Goal: Task Accomplishment & Management: Manage account settings

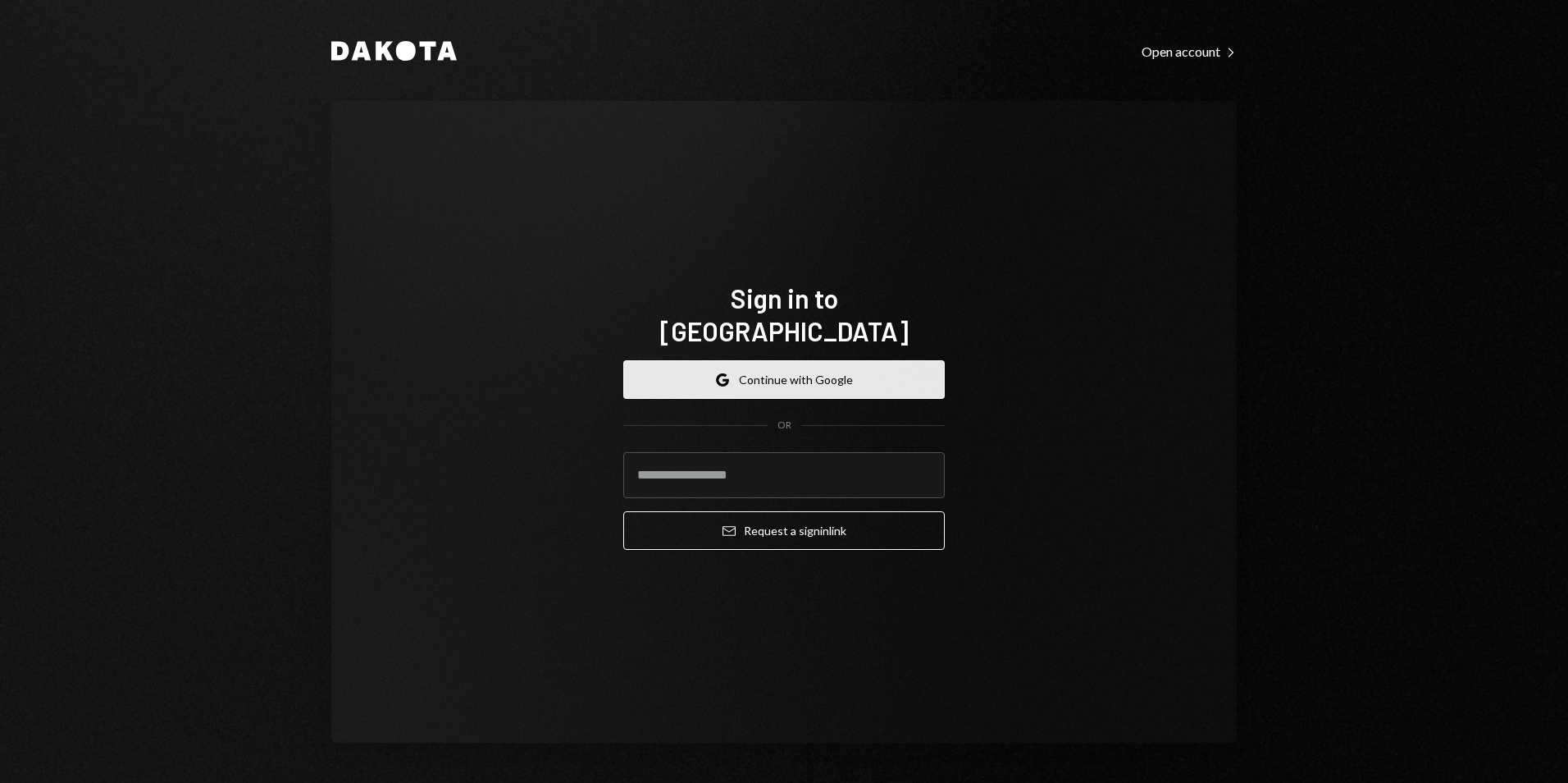
click at [809, 360] on button "Google Continue with Google" at bounding box center [784, 379] width 322 height 39
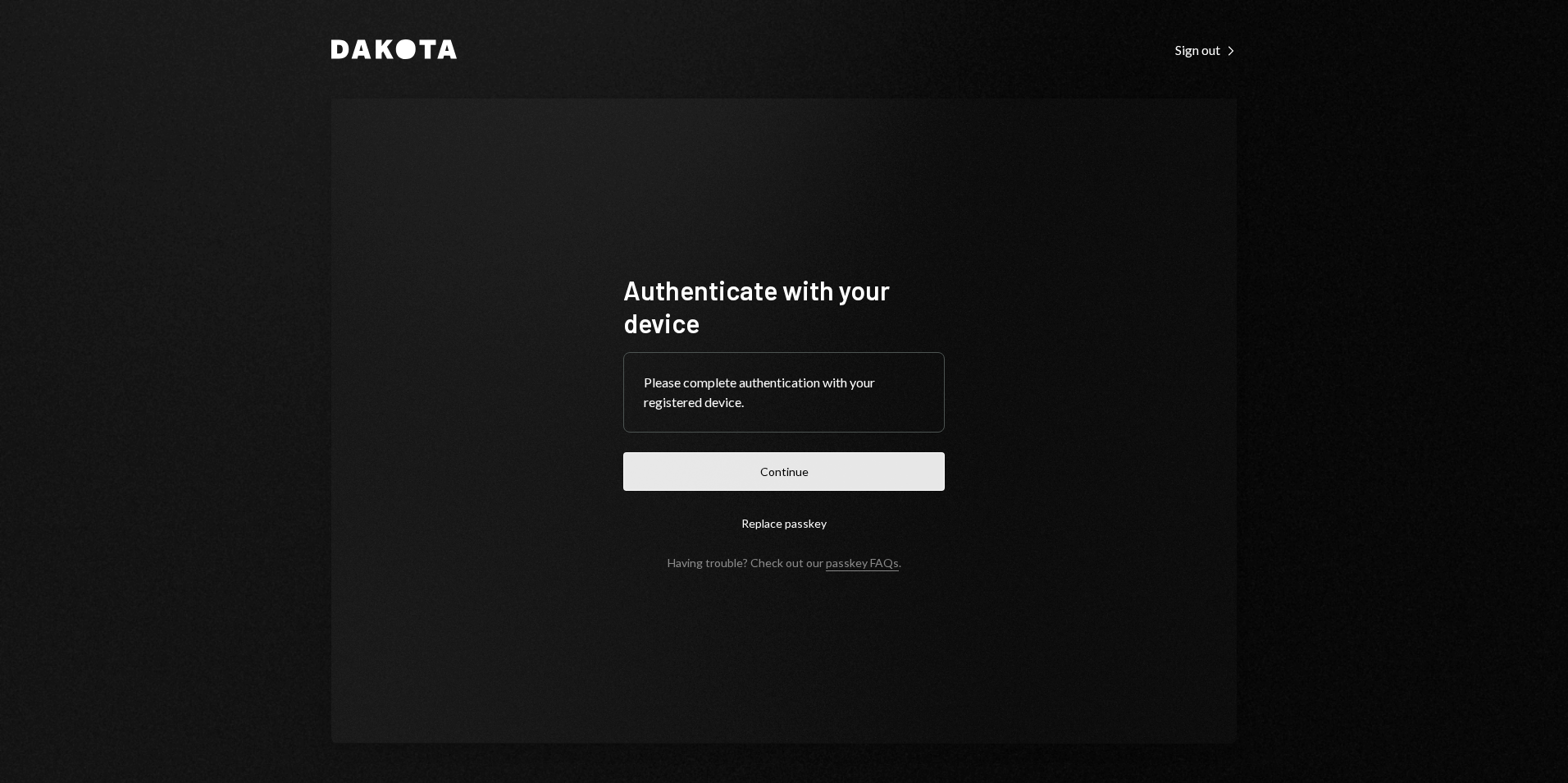
click at [849, 461] on button "Continue" at bounding box center [784, 471] width 322 height 39
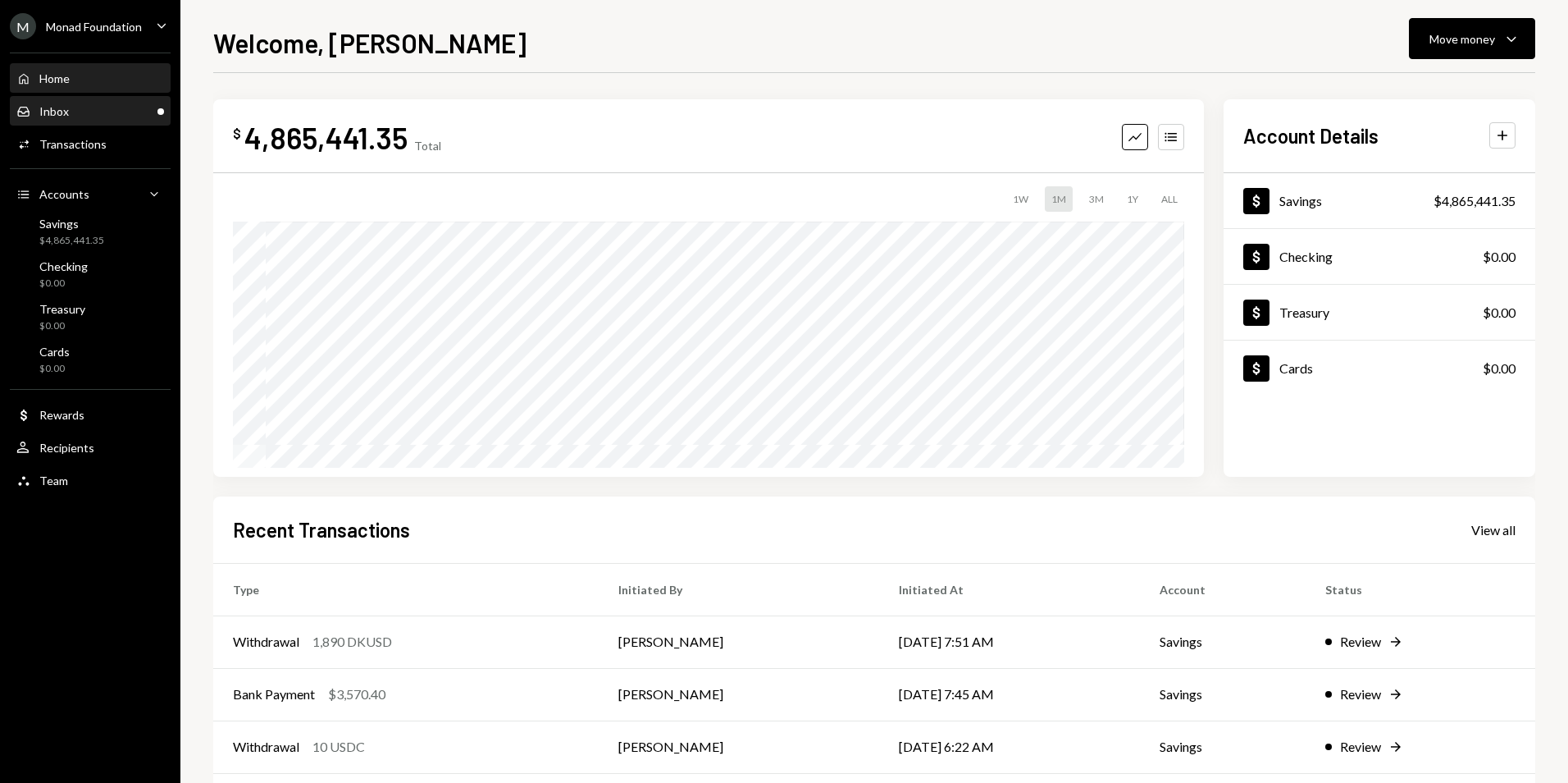
click at [134, 96] on link "Inbox Inbox" at bounding box center [90, 111] width 161 height 30
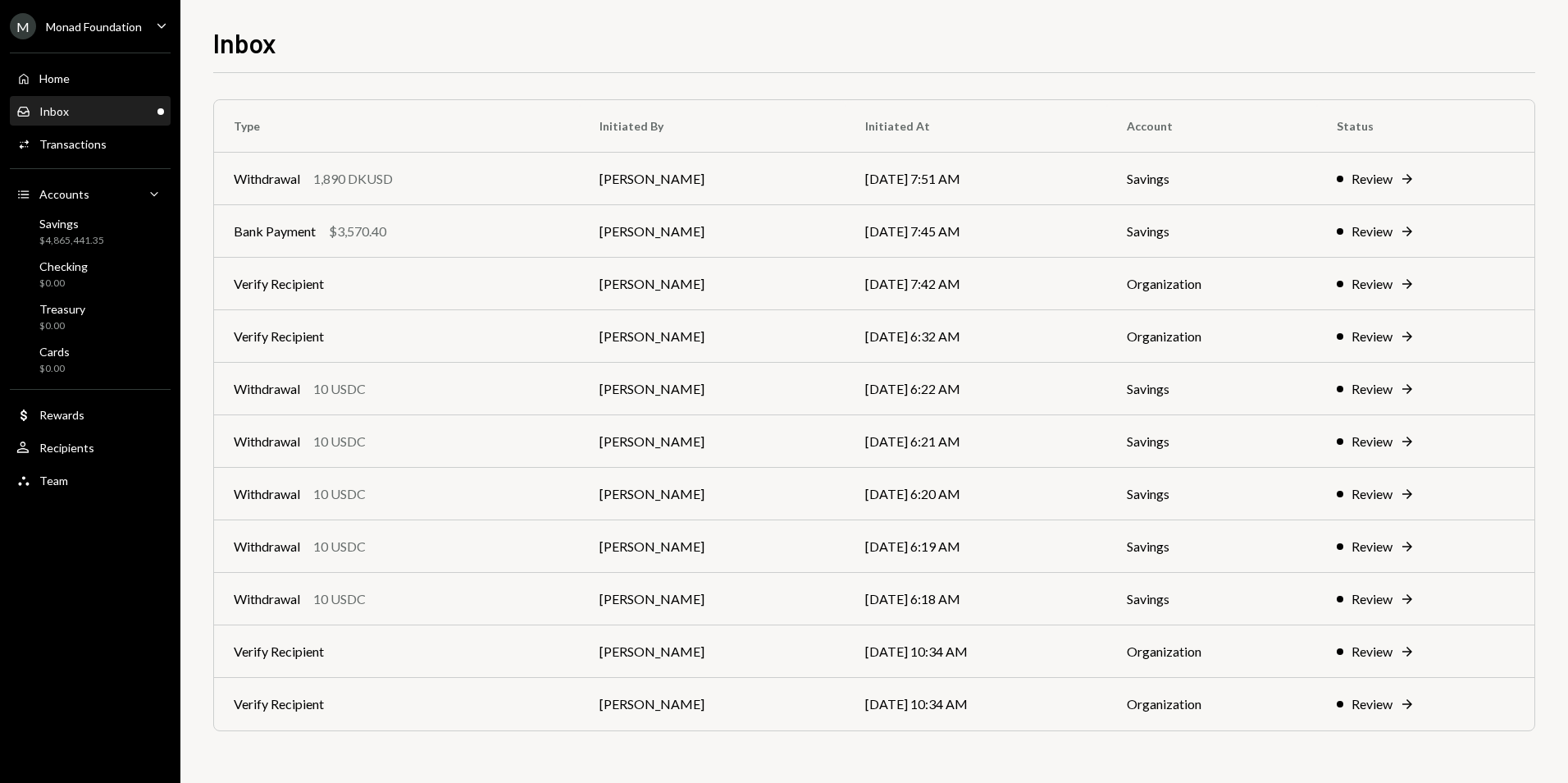
click at [121, 30] on div "Monad Foundation" at bounding box center [94, 26] width 96 height 14
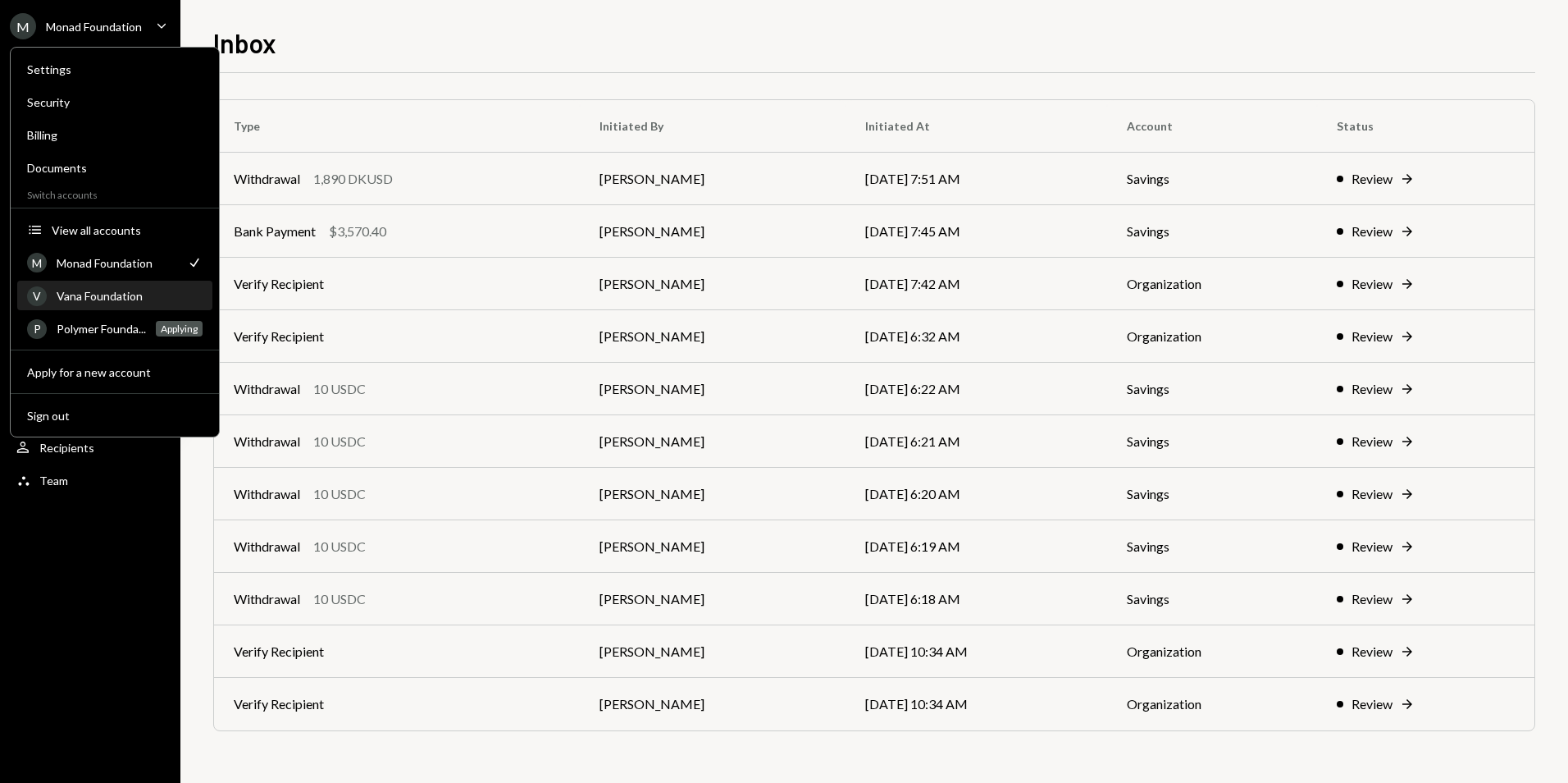
click at [107, 297] on div "Vana Foundation" at bounding box center [129, 295] width 146 height 14
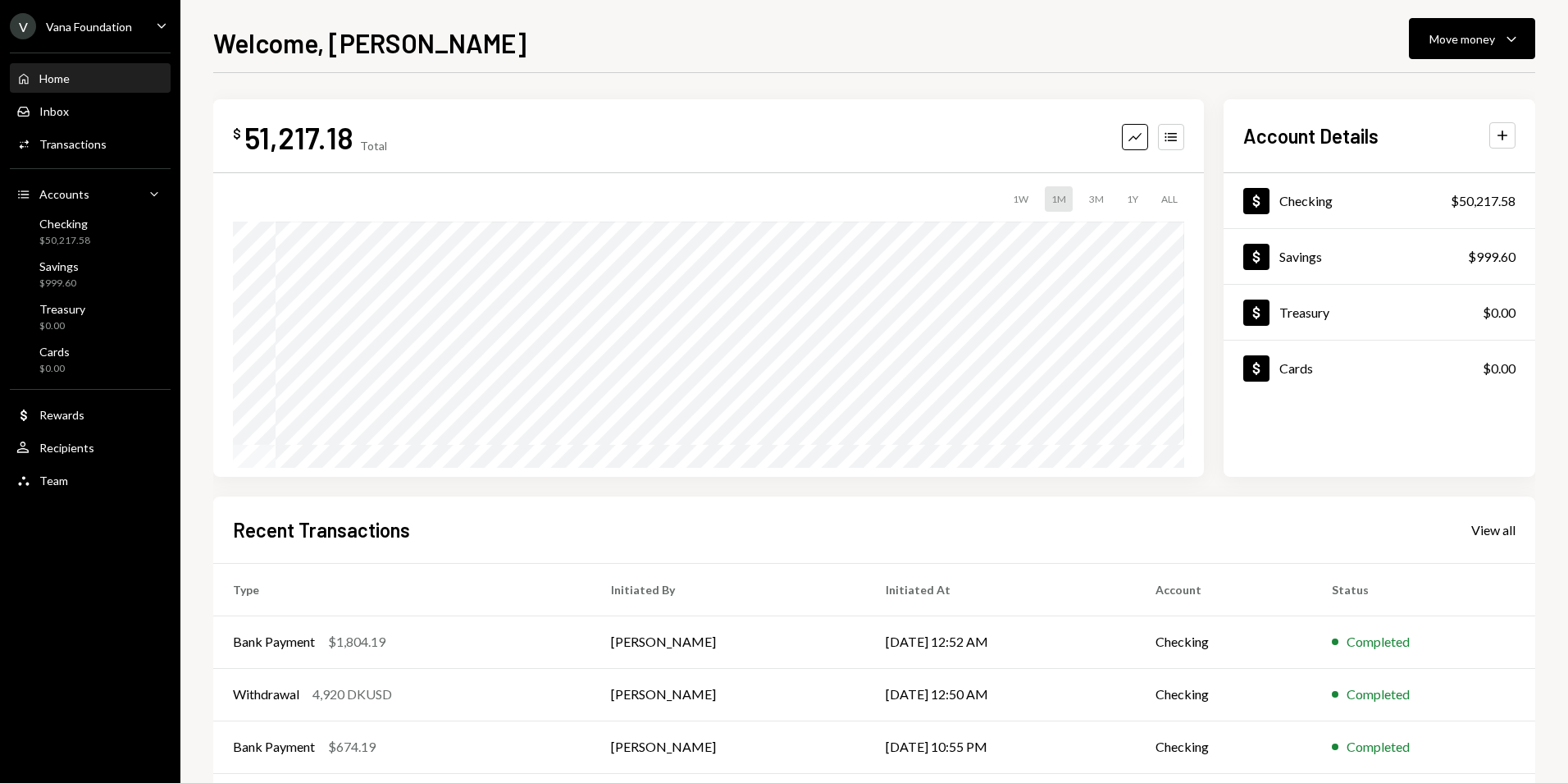
click at [83, 18] on div "V Vana Foundation" at bounding box center [71, 25] width 122 height 26
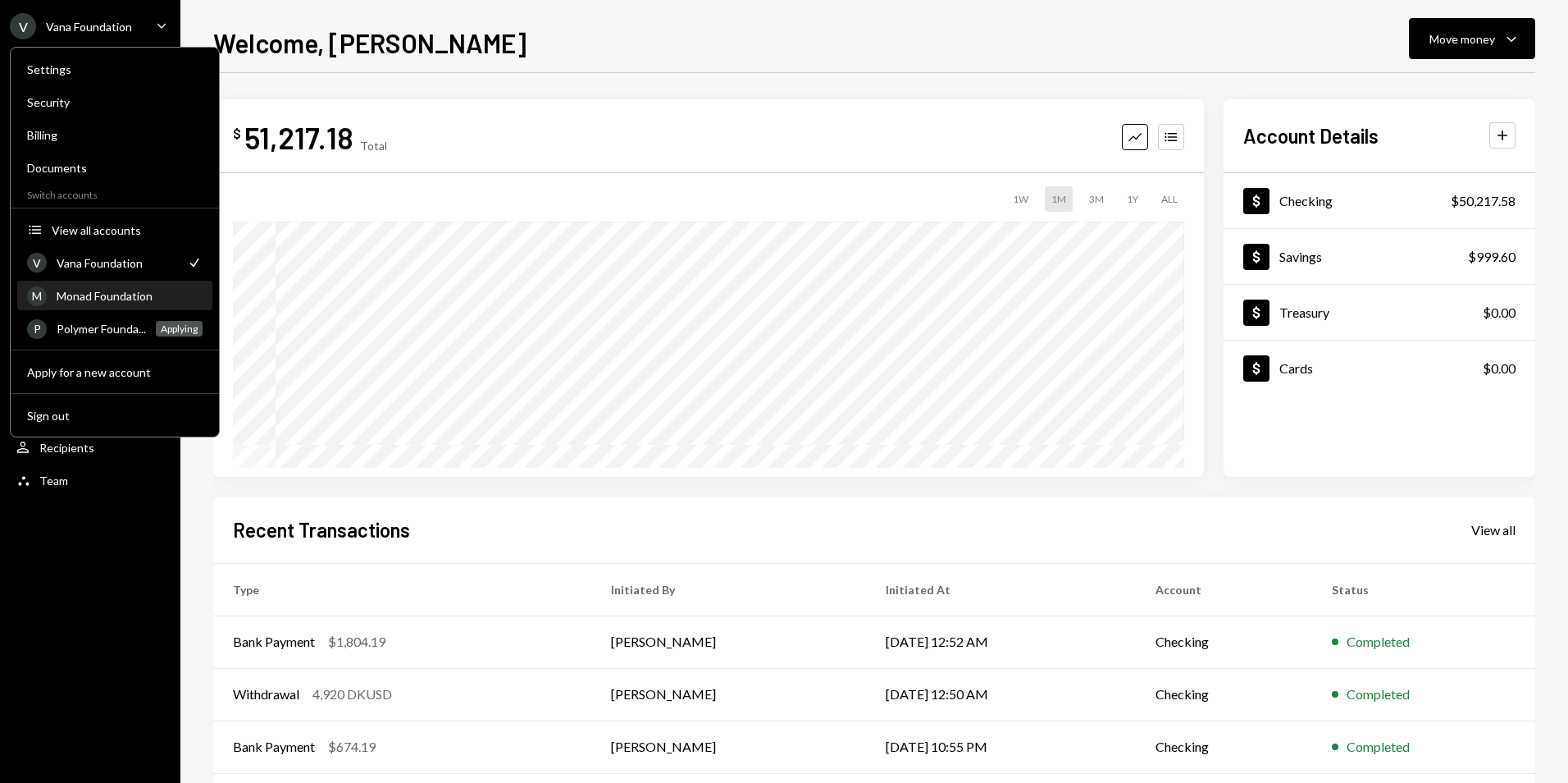
click at [88, 291] on div "Monad Foundation" at bounding box center [129, 295] width 146 height 14
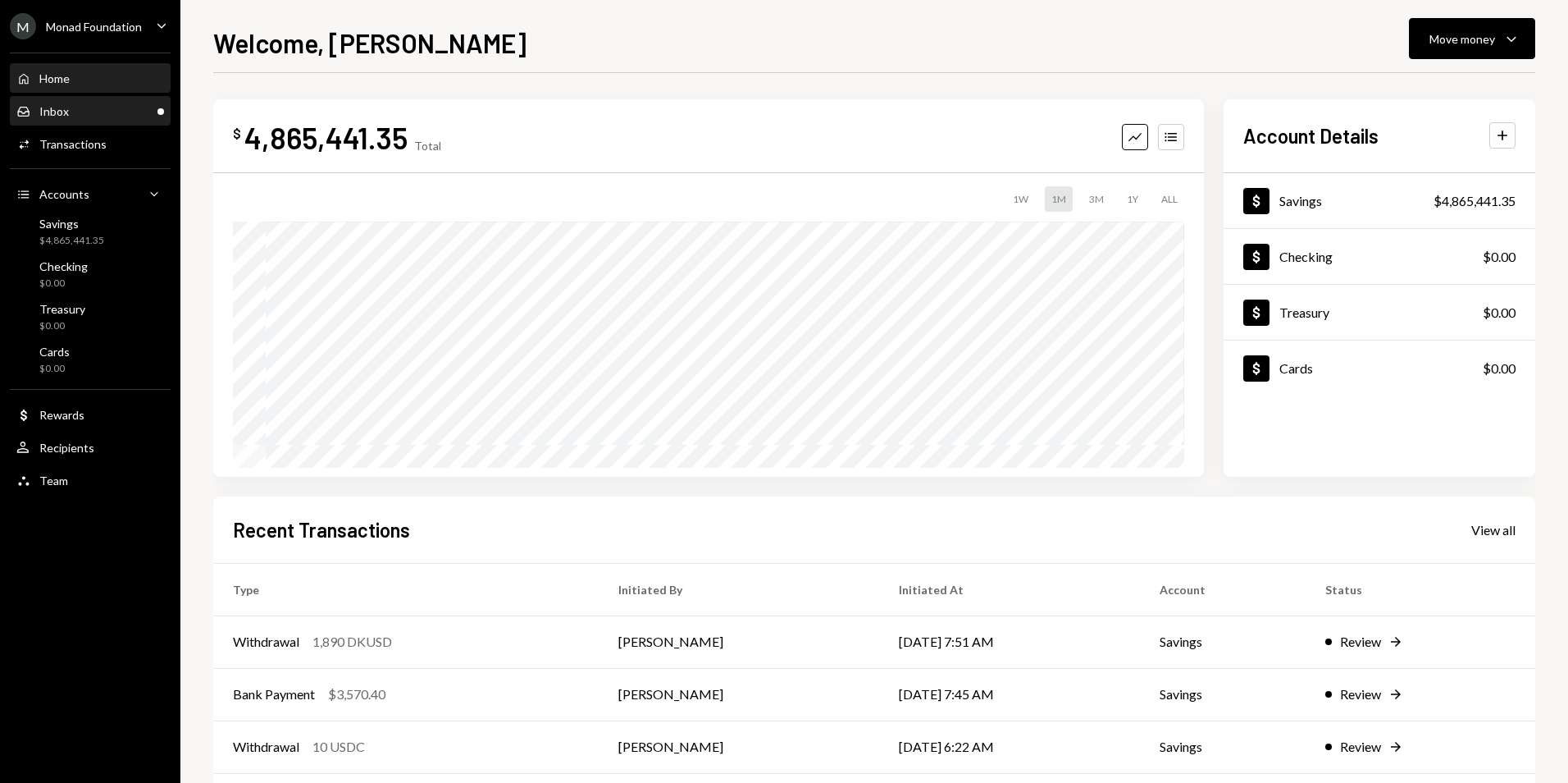
click at [131, 113] on div "Inbox Inbox" at bounding box center [90, 112] width 148 height 15
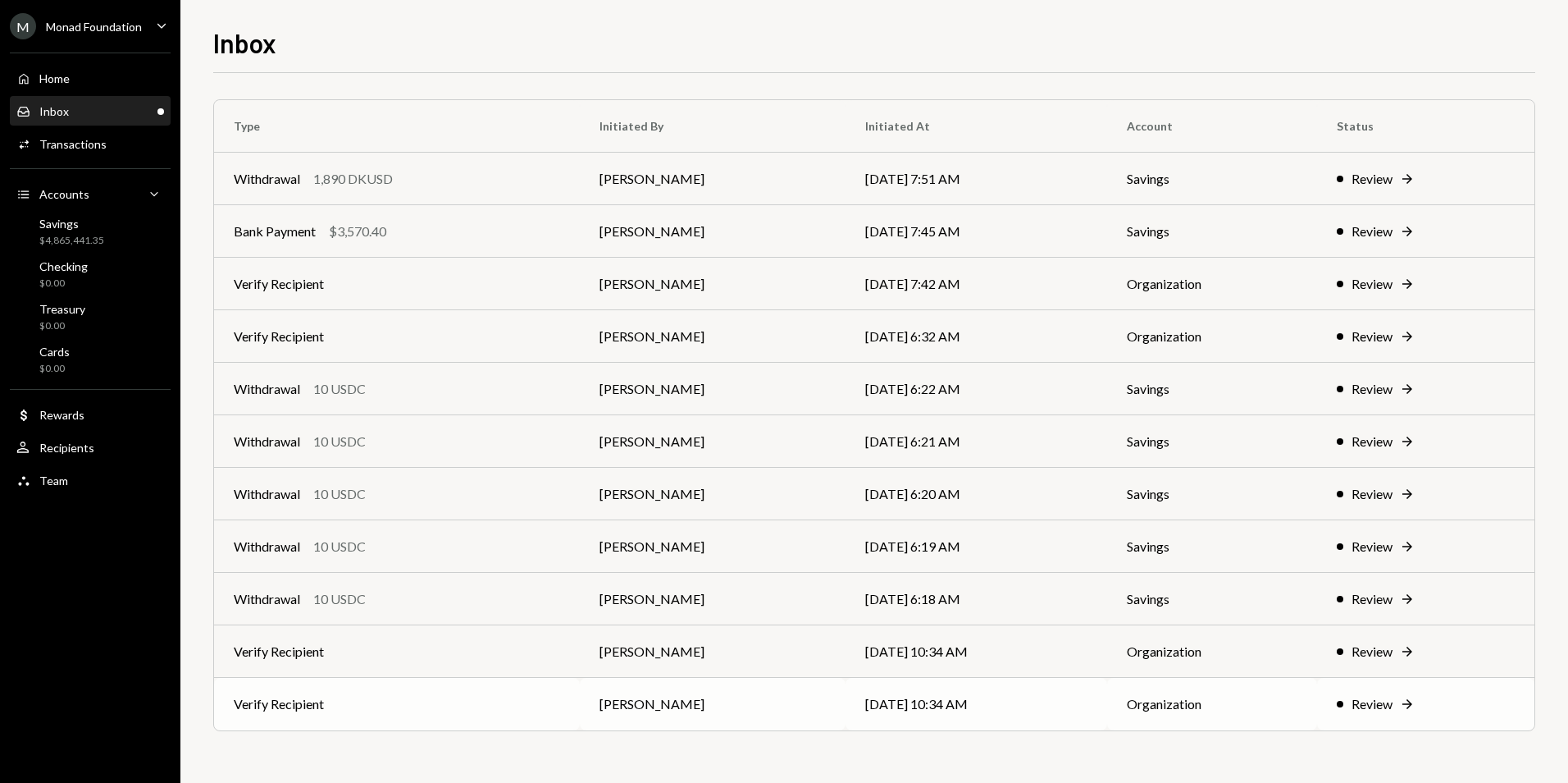
click at [957, 700] on td "09/16/25 10:34 AM" at bounding box center [976, 704] width 262 height 53
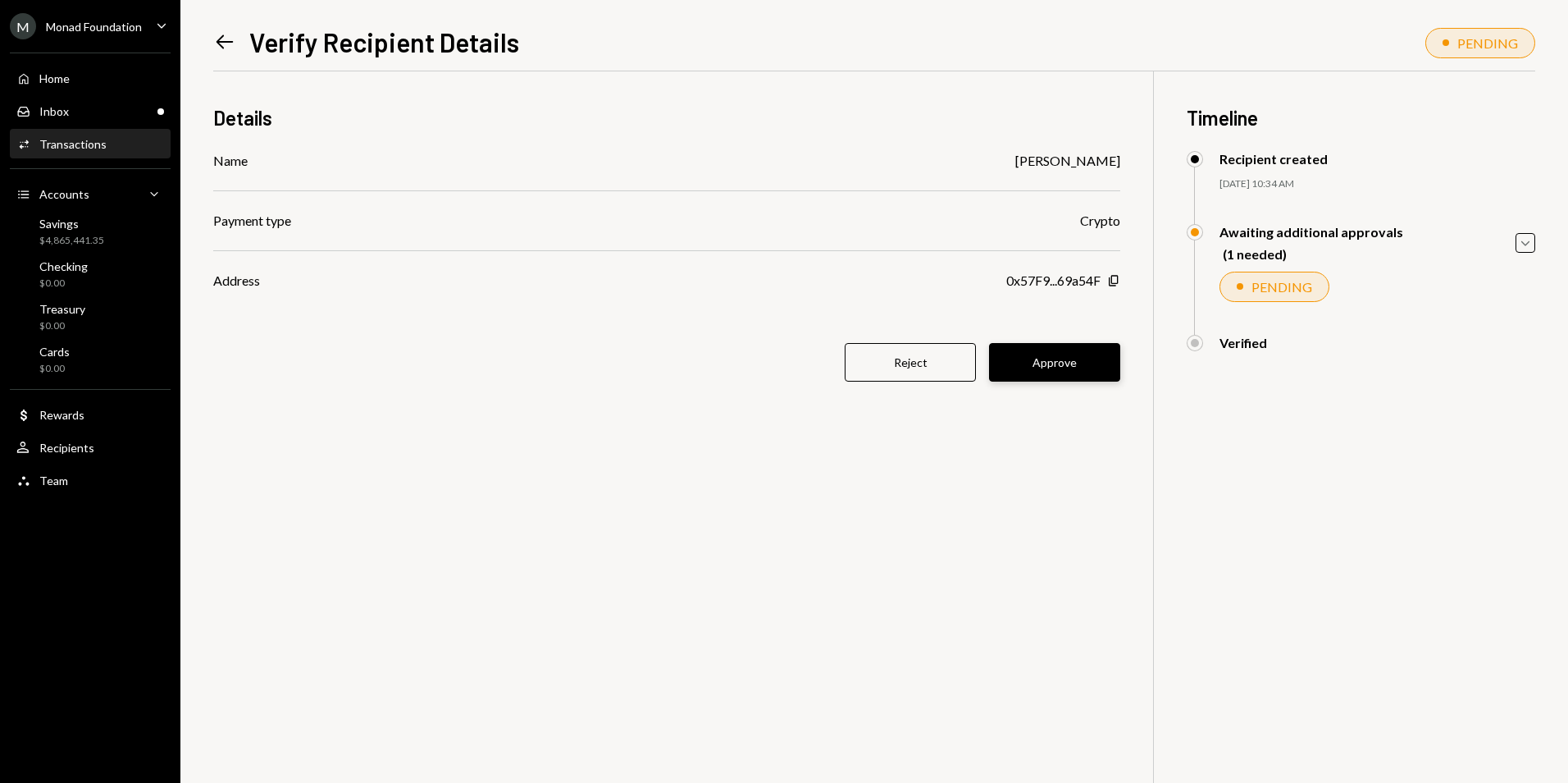
click at [1076, 358] on button "Approve" at bounding box center [1055, 362] width 131 height 39
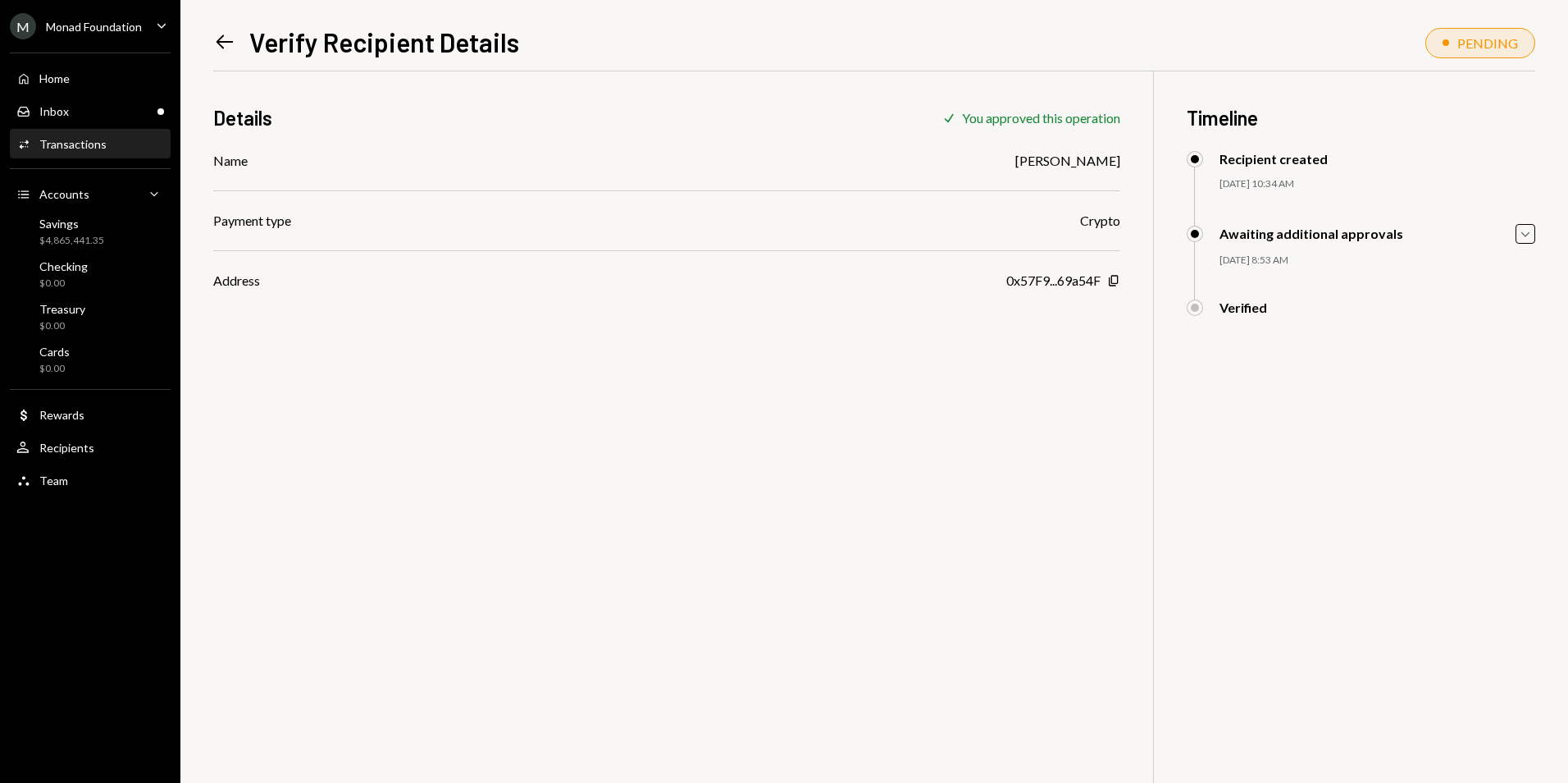
drag, startPoint x: 228, startPoint y: 55, endPoint x: 224, endPoint y: 47, distance: 8.9
click at [226, 51] on div "Left Arrow Verify Recipient Details" at bounding box center [365, 42] width 306 height 33
click at [224, 44] on icon "Left Arrow" at bounding box center [224, 41] width 23 height 23
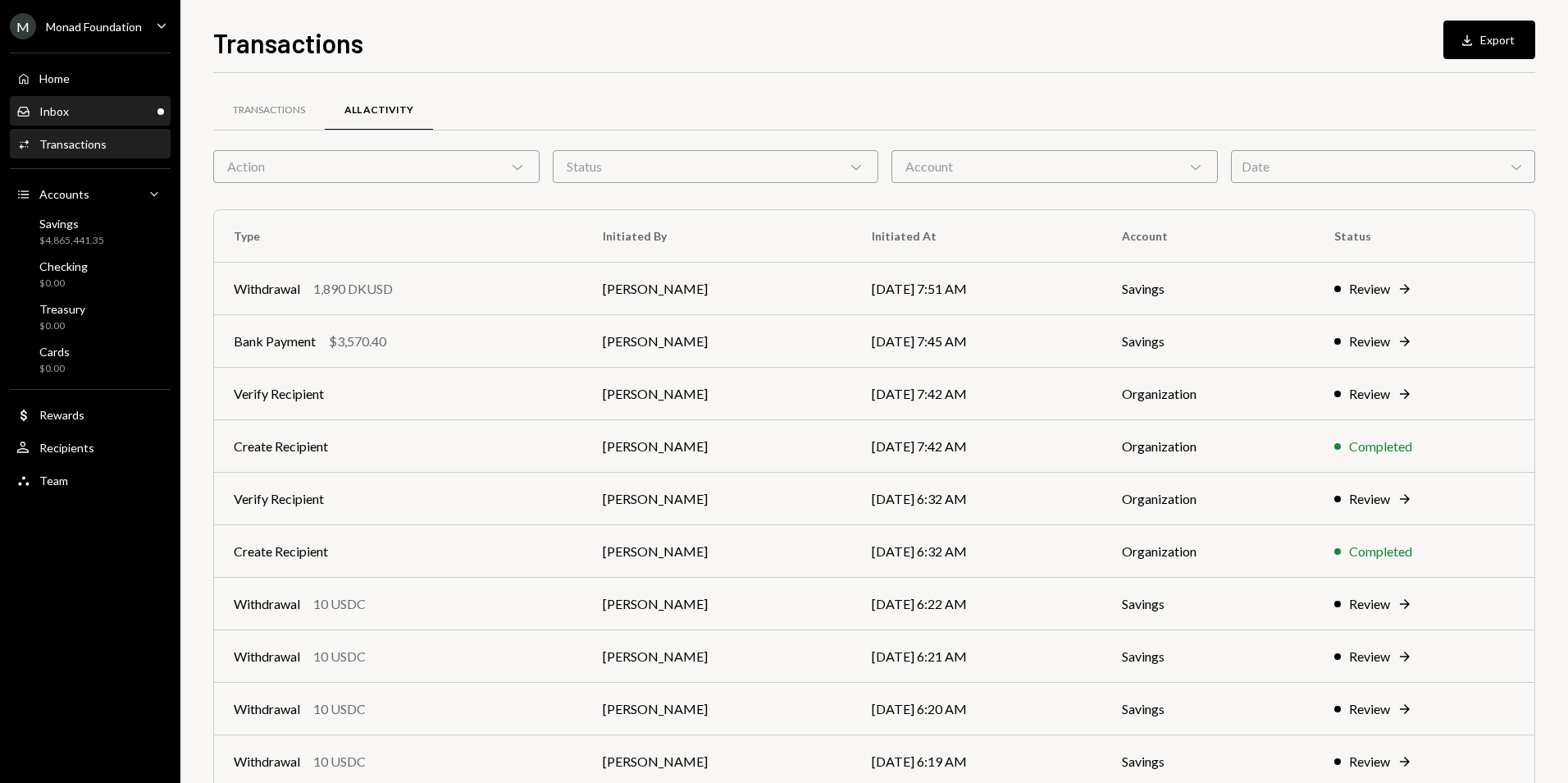
click at [116, 103] on div "Inbox Inbox" at bounding box center [90, 112] width 148 height 28
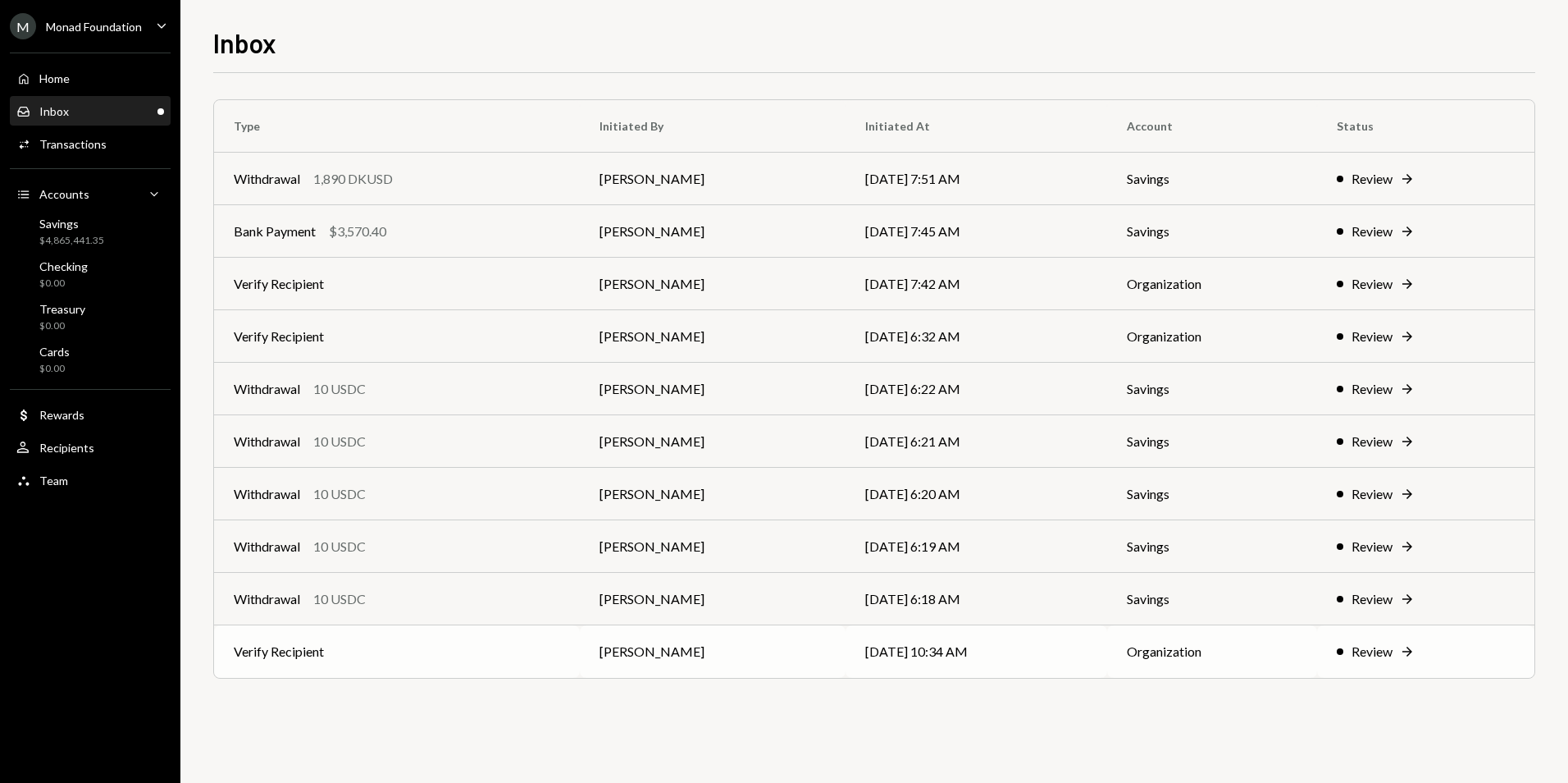
click at [773, 643] on td "[PERSON_NAME]" at bounding box center [712, 651] width 266 height 53
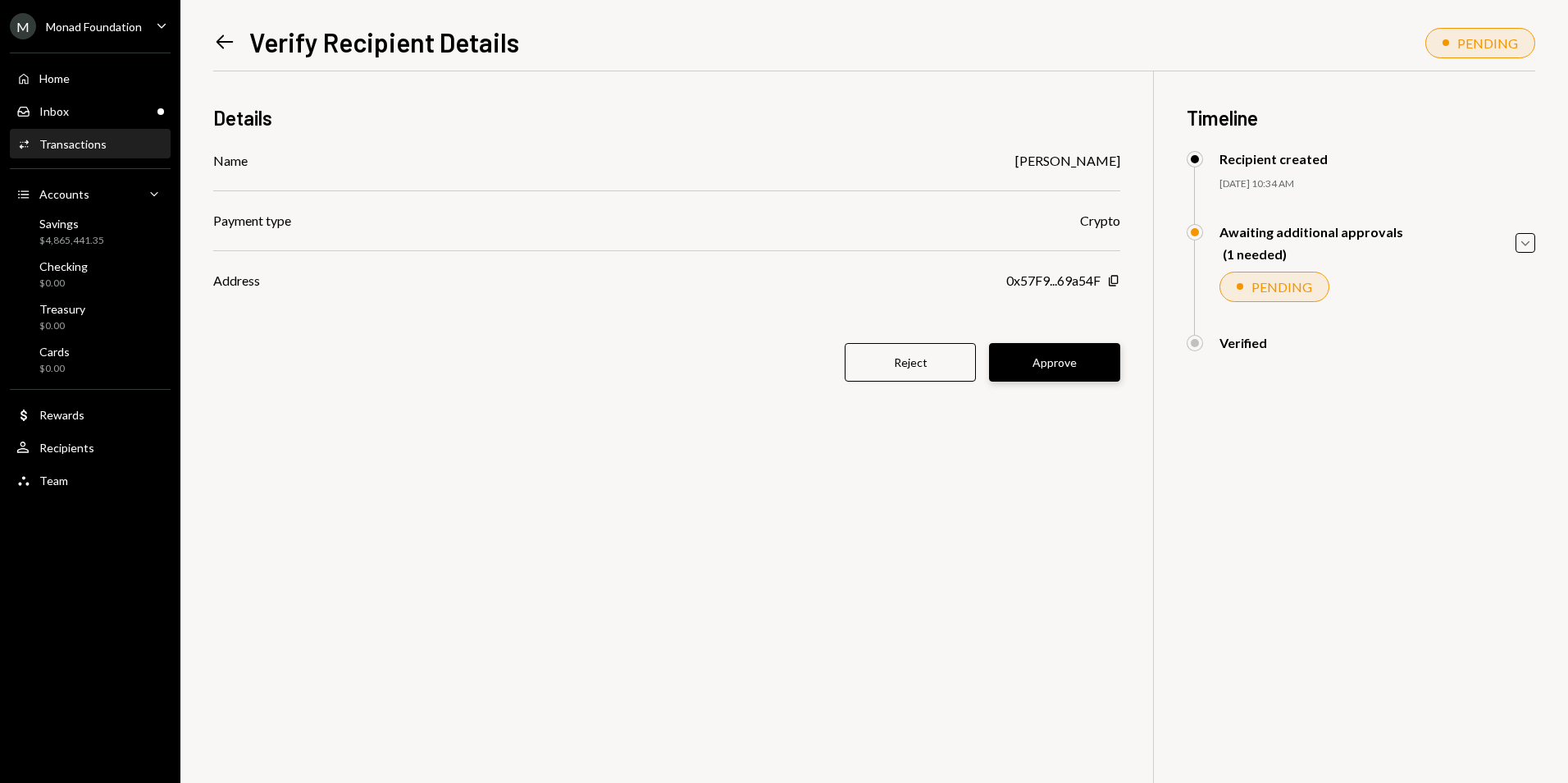
click at [1033, 369] on button "Approve" at bounding box center [1055, 362] width 131 height 39
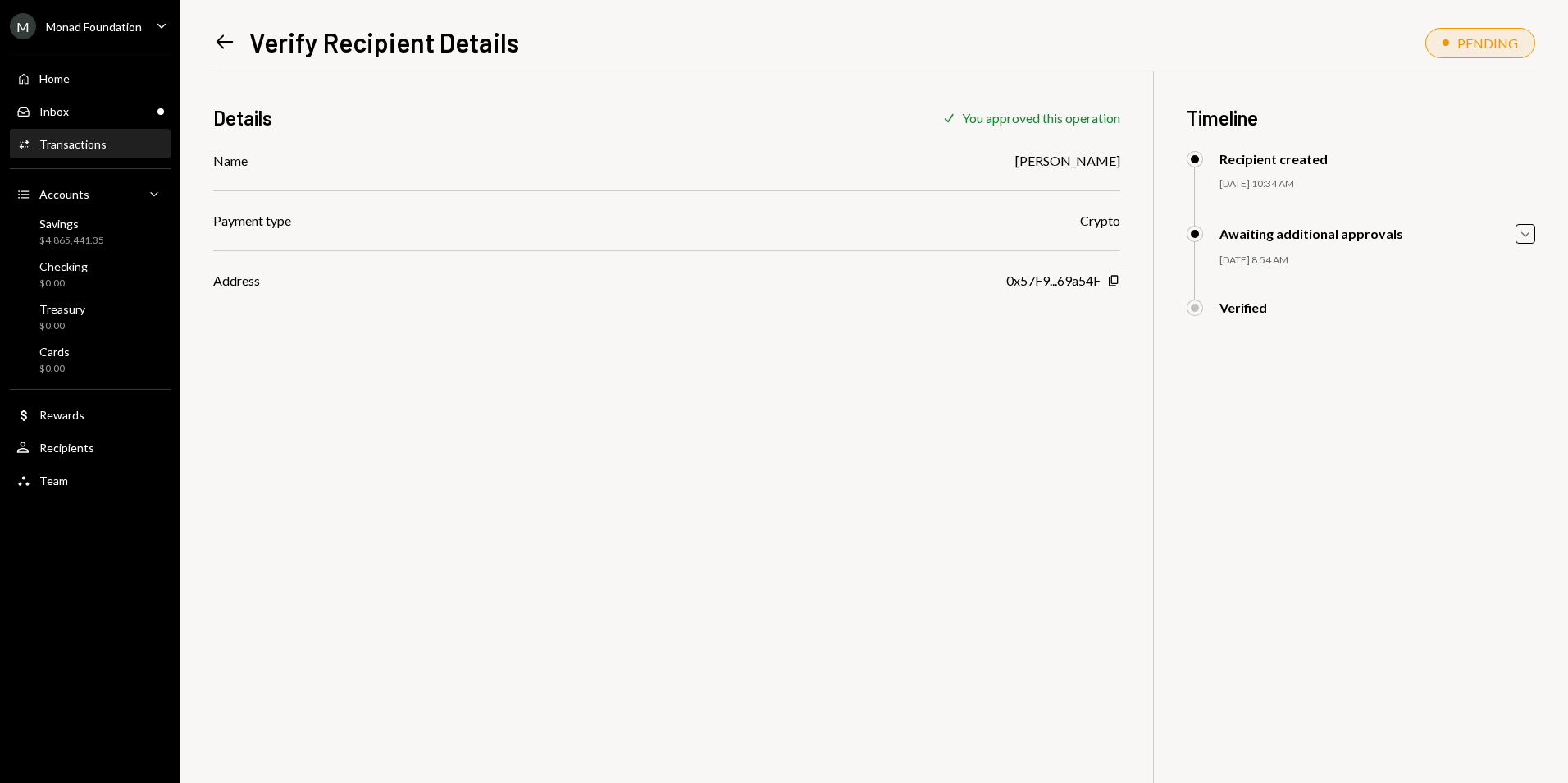
click at [219, 37] on icon "Left Arrow" at bounding box center [224, 41] width 23 height 23
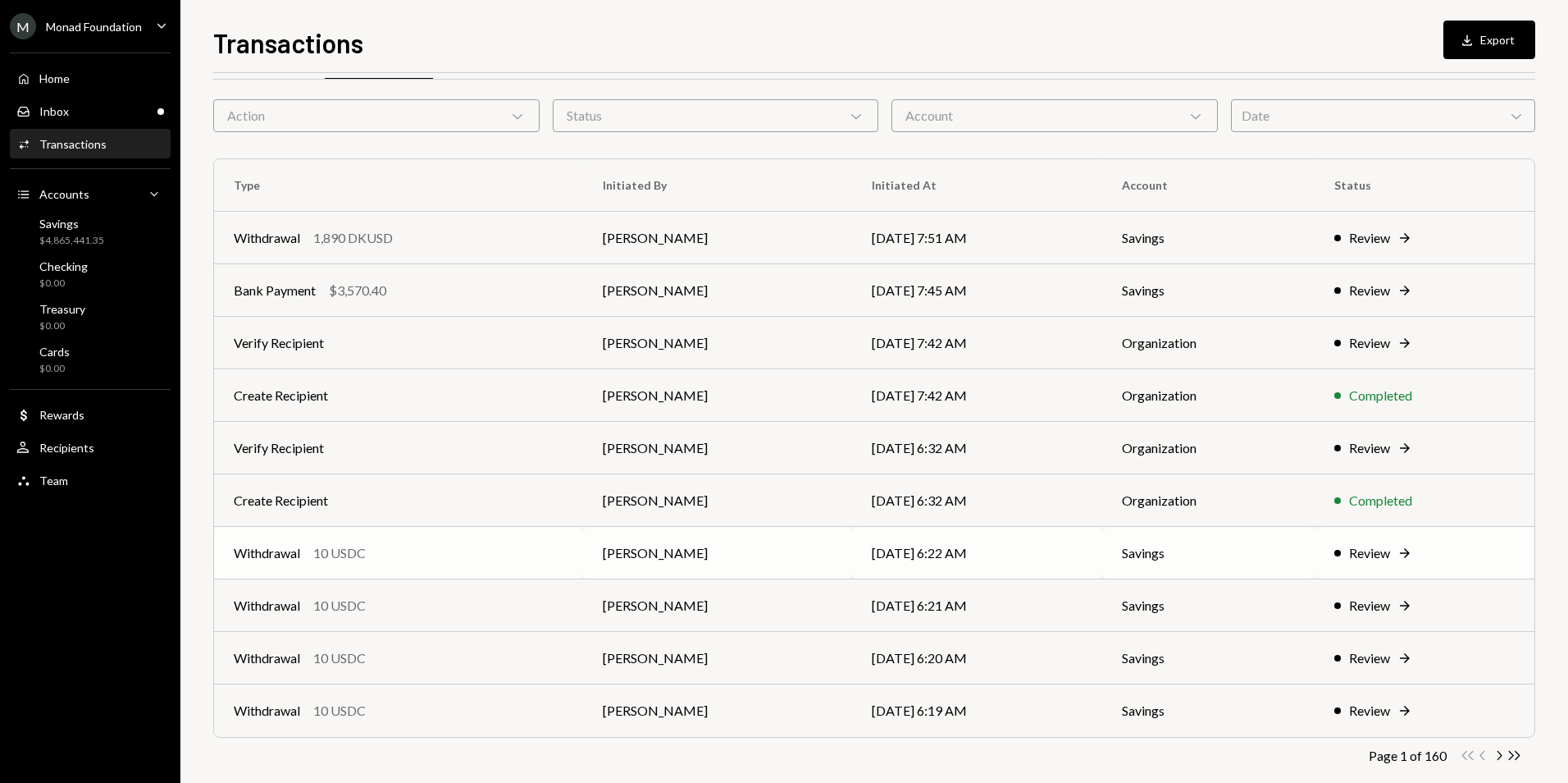
scroll to position [73, 0]
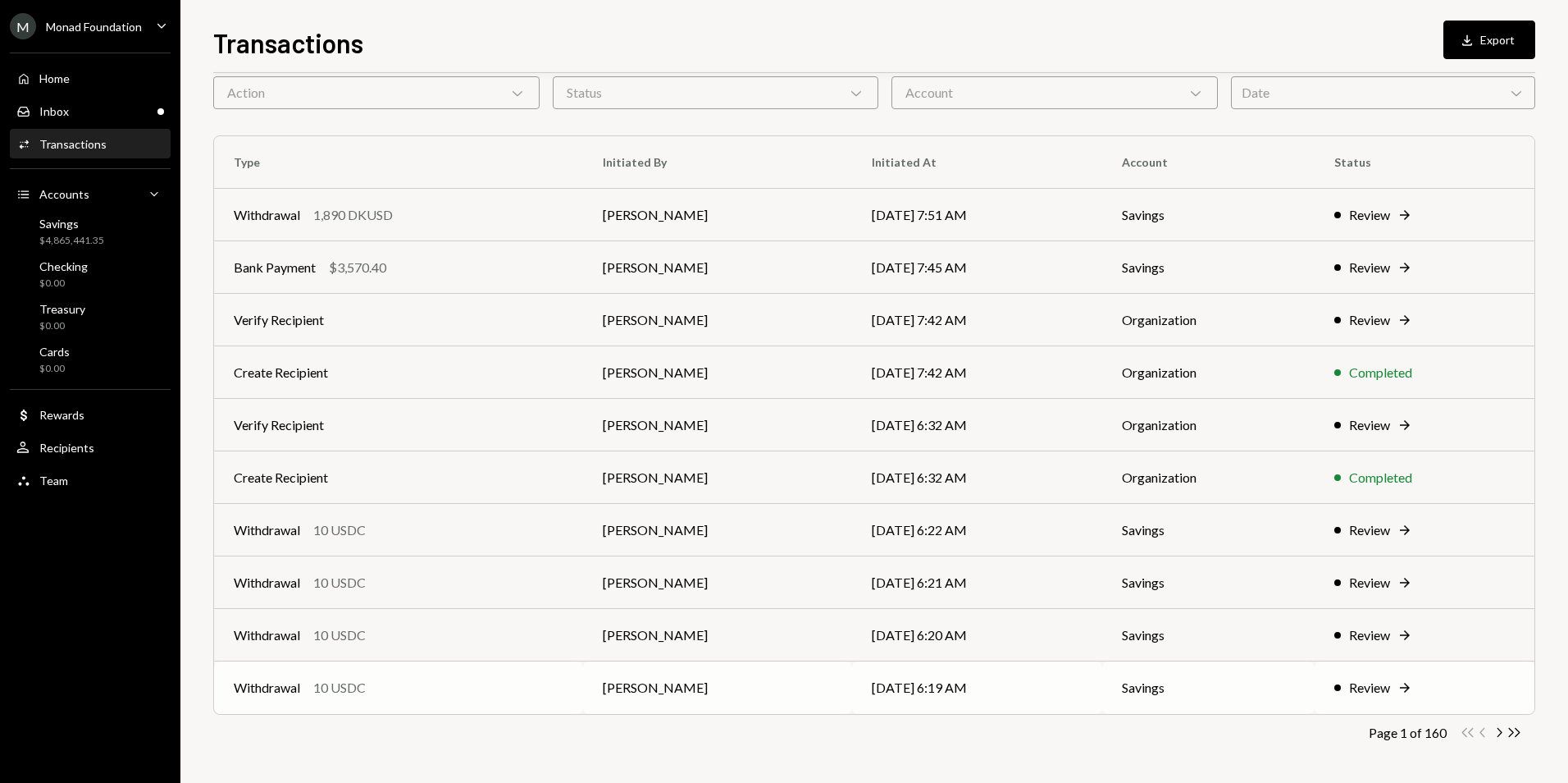
click at [767, 687] on td "[PERSON_NAME]" at bounding box center [717, 688] width 269 height 53
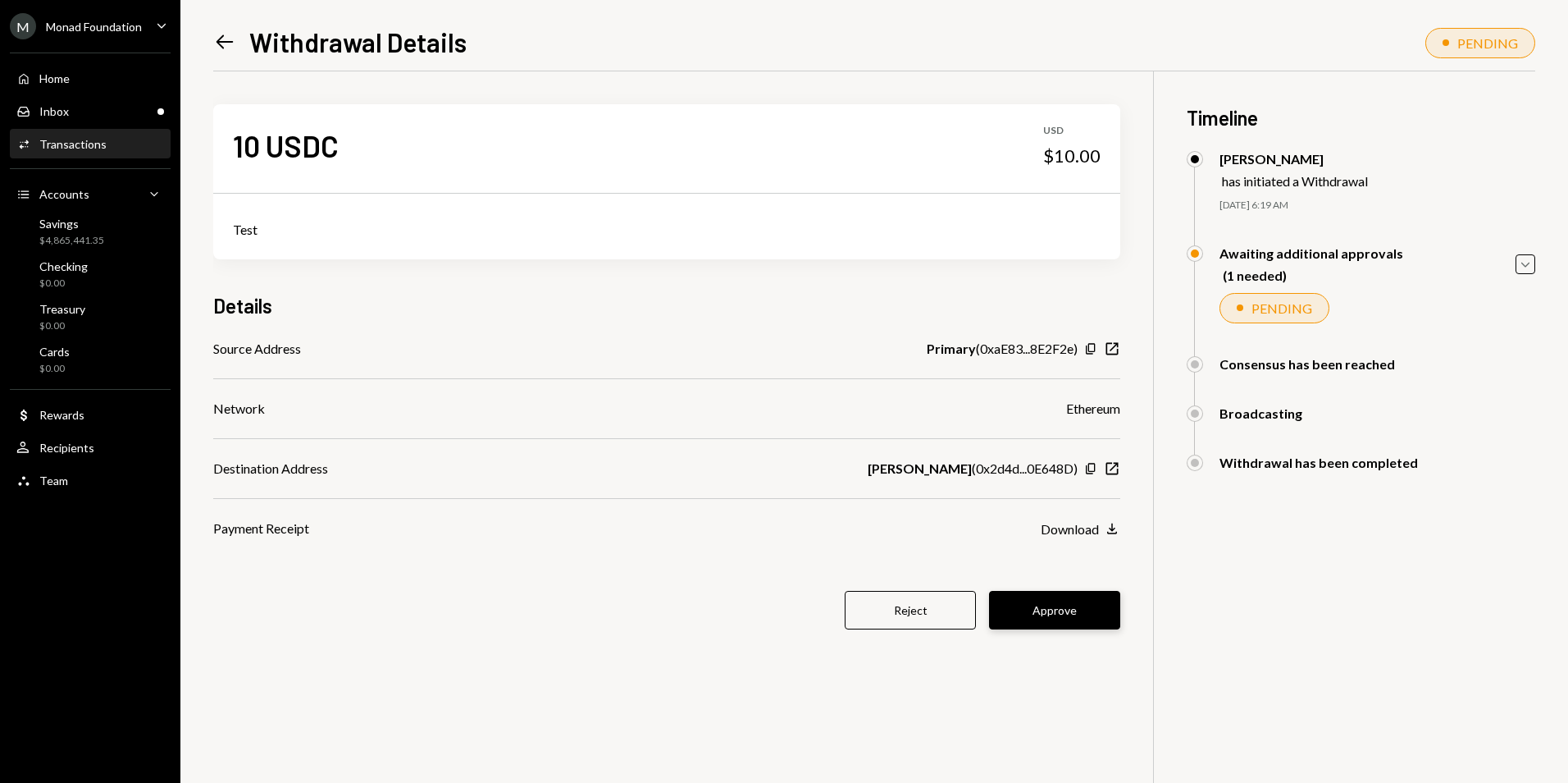
click at [1053, 608] on button "Approve" at bounding box center [1055, 610] width 131 height 39
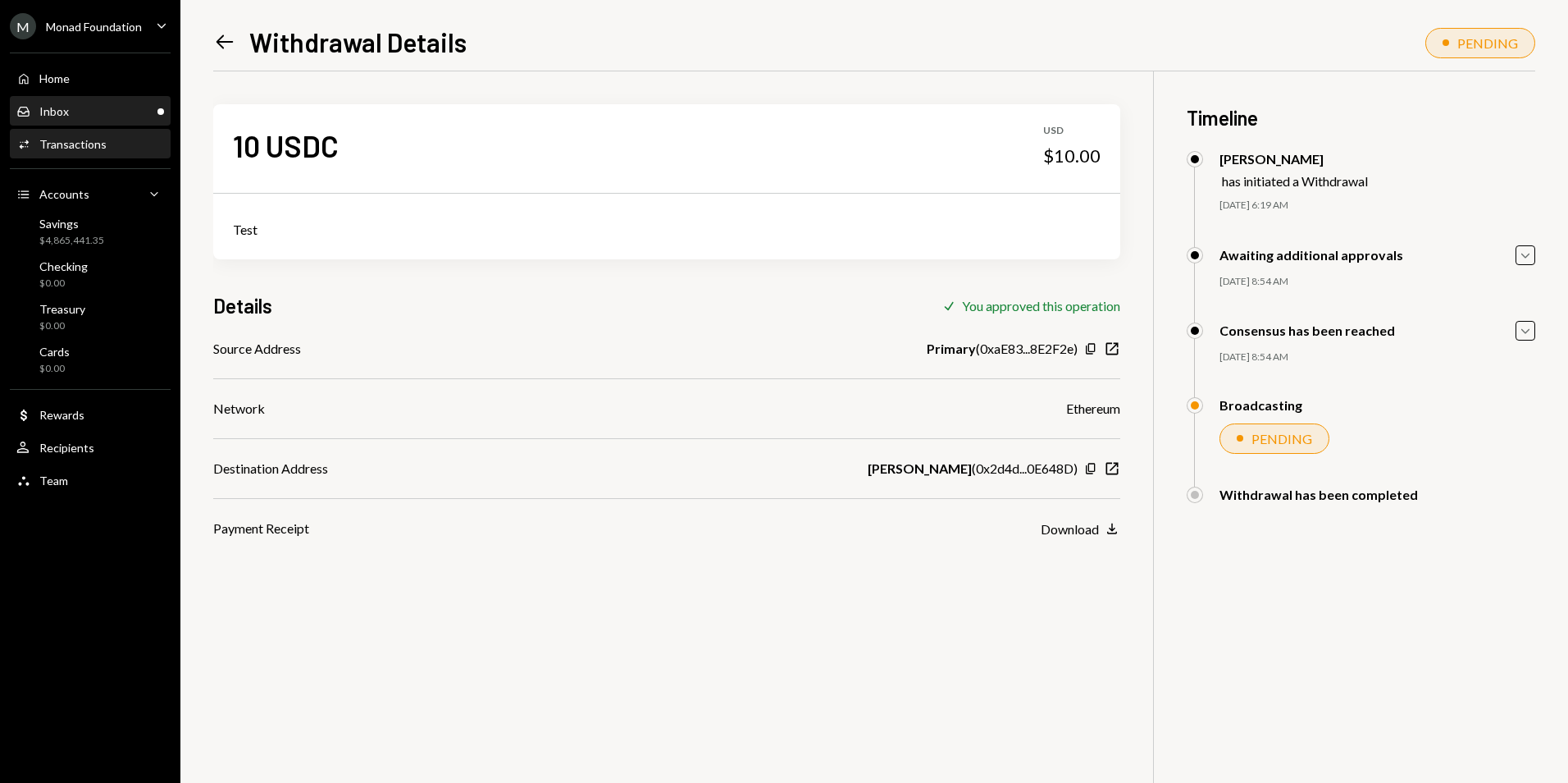
click at [139, 117] on div "Inbox Inbox" at bounding box center [90, 112] width 148 height 15
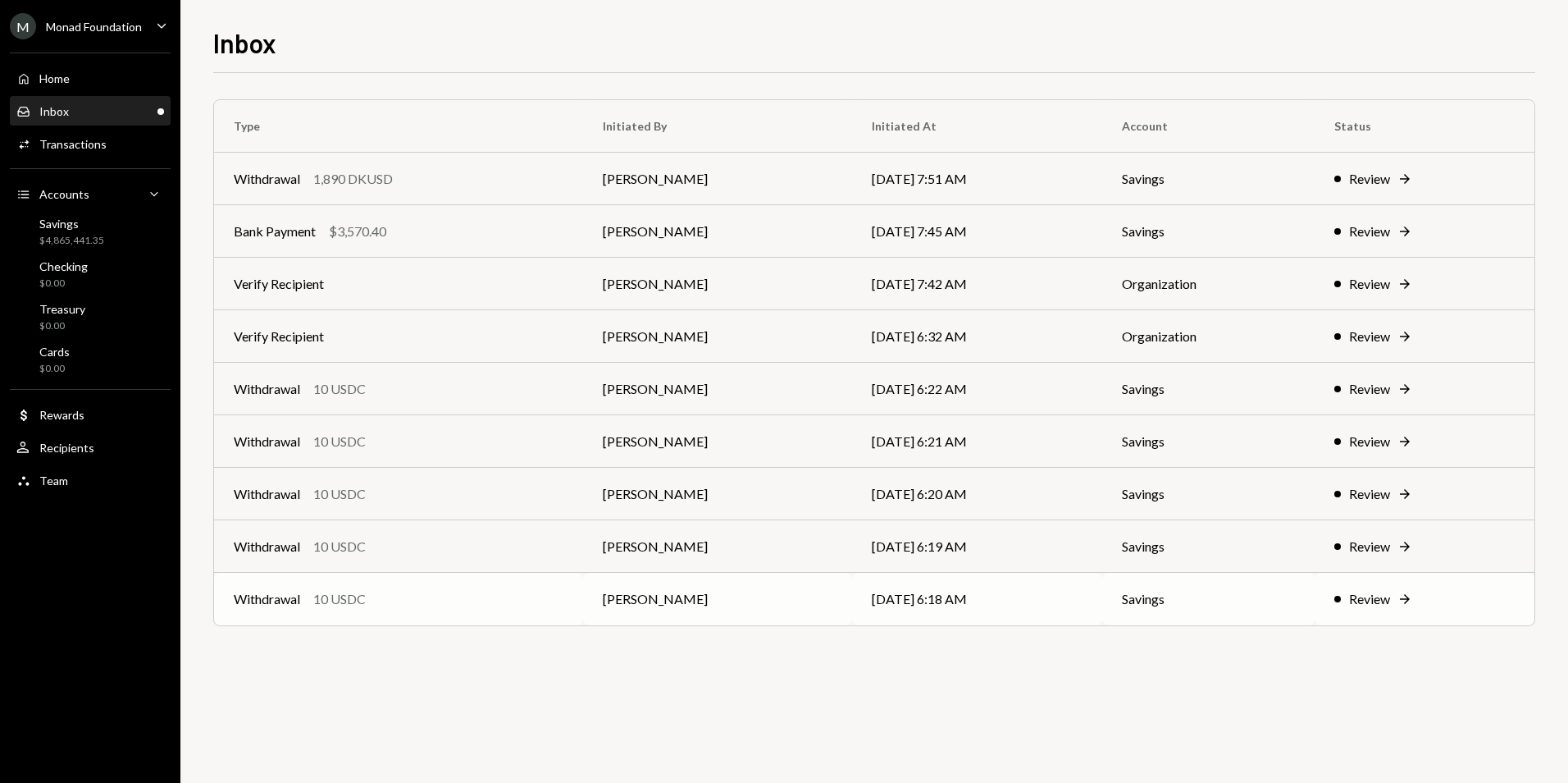
click at [501, 592] on div "Withdrawal 10 USDC" at bounding box center [399, 599] width 330 height 20
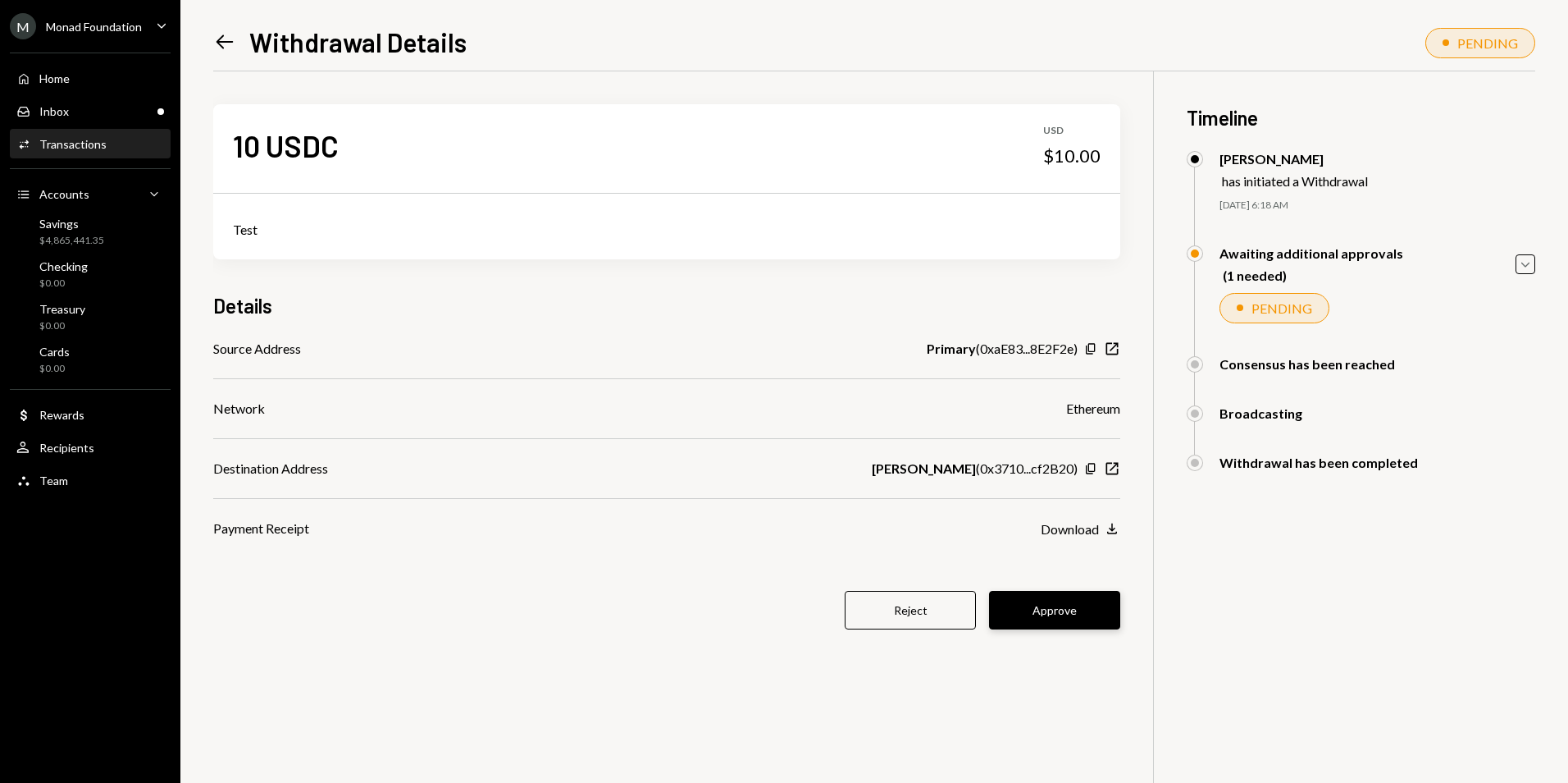
click at [1037, 604] on button "Approve" at bounding box center [1055, 610] width 131 height 39
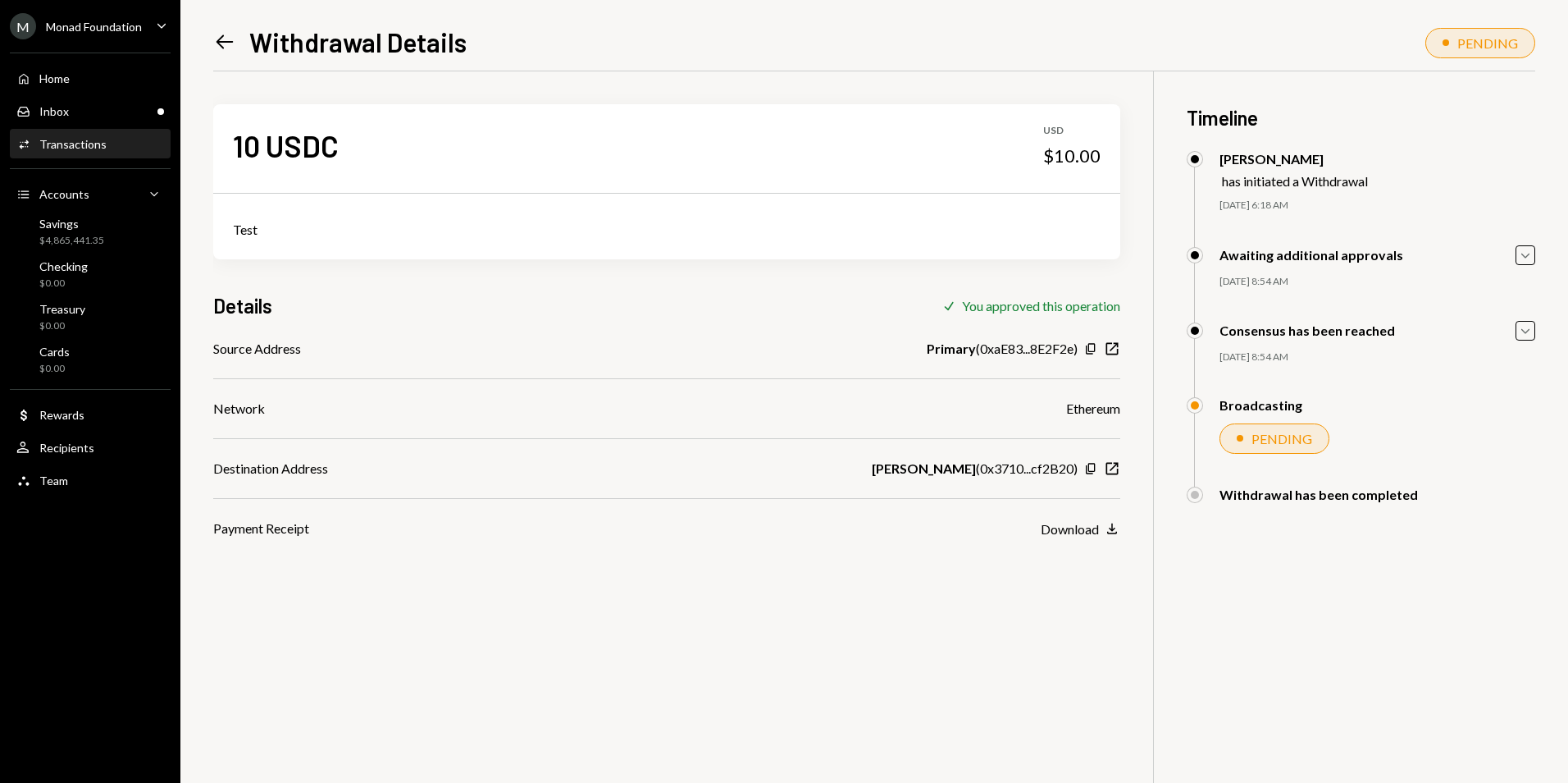
click at [228, 35] on icon "Left Arrow" at bounding box center [224, 41] width 23 height 23
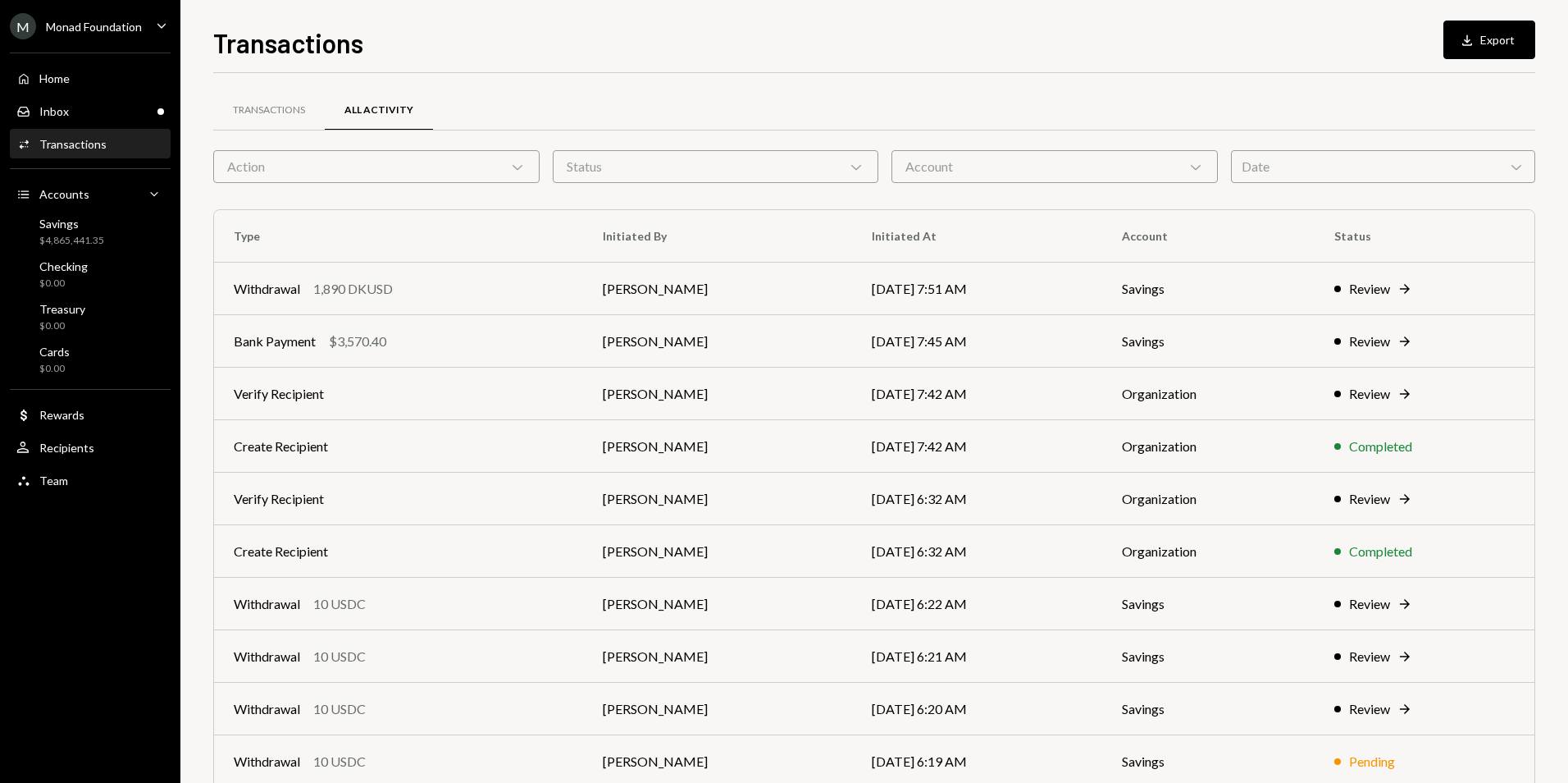
click at [140, 93] on div "Home Home Inbox Inbox Activities Transactions Accounts Accounts Caret Down Savi…" at bounding box center [90, 270] width 180 height 455
click at [140, 108] on div "Inbox Inbox" at bounding box center [90, 112] width 148 height 15
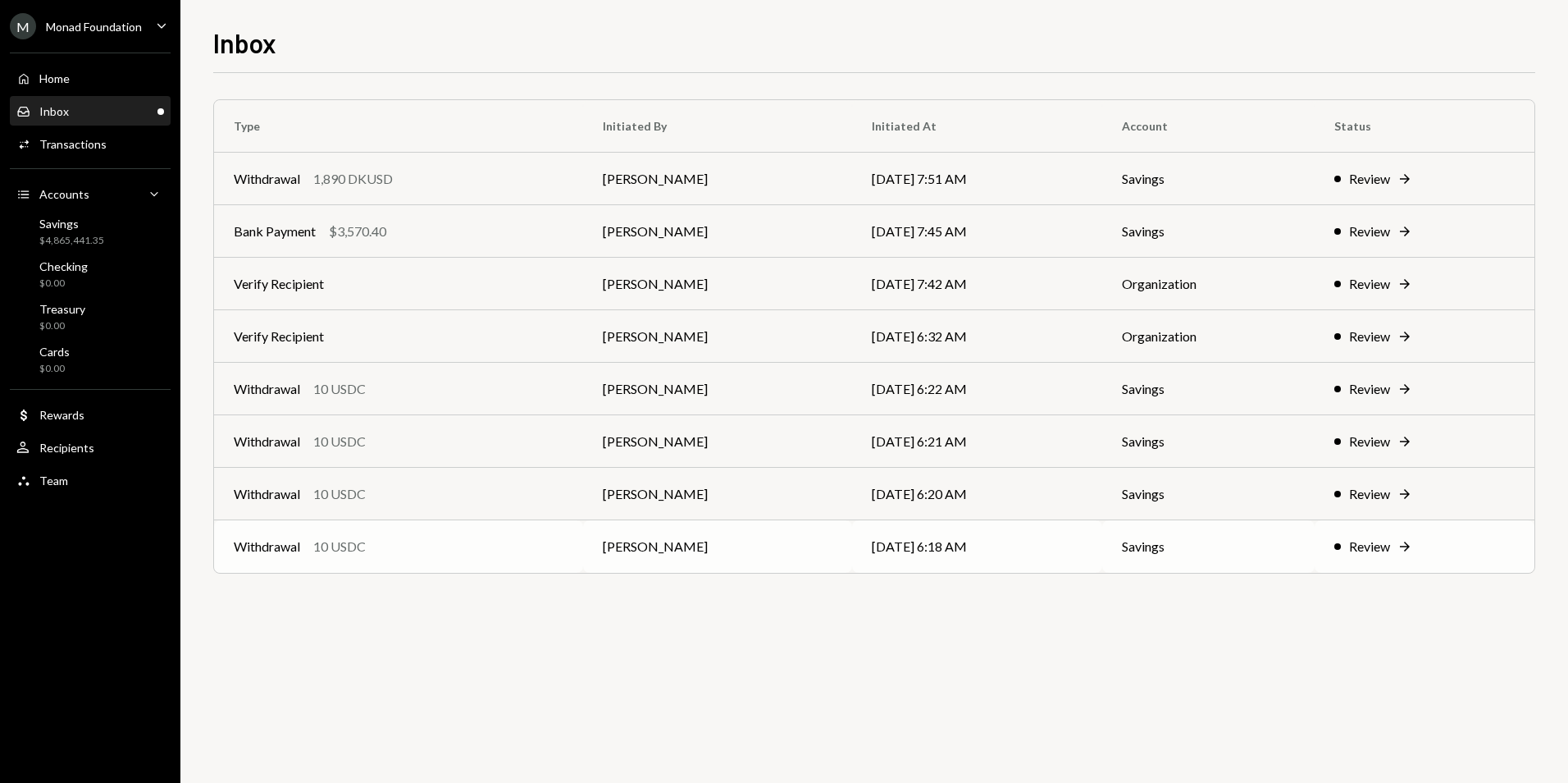
click at [445, 543] on div "Withdrawal 10 USDC" at bounding box center [399, 547] width 330 height 20
click at [511, 391] on div "Withdrawal 10 USDC" at bounding box center [399, 389] width 330 height 20
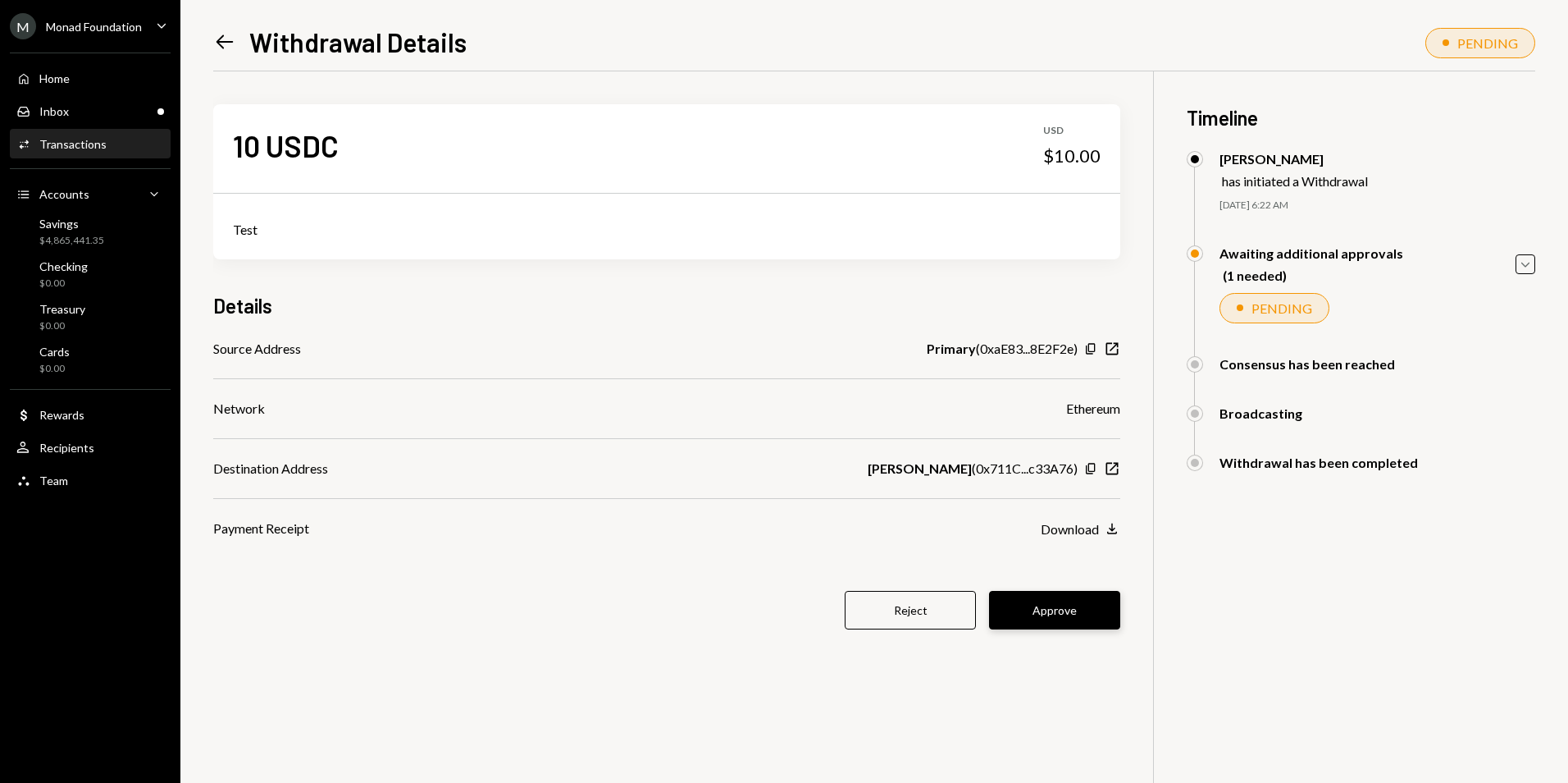
click at [1079, 600] on button "Approve" at bounding box center [1055, 610] width 131 height 39
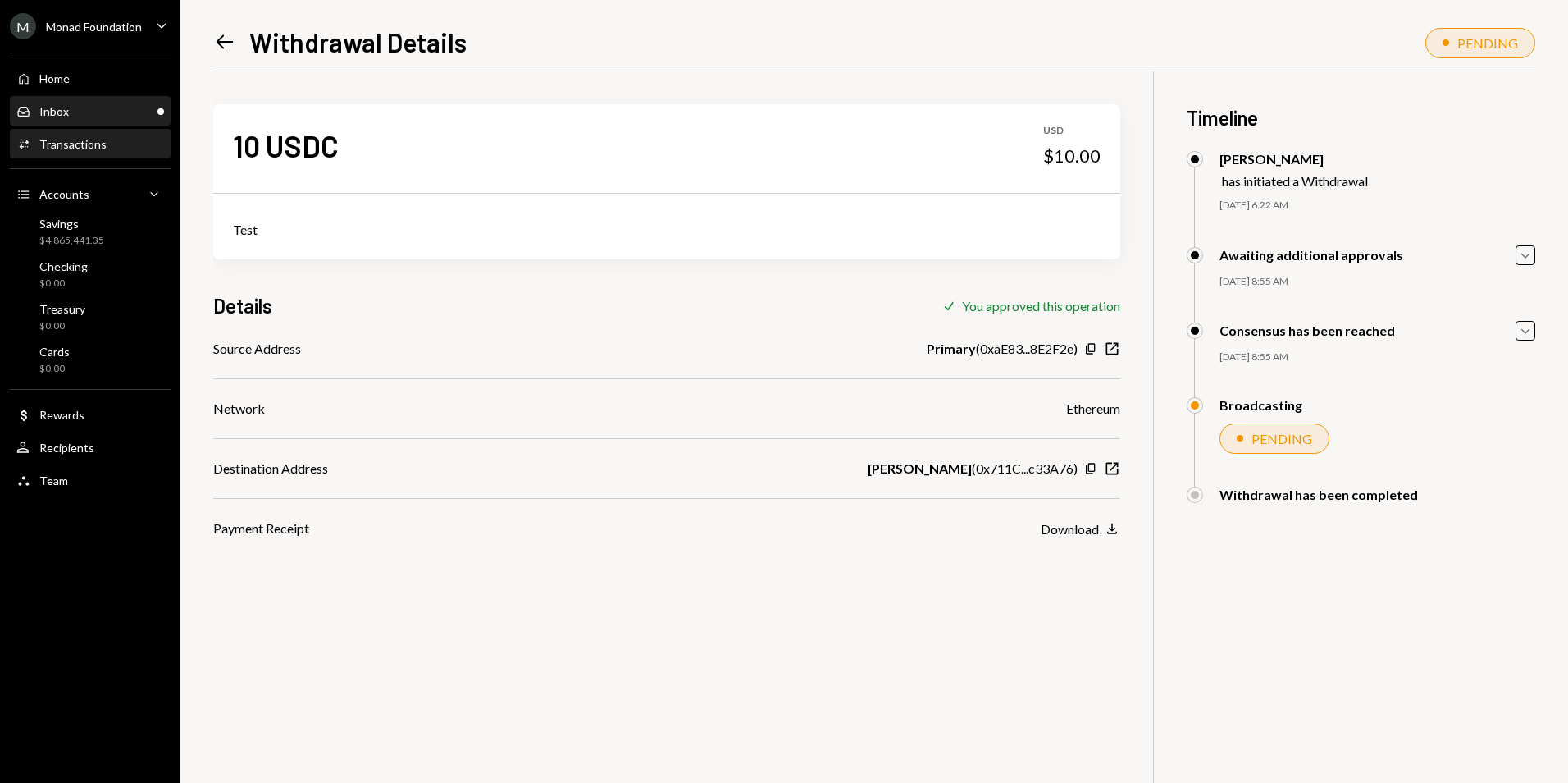
click at [140, 111] on div "Inbox Inbox" at bounding box center [90, 112] width 148 height 15
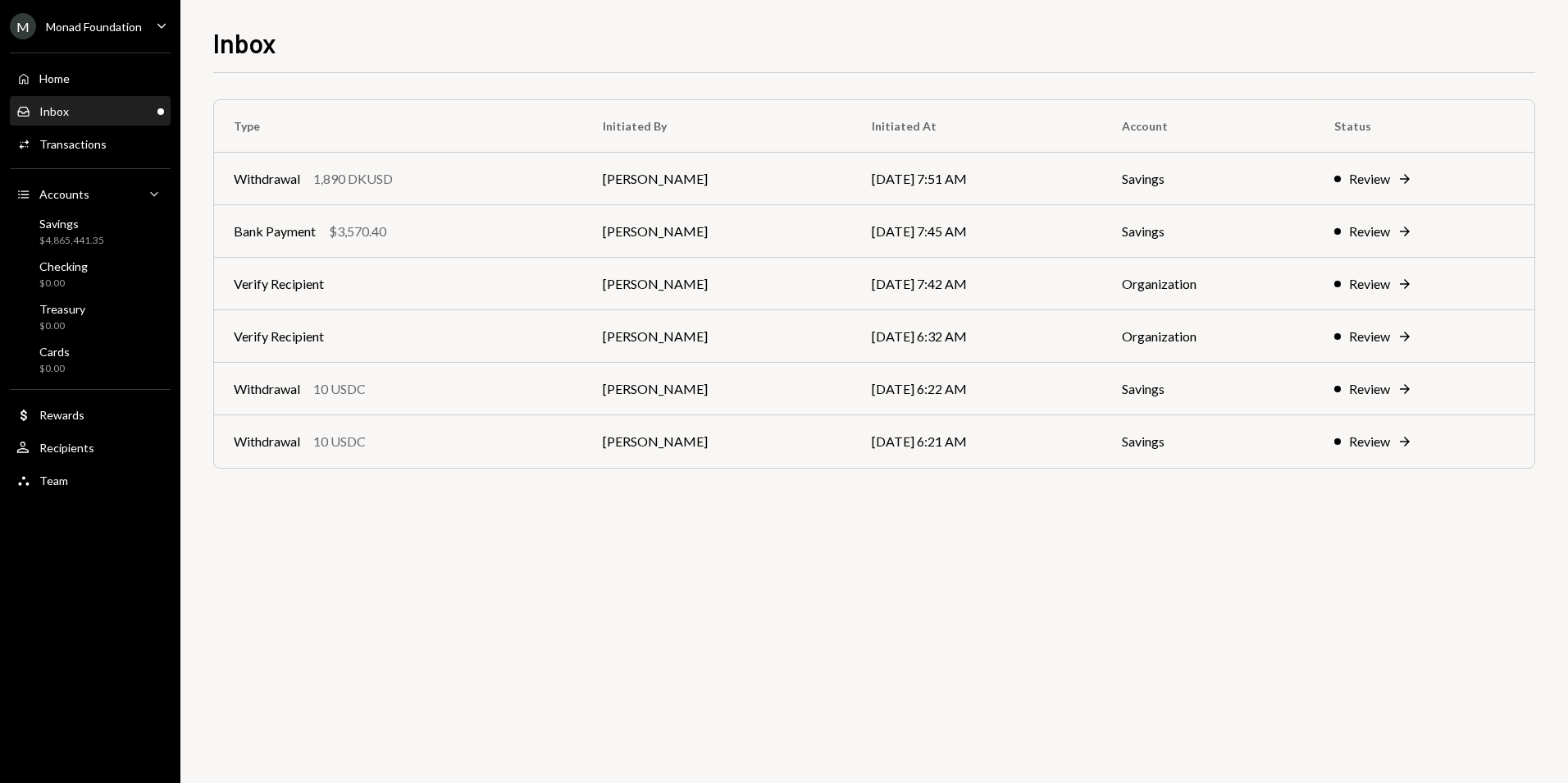
click at [556, 580] on div "Type Initiated By Initiated At Account Status Withdrawal 1,890 DKUSD Octavia Te…" at bounding box center [874, 427] width 1322 height 710
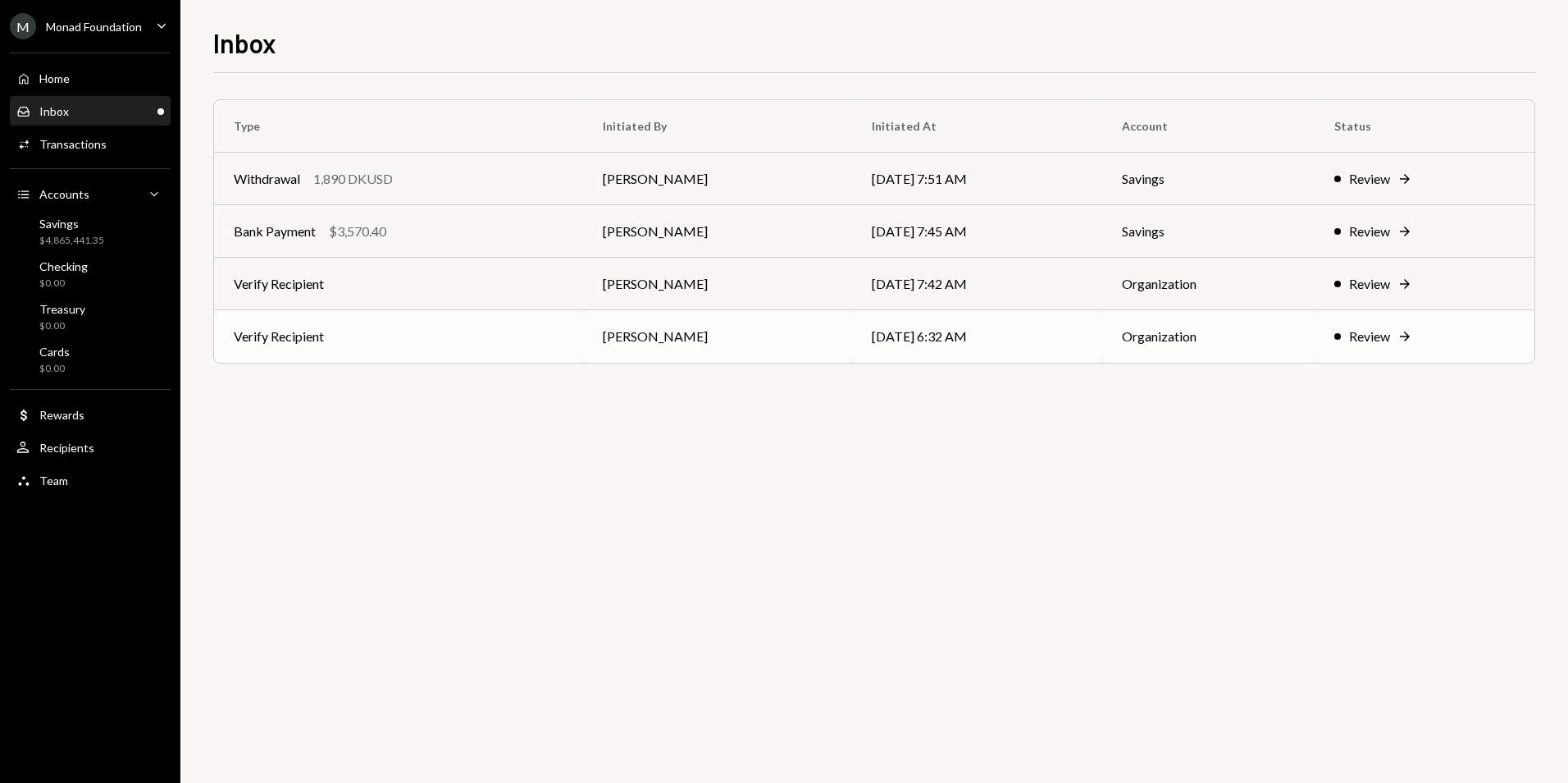
click at [776, 336] on td "Octavia Tenga" at bounding box center [717, 337] width 269 height 53
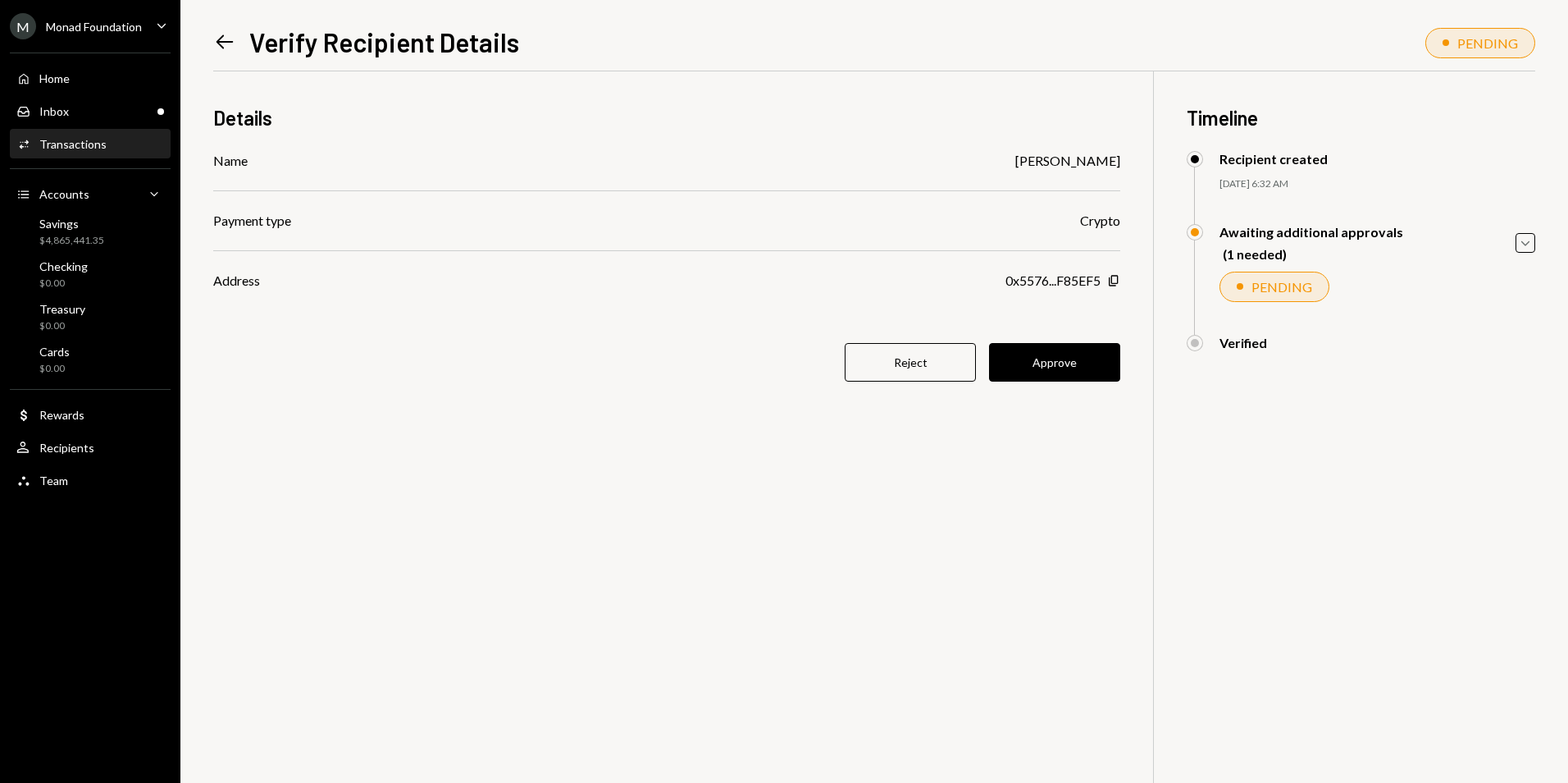
click at [1051, 368] on button "Approve" at bounding box center [1055, 362] width 131 height 39
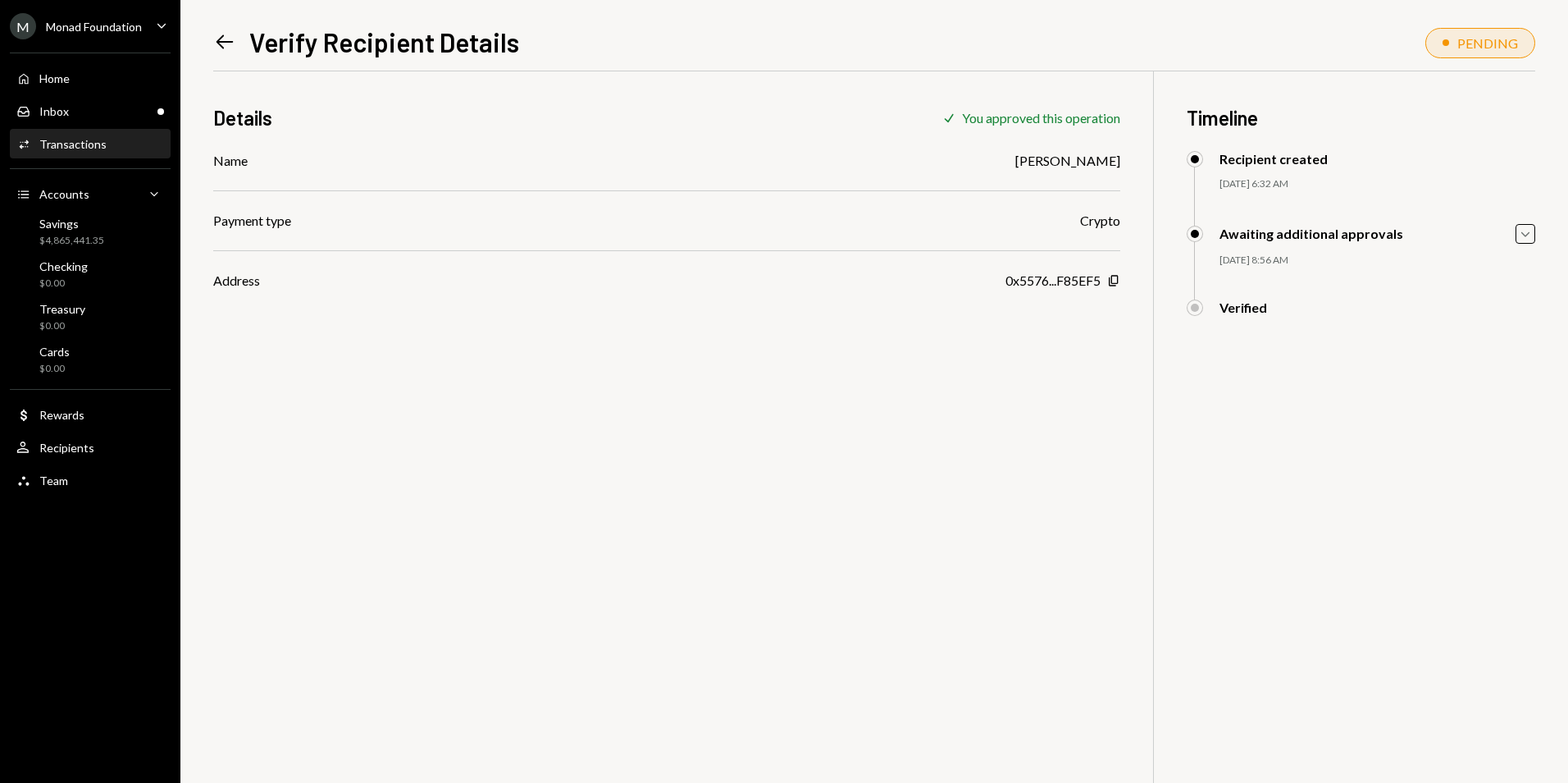
click at [227, 39] on icon "Left Arrow" at bounding box center [224, 41] width 23 height 23
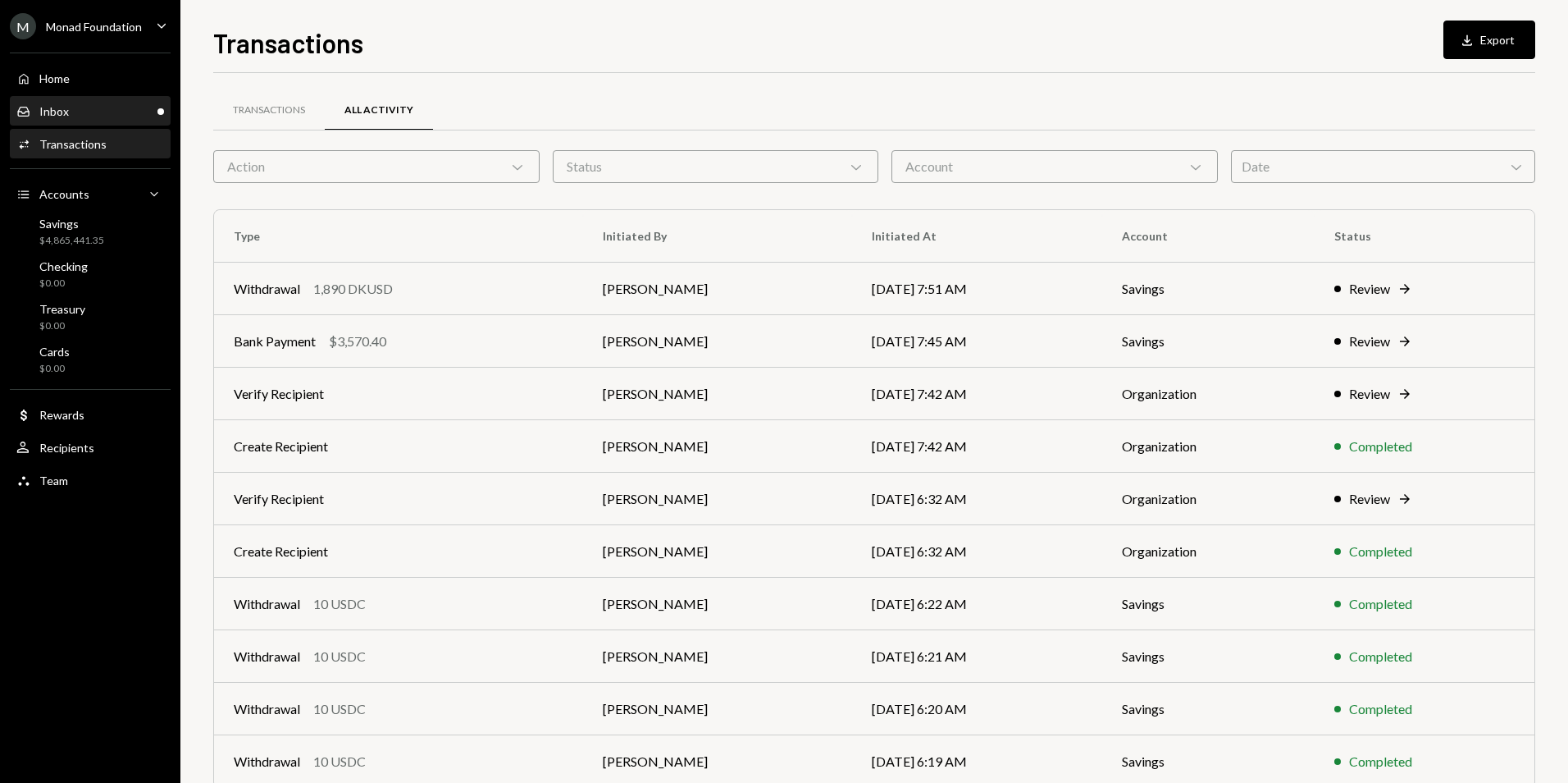
click at [88, 108] on div "Inbox Inbox" at bounding box center [90, 112] width 148 height 15
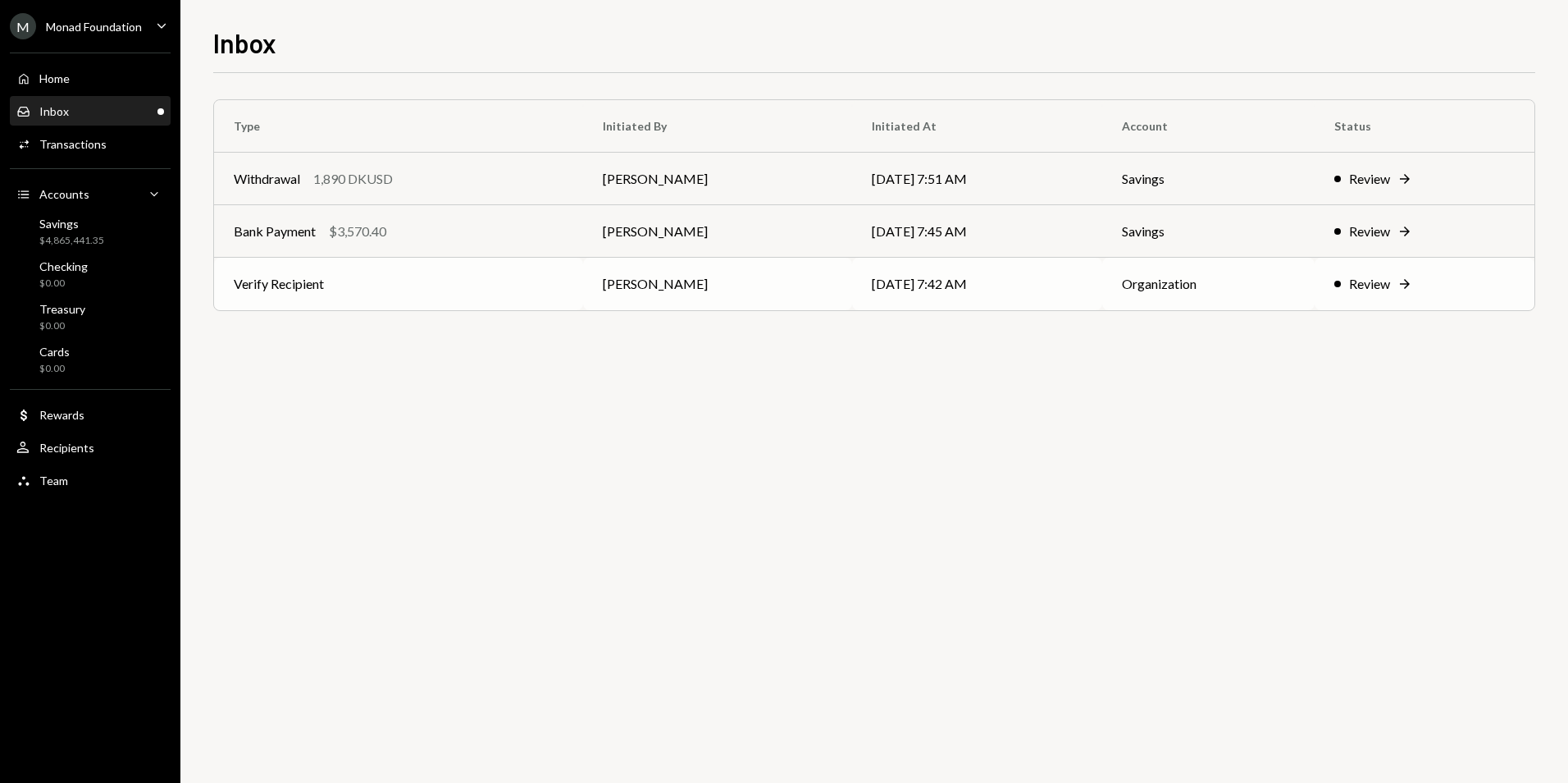
click at [755, 288] on td "[PERSON_NAME]" at bounding box center [717, 284] width 269 height 53
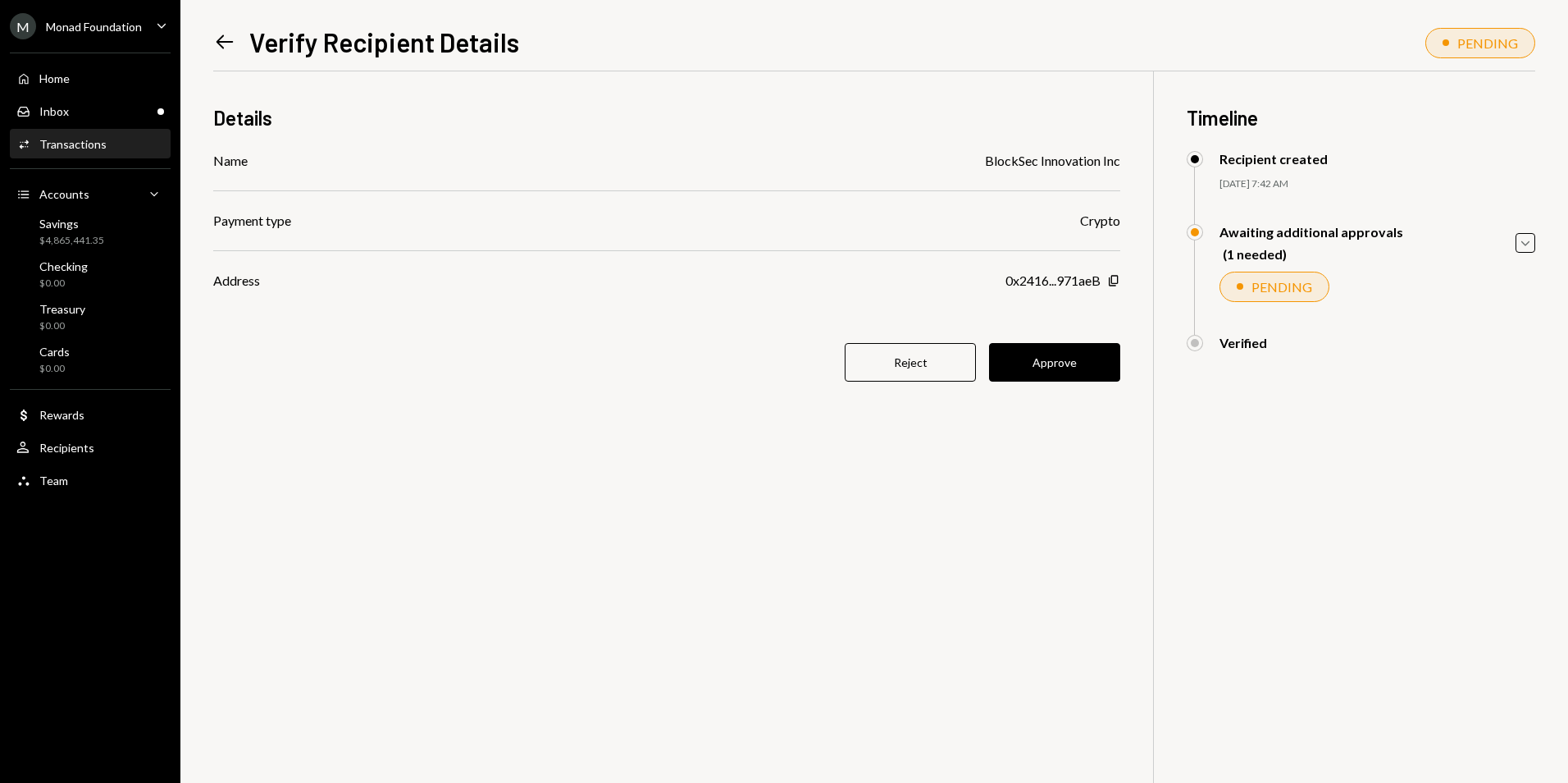
click at [1070, 361] on button "Approve" at bounding box center [1055, 362] width 131 height 39
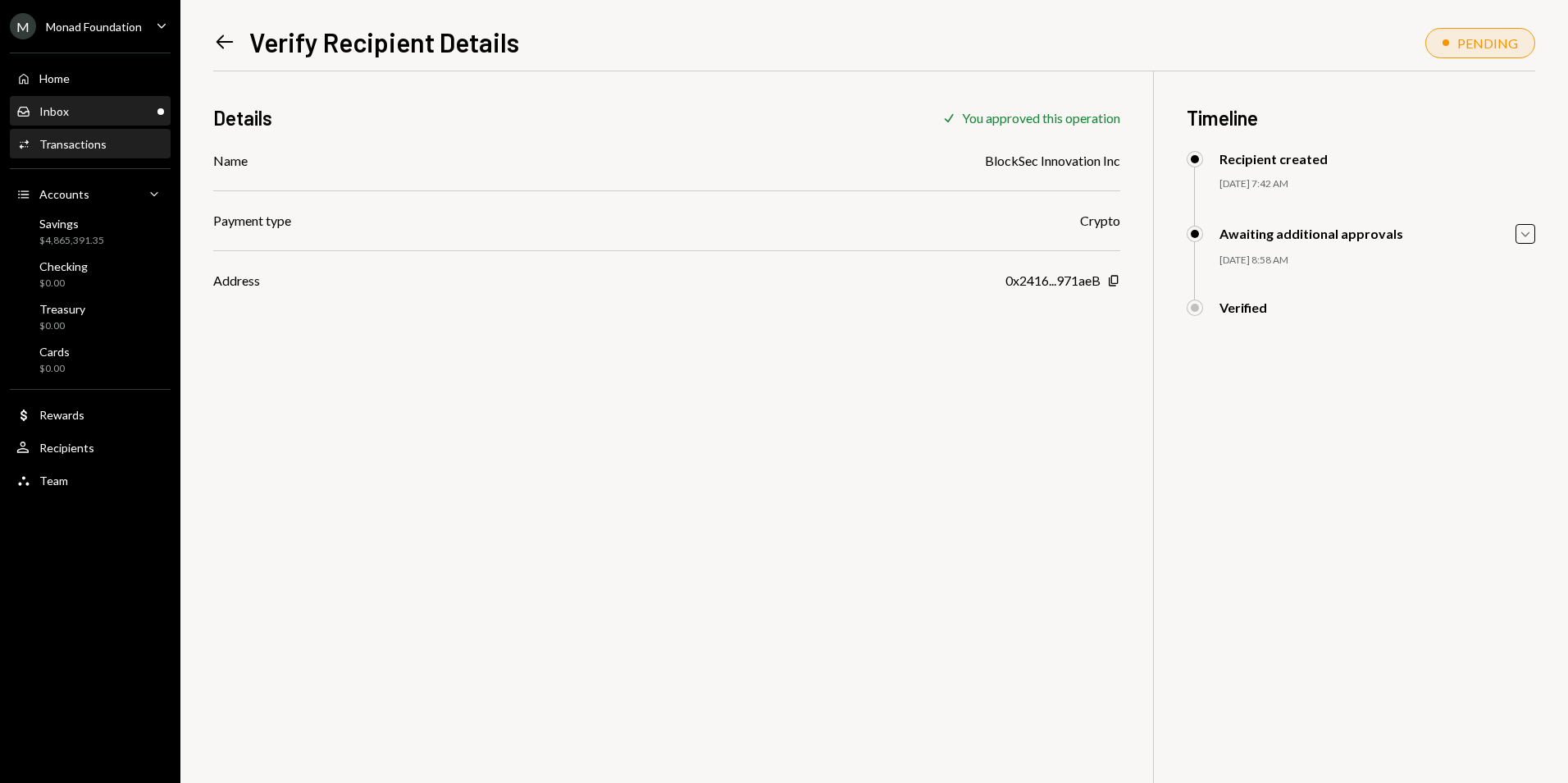
click at [160, 111] on div "Main" at bounding box center [161, 111] width 6 height 6
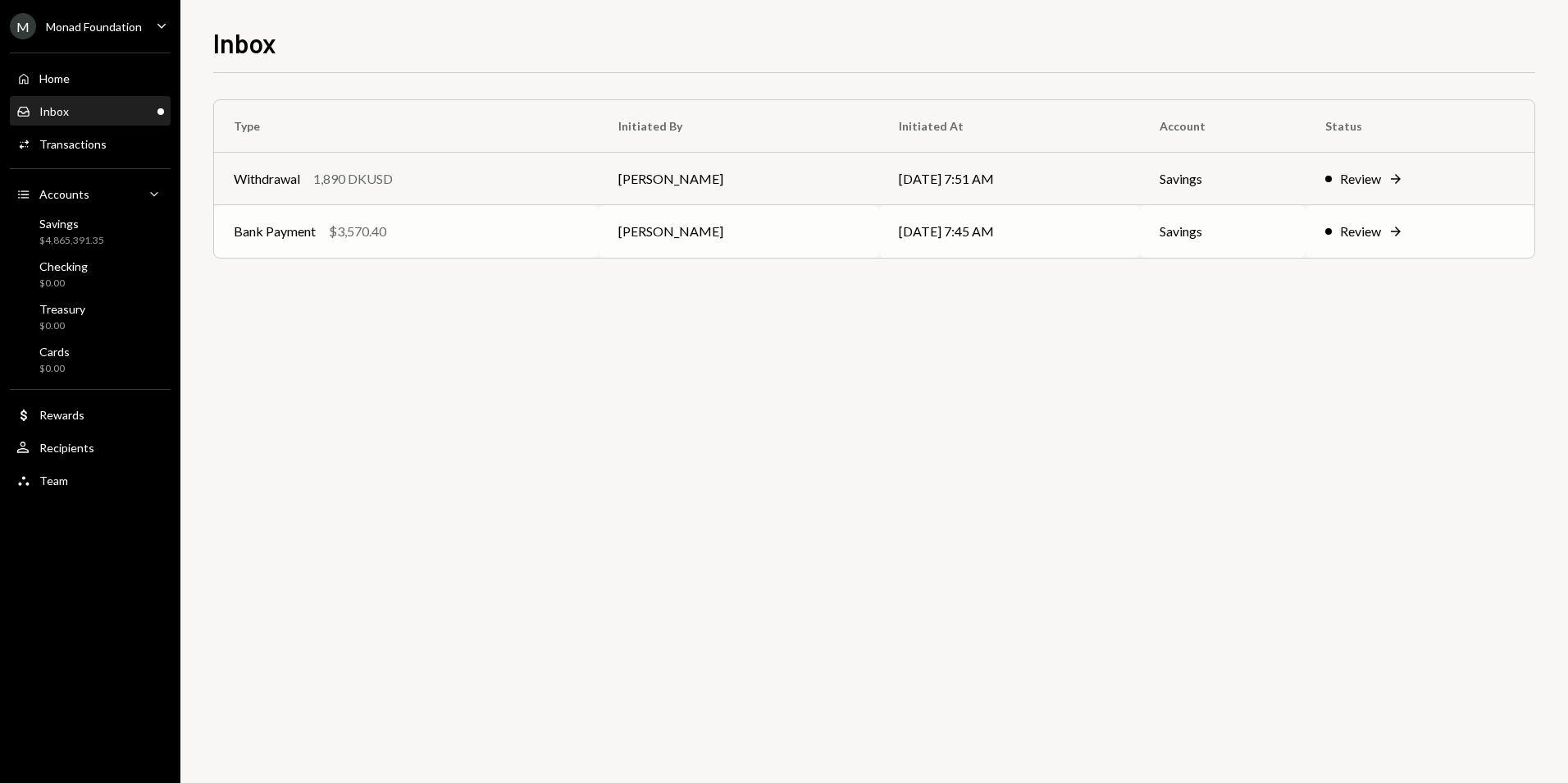
click at [461, 231] on div "Bank Payment $3,570.40" at bounding box center [406, 231] width 346 height 20
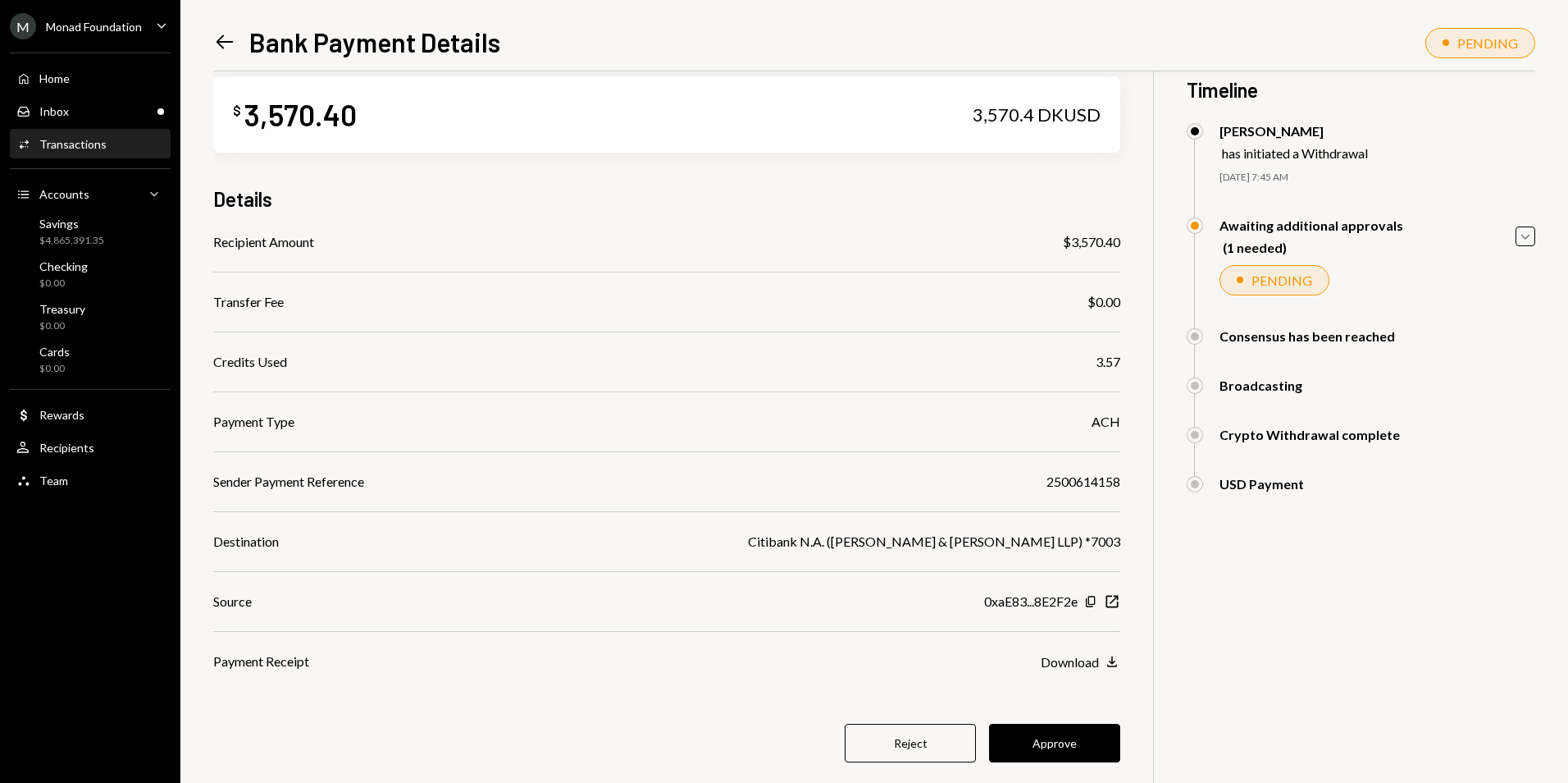
scroll to position [72, 0]
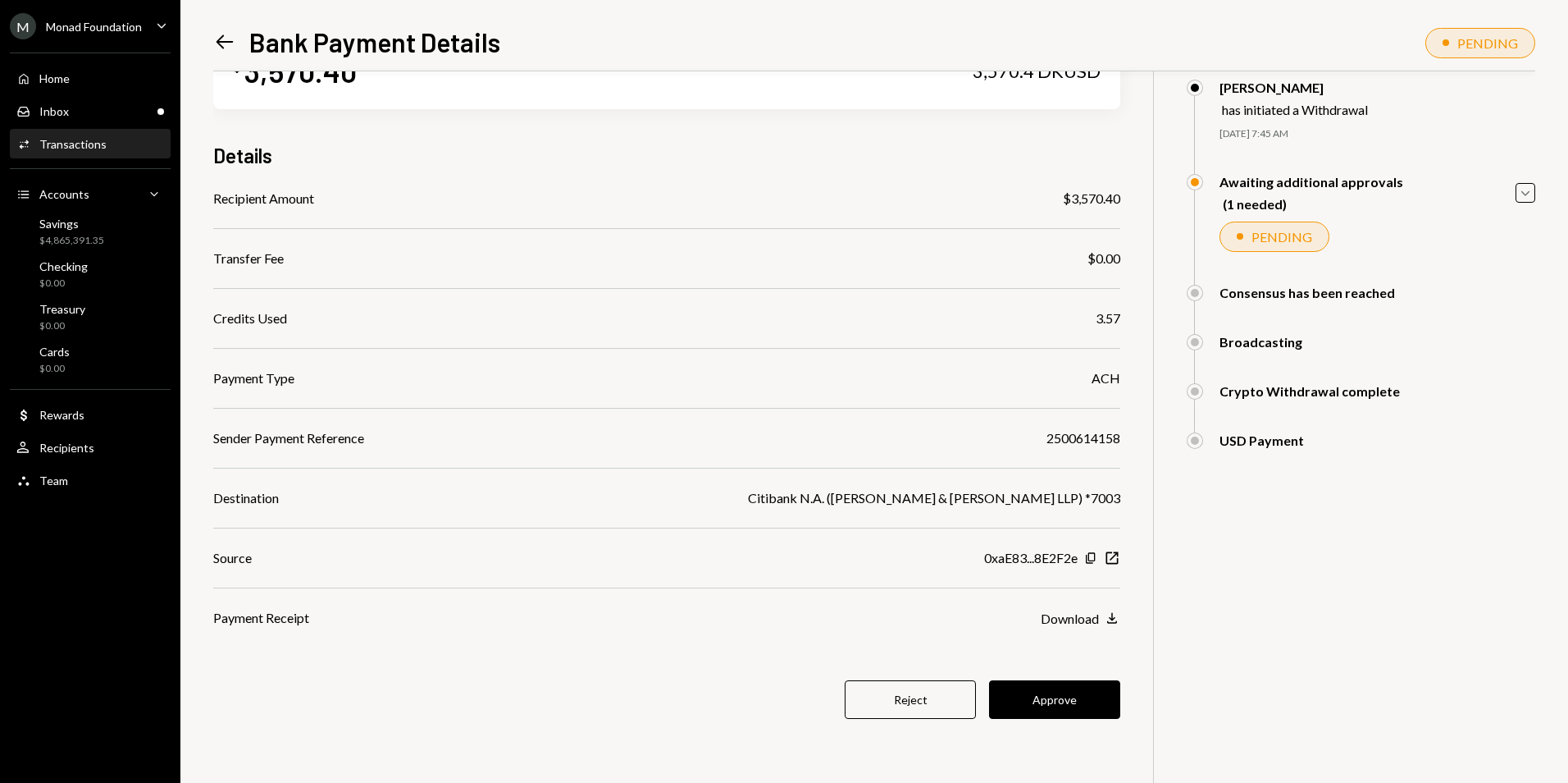
click at [1068, 685] on button "Approve" at bounding box center [1055, 700] width 131 height 39
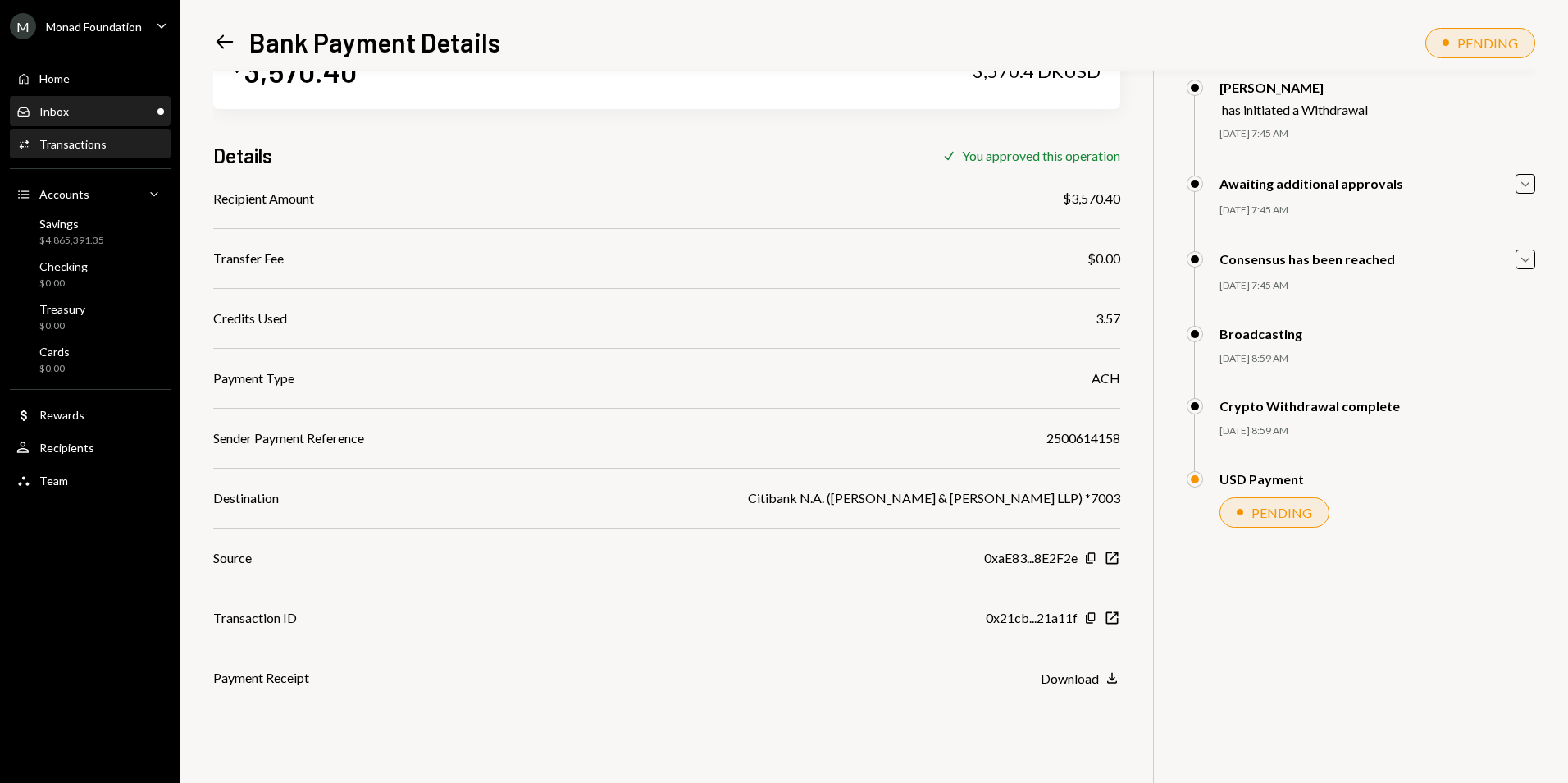
click at [124, 109] on div "Inbox Inbox" at bounding box center [90, 112] width 148 height 15
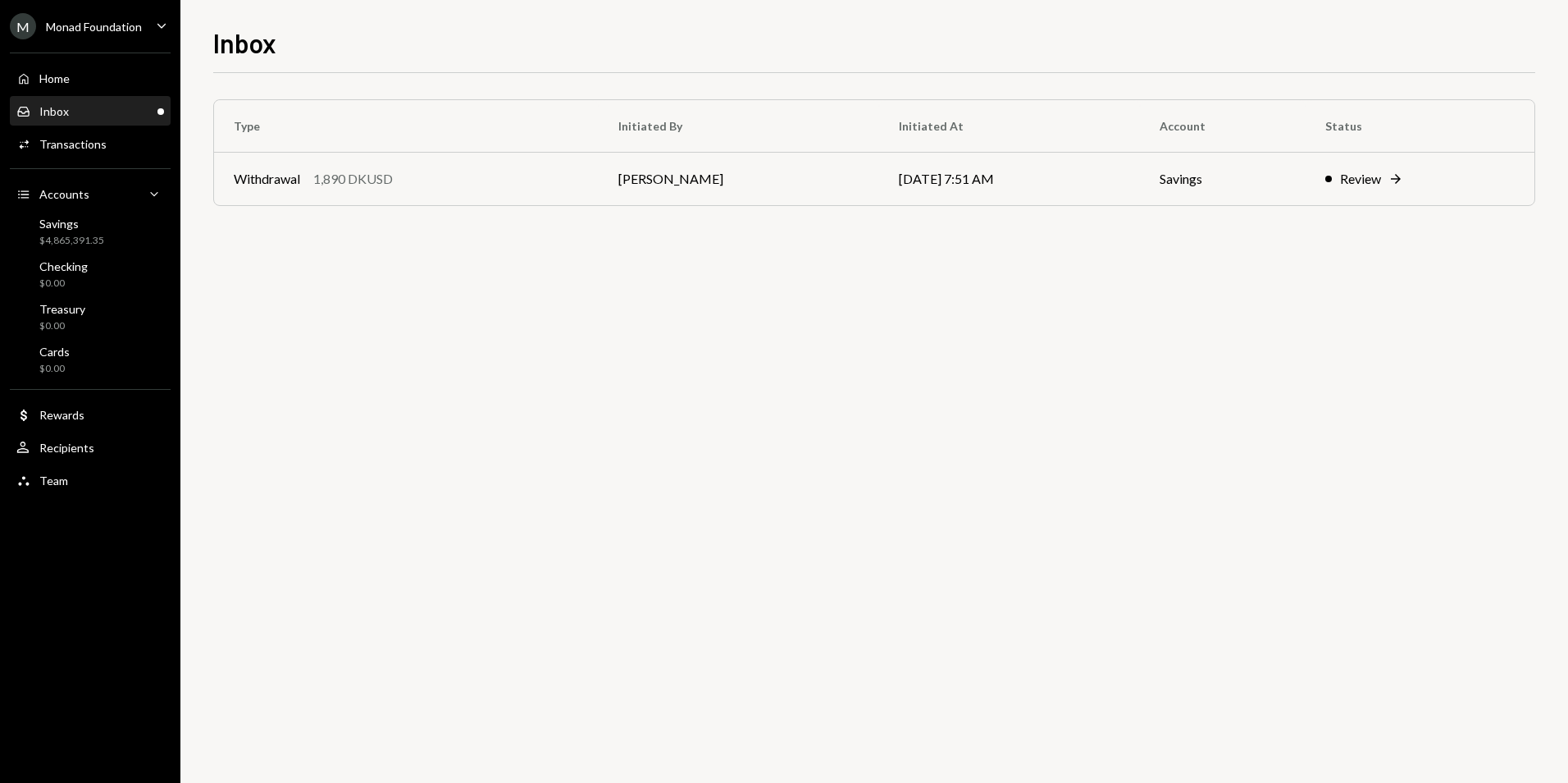
click at [798, 176] on td "[PERSON_NAME]" at bounding box center [738, 179] width 279 height 53
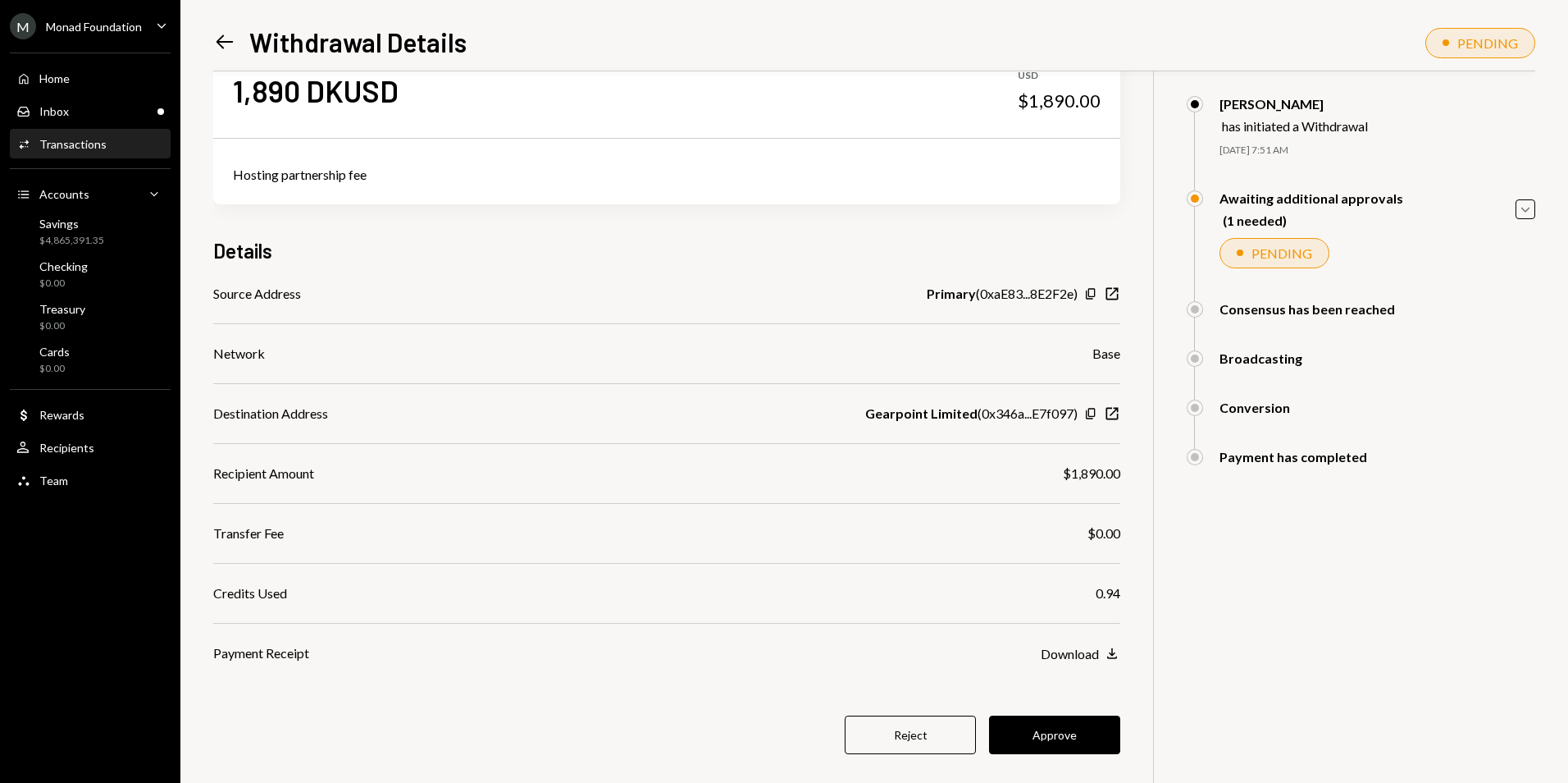
scroll to position [79, 0]
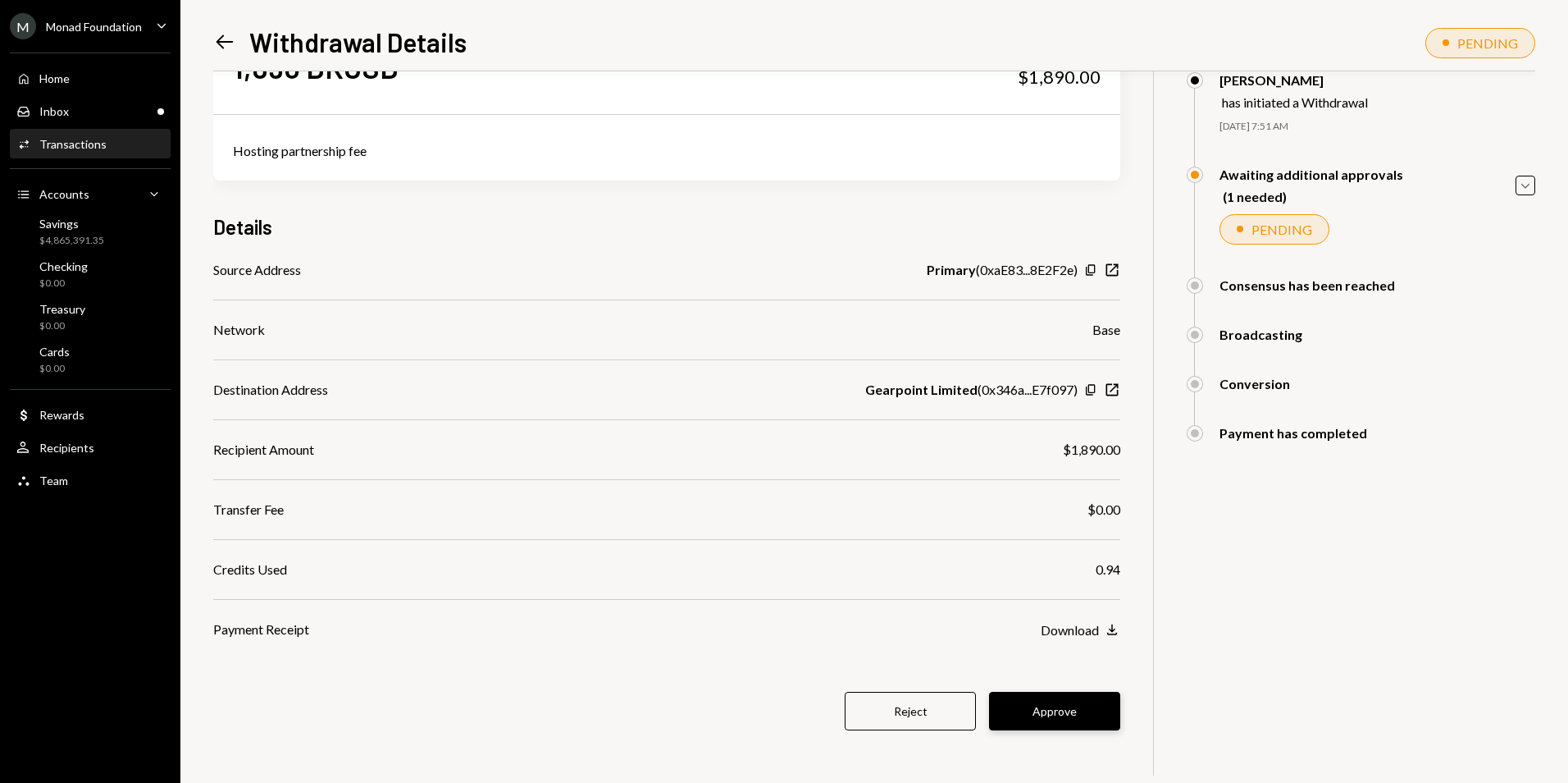
click at [1069, 709] on button "Approve" at bounding box center [1055, 710] width 131 height 39
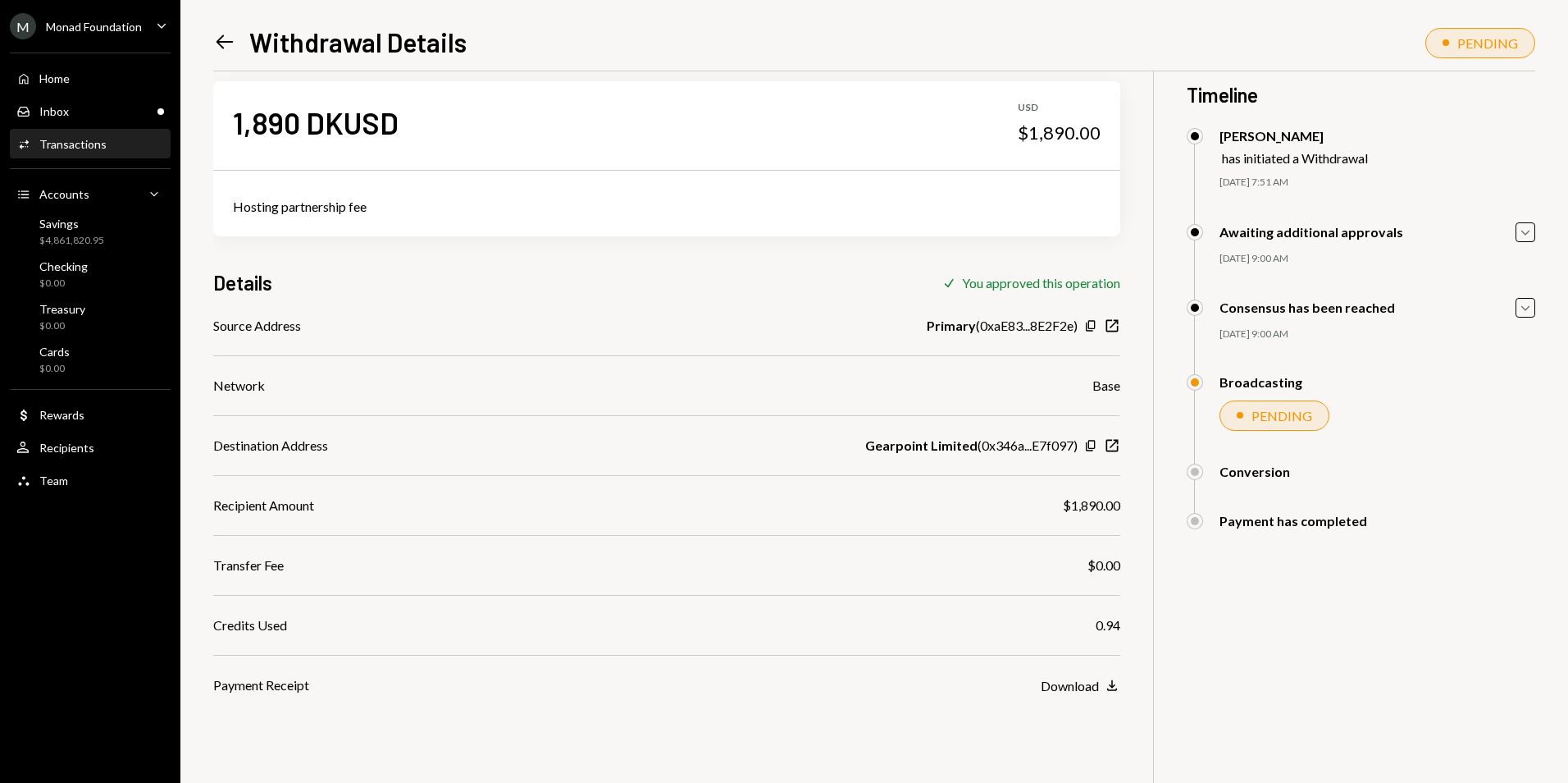
scroll to position [0, 0]
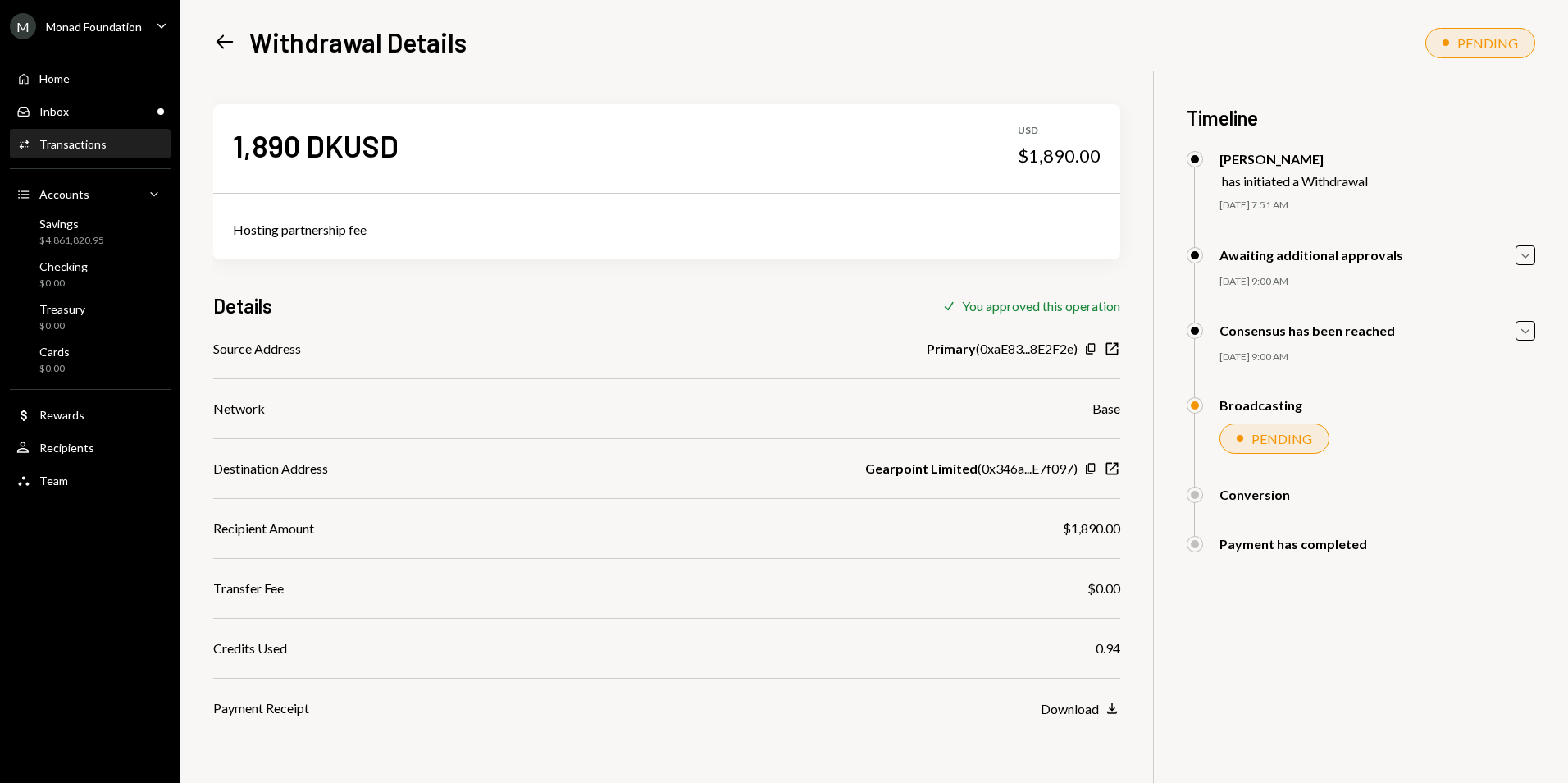
click at [231, 41] on icon "Left Arrow" at bounding box center [224, 41] width 23 height 23
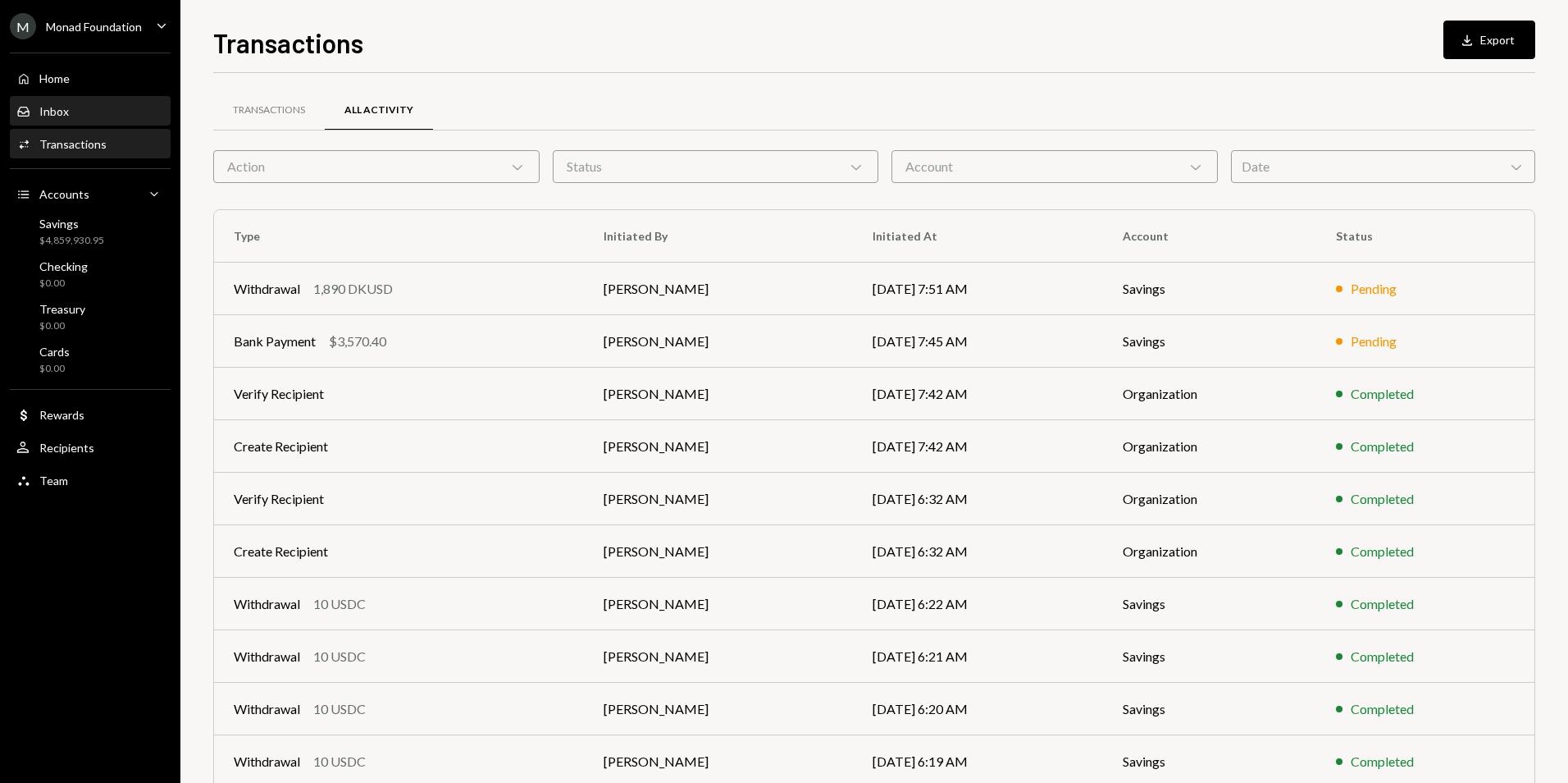
click at [64, 107] on div "Inbox" at bounding box center [54, 111] width 30 height 14
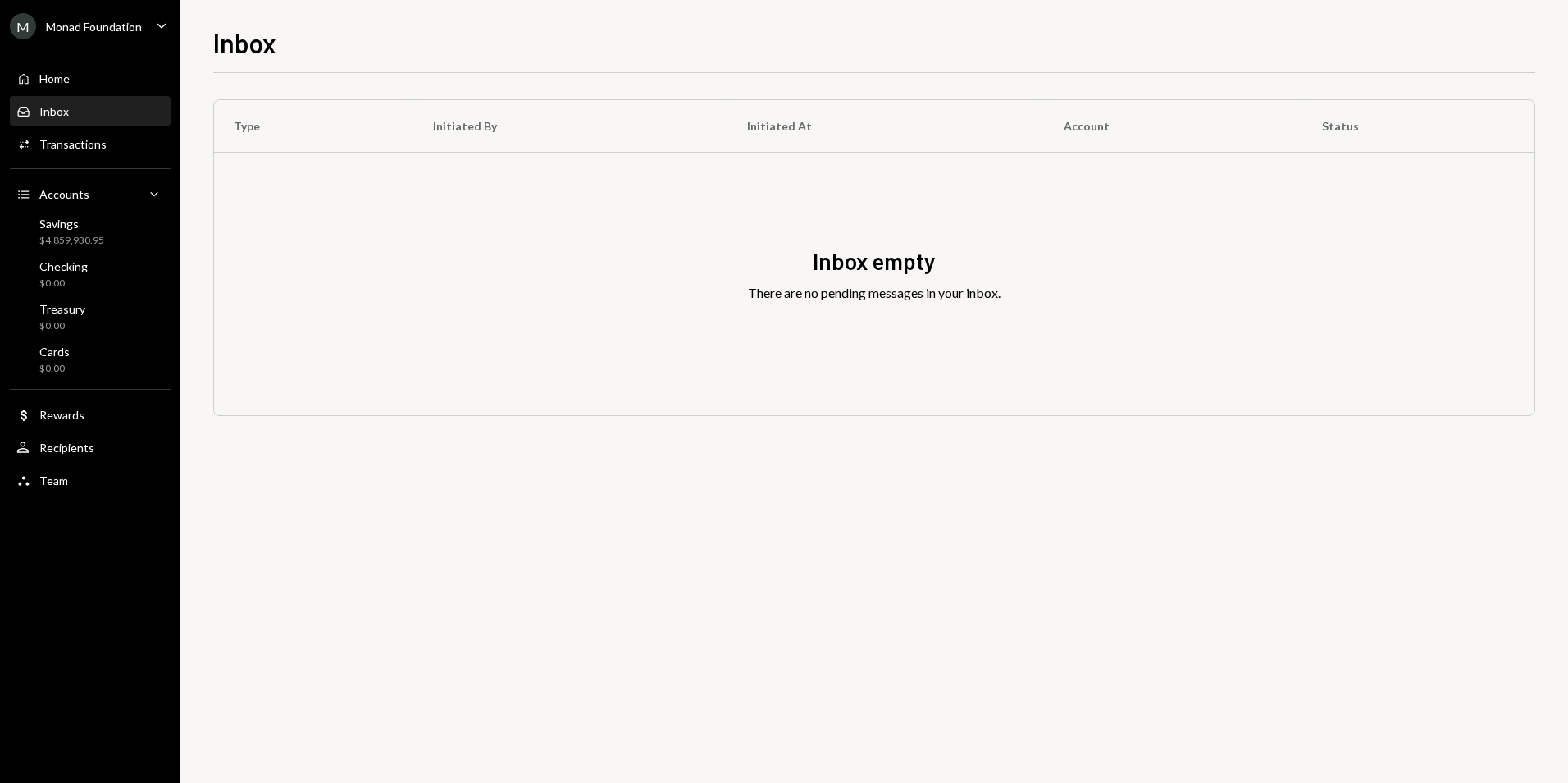
click at [109, 15] on div "M Monad Foundation" at bounding box center [76, 25] width 132 height 26
click at [391, 269] on div "Inbox empty There are no pending messages in your inbox." at bounding box center [874, 283] width 1320 height 262
click at [100, 9] on ul "M Monad Foundation Caret Down Home Home Inbox Inbox Activities Transactions Acc…" at bounding box center [90, 249] width 180 height 498
click at [95, 31] on div "Monad Foundation" at bounding box center [94, 26] width 96 height 14
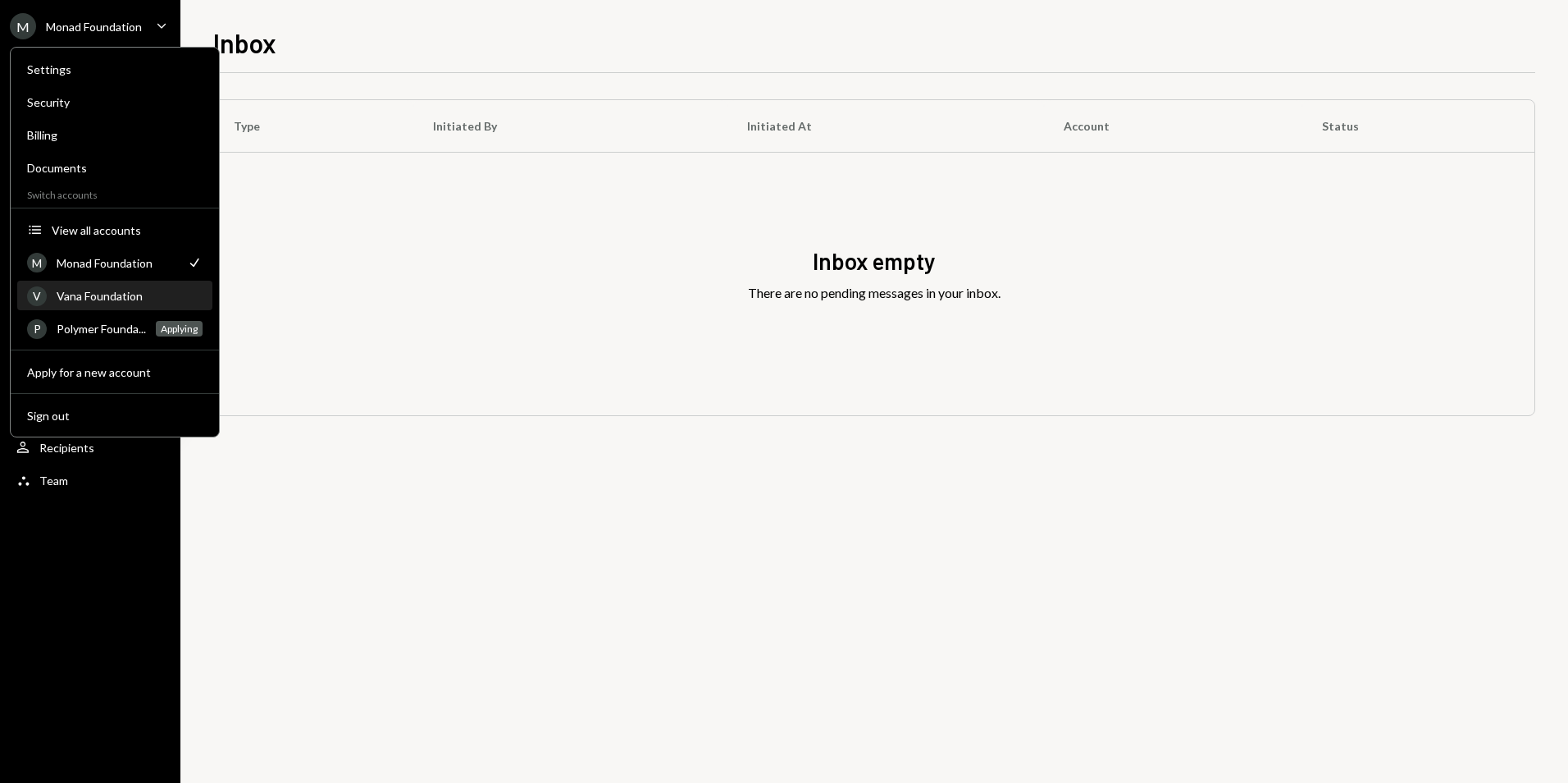
click at [114, 300] on div "Vana Foundation" at bounding box center [129, 295] width 146 height 14
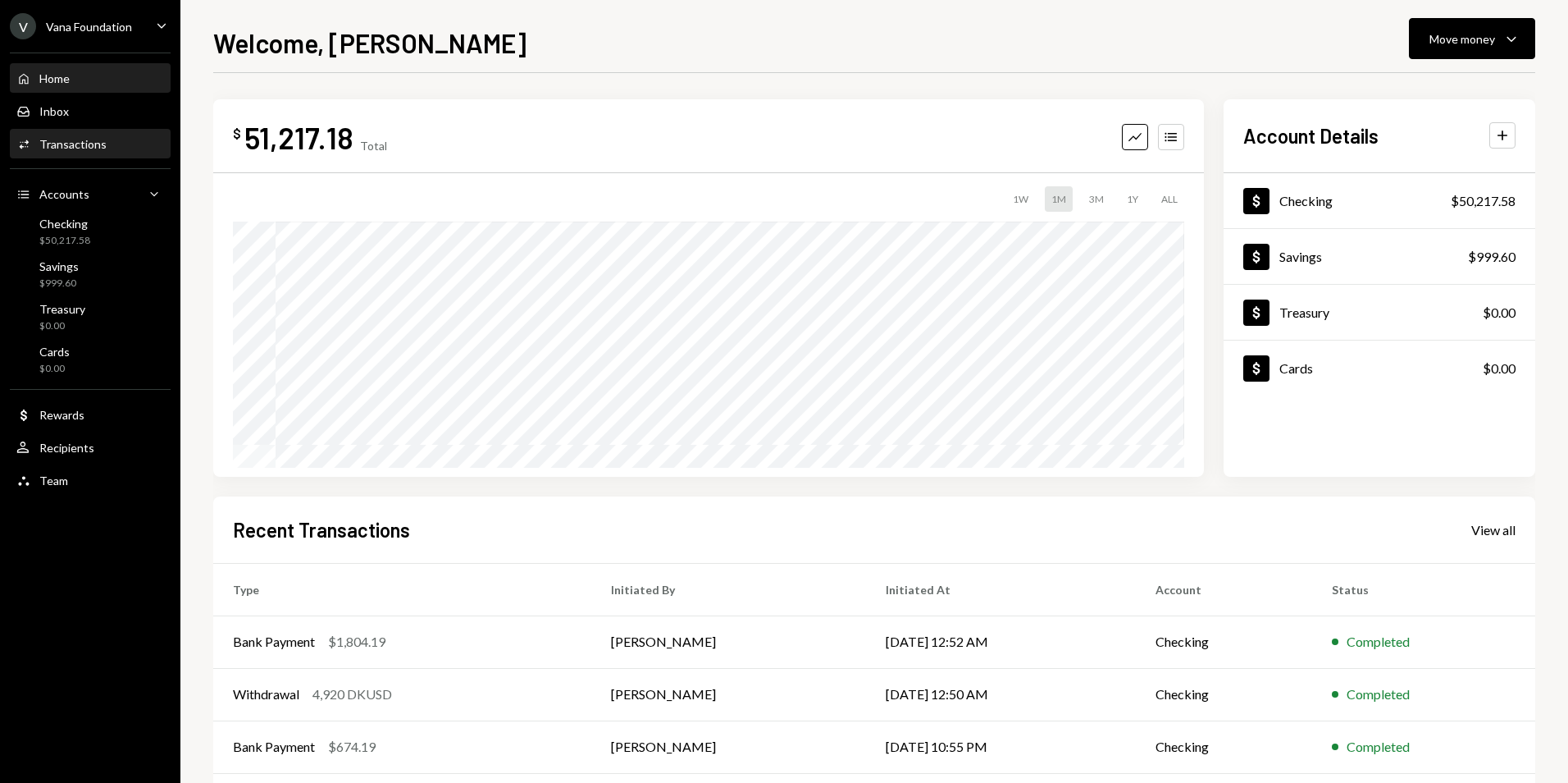
click at [85, 146] on div "Transactions" at bounding box center [73, 143] width 67 height 14
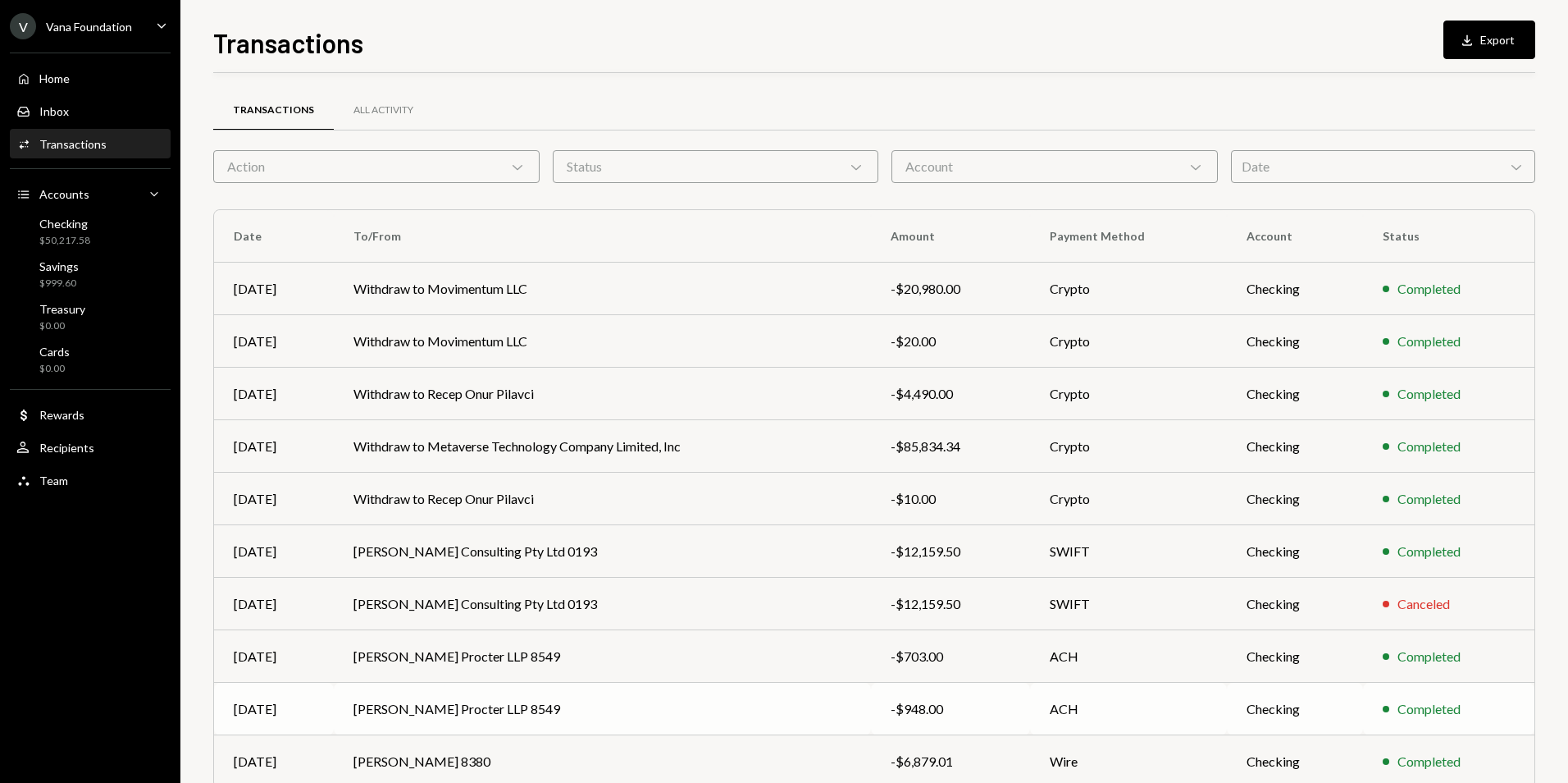
scroll to position [73, 0]
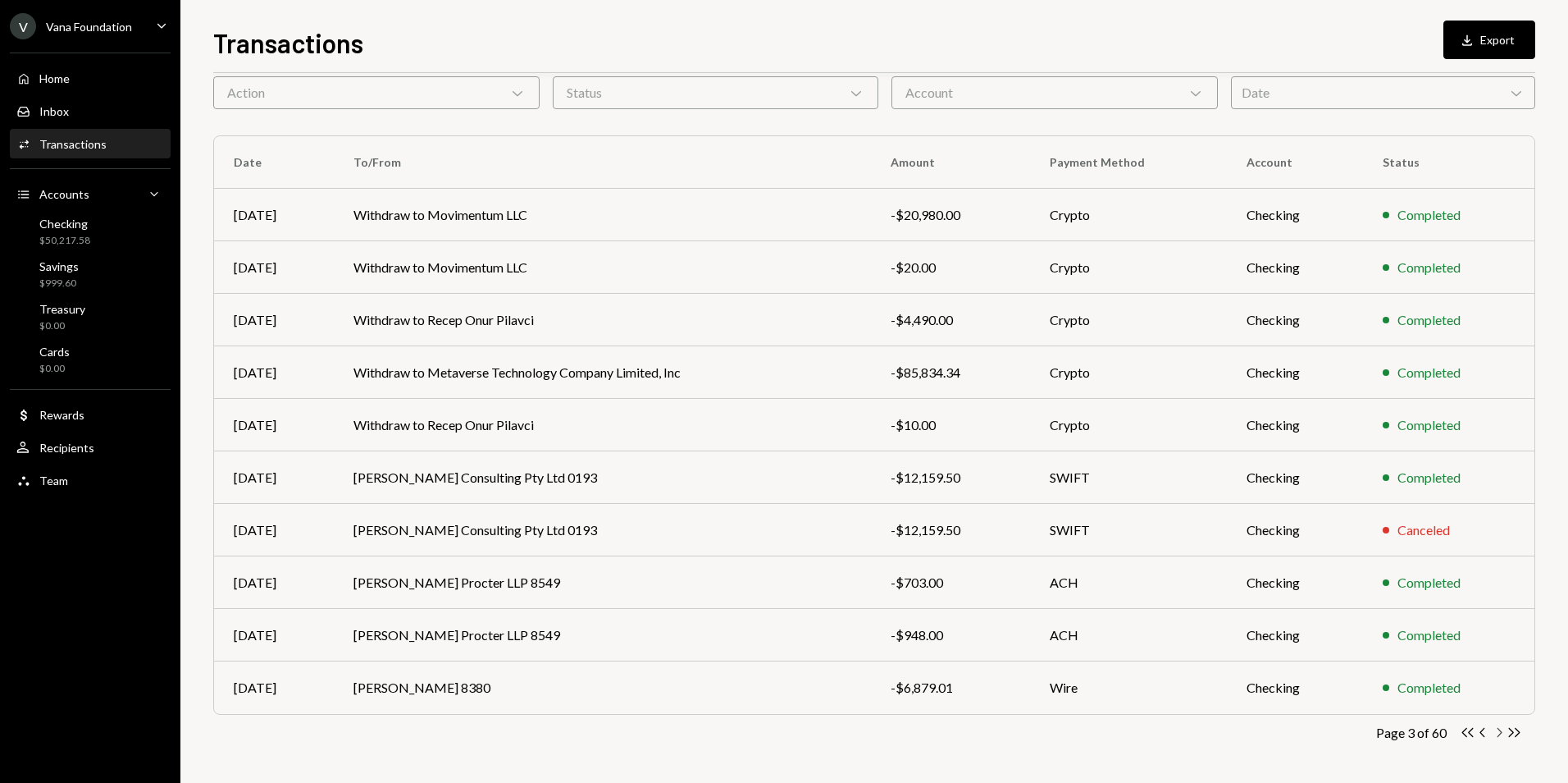
click at [1498, 734] on icon "Chevron Right" at bounding box center [1498, 732] width 15 height 15
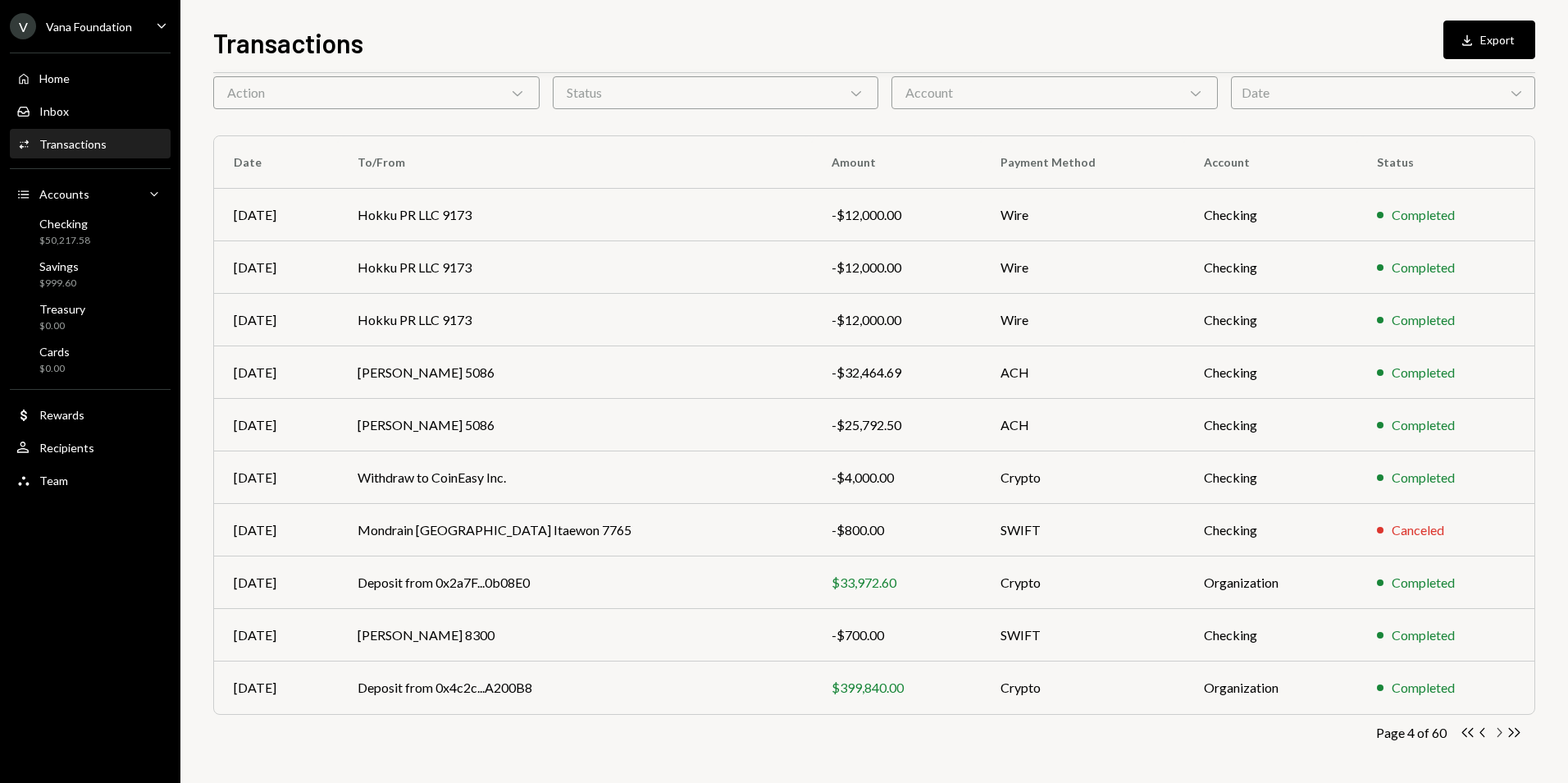
click at [1497, 731] on icon "Chevron Right" at bounding box center [1498, 732] width 15 height 15
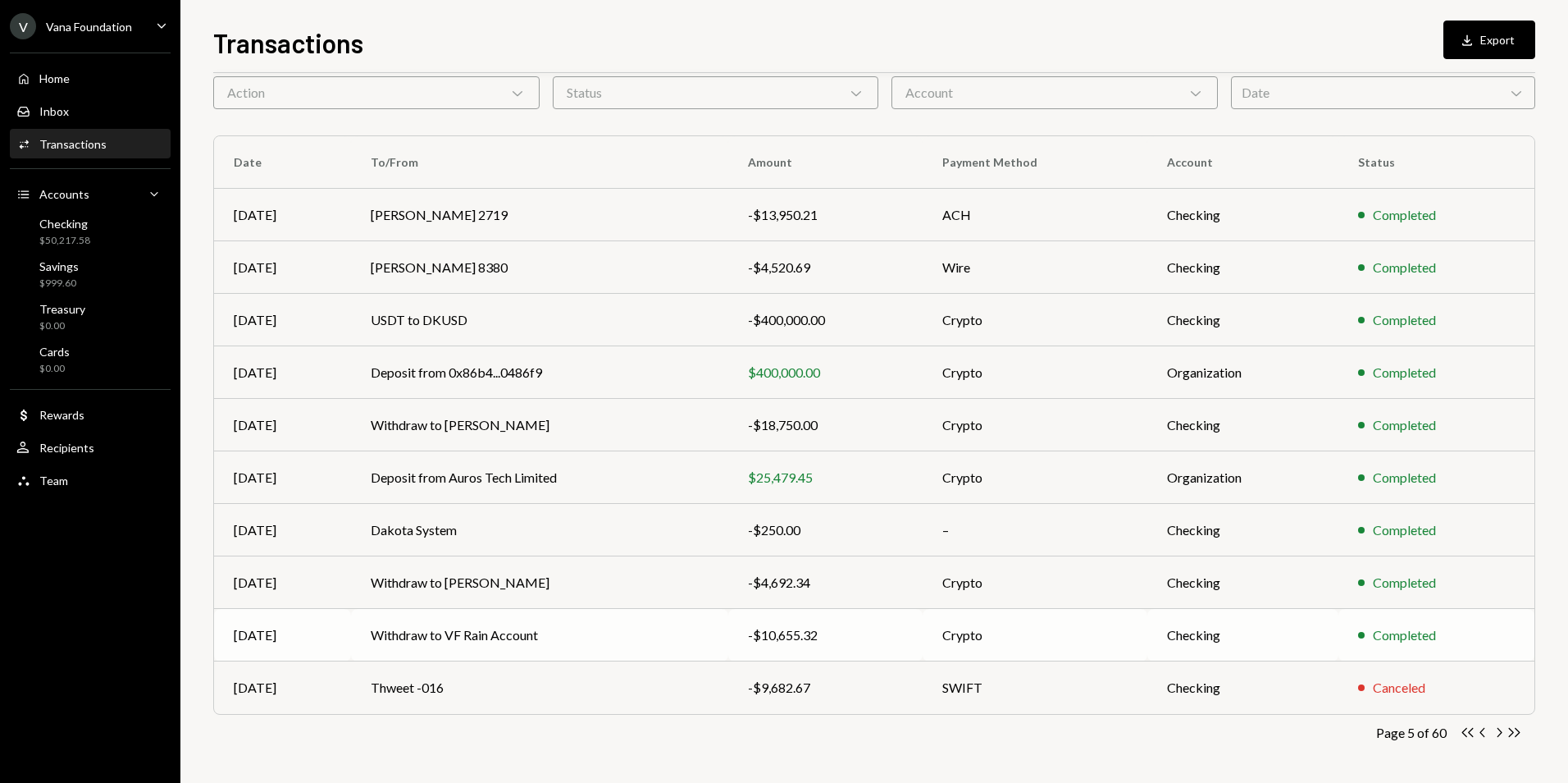
click at [661, 631] on td "Withdraw to VF Rain Account" at bounding box center [540, 635] width 377 height 53
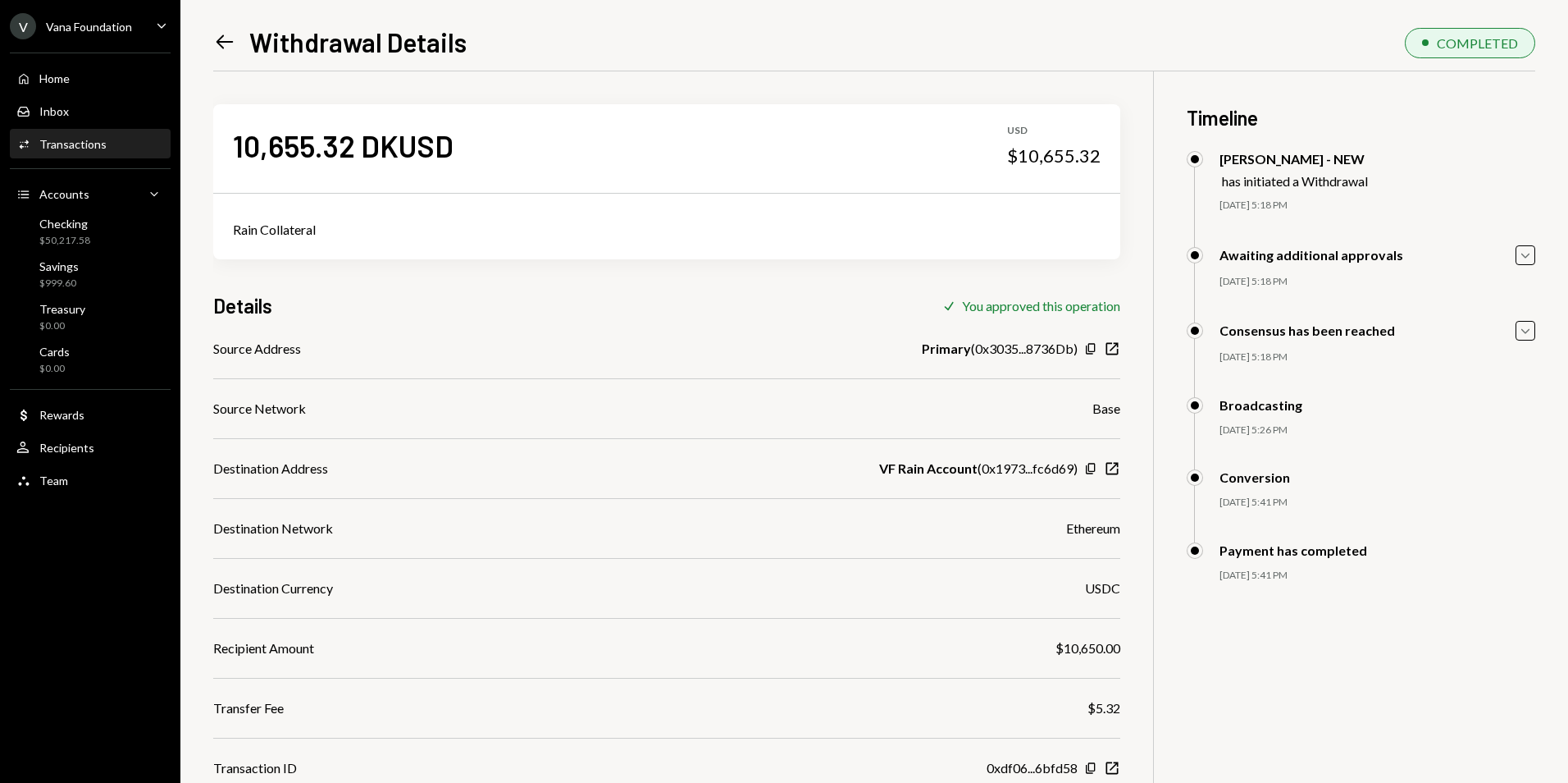
click at [219, 42] on icon at bounding box center [225, 42] width 17 height 14
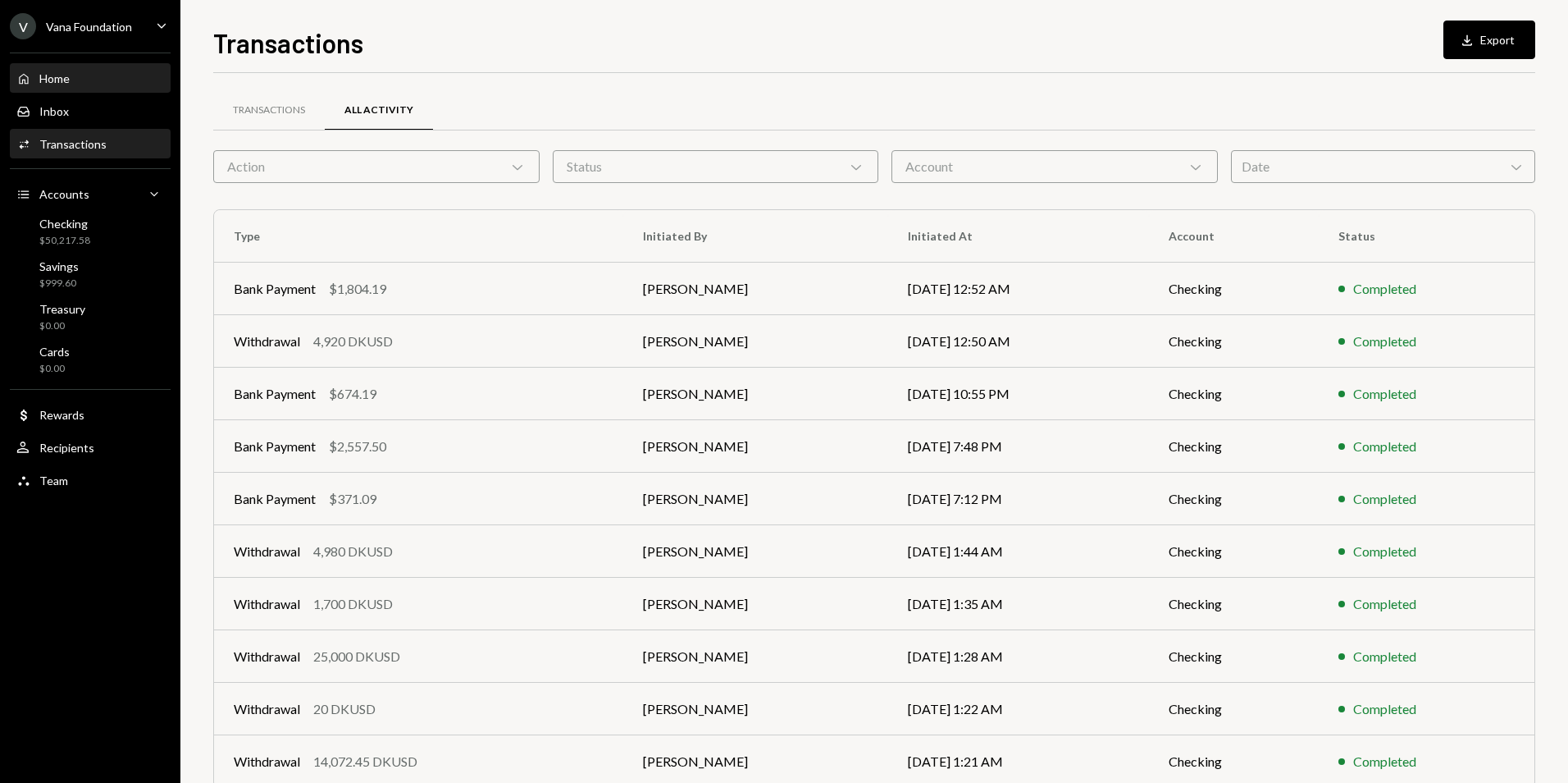
click at [64, 78] on div "Home" at bounding box center [54, 78] width 30 height 14
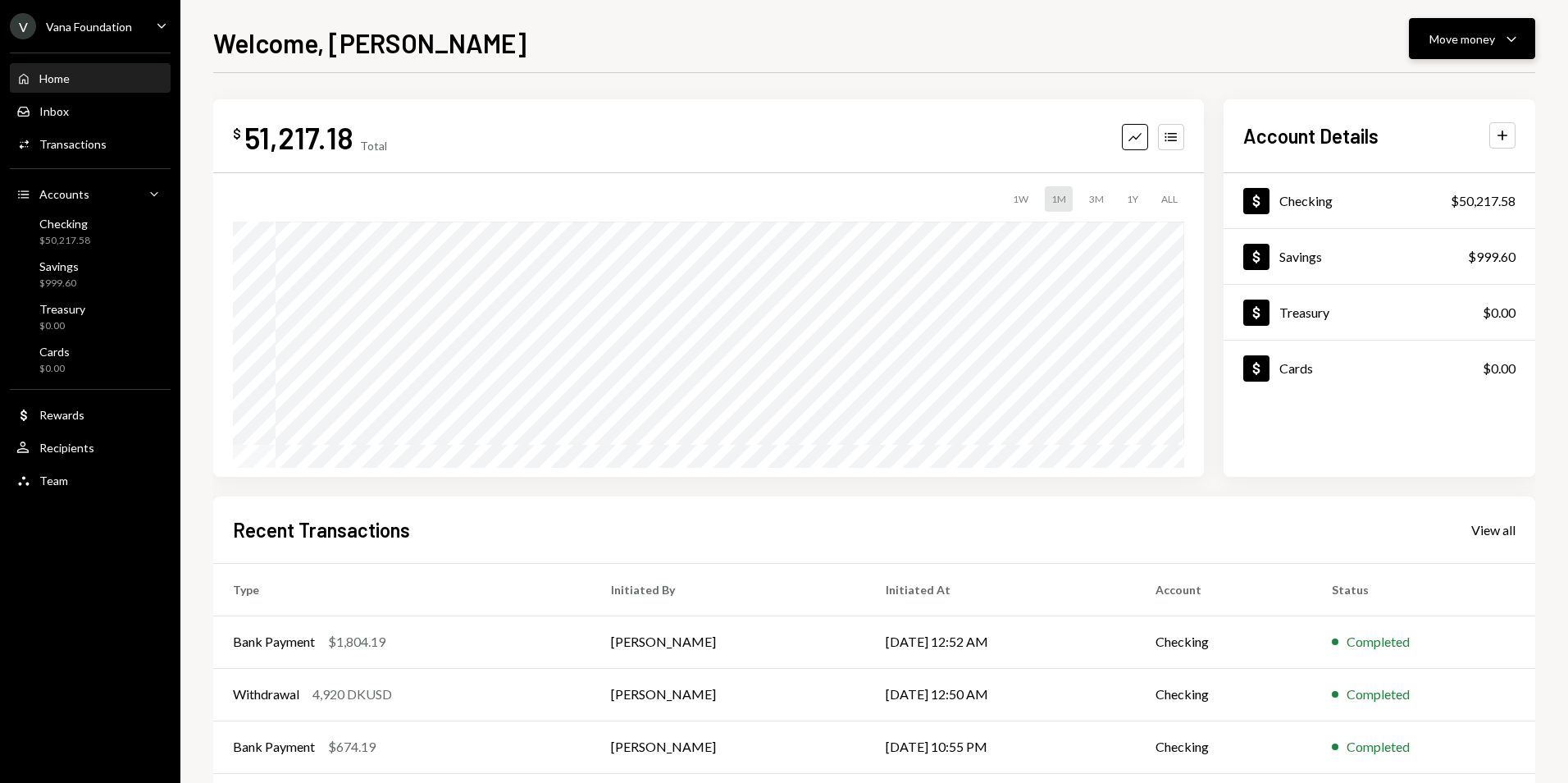
drag, startPoint x: 1488, startPoint y: 38, endPoint x: 1495, endPoint y: 55, distance: 18.4
click at [1489, 38] on div "Move money" at bounding box center [1462, 38] width 65 height 17
click at [1445, 166] on div "Deposit" at bounding box center [1459, 161] width 120 height 17
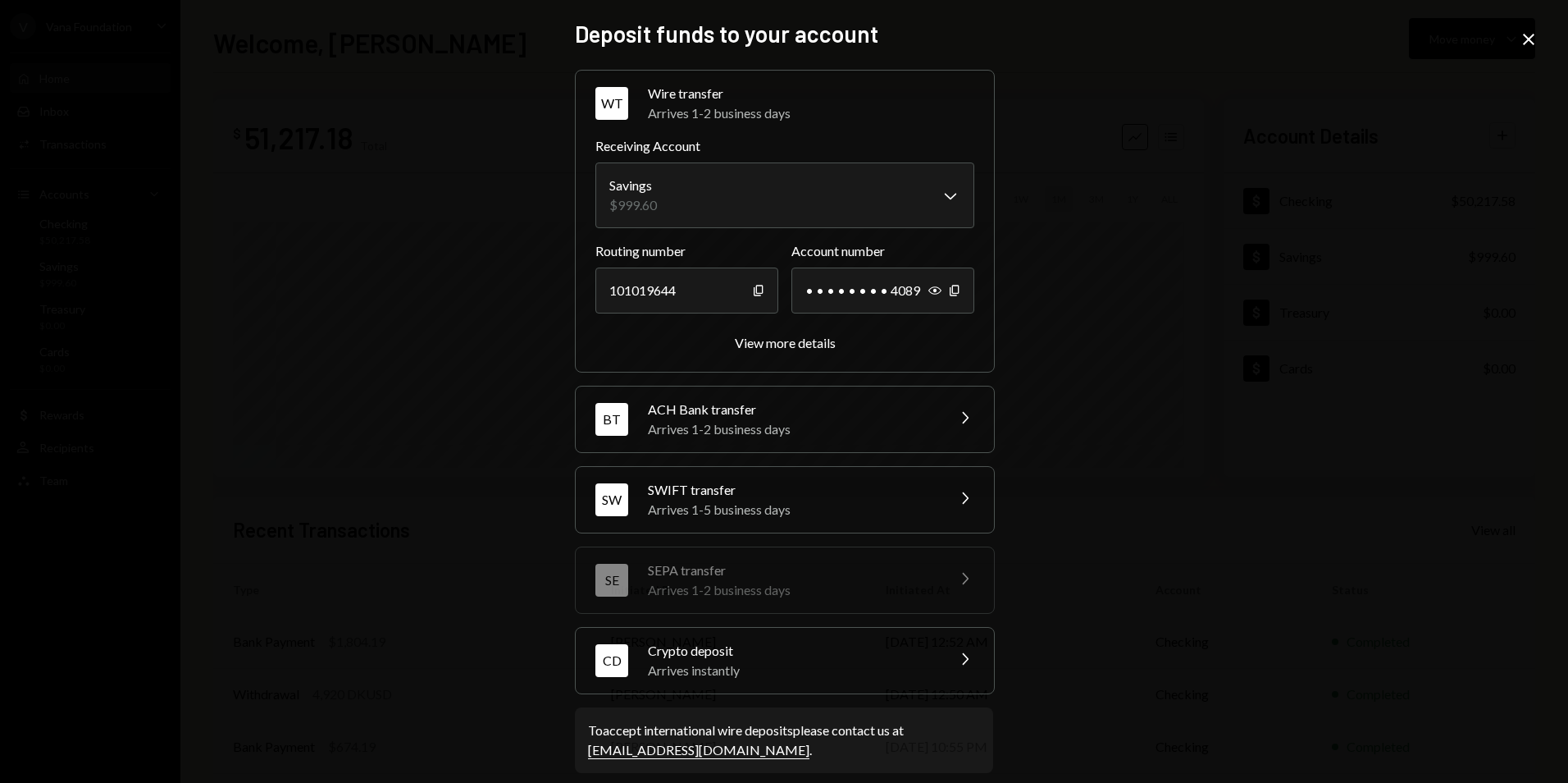
click at [1525, 33] on icon "Close" at bounding box center [1529, 40] width 20 height 20
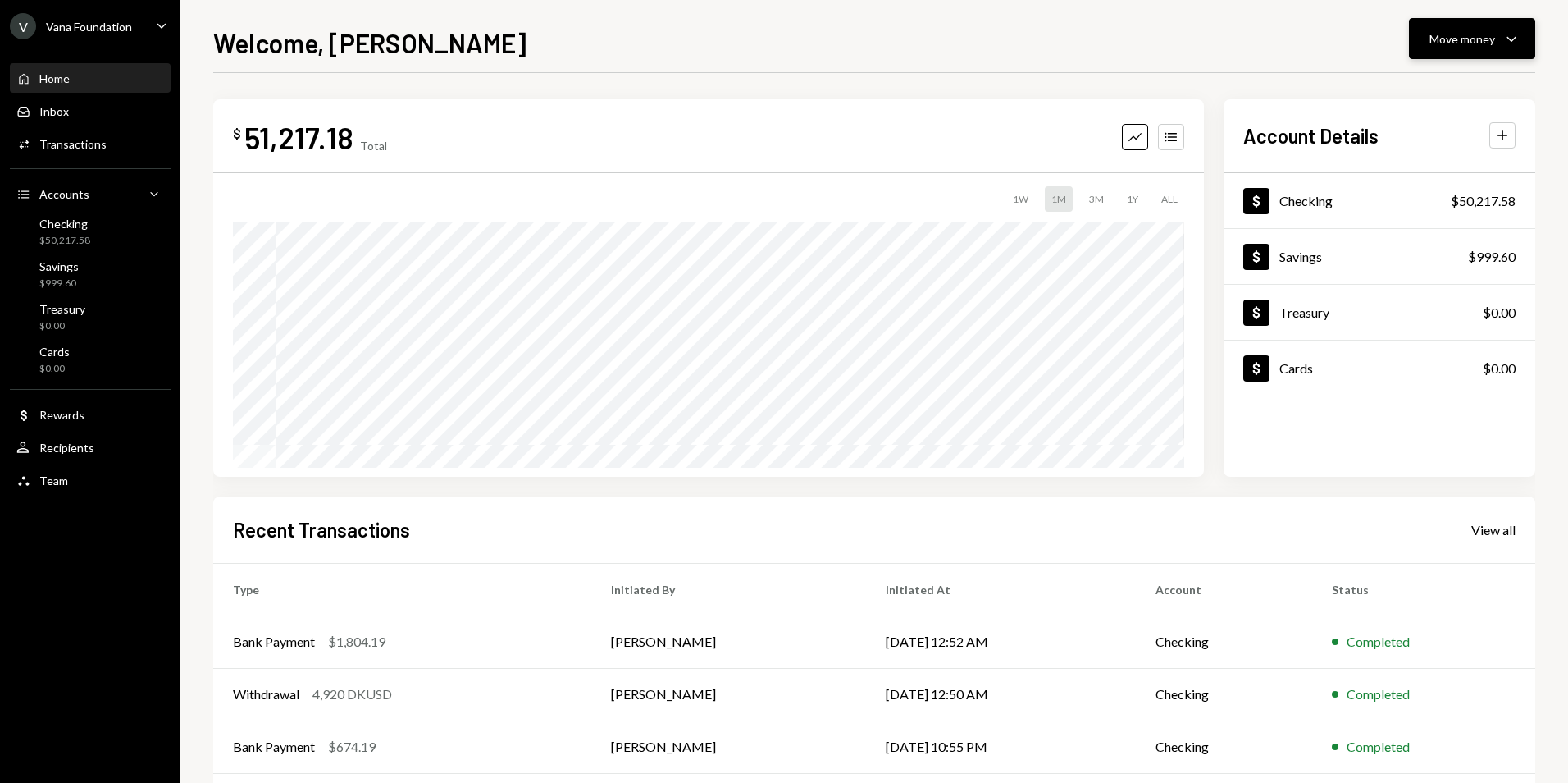
click at [1495, 36] on div "Move money" at bounding box center [1462, 38] width 65 height 17
click at [1423, 83] on div "Send" at bounding box center [1459, 88] width 120 height 17
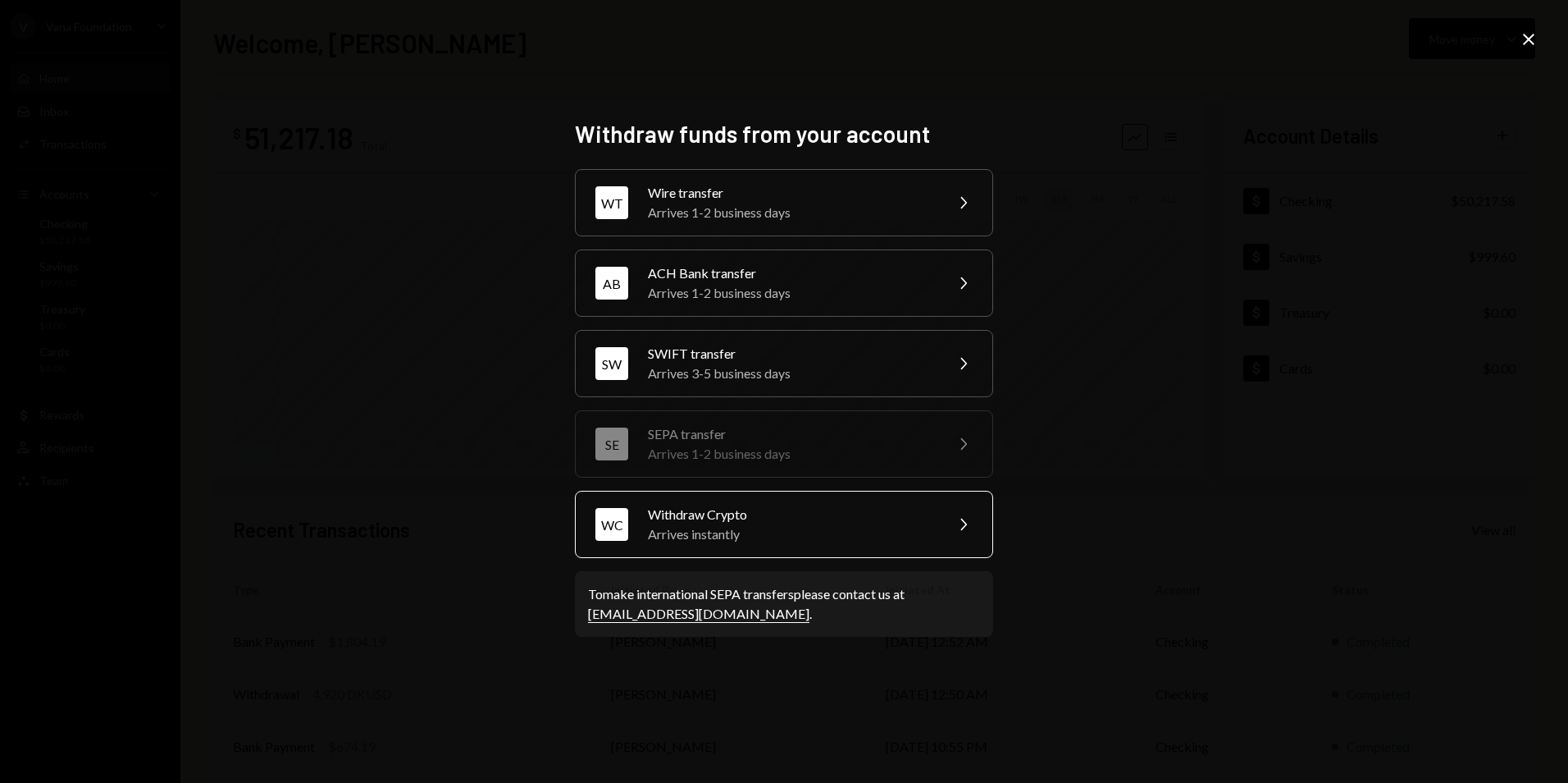
click at [747, 533] on div "Arrives instantly" at bounding box center [791, 534] width 286 height 20
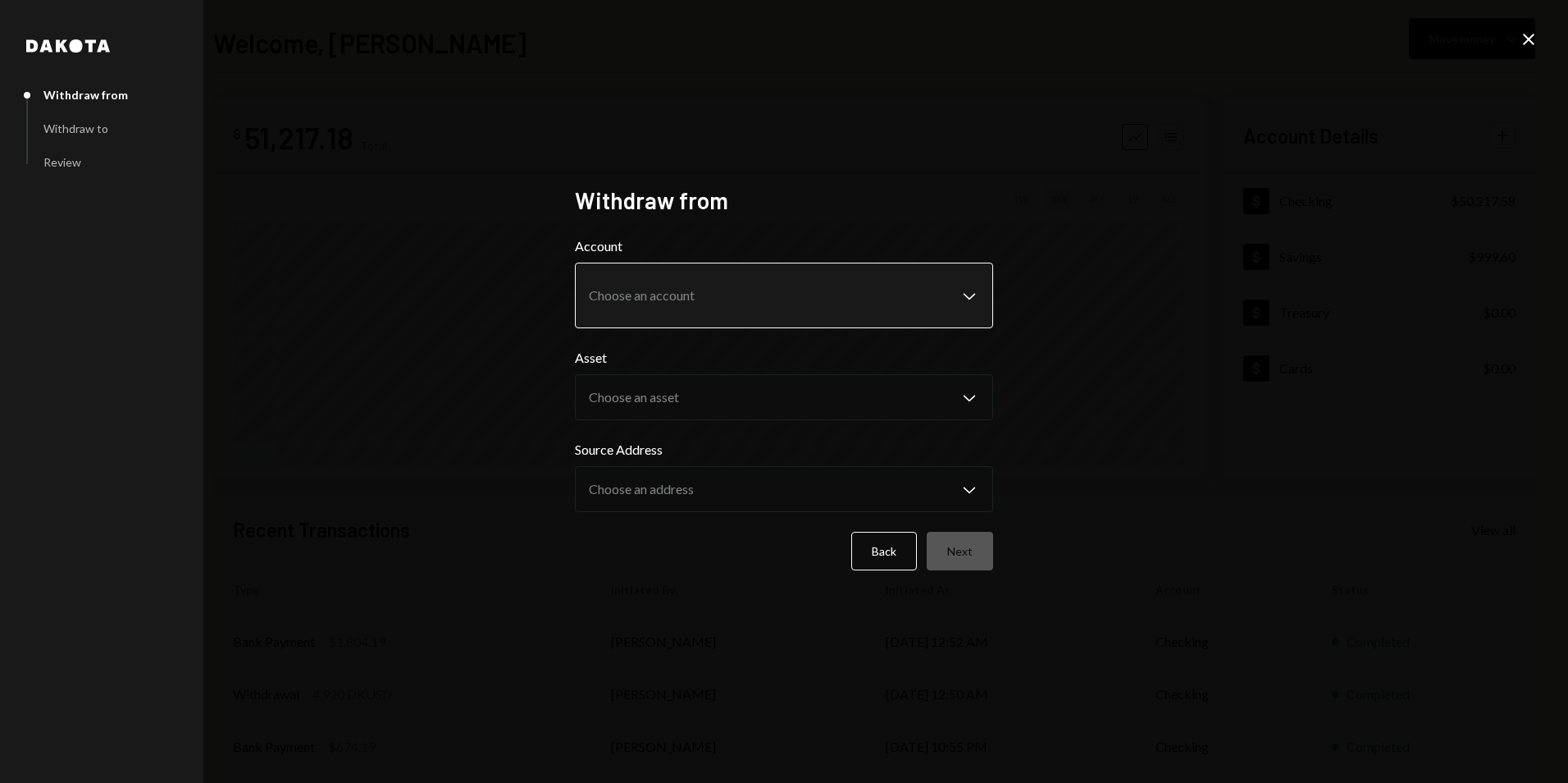
click at [667, 293] on body "**********" at bounding box center [784, 391] width 1568 height 783
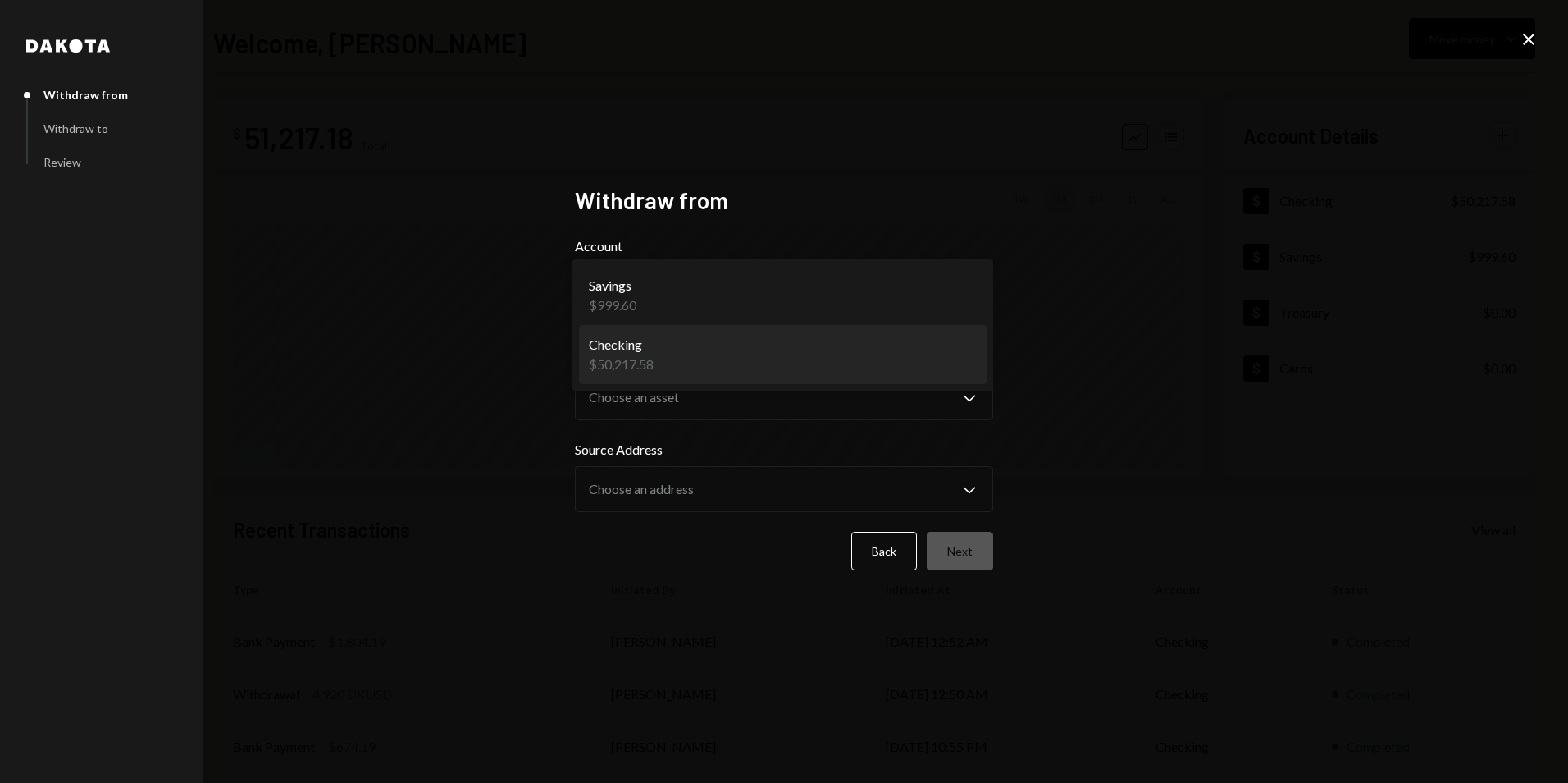
select select "**********"
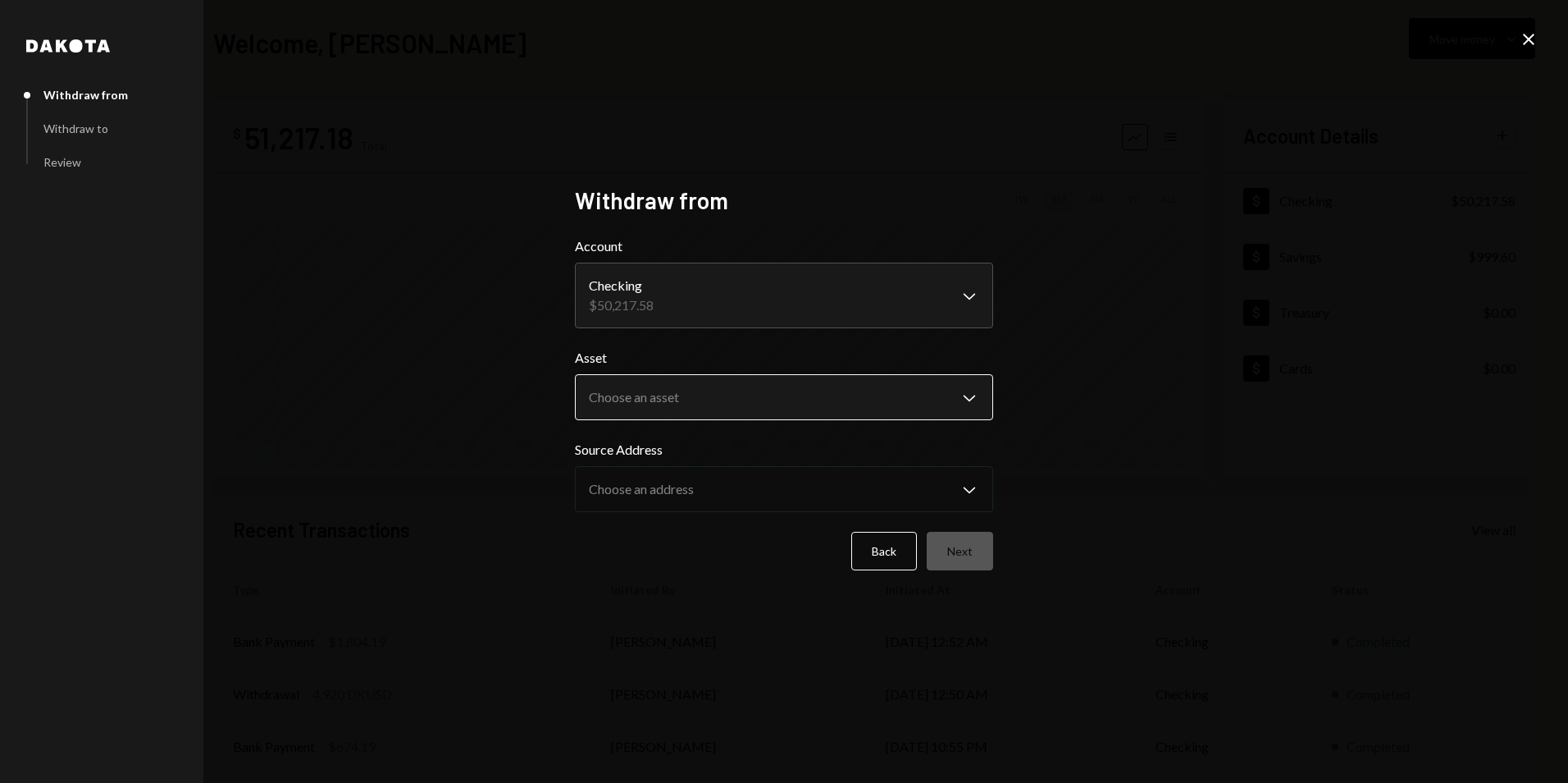
click at [652, 396] on body "**********" at bounding box center [784, 391] width 1568 height 783
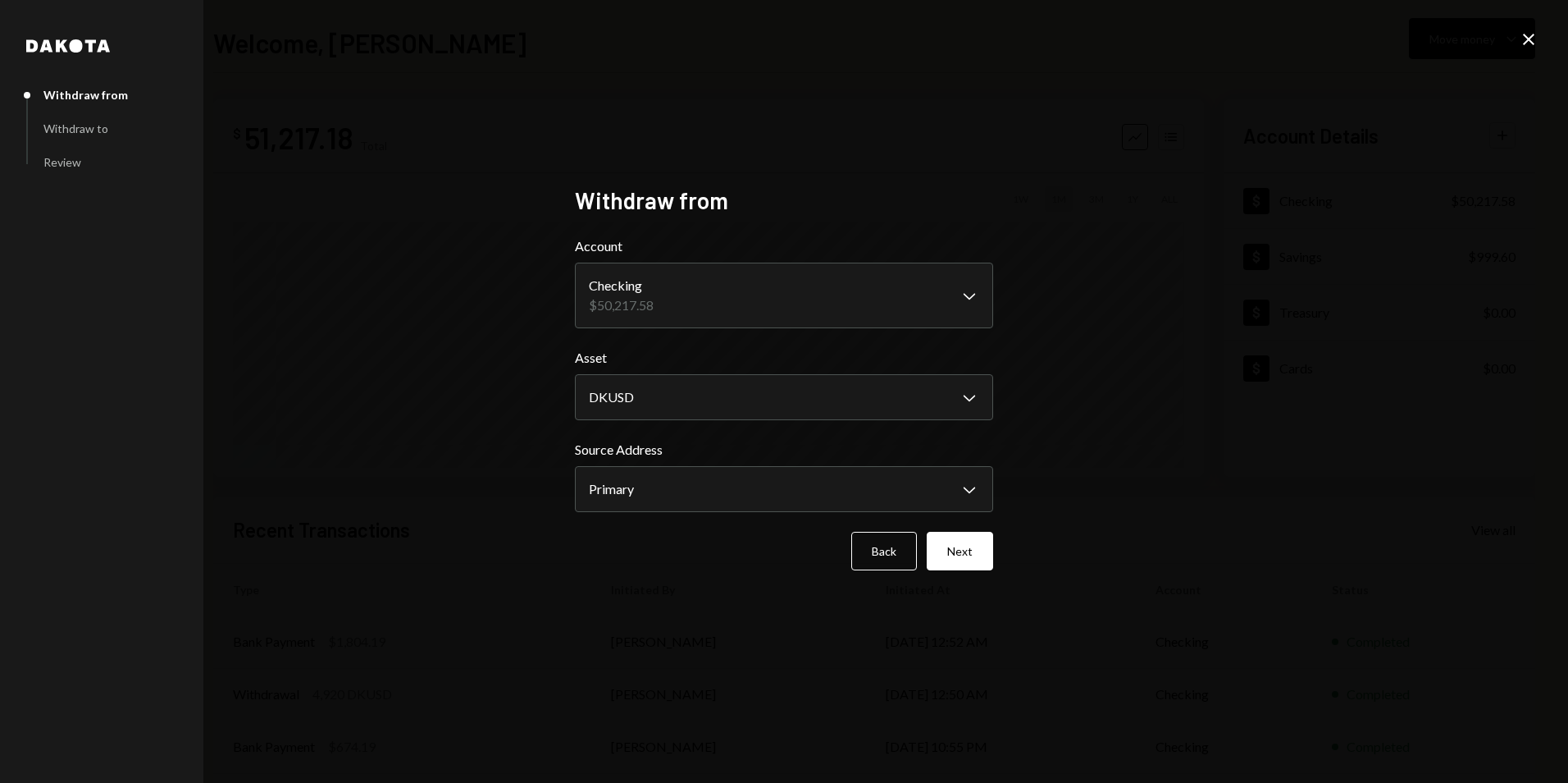
click at [1515, 35] on div "**********" at bounding box center [784, 391] width 1568 height 783
click at [966, 487] on body "**********" at bounding box center [784, 391] width 1568 height 783
click at [969, 397] on body "**********" at bounding box center [784, 391] width 1568 height 783
click at [765, 481] on body "**********" at bounding box center [784, 391] width 1568 height 783
click at [775, 427] on form "**********" at bounding box center [784, 403] width 418 height 334
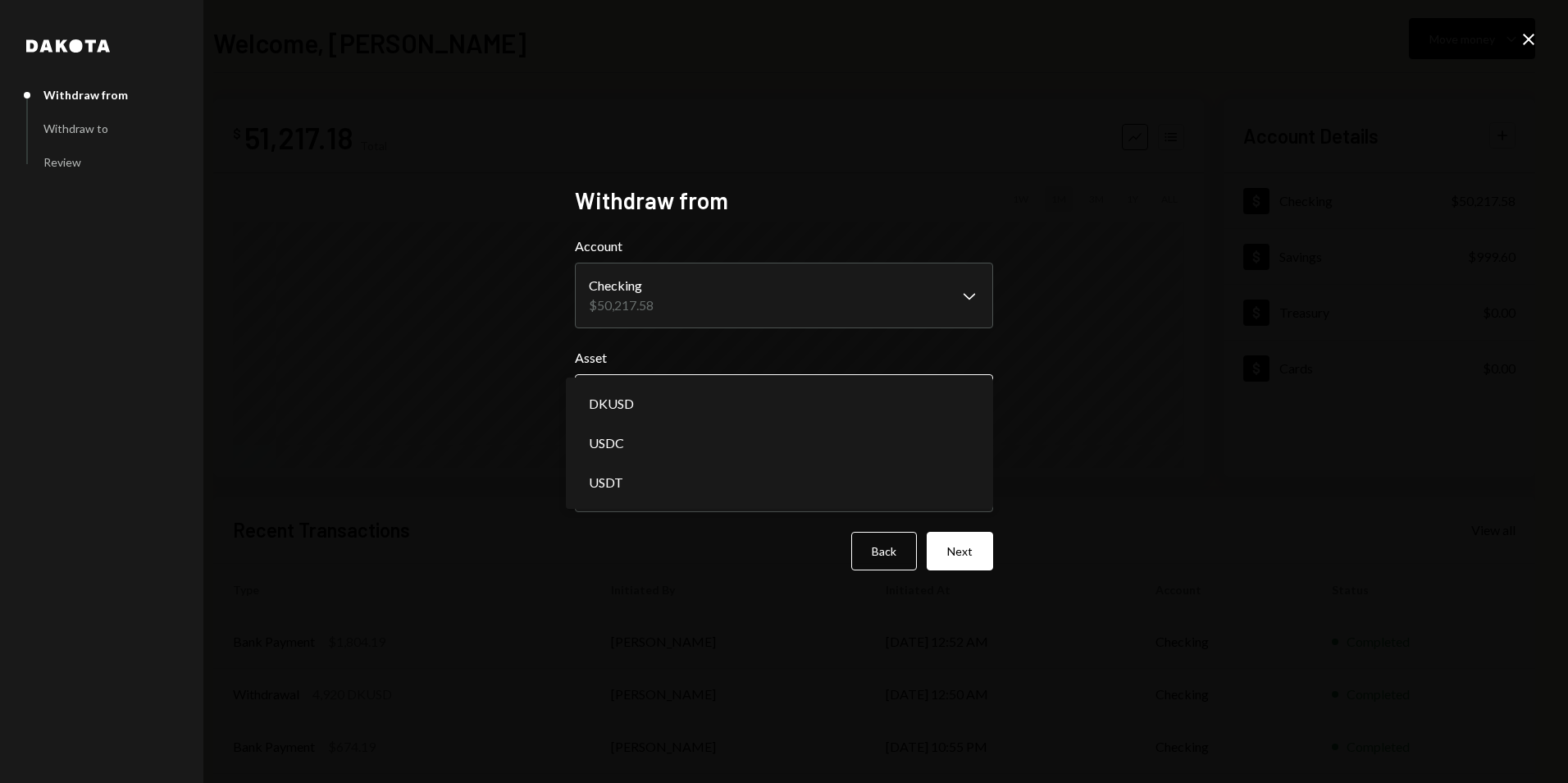
click at [774, 403] on body "**********" at bounding box center [784, 391] width 1568 height 783
select select "*****"
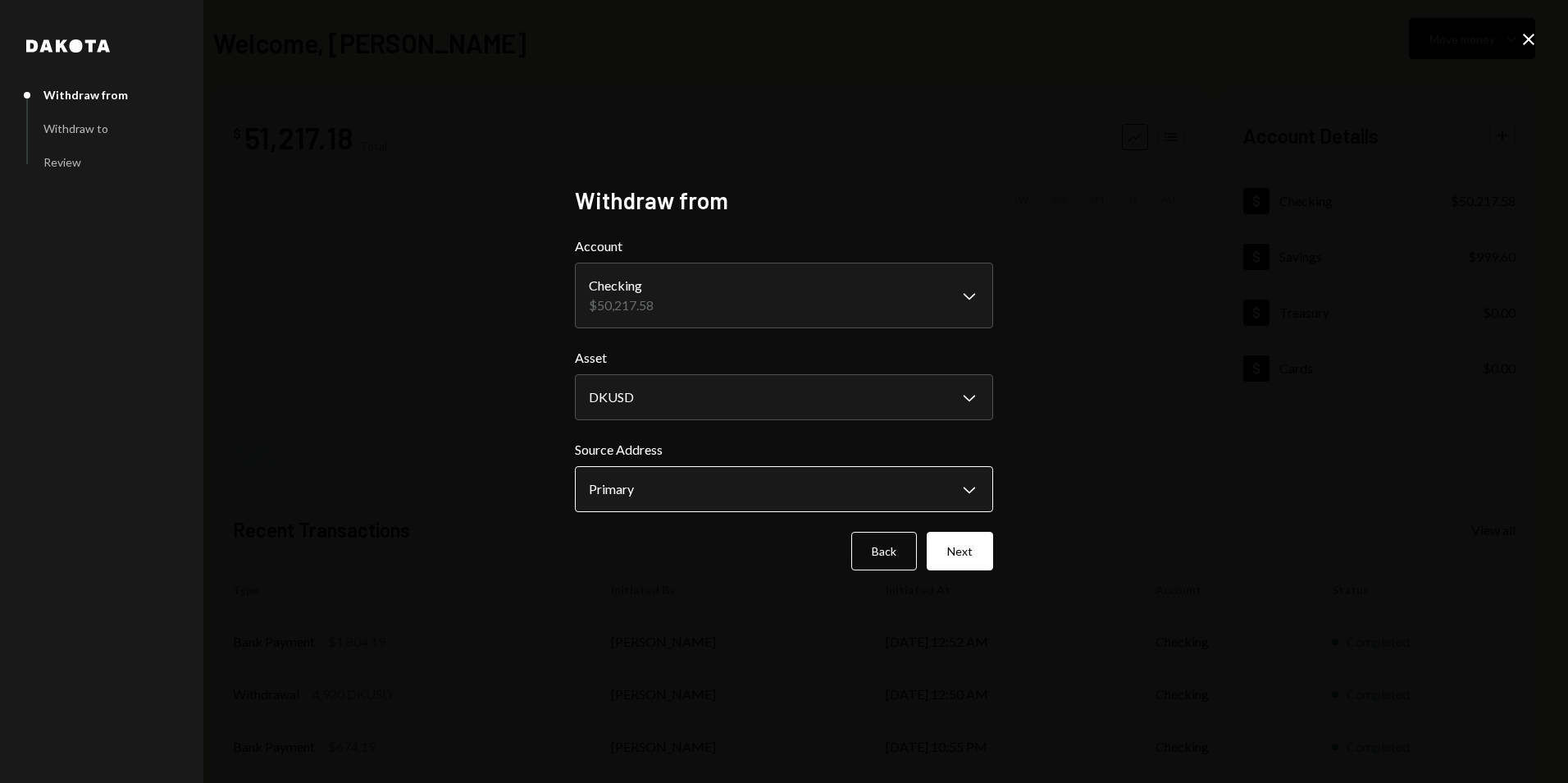
click at [748, 478] on body "**********" at bounding box center [784, 391] width 1568 height 783
click at [1102, 440] on div "**********" at bounding box center [784, 391] width 1568 height 783
click at [962, 538] on button "Next" at bounding box center [959, 551] width 66 height 39
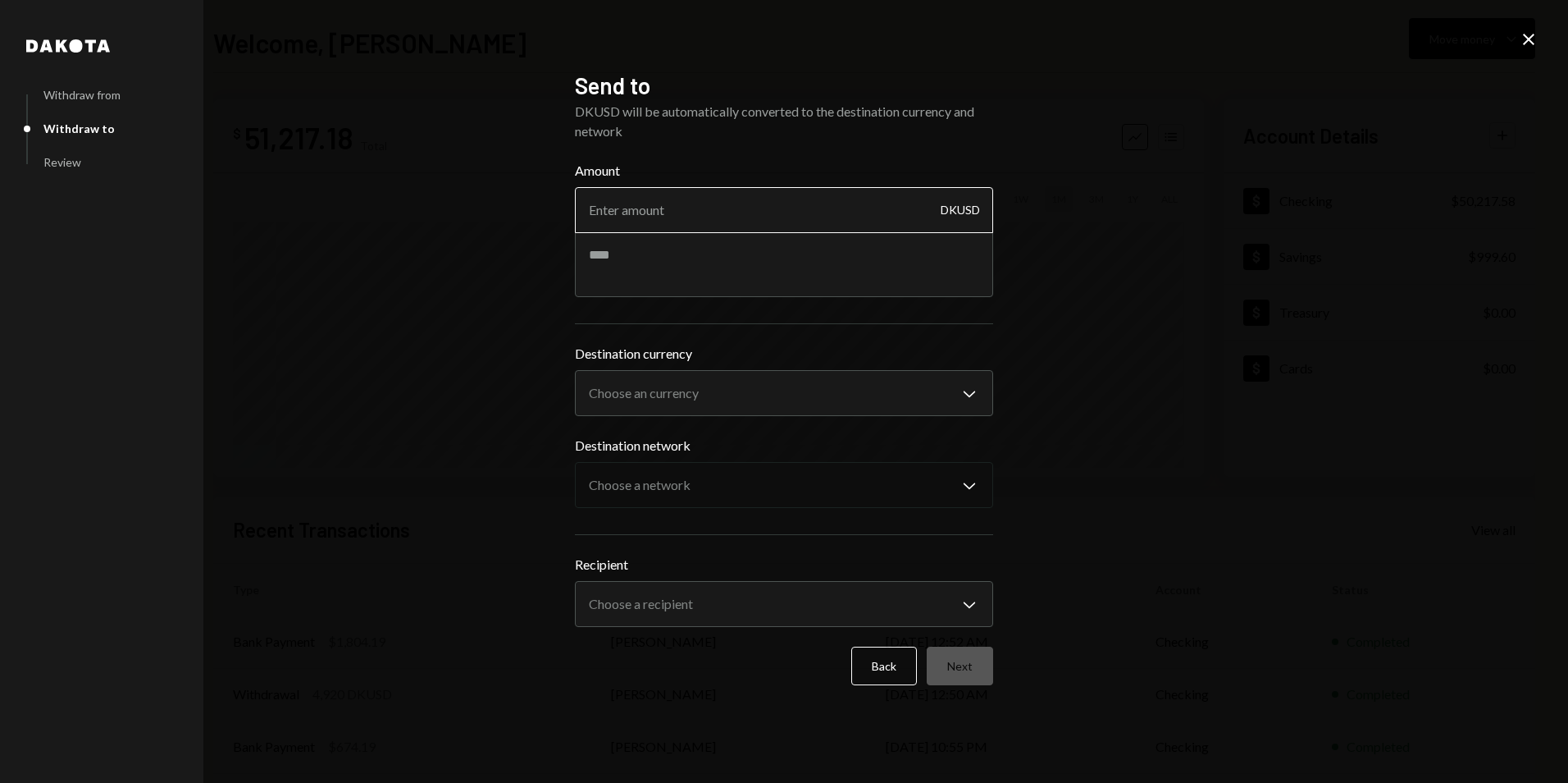
click at [660, 201] on input "Amount" at bounding box center [784, 210] width 418 height 46
type input "10000"
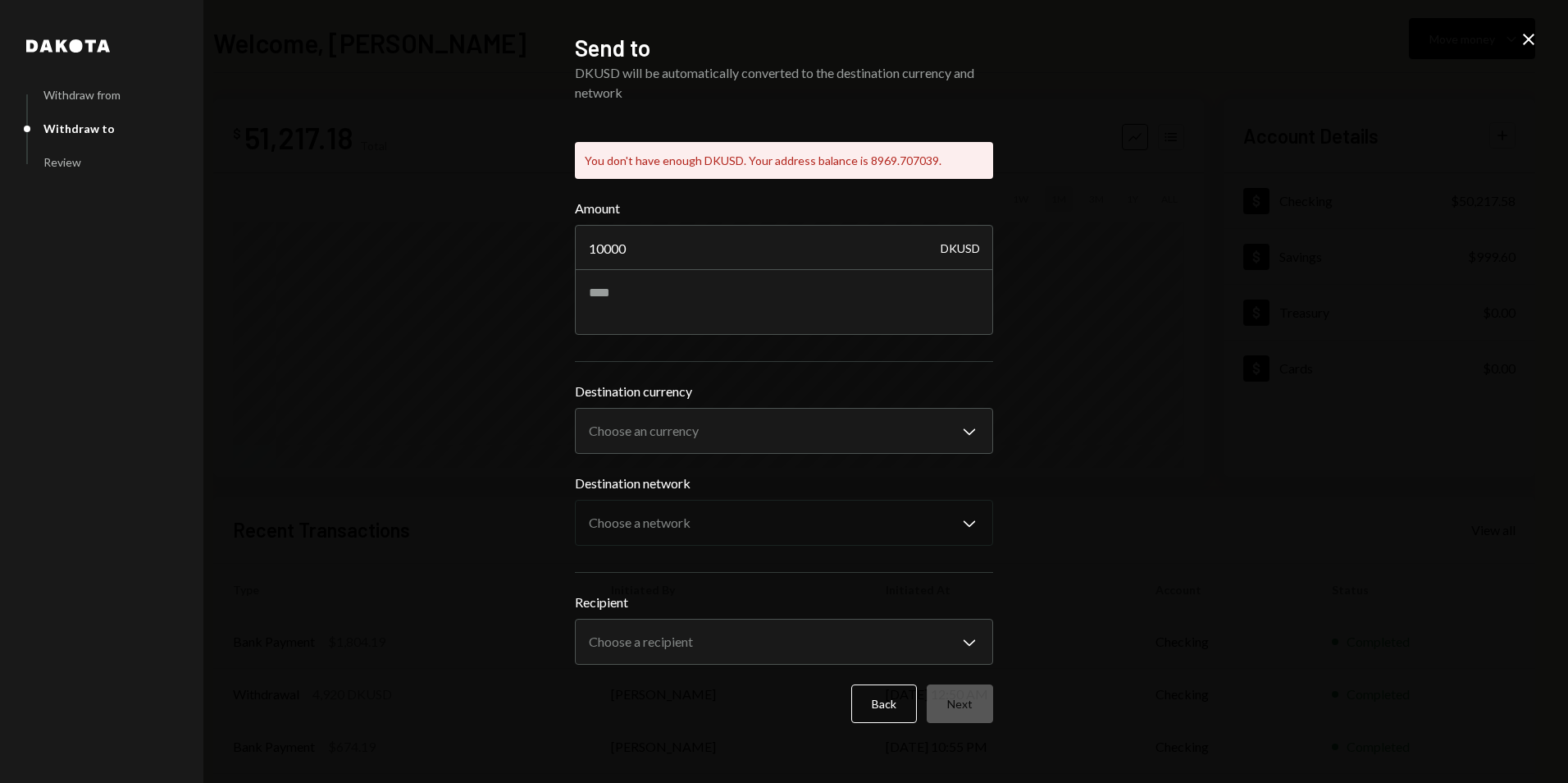
click at [1535, 35] on icon "Close" at bounding box center [1529, 40] width 20 height 20
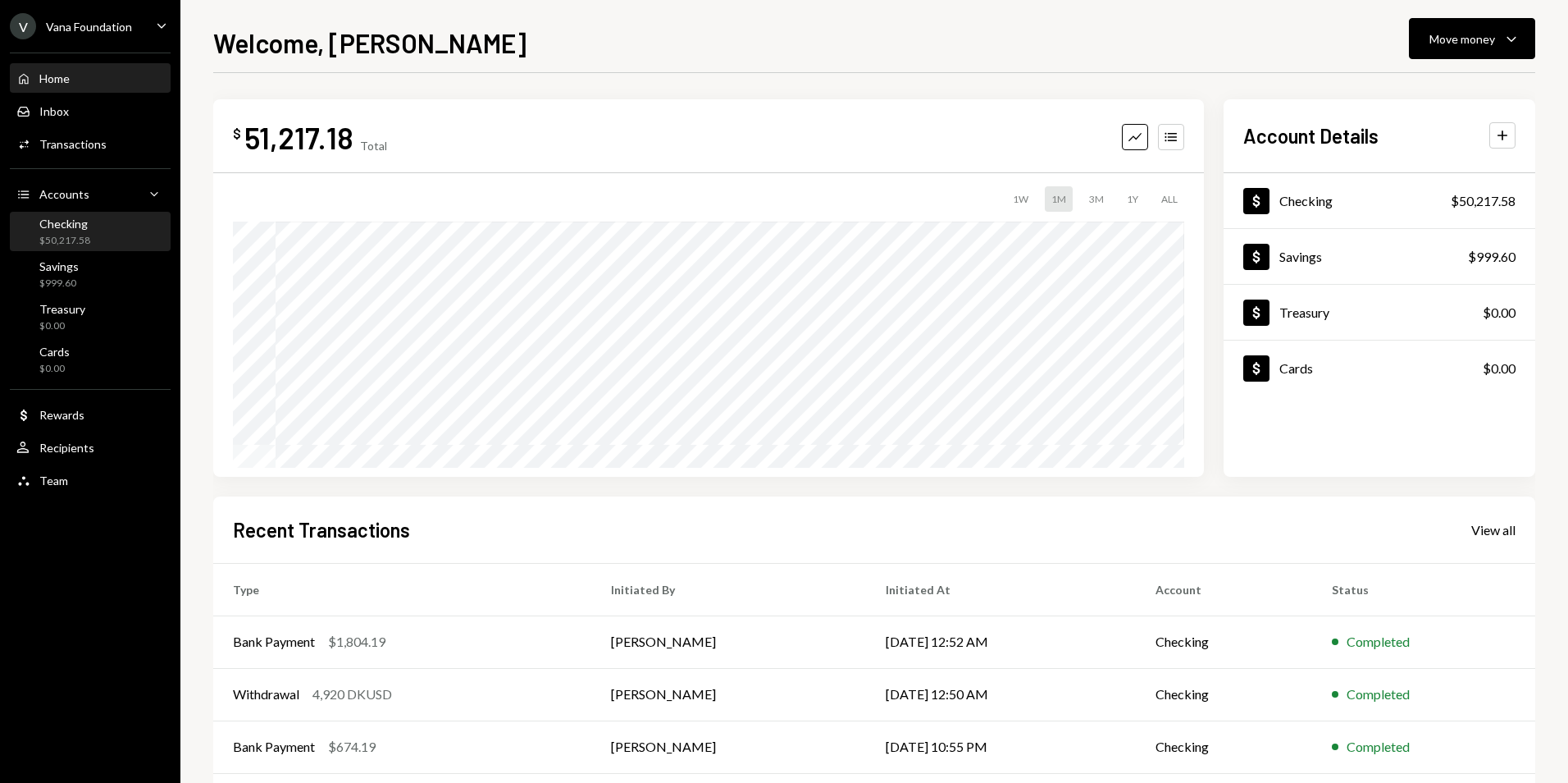
click at [119, 228] on div "Checking $50,217.58" at bounding box center [90, 232] width 148 height 31
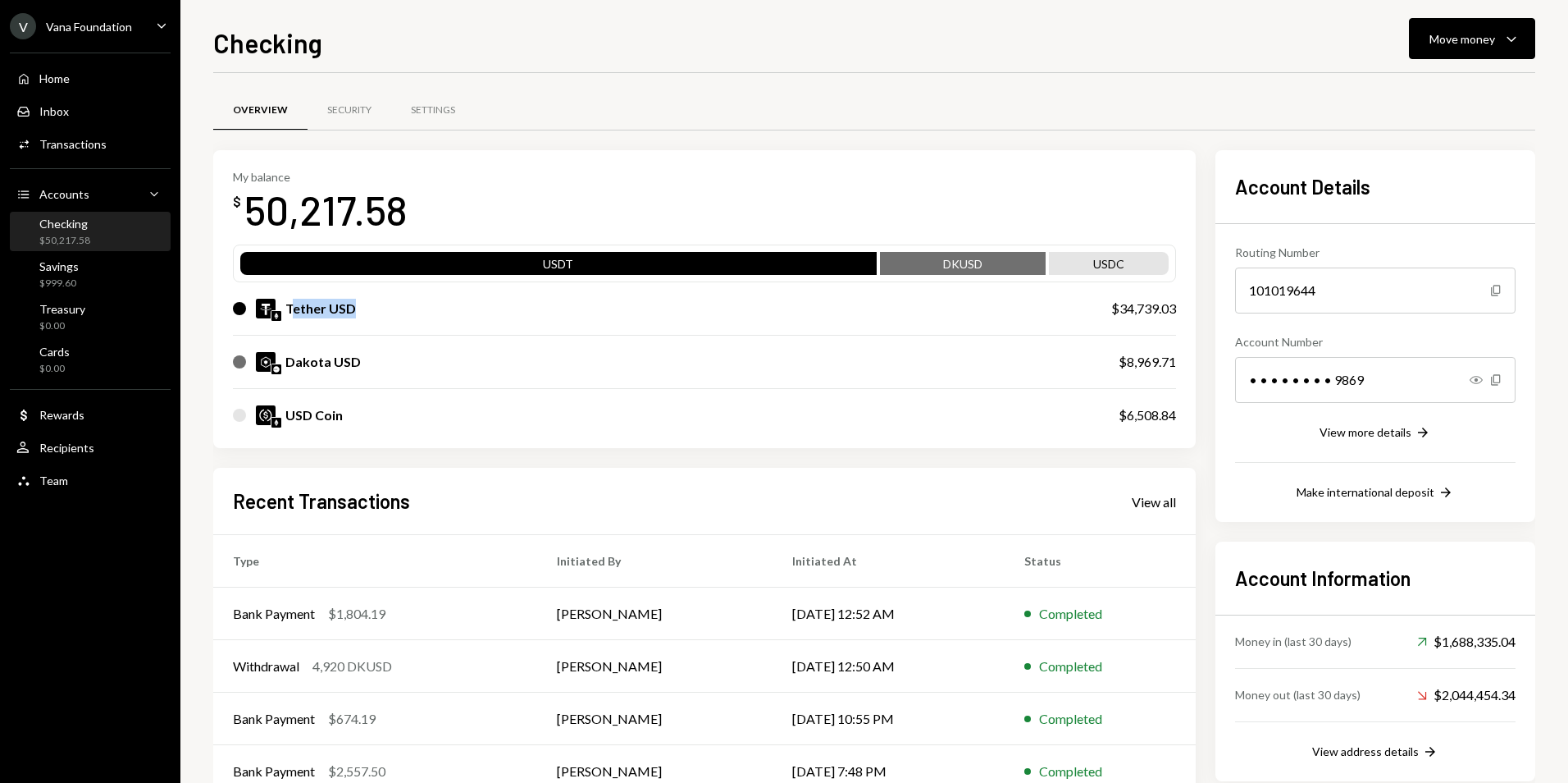
drag, startPoint x: 373, startPoint y: 305, endPoint x: 289, endPoint y: 308, distance: 84.1
click at [289, 308] on div "Tether USD" at bounding box center [656, 308] width 845 height 20
click at [1068, 121] on div "Overview Security Settings" at bounding box center [874, 111] width 1322 height 42
click at [93, 78] on div "Home Home" at bounding box center [90, 79] width 148 height 15
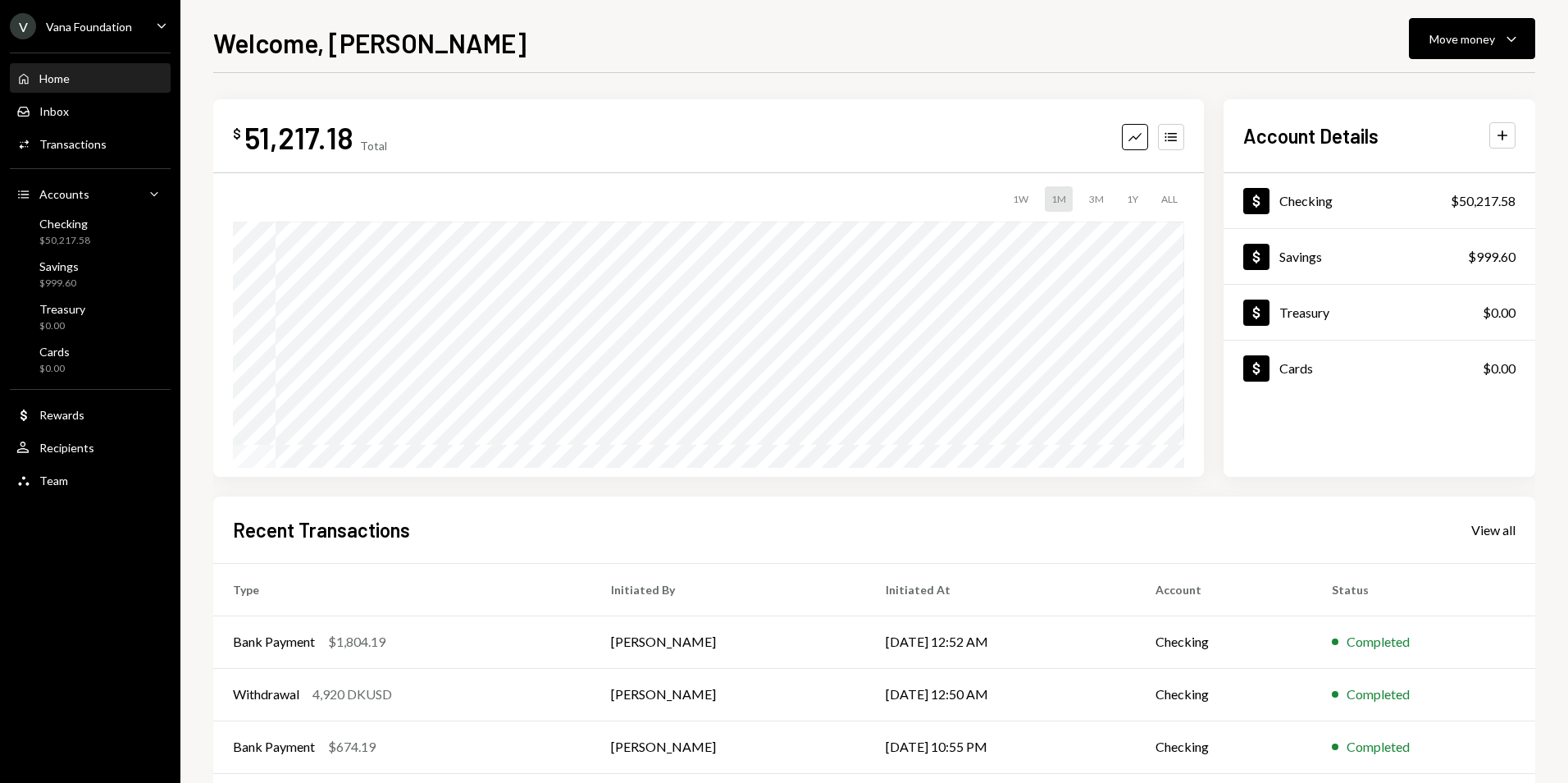
click at [55, 27] on div "Vana Foundation" at bounding box center [89, 26] width 86 height 14
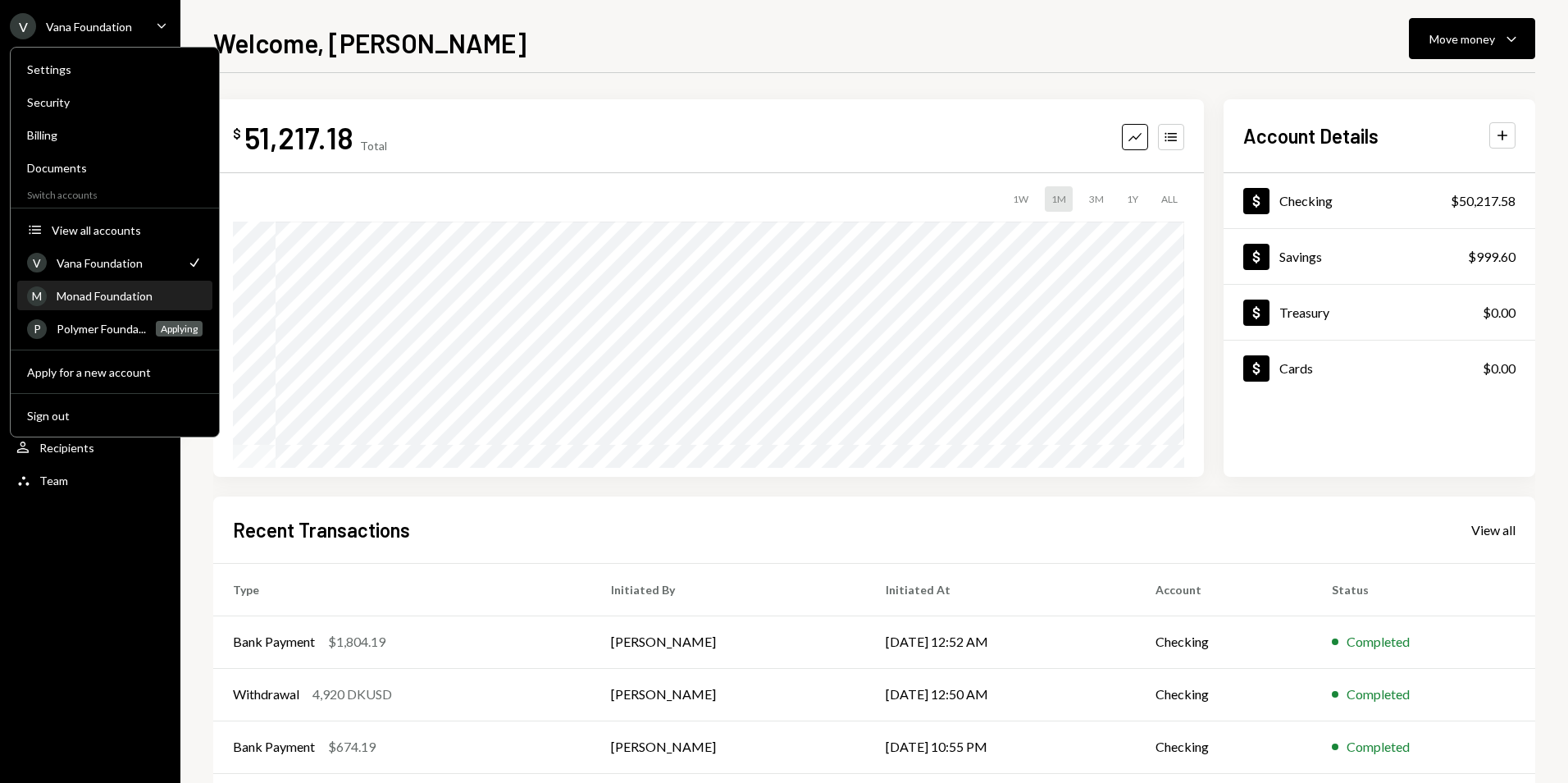
click at [106, 298] on div "Monad Foundation" at bounding box center [129, 295] width 146 height 14
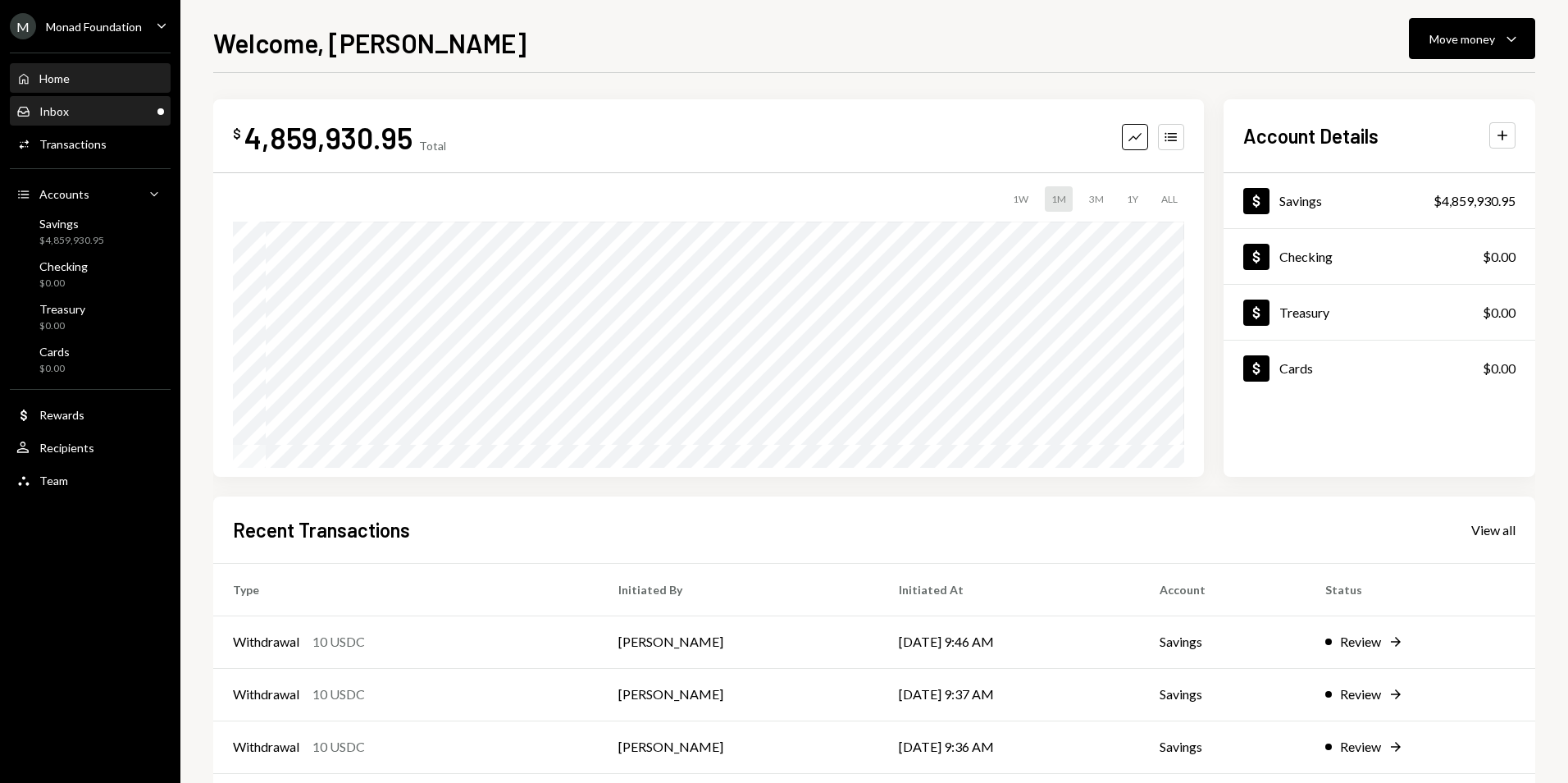
click at [57, 99] on div "Inbox Inbox" at bounding box center [90, 112] width 148 height 28
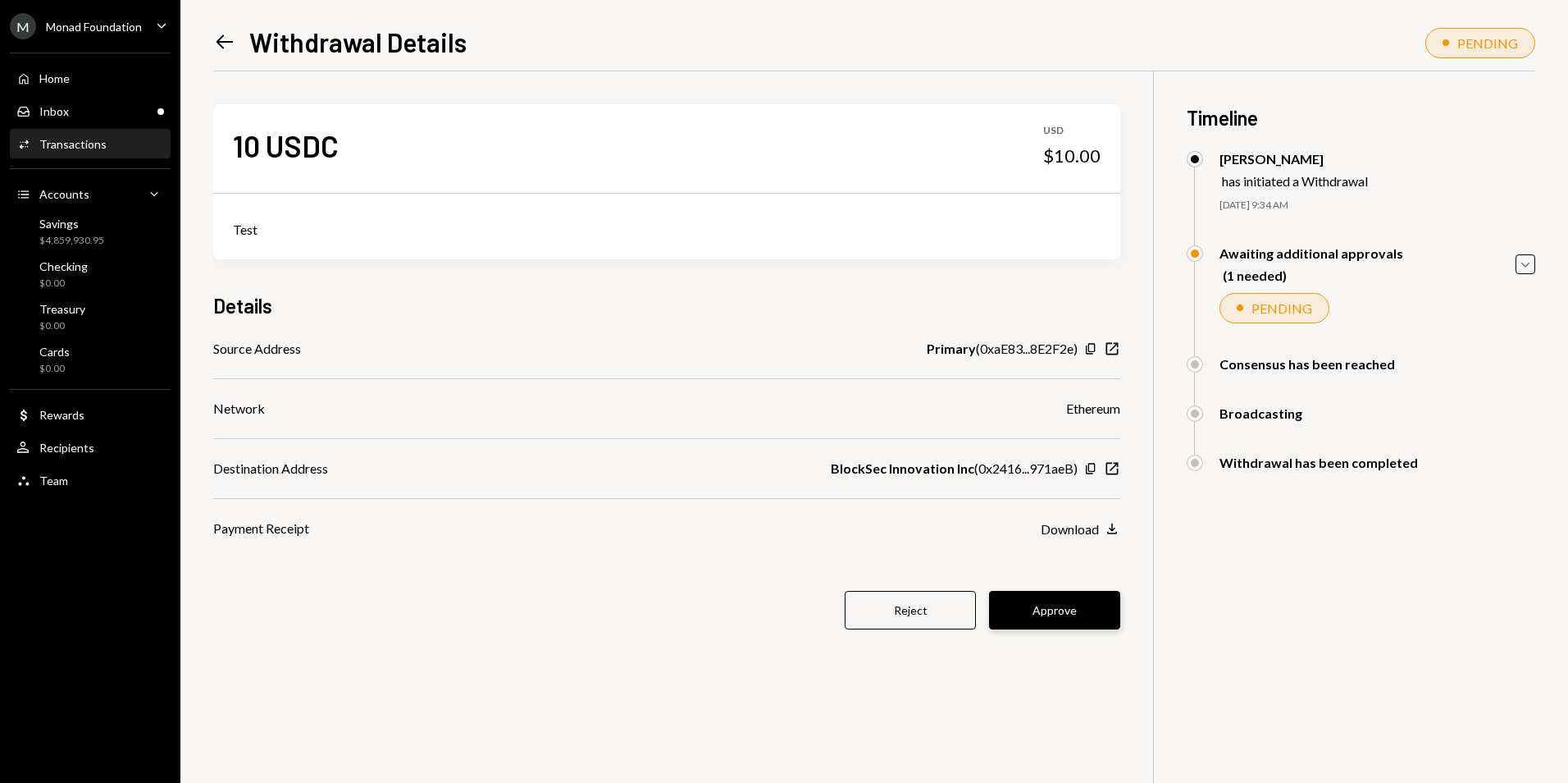
click at [1051, 612] on button "Approve" at bounding box center [1055, 610] width 131 height 39
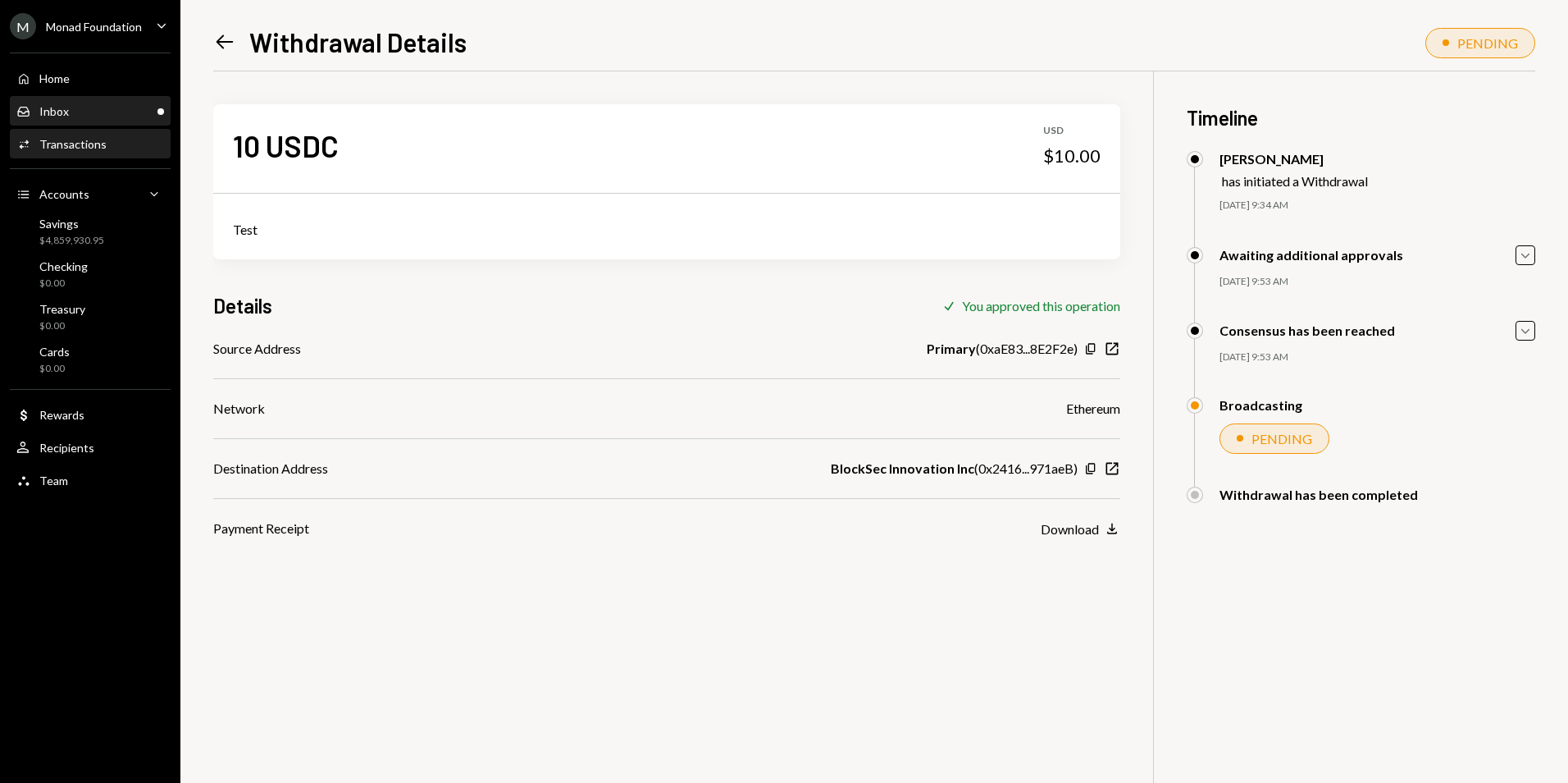
click at [135, 103] on div "Inbox Inbox" at bounding box center [90, 112] width 148 height 28
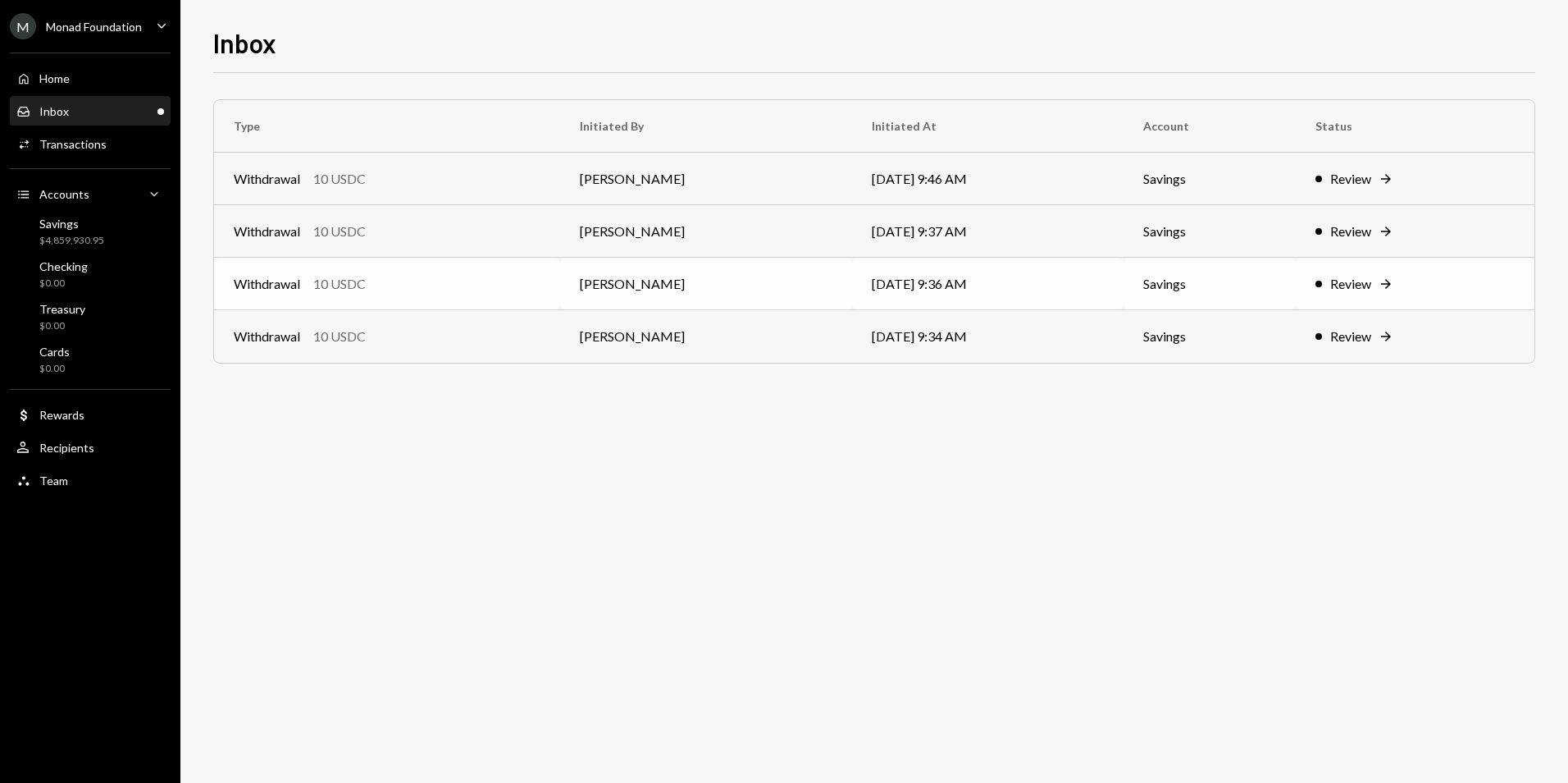
click at [409, 279] on div "Withdrawal 10 USDC" at bounding box center [387, 284] width 307 height 20
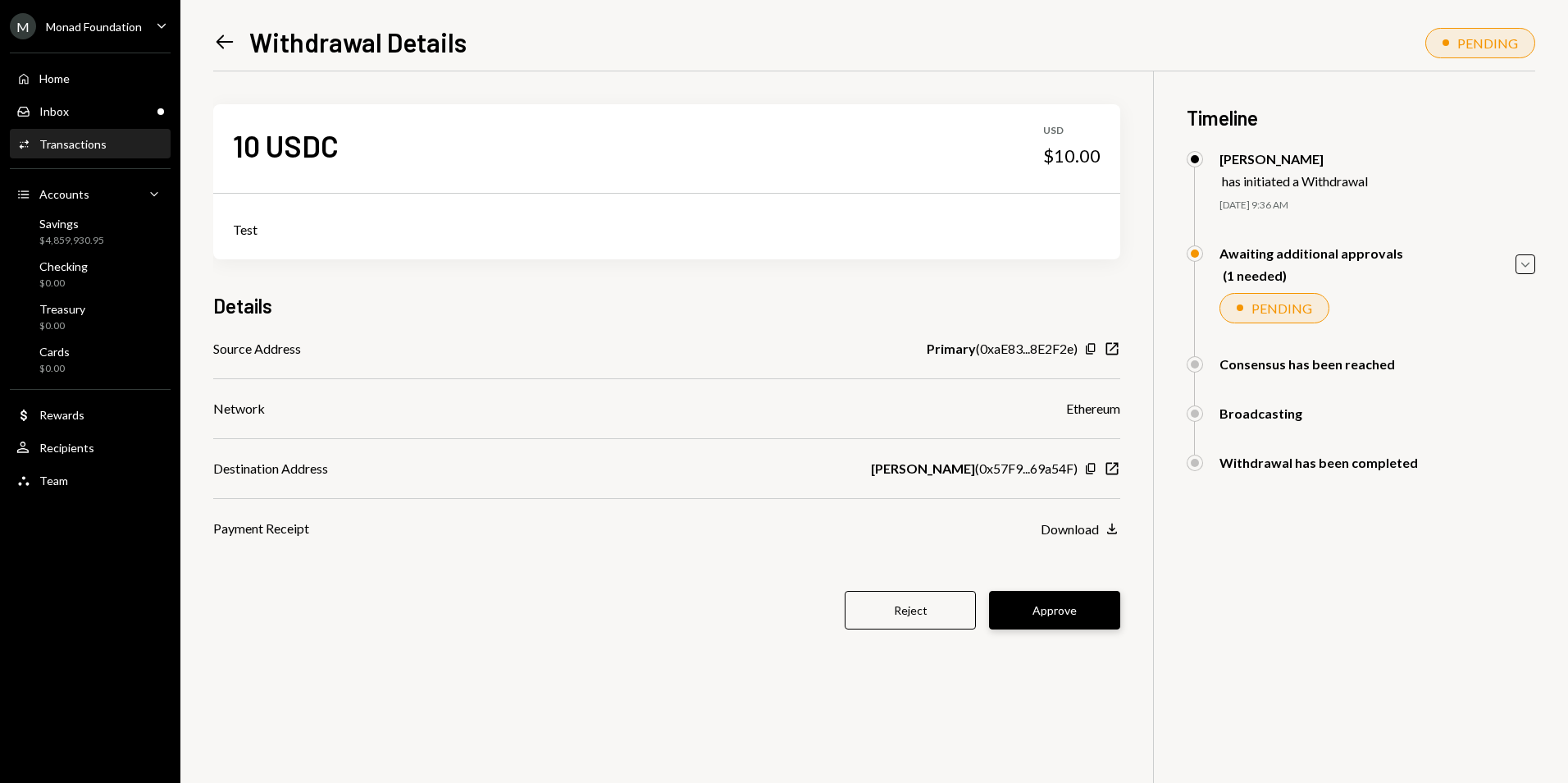
click at [1058, 591] on div "10 USDC USD $10.00 Test Details Source Address Primary ( 0xaE83...8E2F2e ) Copy…" at bounding box center [667, 377] width 907 height 611
click at [1058, 602] on button "Approve" at bounding box center [1055, 610] width 131 height 39
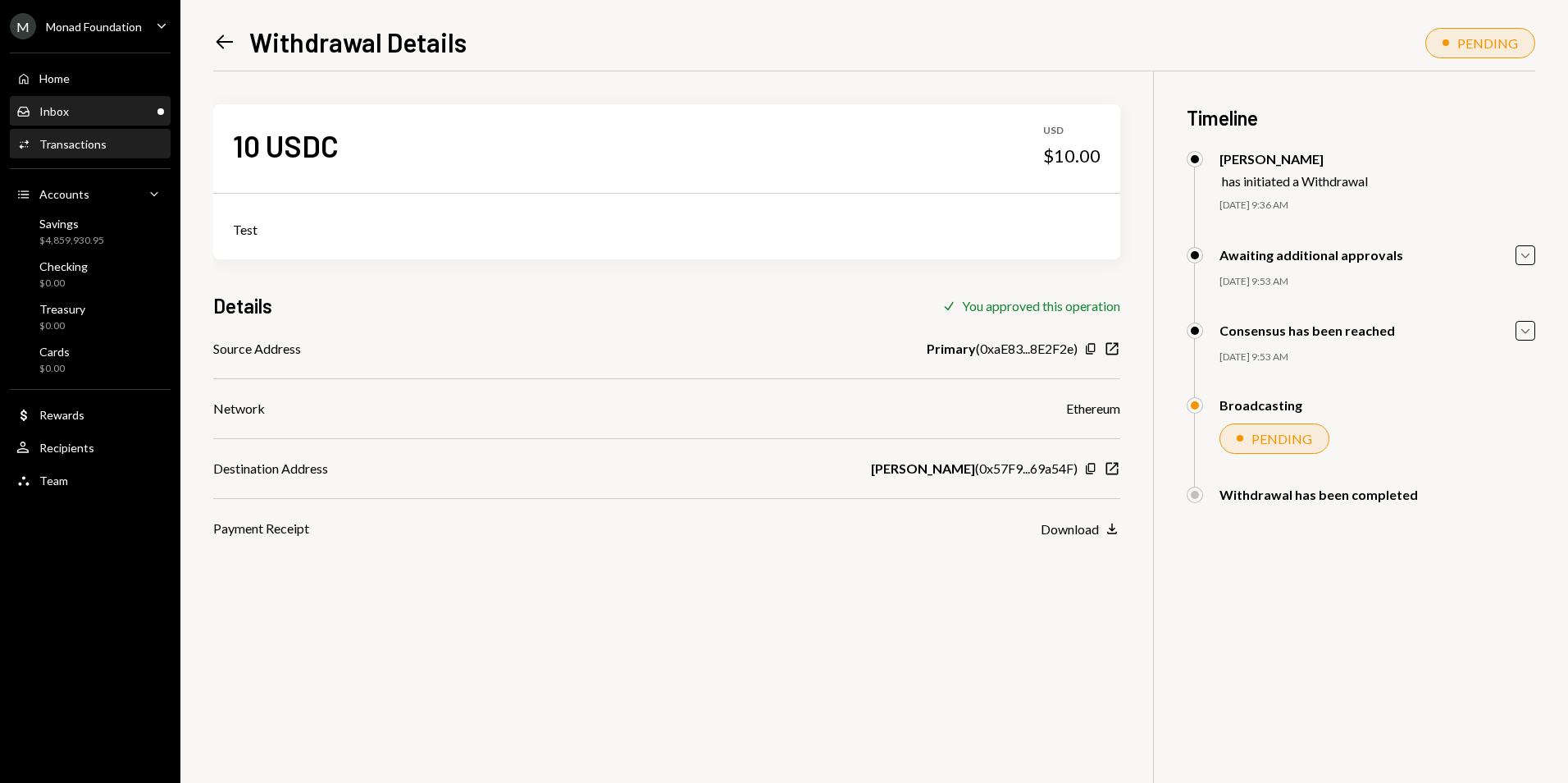
click at [122, 99] on div "Inbox Inbox" at bounding box center [90, 112] width 148 height 28
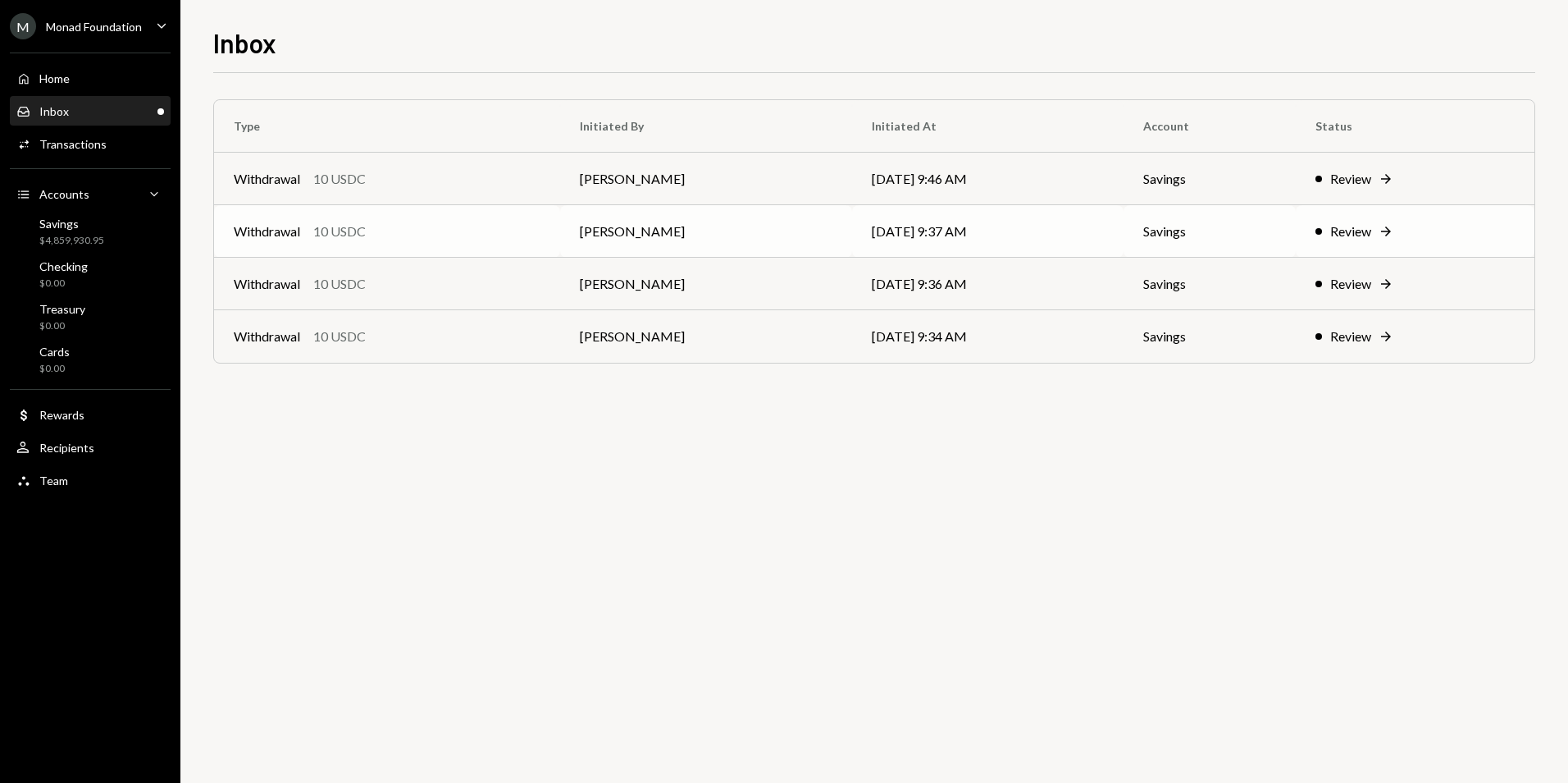
click at [424, 235] on div "Withdrawal 10 USDC" at bounding box center [387, 231] width 307 height 20
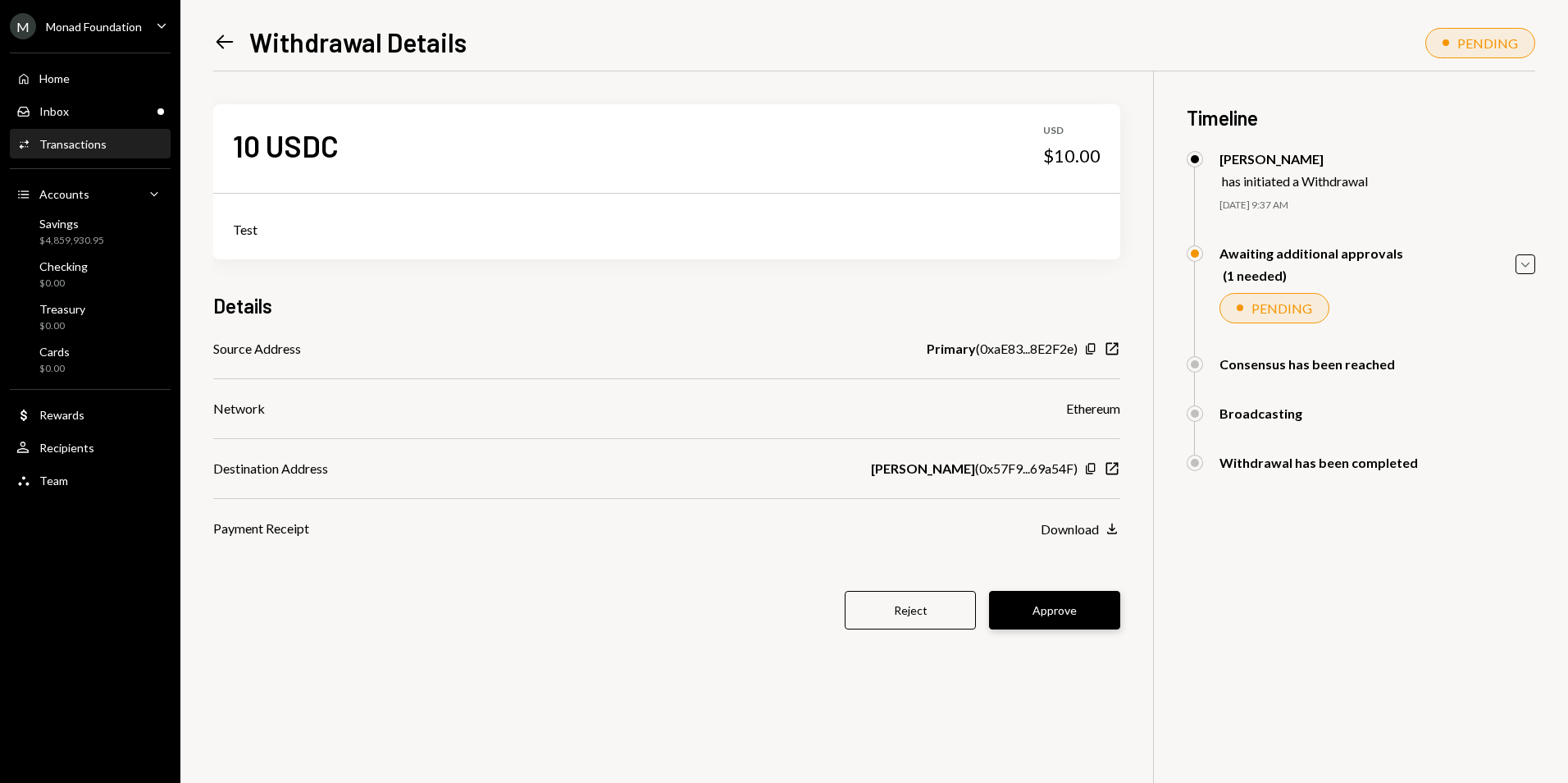
click at [1086, 602] on button "Approve" at bounding box center [1055, 610] width 131 height 39
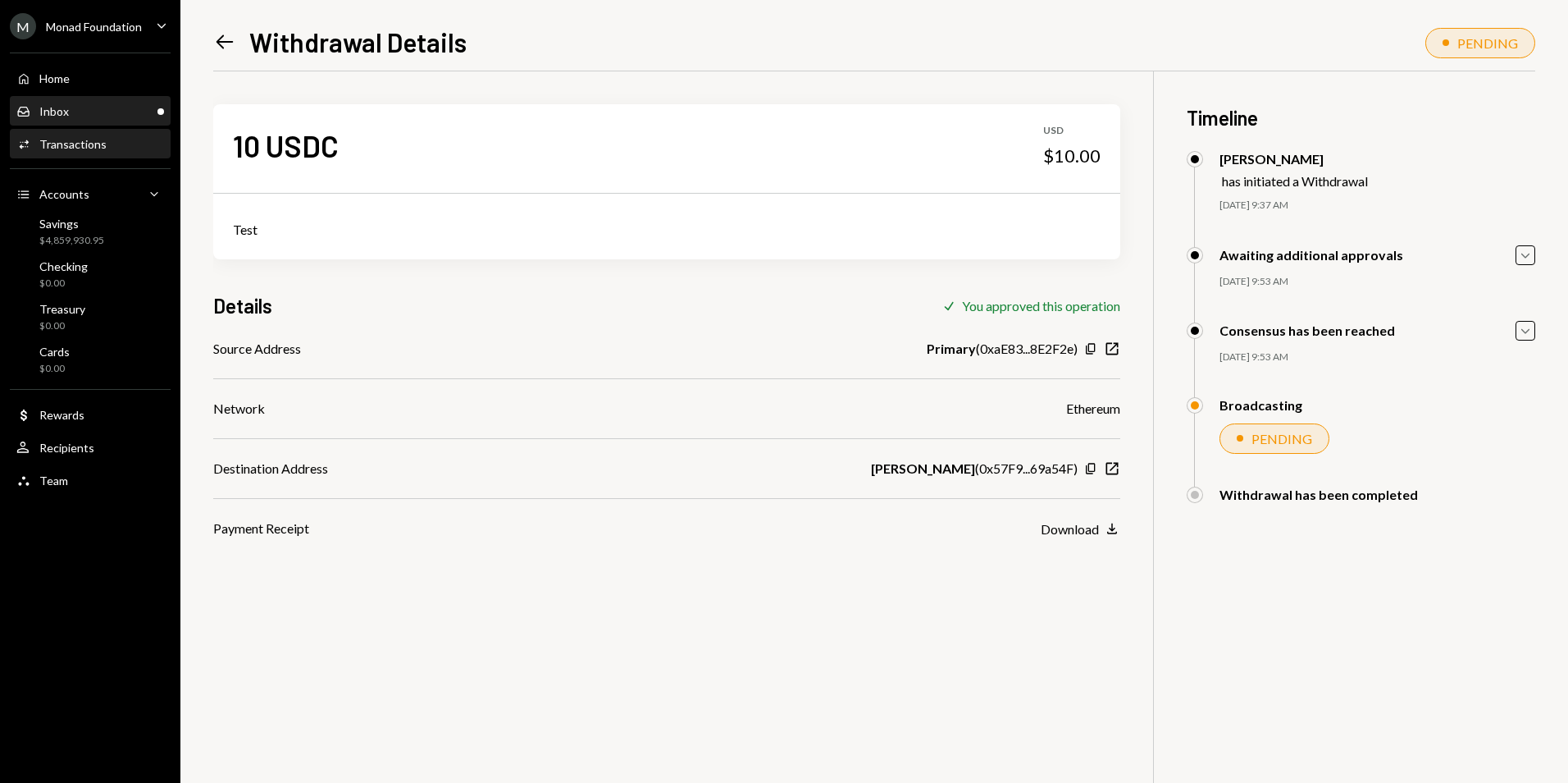
click at [75, 116] on div "Inbox Inbox" at bounding box center [90, 112] width 148 height 15
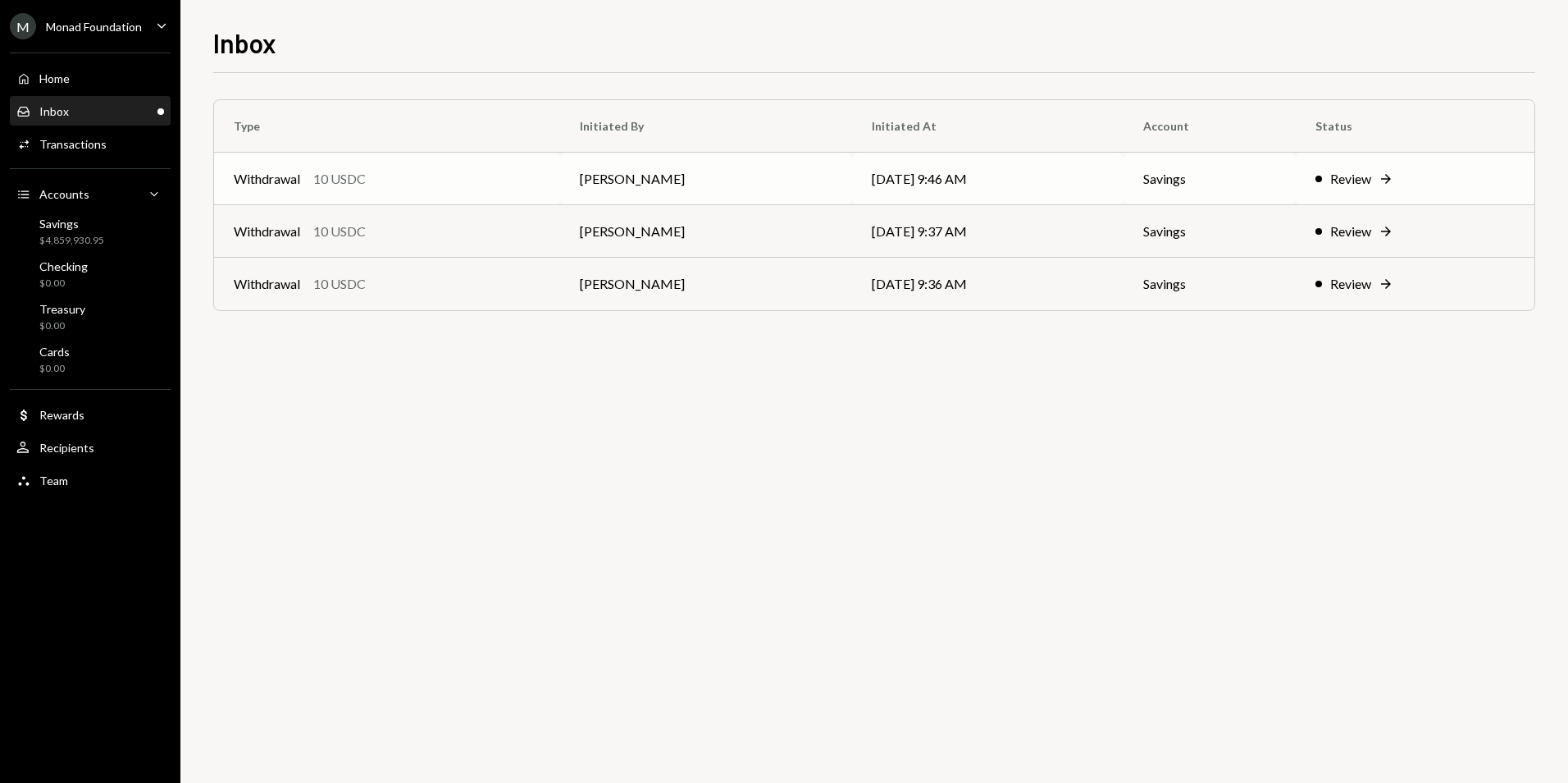
click at [508, 161] on td "Withdrawal 10 USDC" at bounding box center [387, 179] width 346 height 53
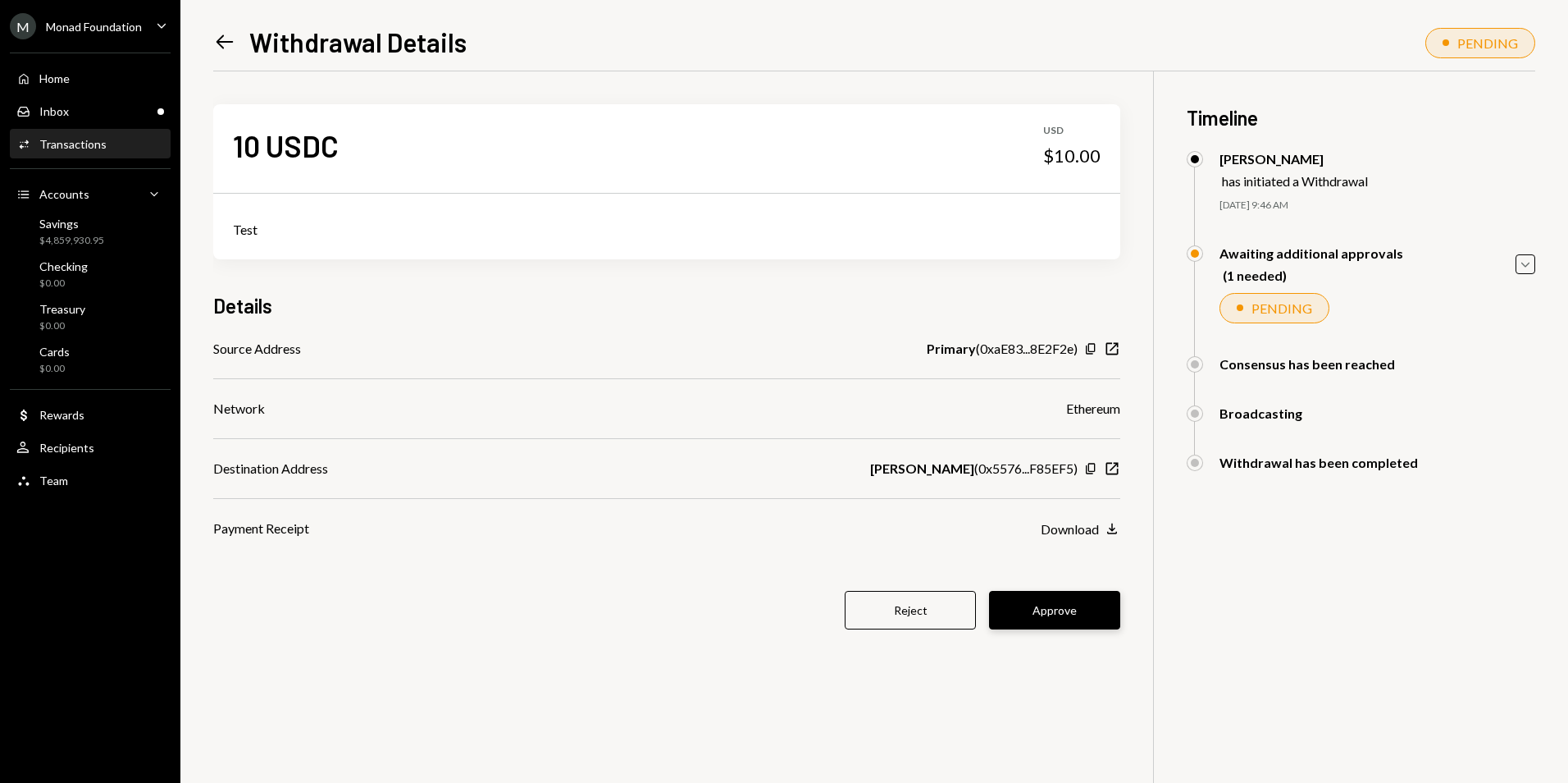
click at [1042, 602] on button "Approve" at bounding box center [1055, 610] width 131 height 39
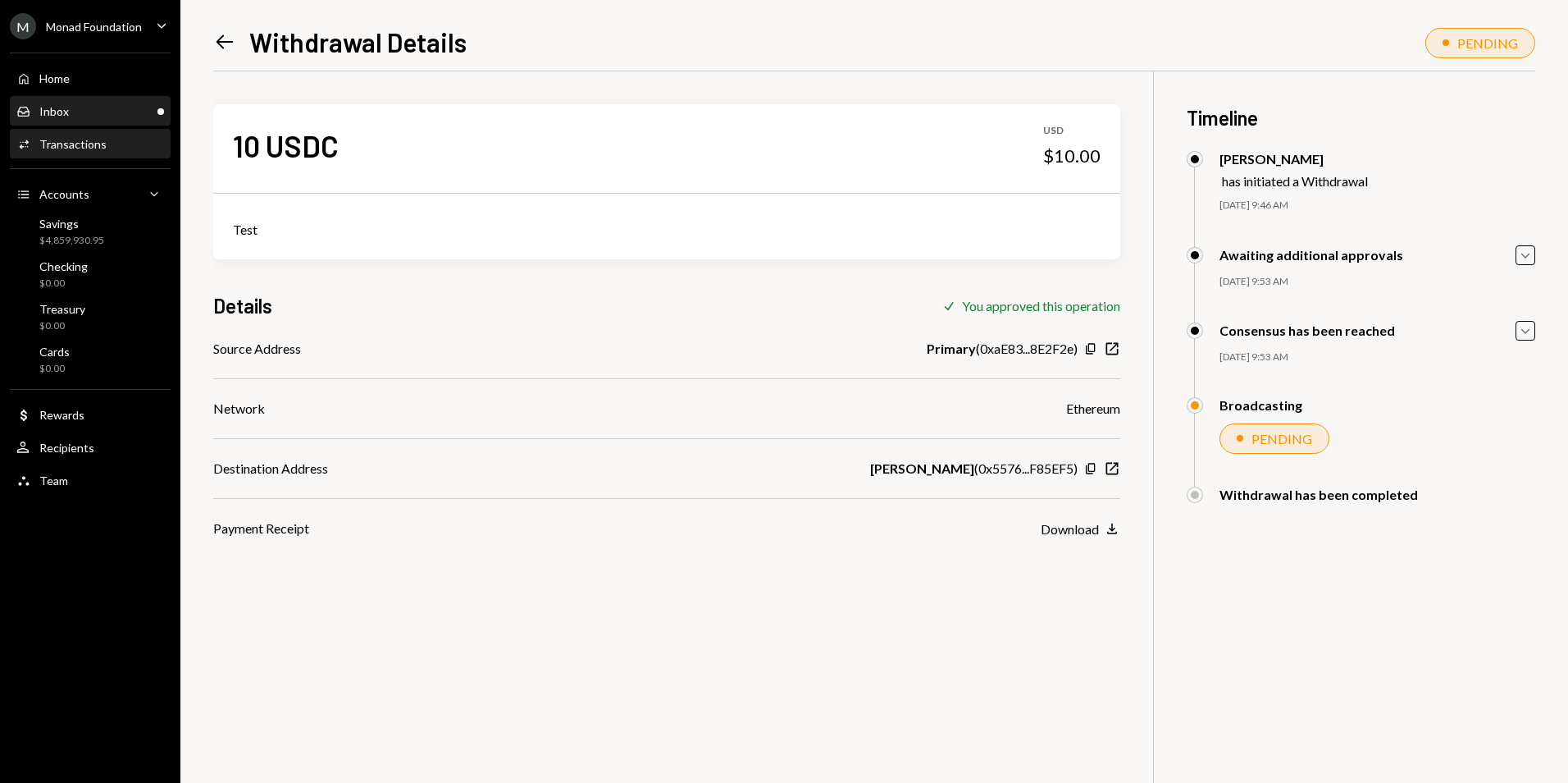
click at [116, 116] on div "Inbox Inbox" at bounding box center [90, 112] width 148 height 15
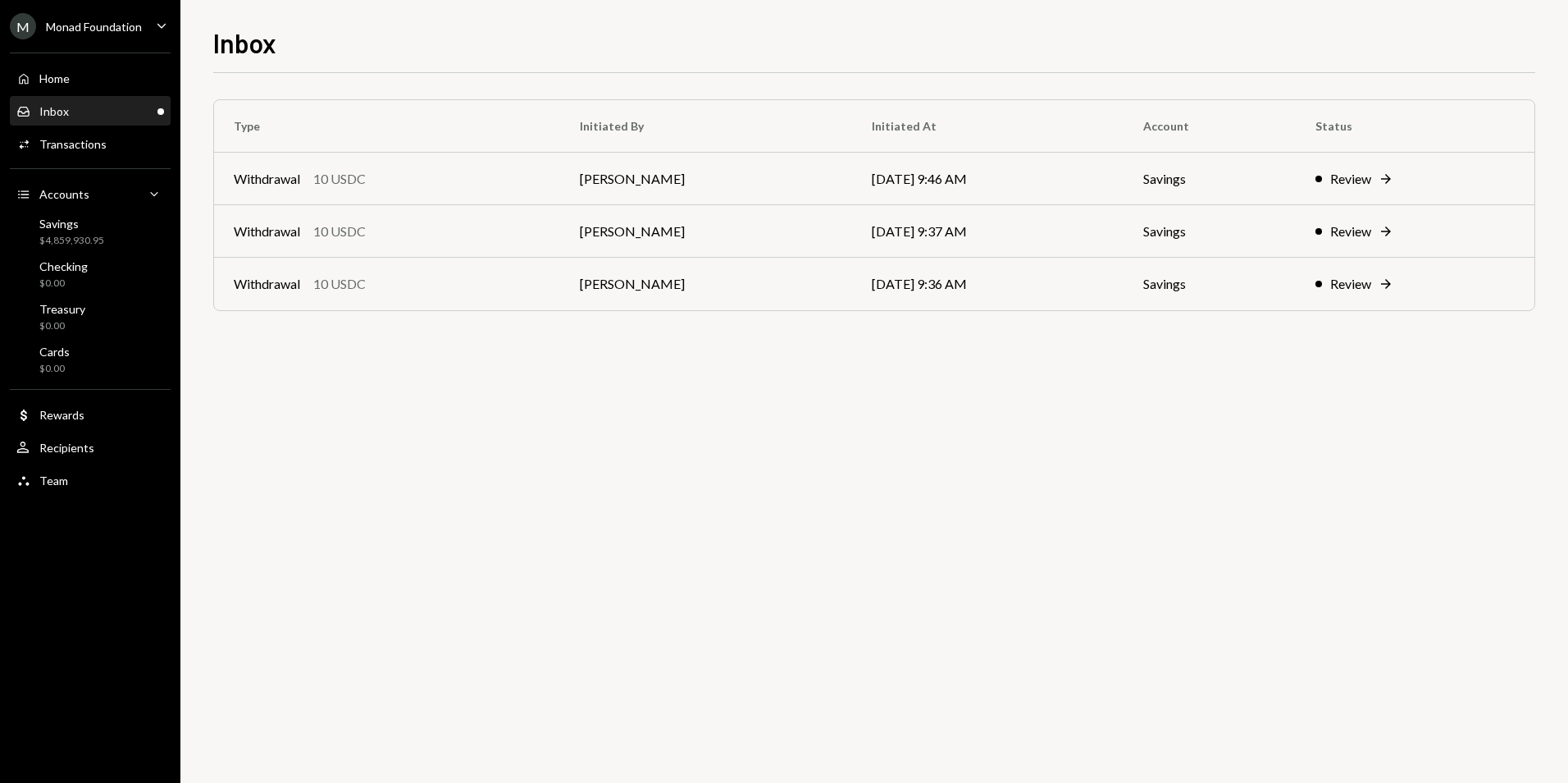
click at [106, 113] on div "Inbox Inbox" at bounding box center [90, 112] width 148 height 15
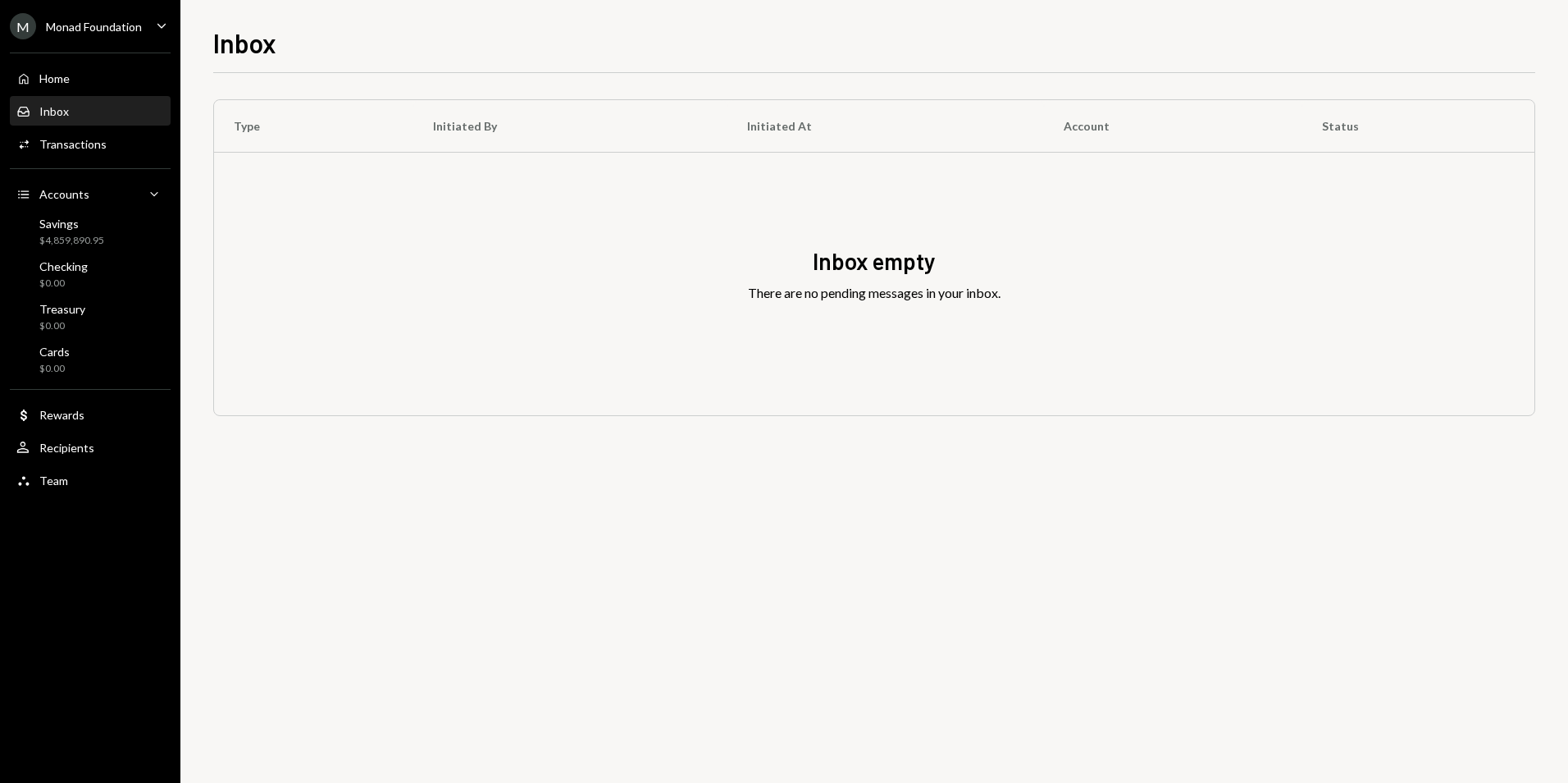
click at [86, 35] on div "M Monad Foundation" at bounding box center [76, 25] width 132 height 26
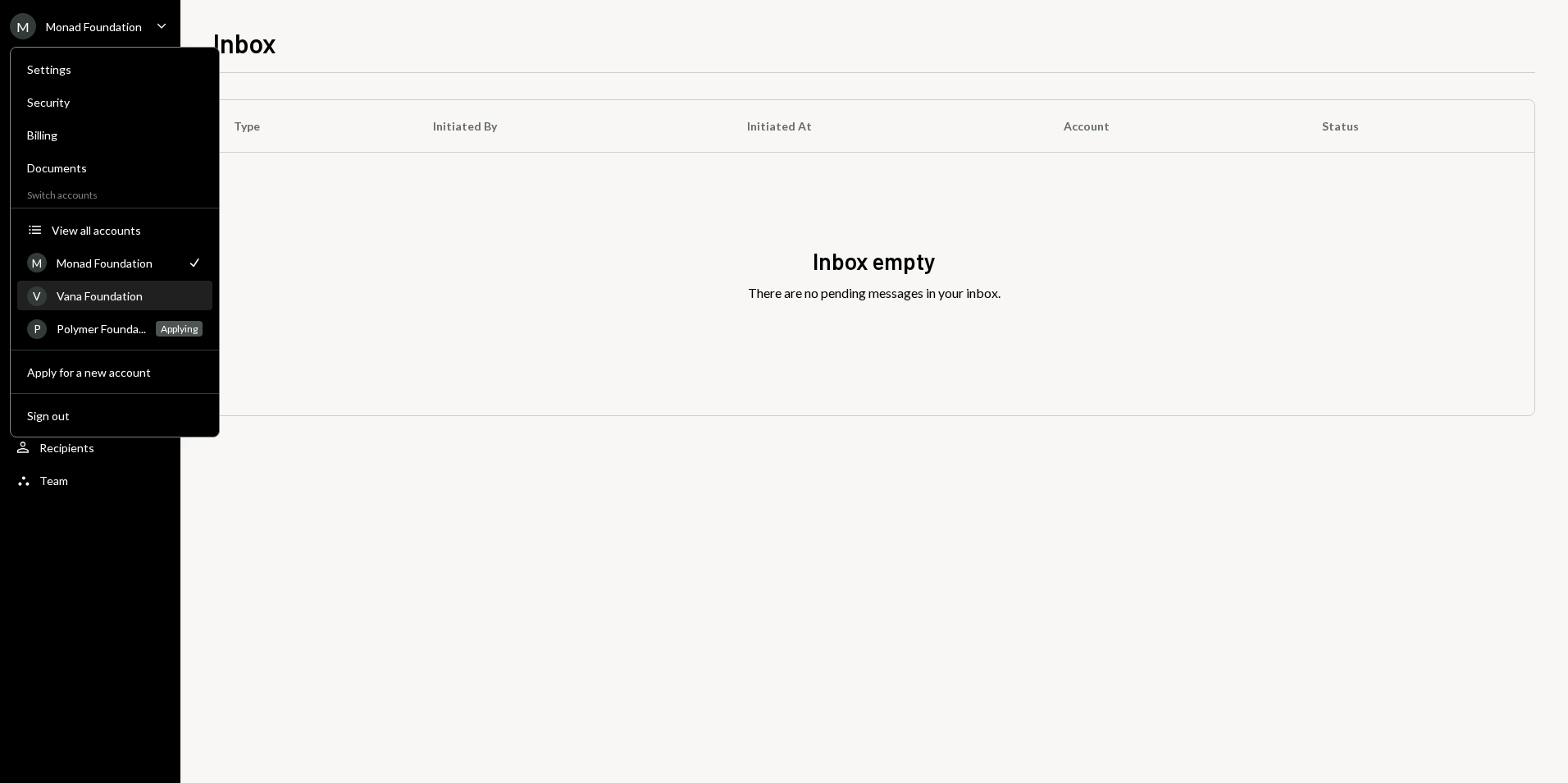
click at [116, 296] on div "Vana Foundation" at bounding box center [129, 295] width 146 height 14
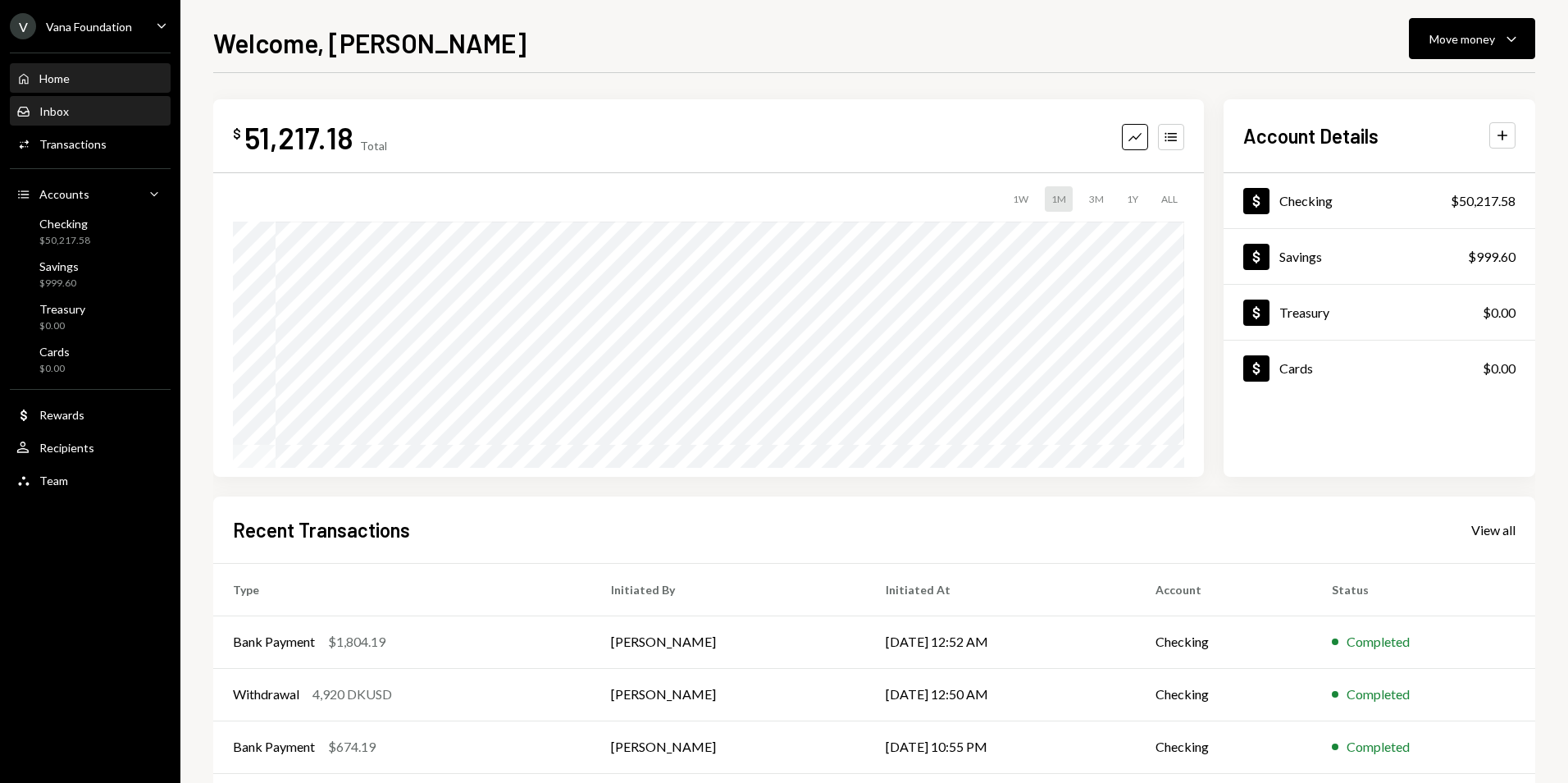
click at [84, 111] on div "Inbox Inbox" at bounding box center [90, 112] width 148 height 15
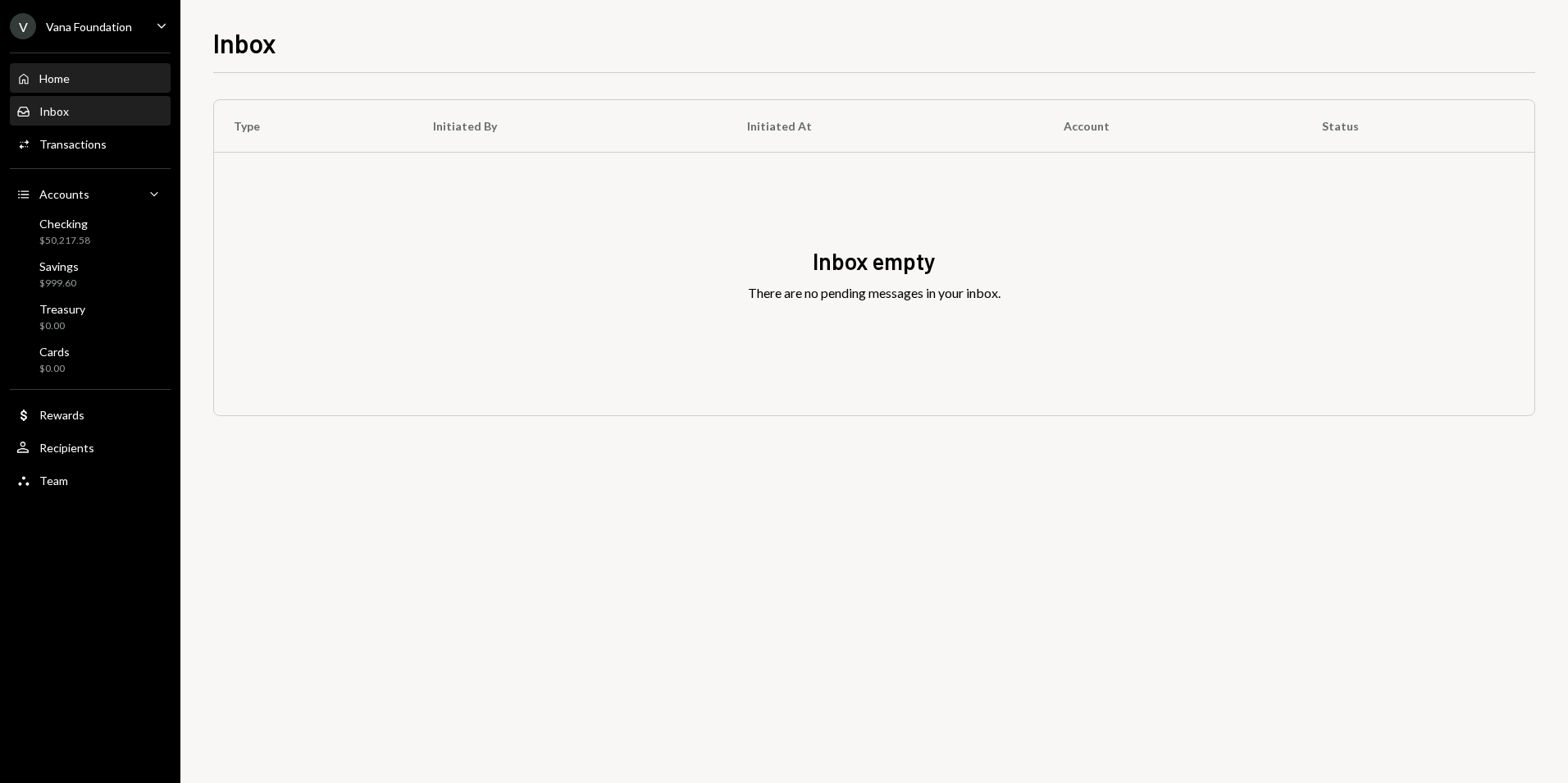
click at [77, 79] on div "Home Home" at bounding box center [90, 79] width 148 height 15
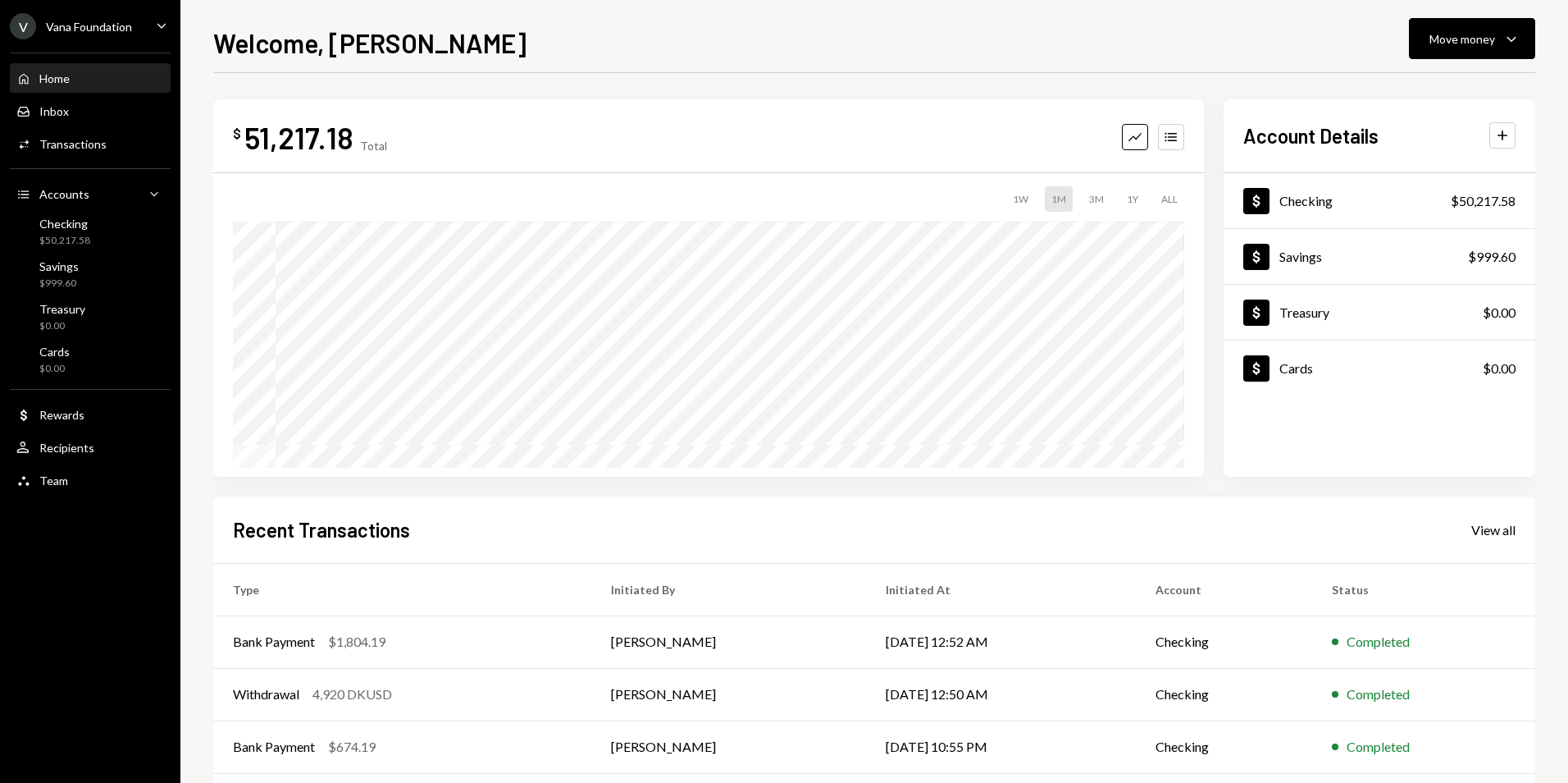
click at [82, 34] on div "V Vana Foundation" at bounding box center [71, 25] width 122 height 26
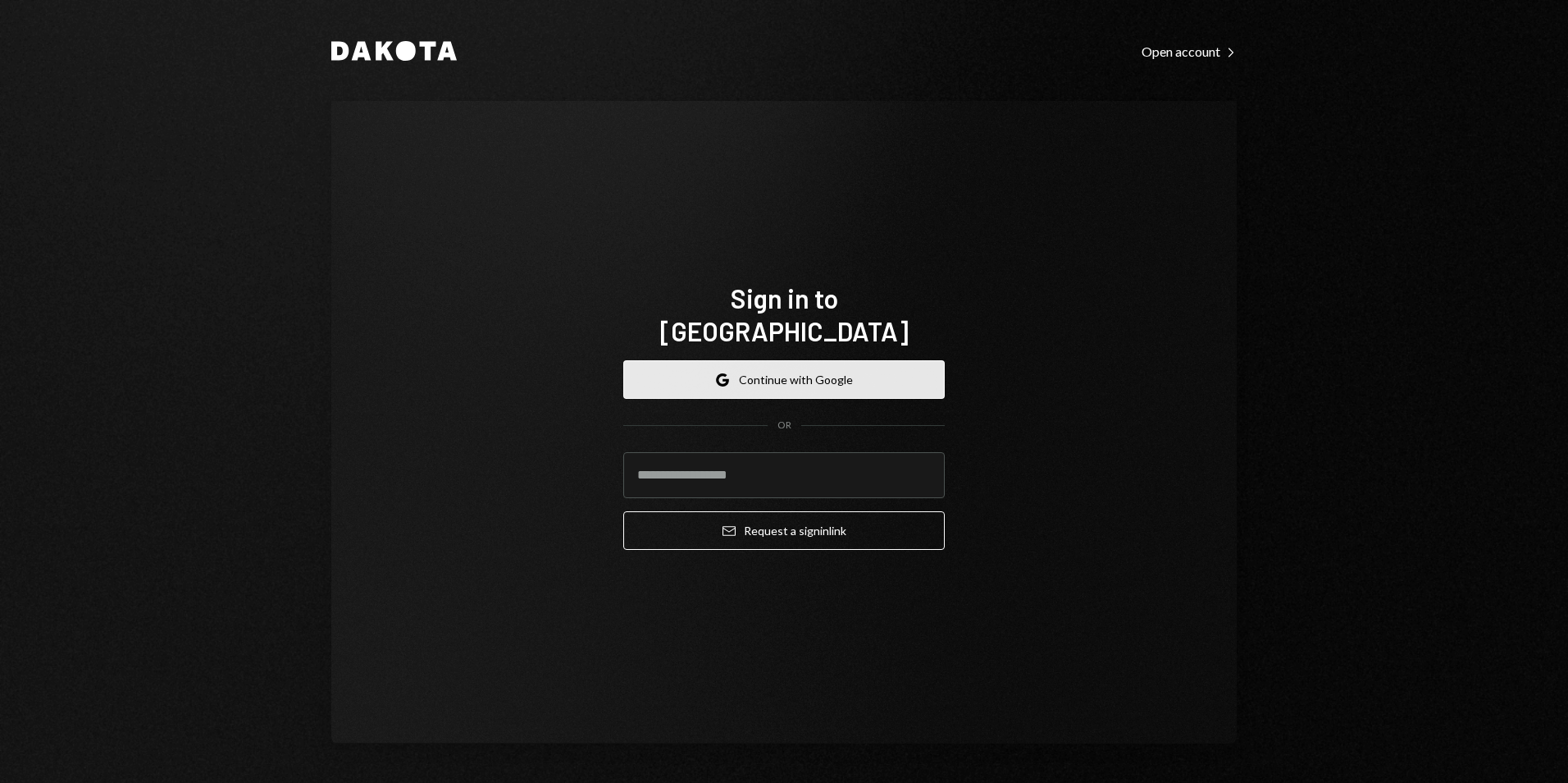
click at [770, 366] on button "Google Continue with Google" at bounding box center [784, 379] width 322 height 39
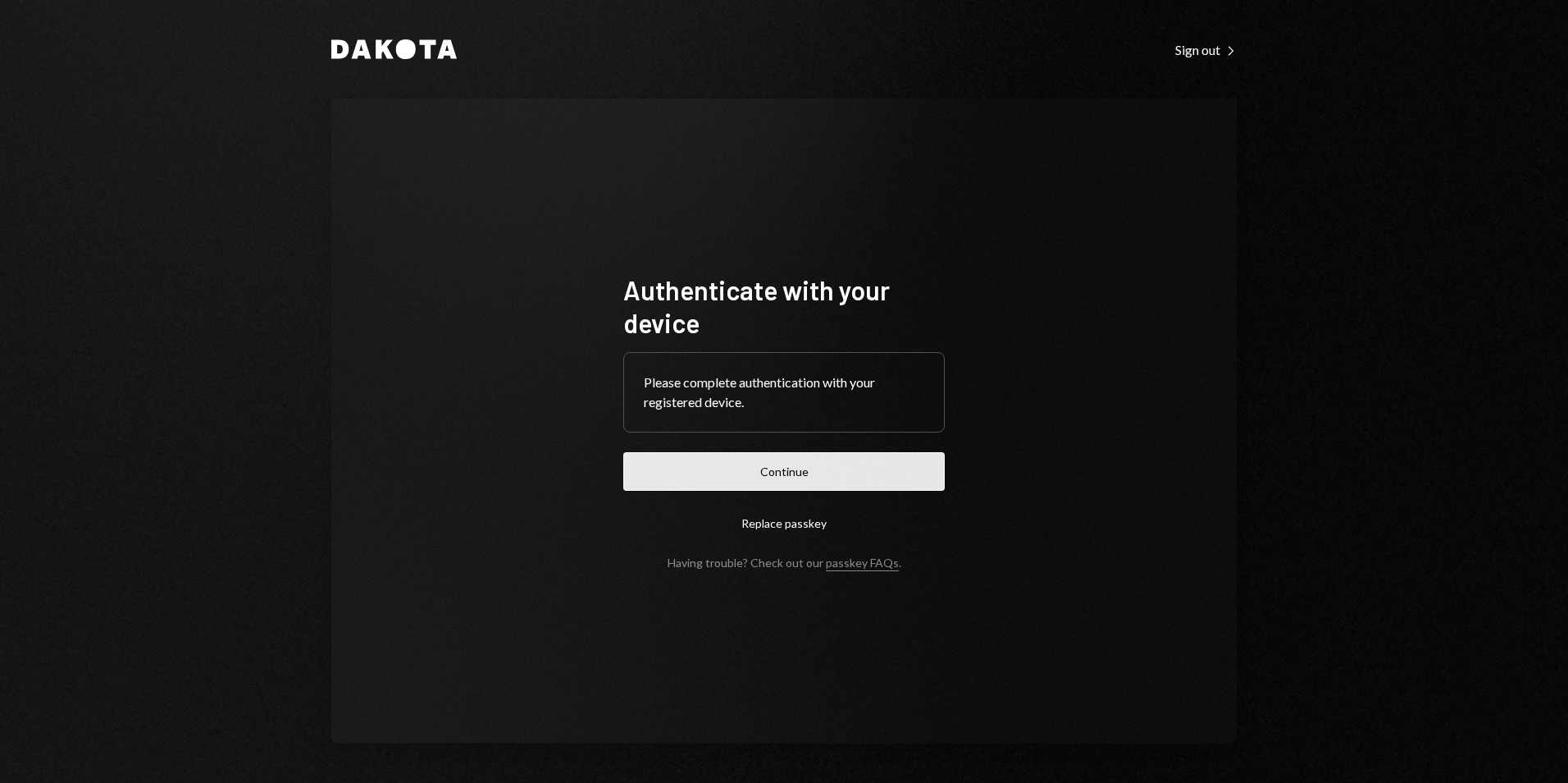
click at [831, 480] on button "Continue" at bounding box center [784, 471] width 322 height 39
click at [774, 459] on button "Continue" at bounding box center [784, 471] width 322 height 39
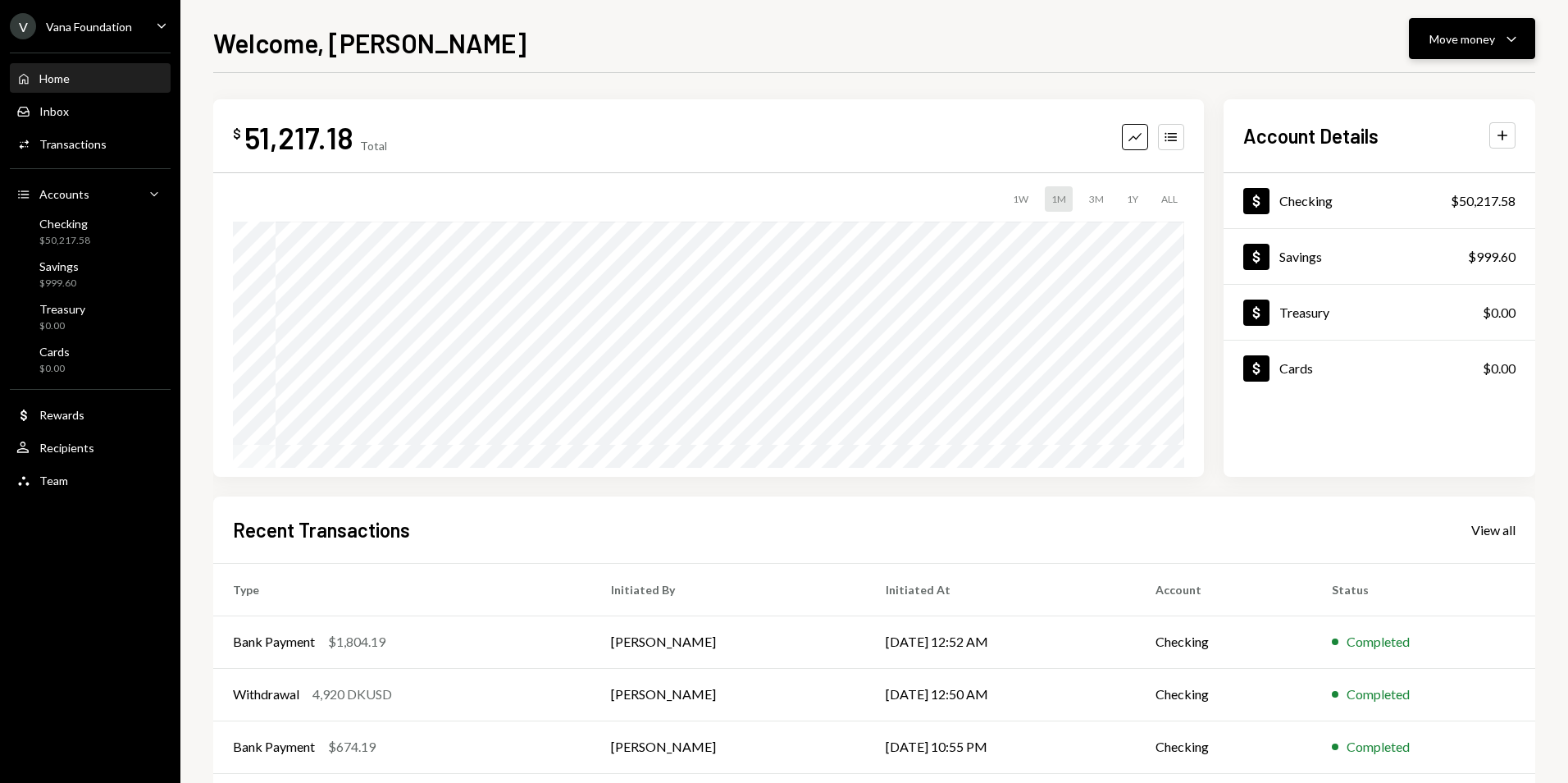
click at [1475, 39] on div "Move money" at bounding box center [1462, 38] width 65 height 17
click at [1406, 92] on div "Send" at bounding box center [1459, 88] width 120 height 17
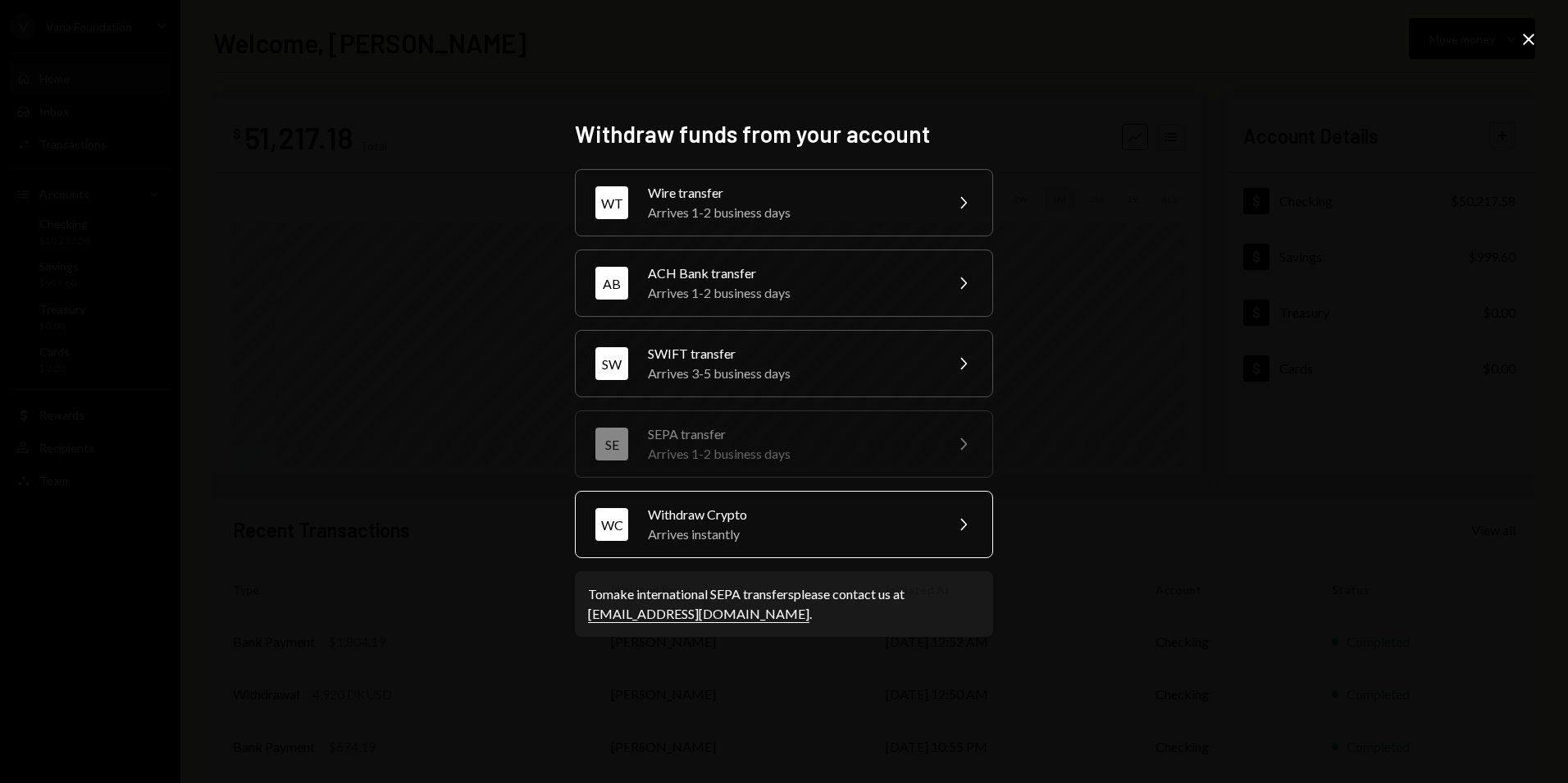
click at [709, 537] on div "Arrives instantly" at bounding box center [791, 534] width 286 height 20
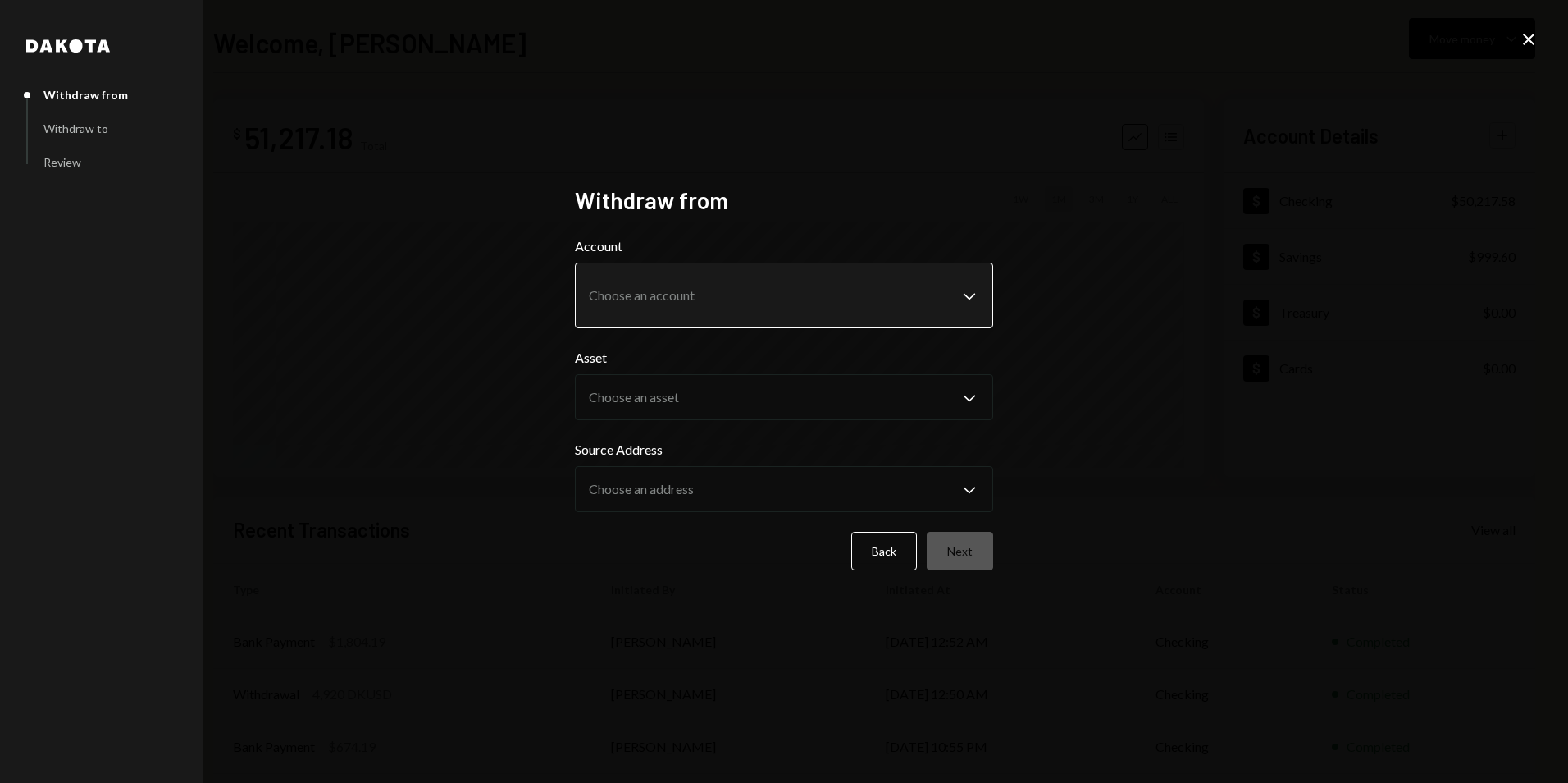
click at [751, 288] on body "**********" at bounding box center [784, 391] width 1568 height 783
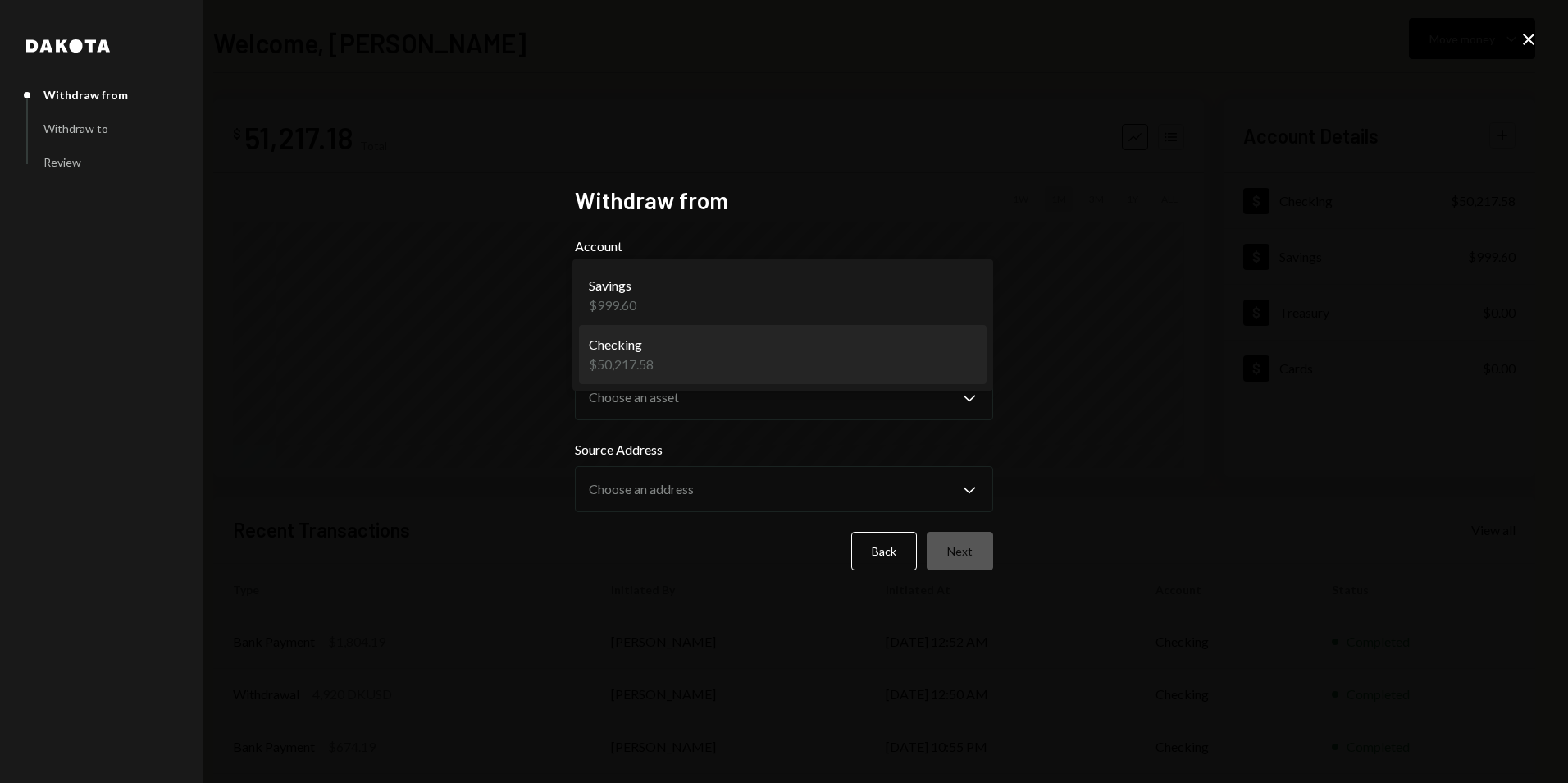
select select "**********"
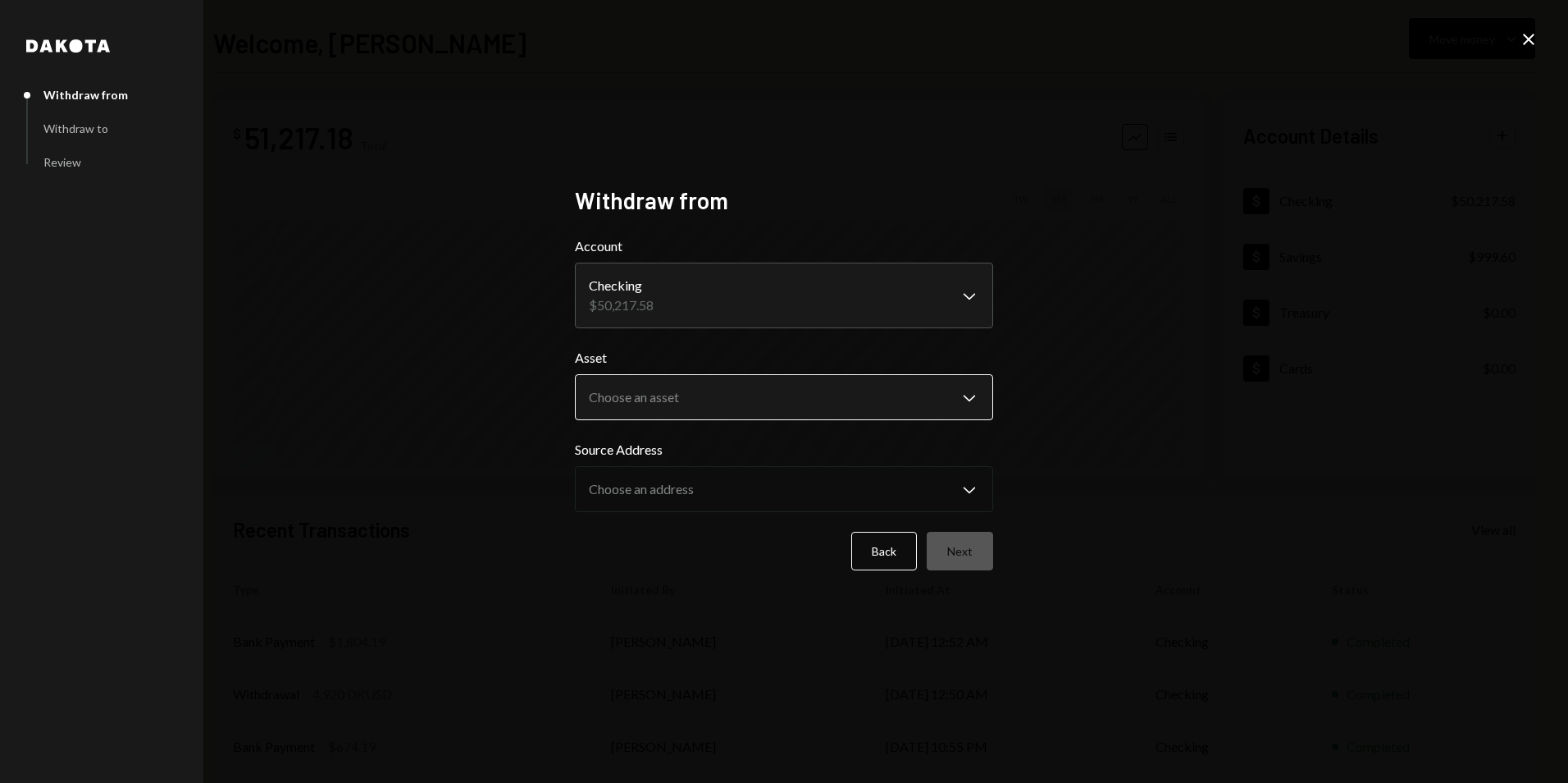
click at [687, 378] on body "**********" at bounding box center [784, 391] width 1568 height 783
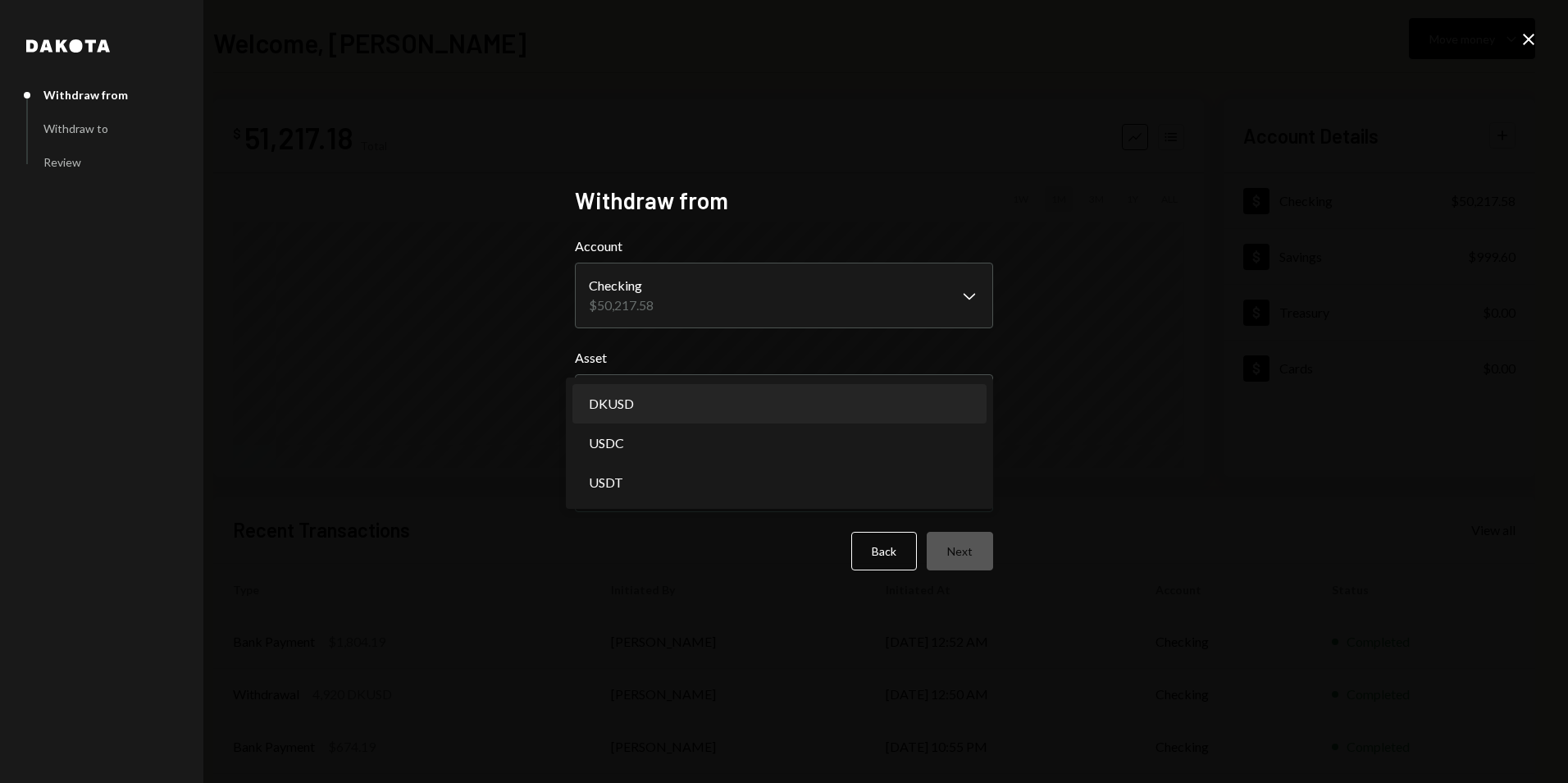
select select "*****"
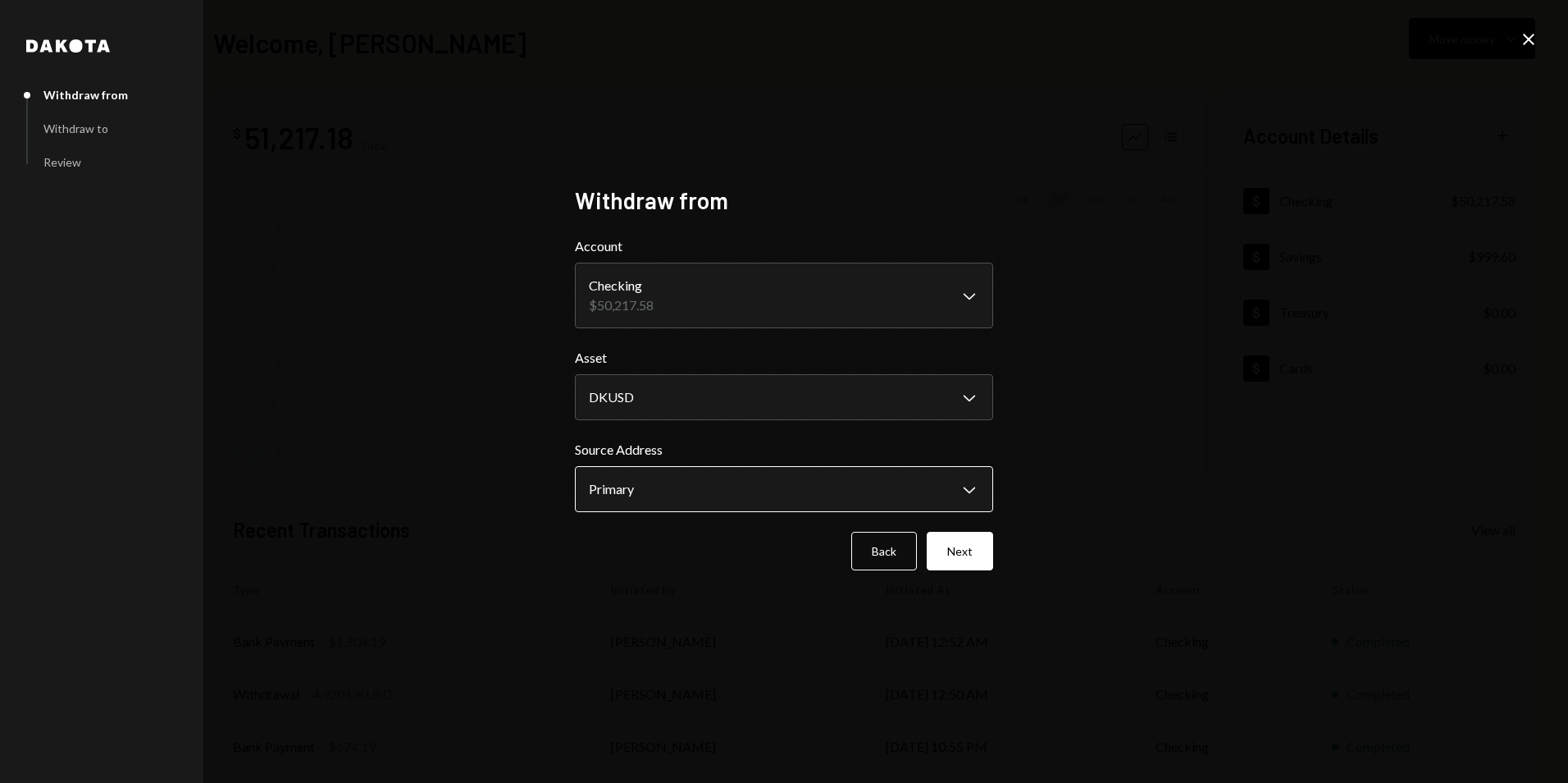
click at [644, 476] on body "**********" at bounding box center [784, 391] width 1568 height 783
click at [943, 556] on button "Next" at bounding box center [959, 551] width 66 height 39
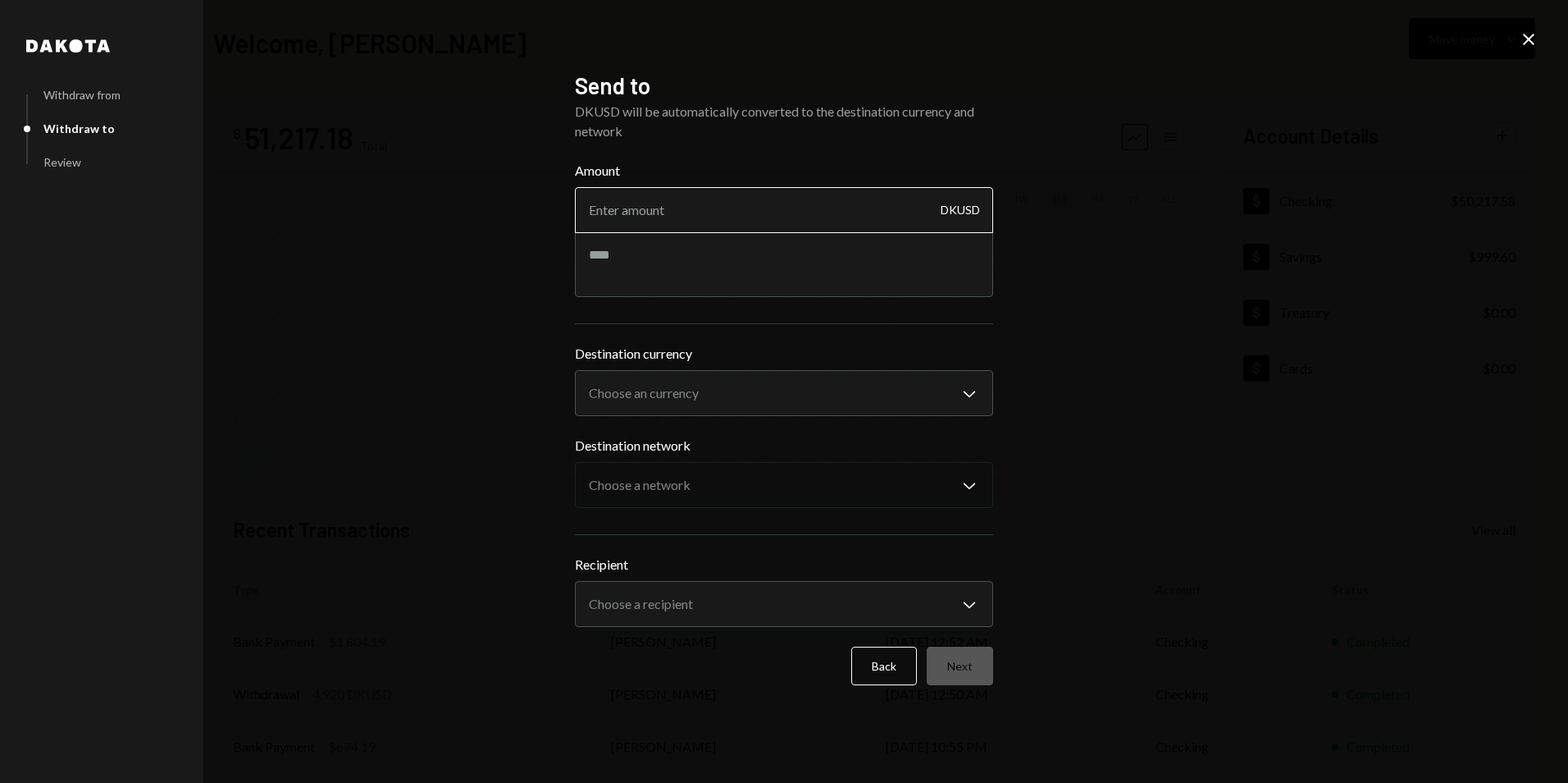
click at [716, 208] on input "Amount" at bounding box center [784, 210] width 418 height 46
type input "1700"
click at [819, 248] on textarea "**********" at bounding box center [784, 264] width 418 height 65
paste textarea "**********"
type textarea "**********"
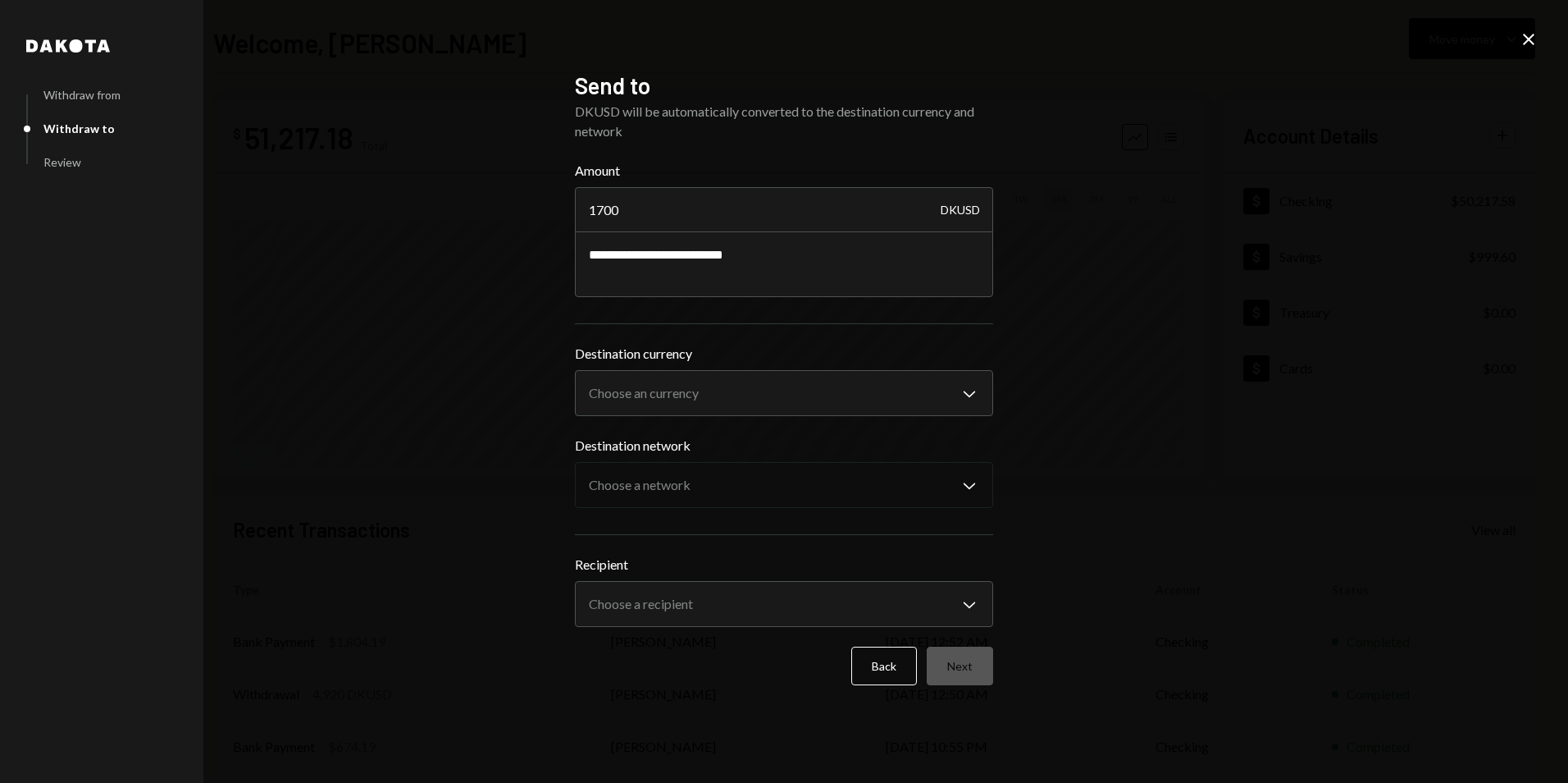
click at [1315, 354] on div "**********" at bounding box center [784, 391] width 1568 height 783
click at [847, 404] on body "V Vana Foundation Caret Down Home Home Inbox Inbox Activities Transactions Acco…" at bounding box center [784, 391] width 1568 height 783
select select "****"
drag, startPoint x: 637, startPoint y: 448, endPoint x: 757, endPoint y: 442, distance: 120.1
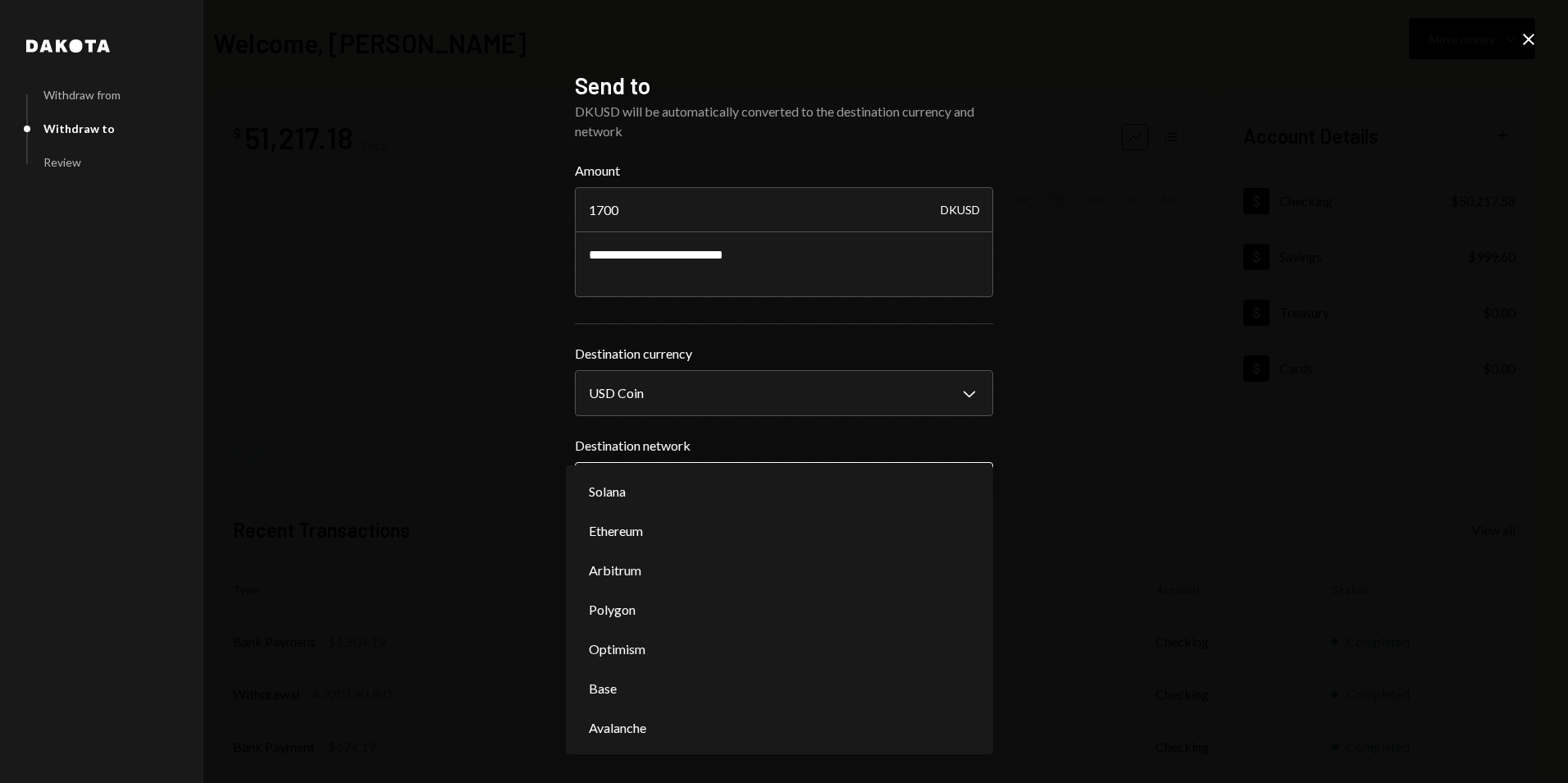
click at [729, 492] on body "V Vana Foundation Caret Down Home Home Inbox Inbox Activities Transactions Acco…" at bounding box center [784, 391] width 1568 height 783
select select "**********"
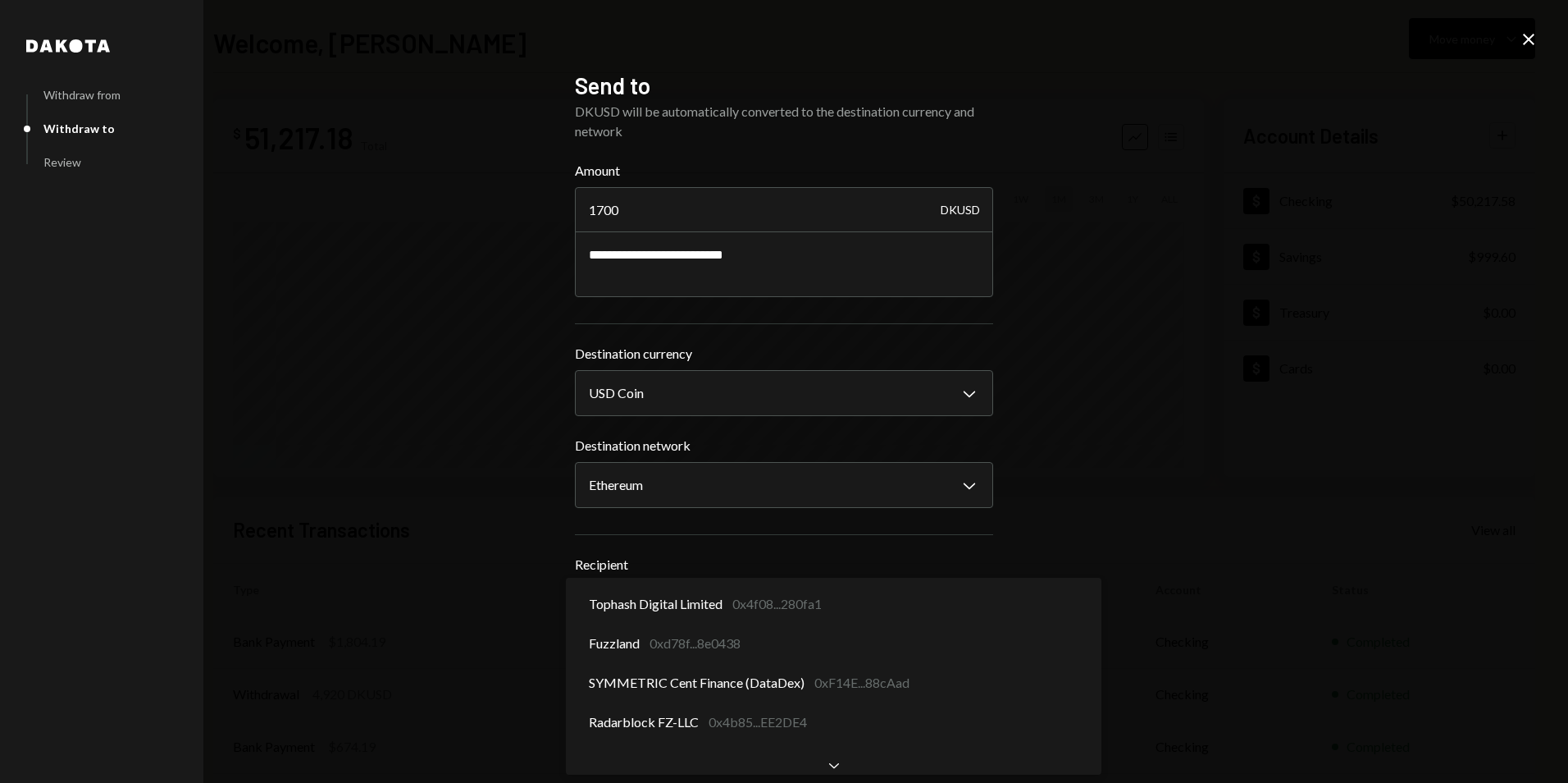
click at [650, 601] on body "V Vana Foundation Caret Down Home Home Inbox Inbox Activities Transactions Acco…" at bounding box center [784, 391] width 1568 height 783
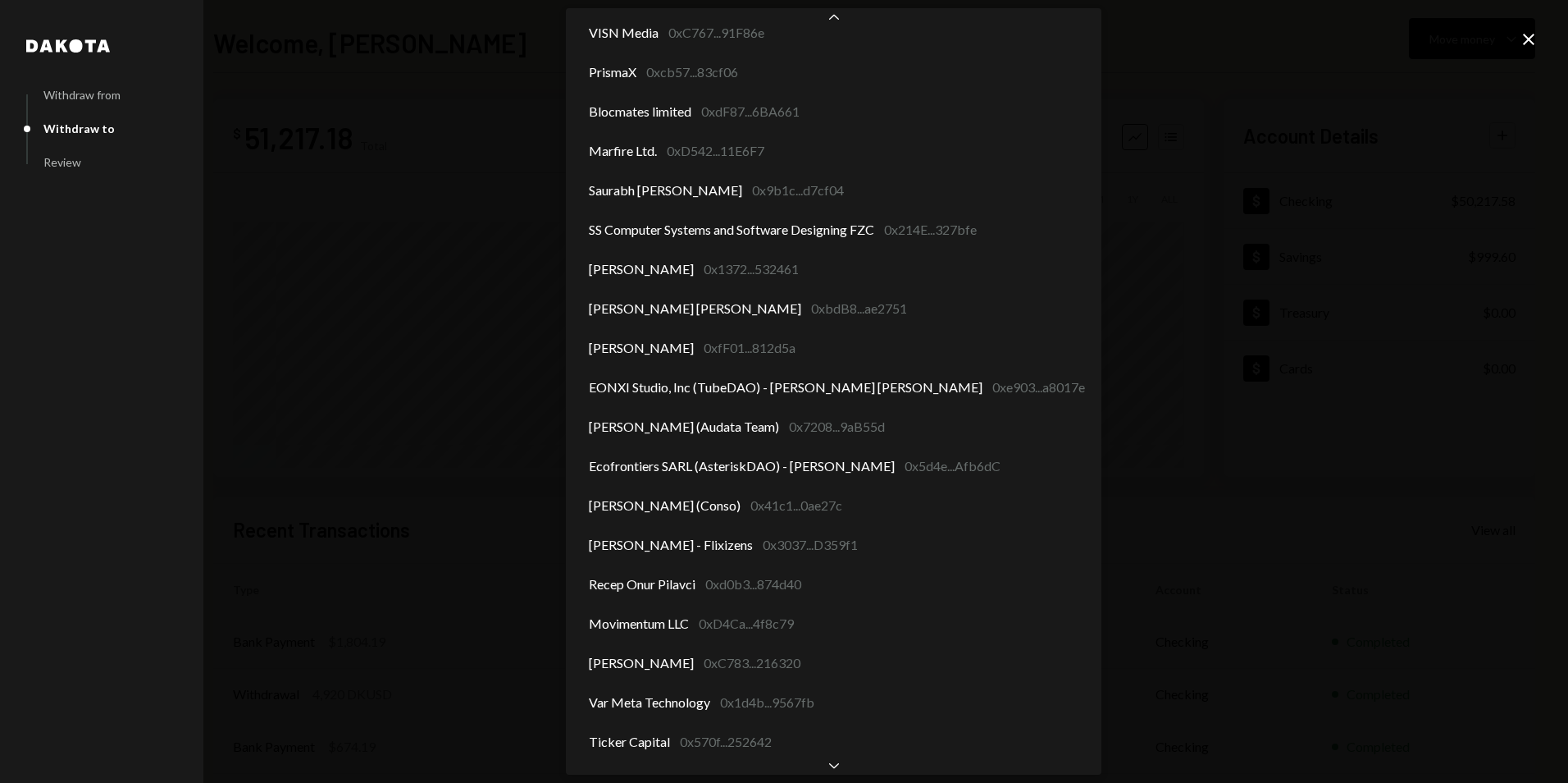
scroll to position [1590, 0]
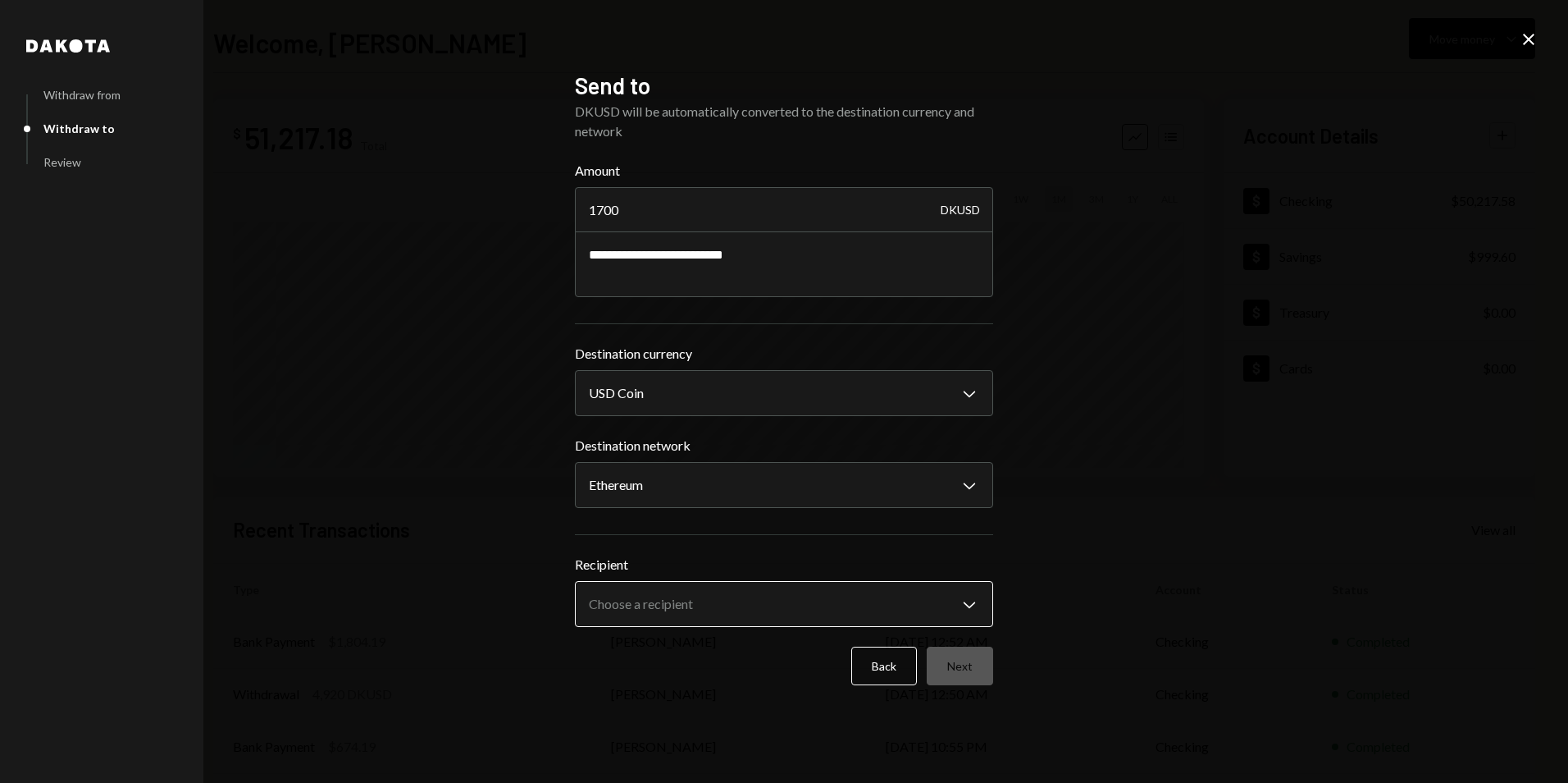
click at [968, 612] on body "V Vana Foundation Caret Down Home Home Inbox Inbox Activities Transactions Acco…" at bounding box center [784, 391] width 1568 height 783
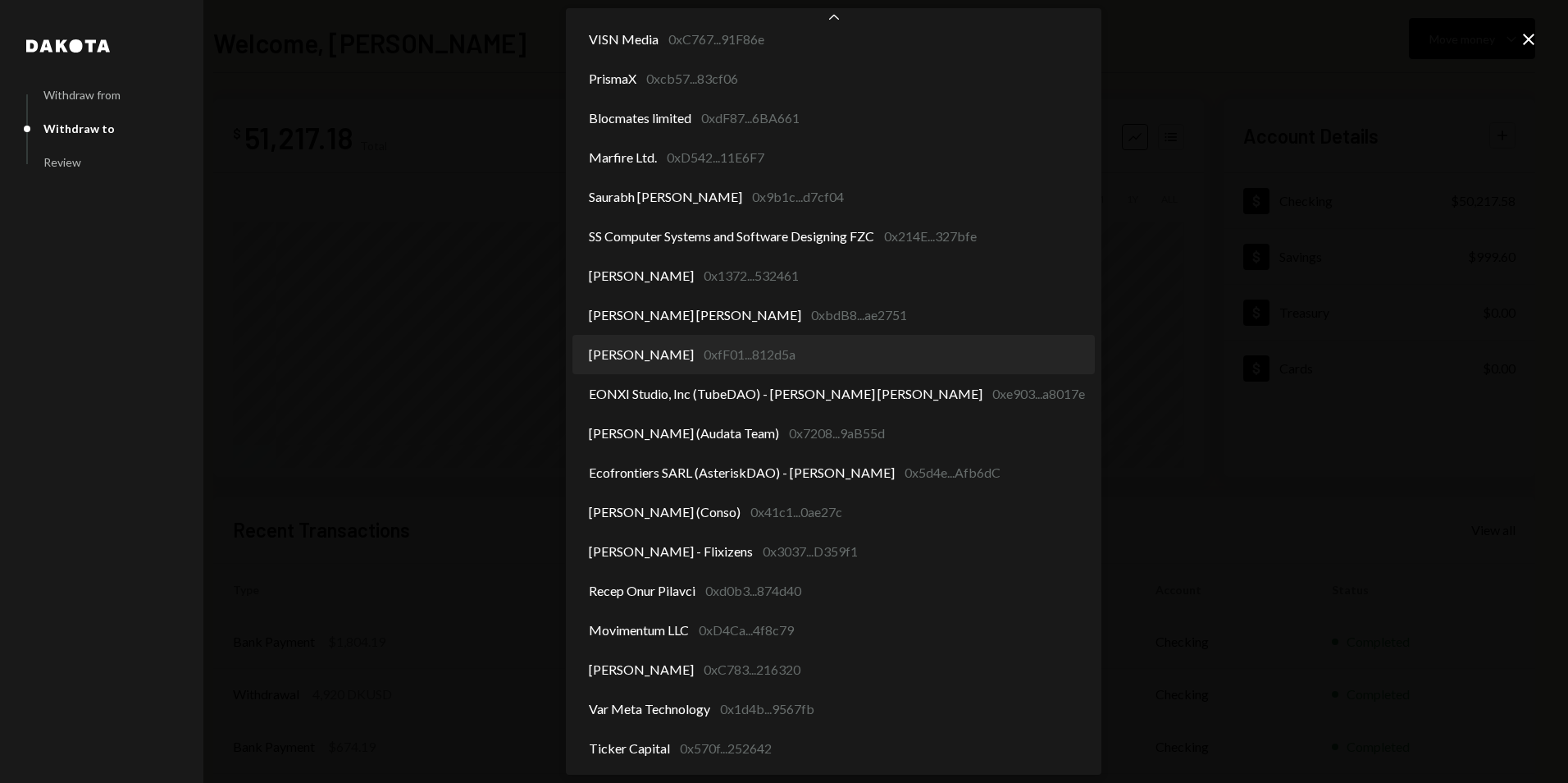
select select "**********"
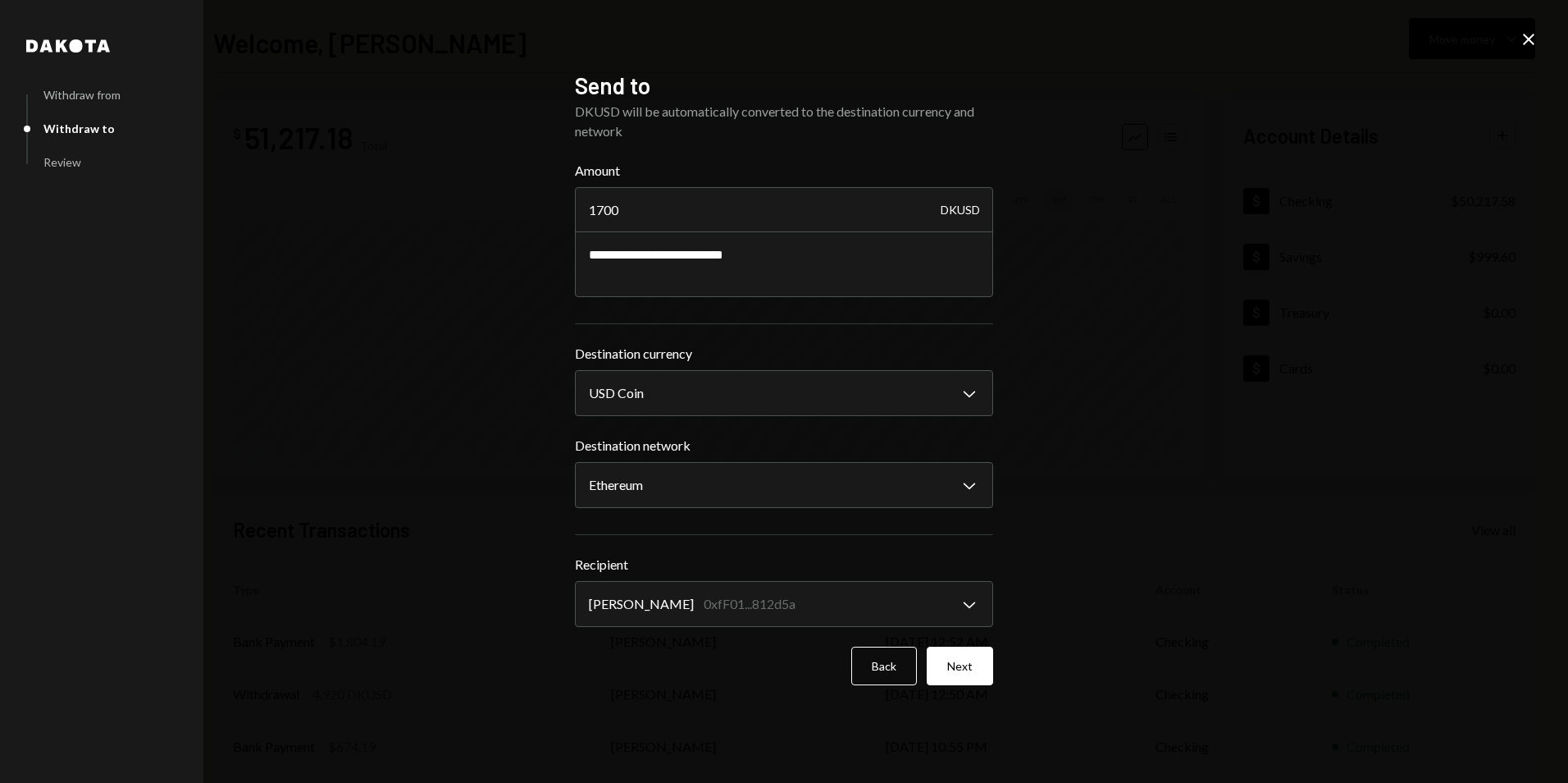
drag, startPoint x: 968, startPoint y: 670, endPoint x: 977, endPoint y: 660, distance: 13.5
click at [969, 669] on button "Next" at bounding box center [959, 666] width 66 height 39
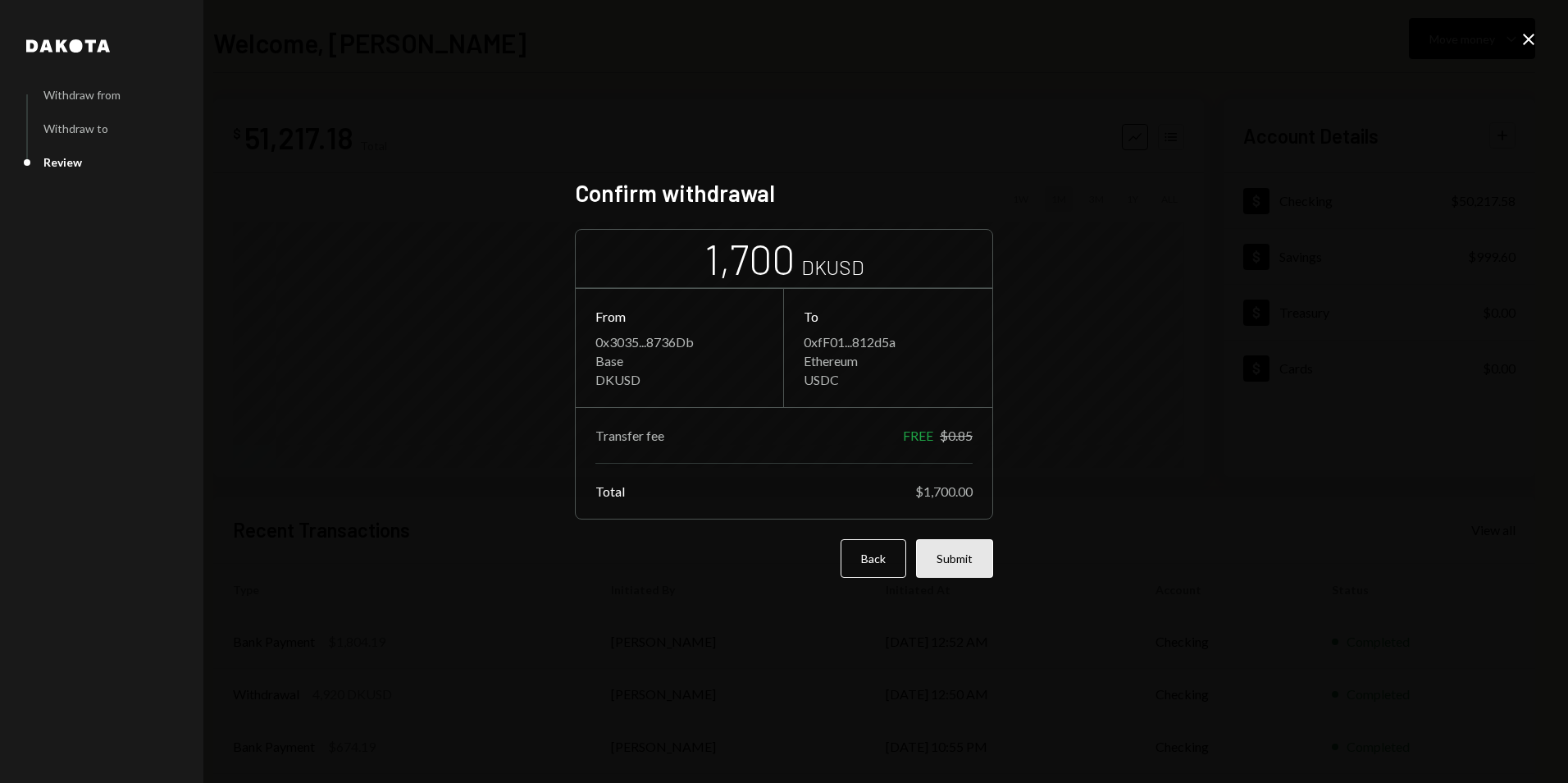
click at [952, 554] on button "Submit" at bounding box center [954, 558] width 77 height 39
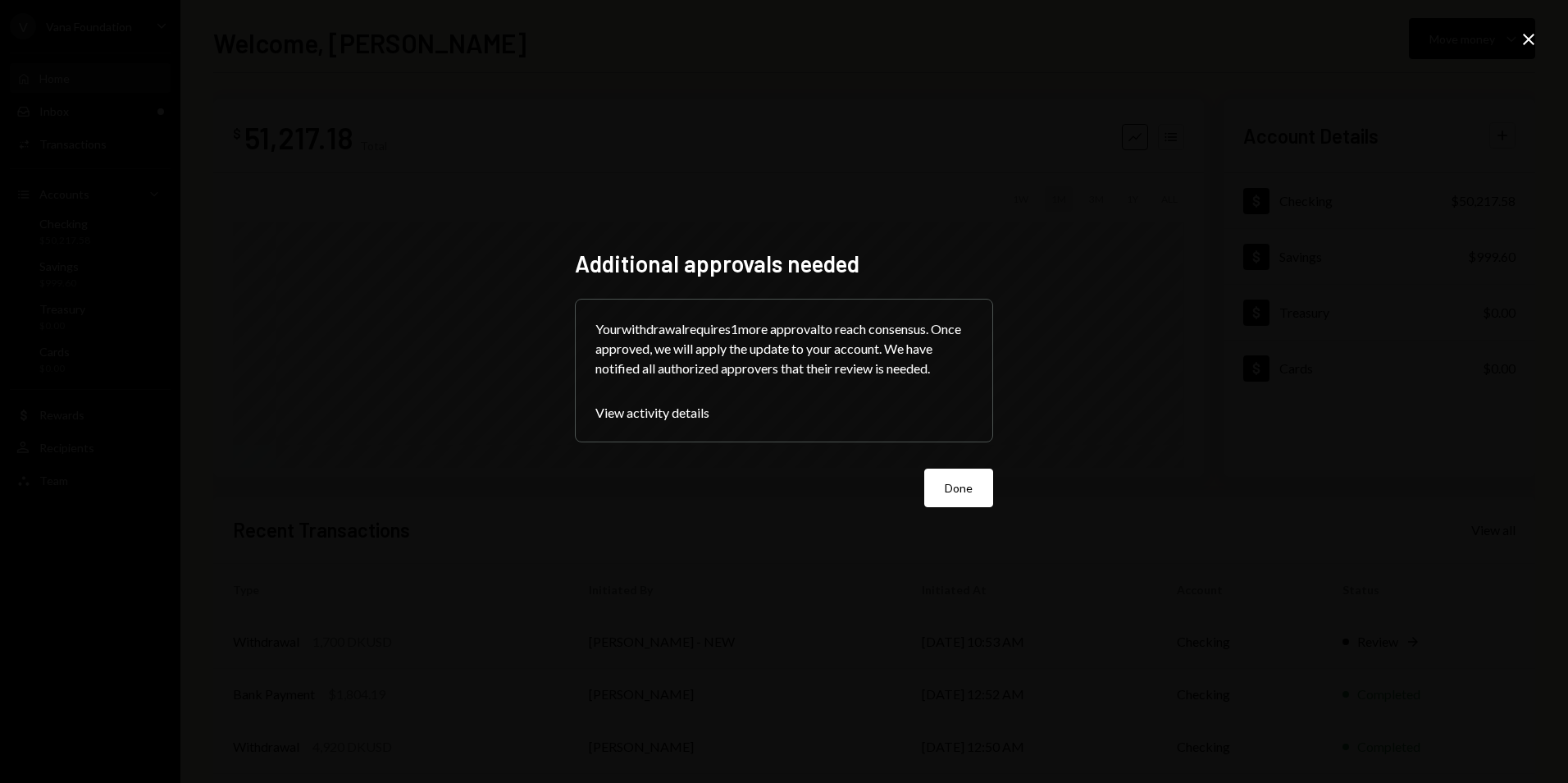
click at [958, 491] on button "Done" at bounding box center [959, 487] width 69 height 39
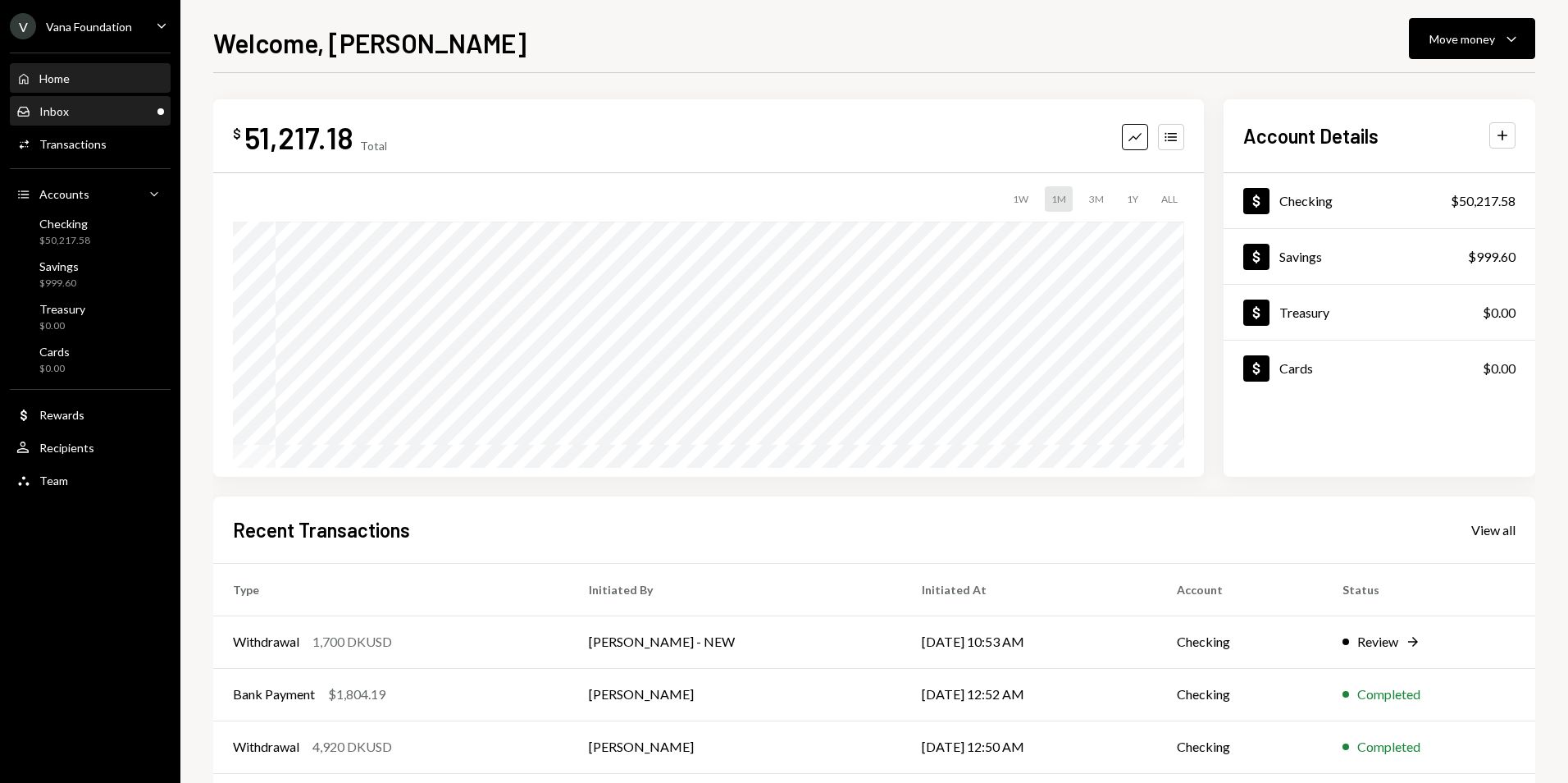
click at [67, 118] on div "Inbox Inbox" at bounding box center [43, 112] width 53 height 15
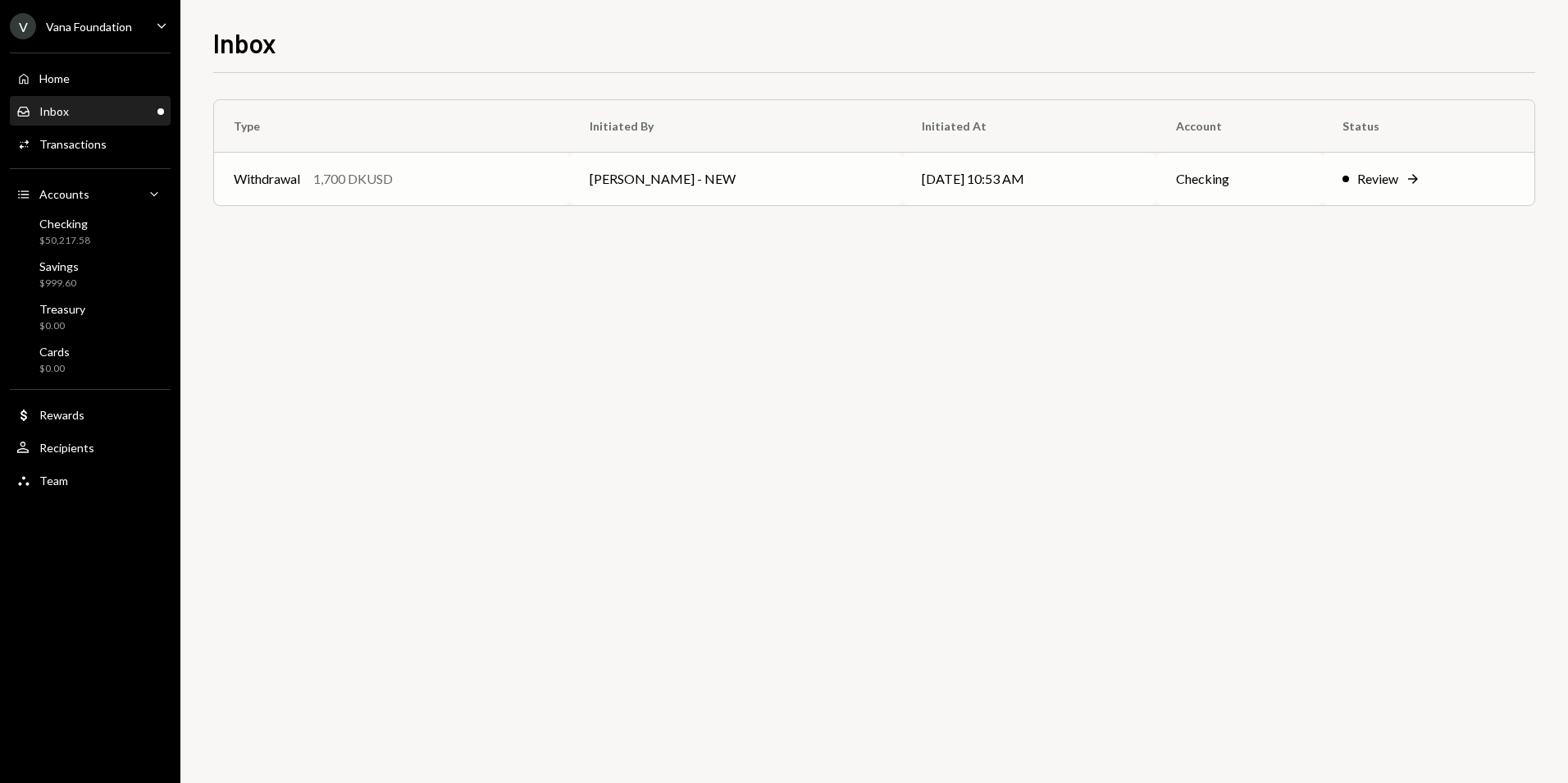
click at [547, 185] on div "Withdrawal 1,700 DKUSD" at bounding box center [392, 179] width 317 height 20
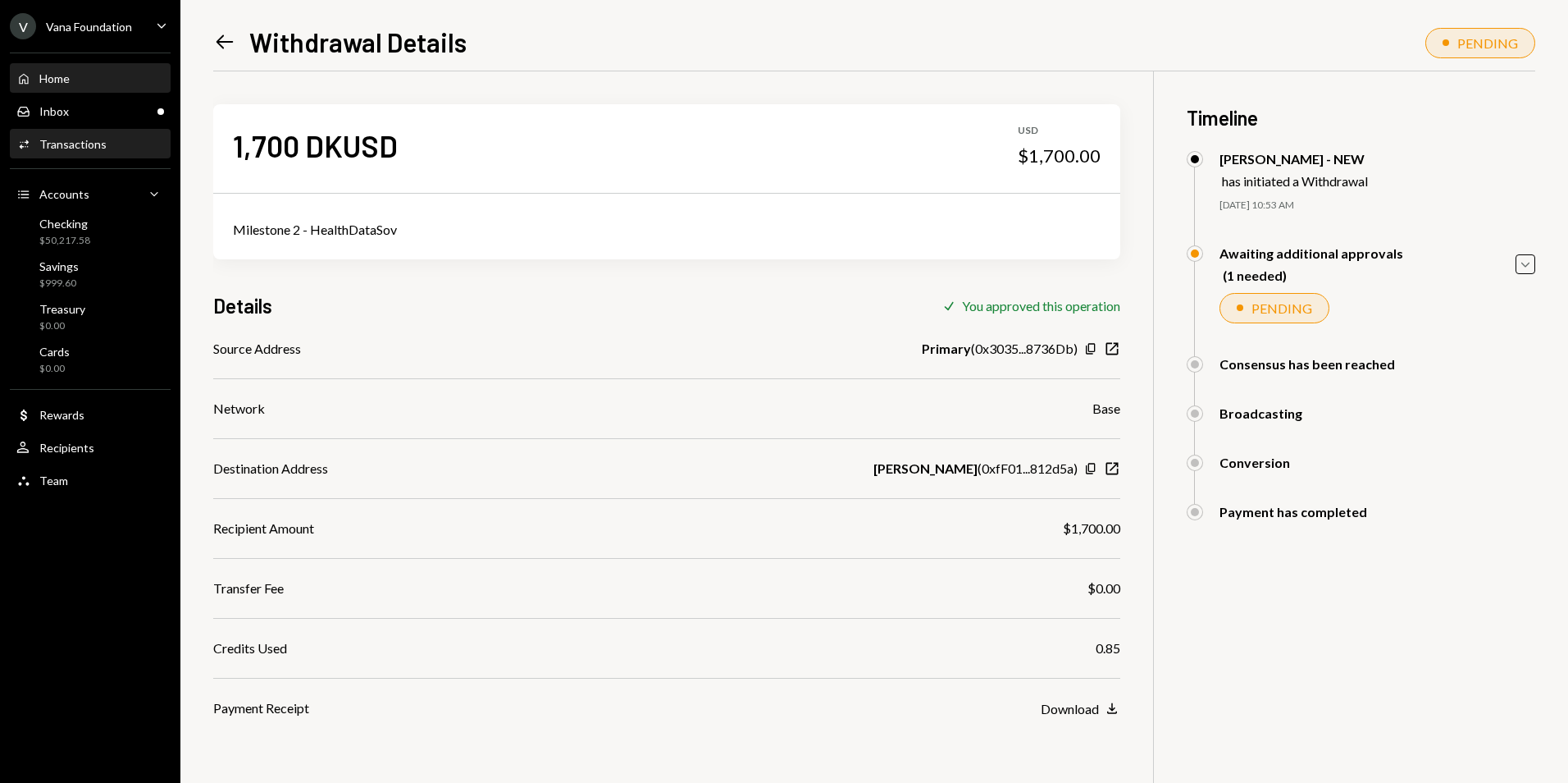
click at [44, 66] on div "Home Home" at bounding box center [90, 78] width 148 height 28
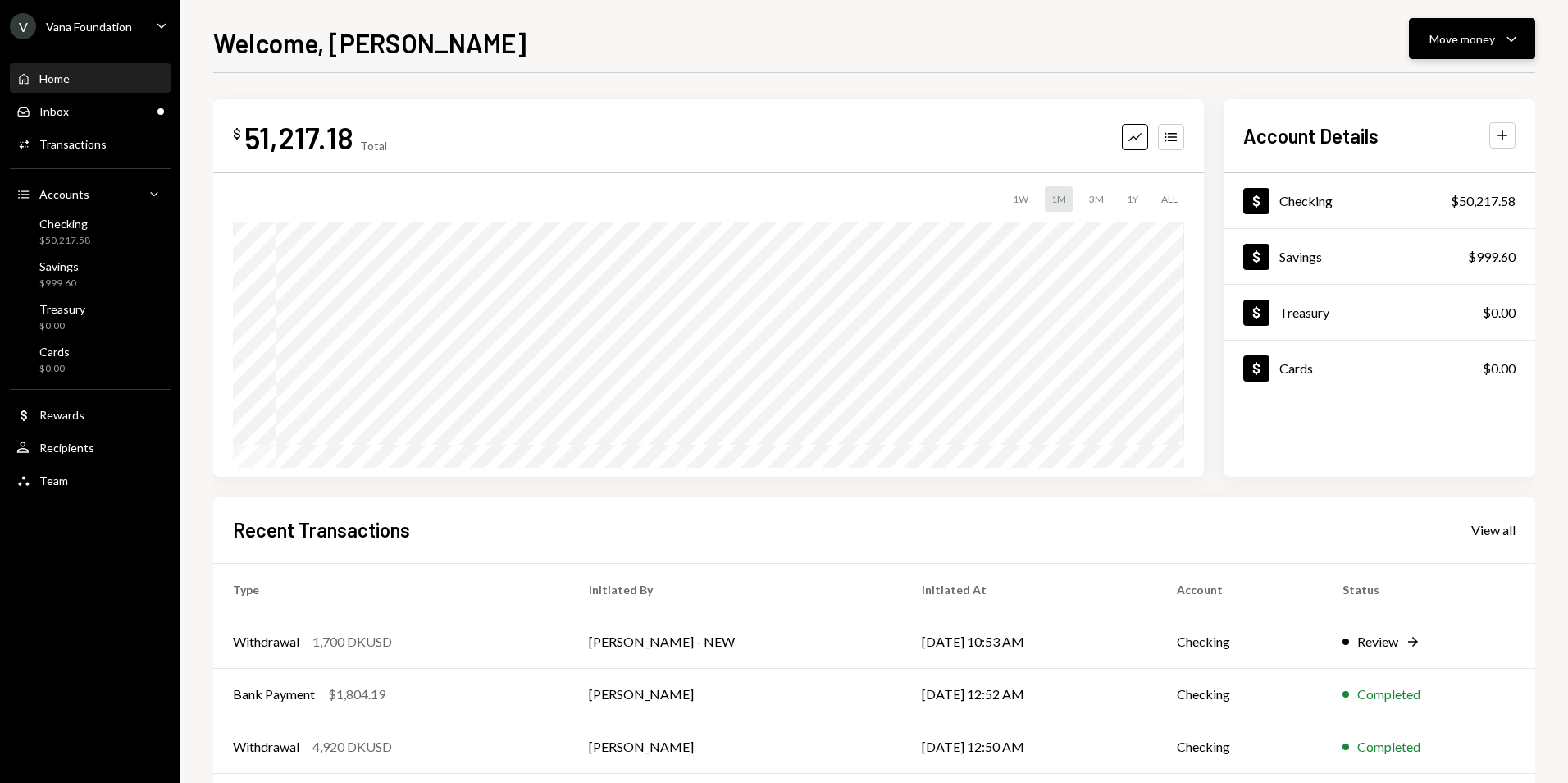
click at [1491, 36] on div "Move money" at bounding box center [1462, 38] width 65 height 17
click at [1437, 89] on div "Send" at bounding box center [1459, 88] width 120 height 17
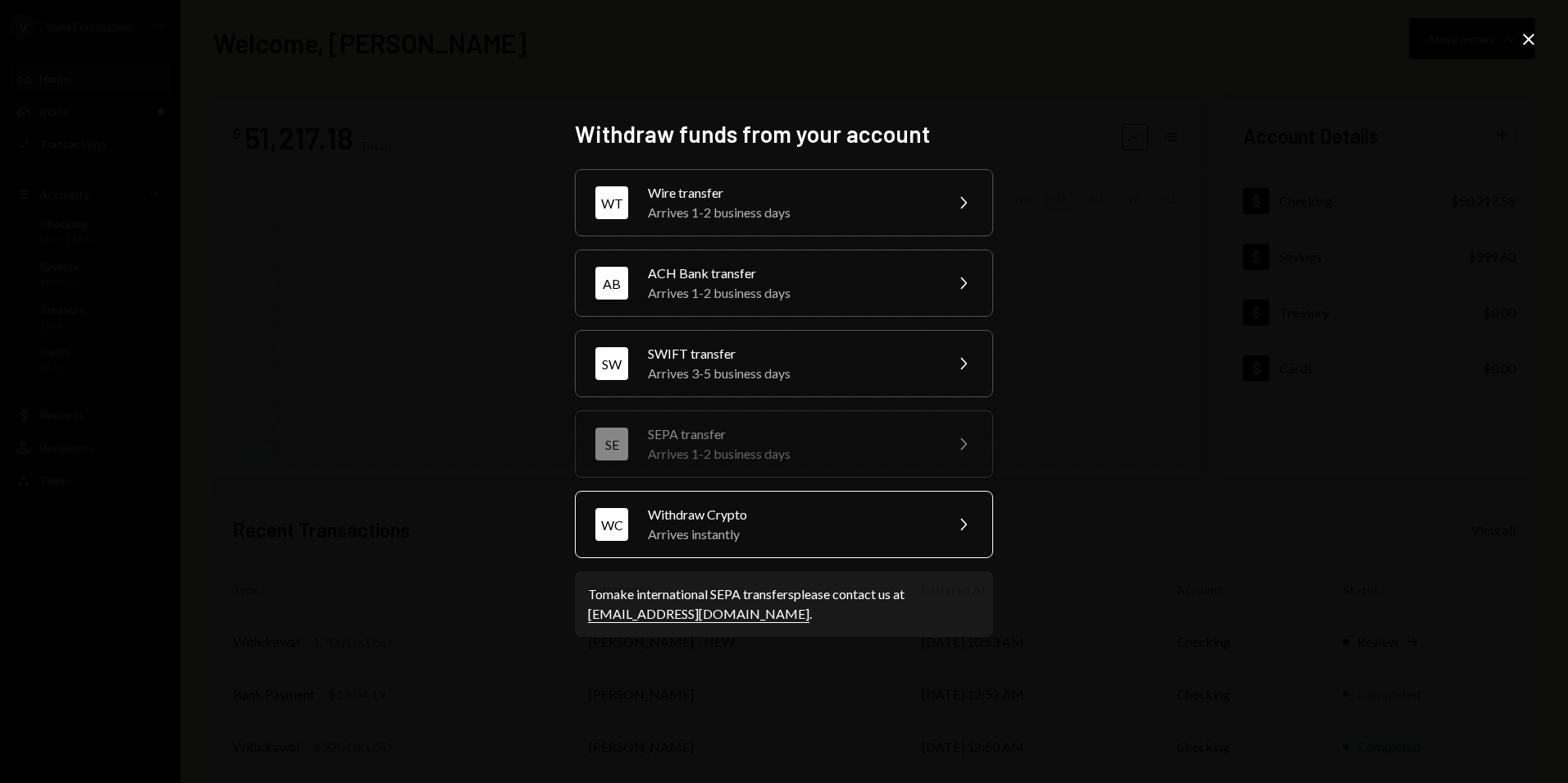
click at [770, 519] on div "Withdraw Crypto" at bounding box center [791, 514] width 286 height 20
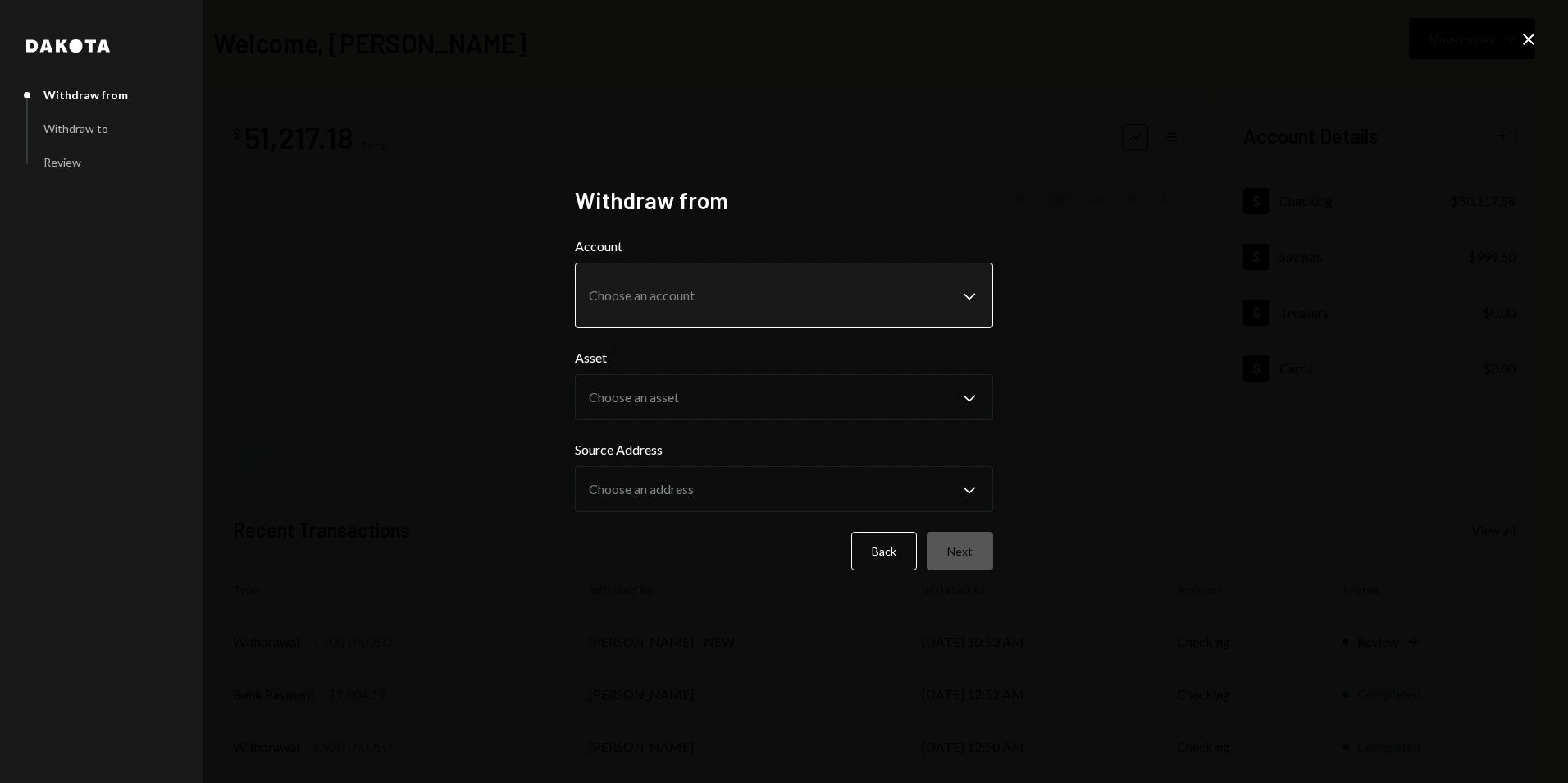
click at [751, 273] on body "**********" at bounding box center [784, 391] width 1568 height 783
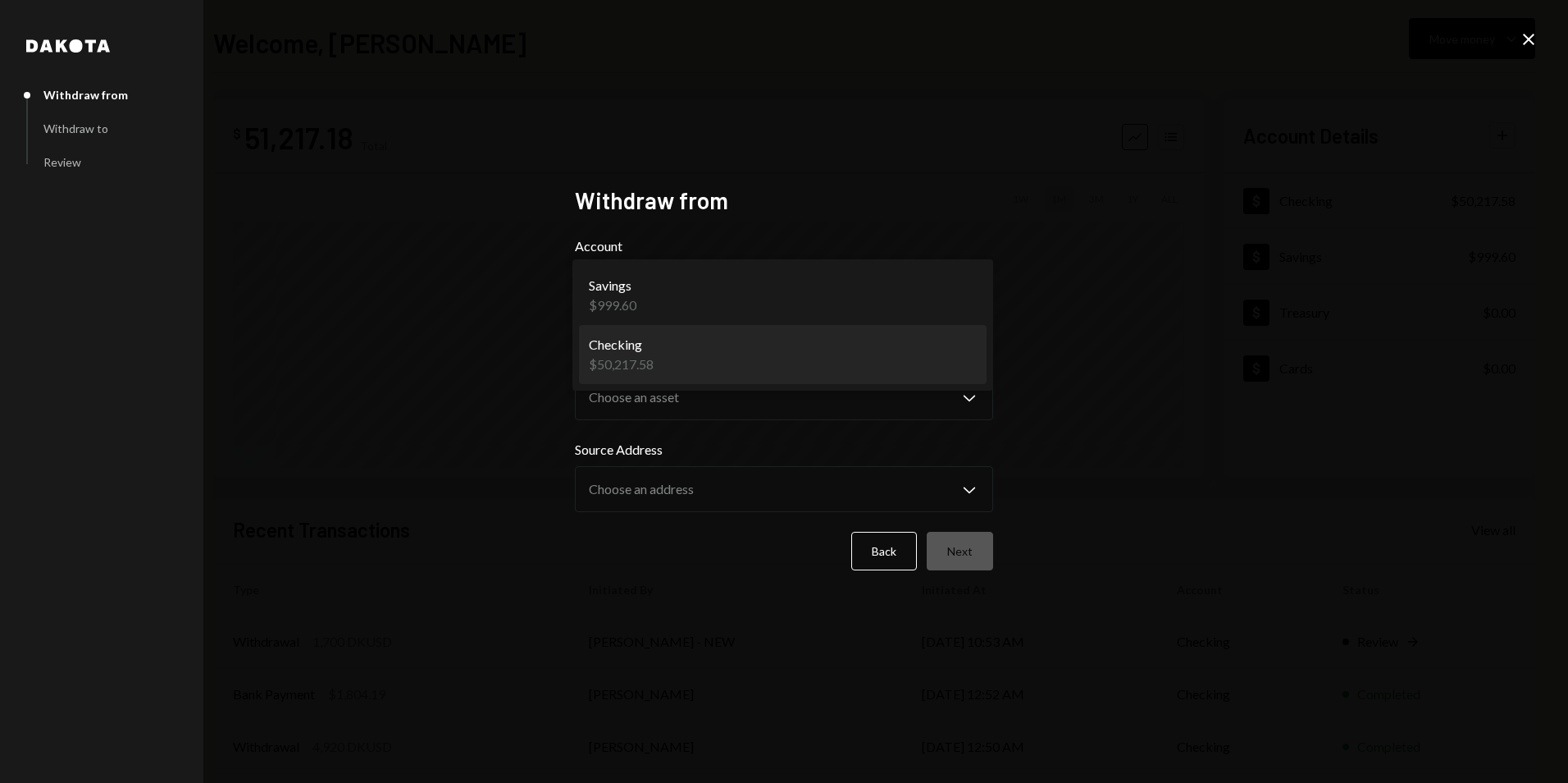
select select "**********"
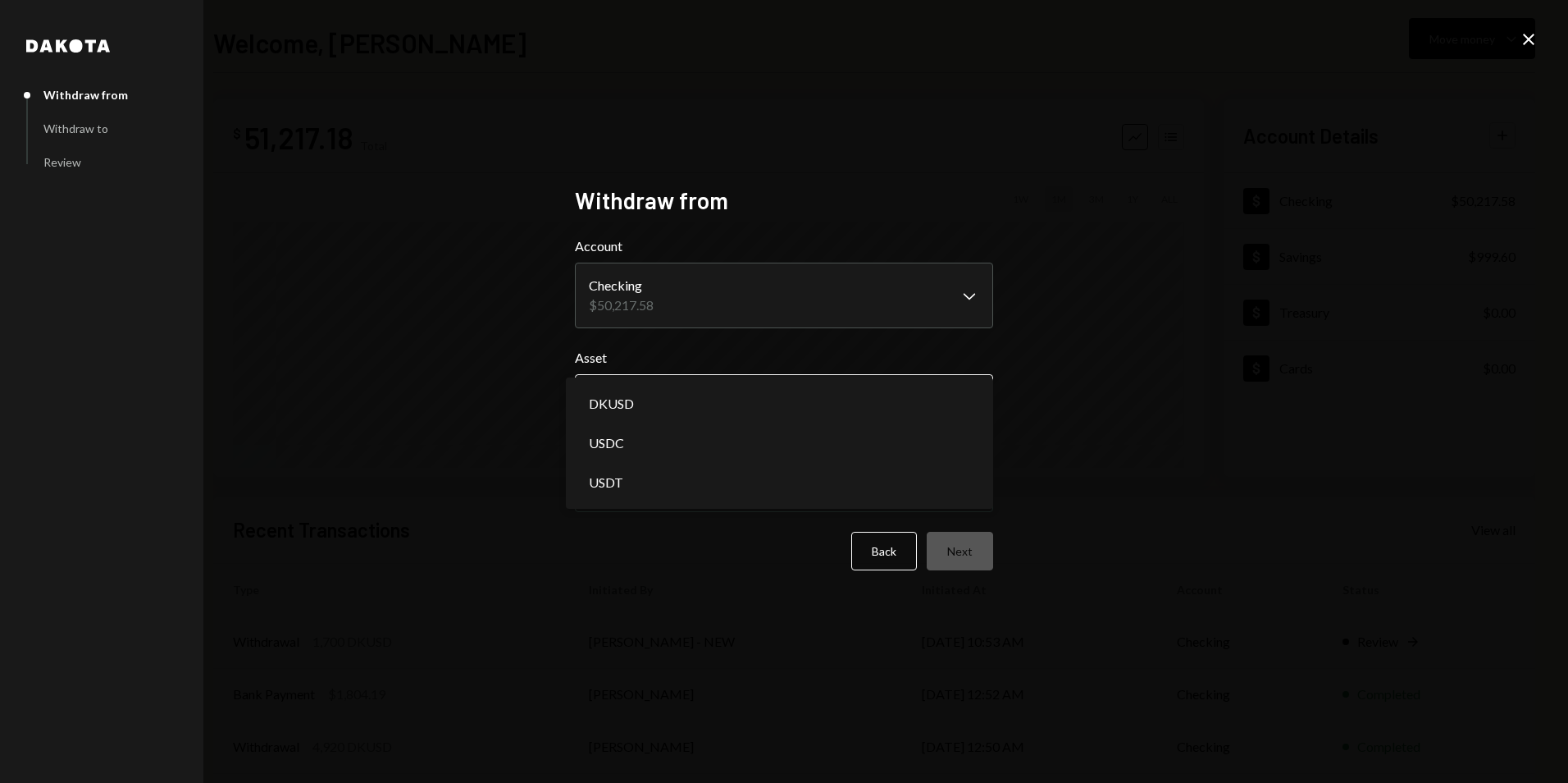
click at [664, 393] on body "**********" at bounding box center [784, 391] width 1568 height 783
select select "****"
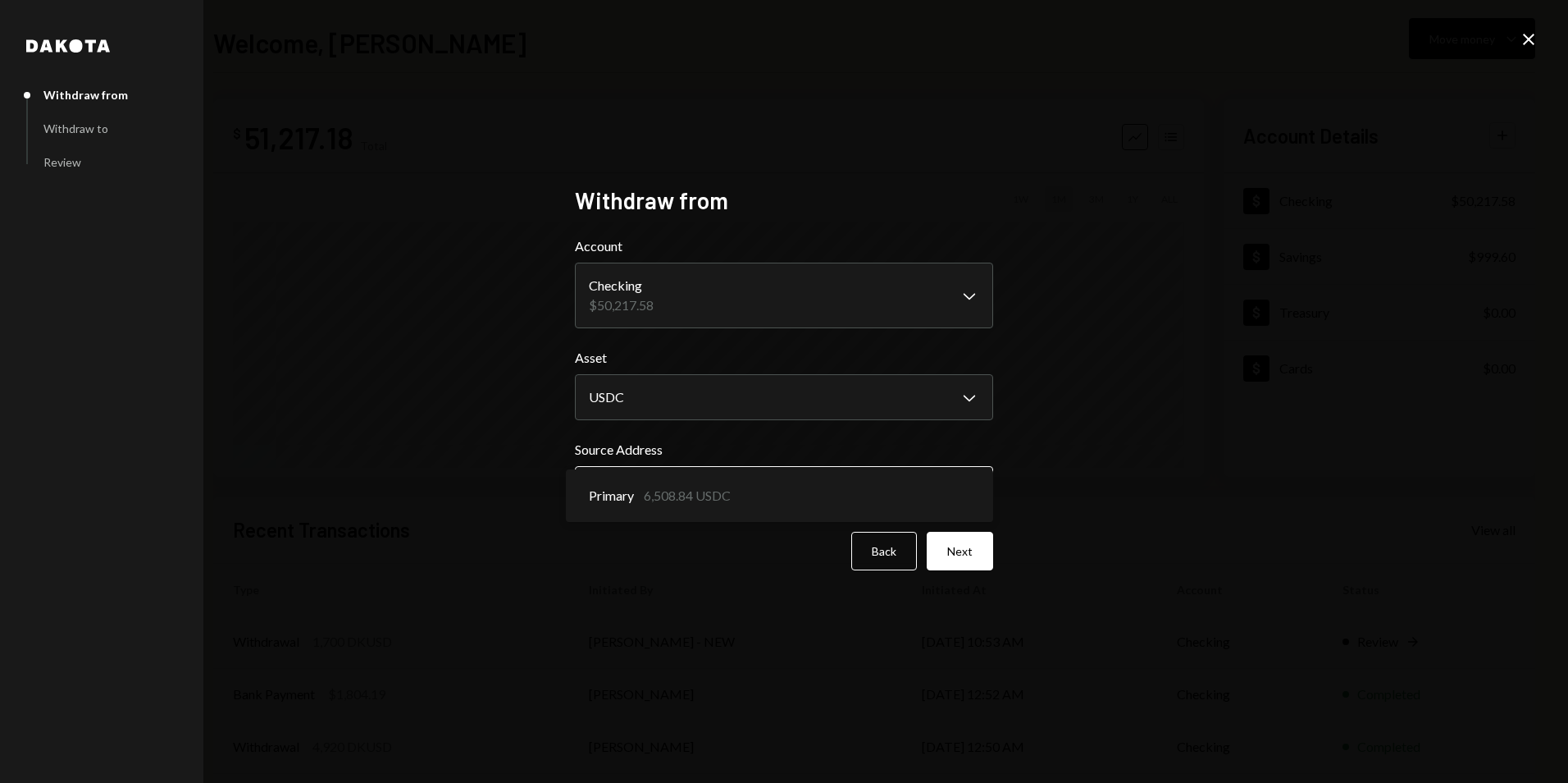
click at [632, 494] on body "**********" at bounding box center [784, 391] width 1568 height 783
click at [1215, 434] on div "**********" at bounding box center [784, 391] width 1568 height 783
click at [971, 547] on button "Next" at bounding box center [959, 551] width 66 height 39
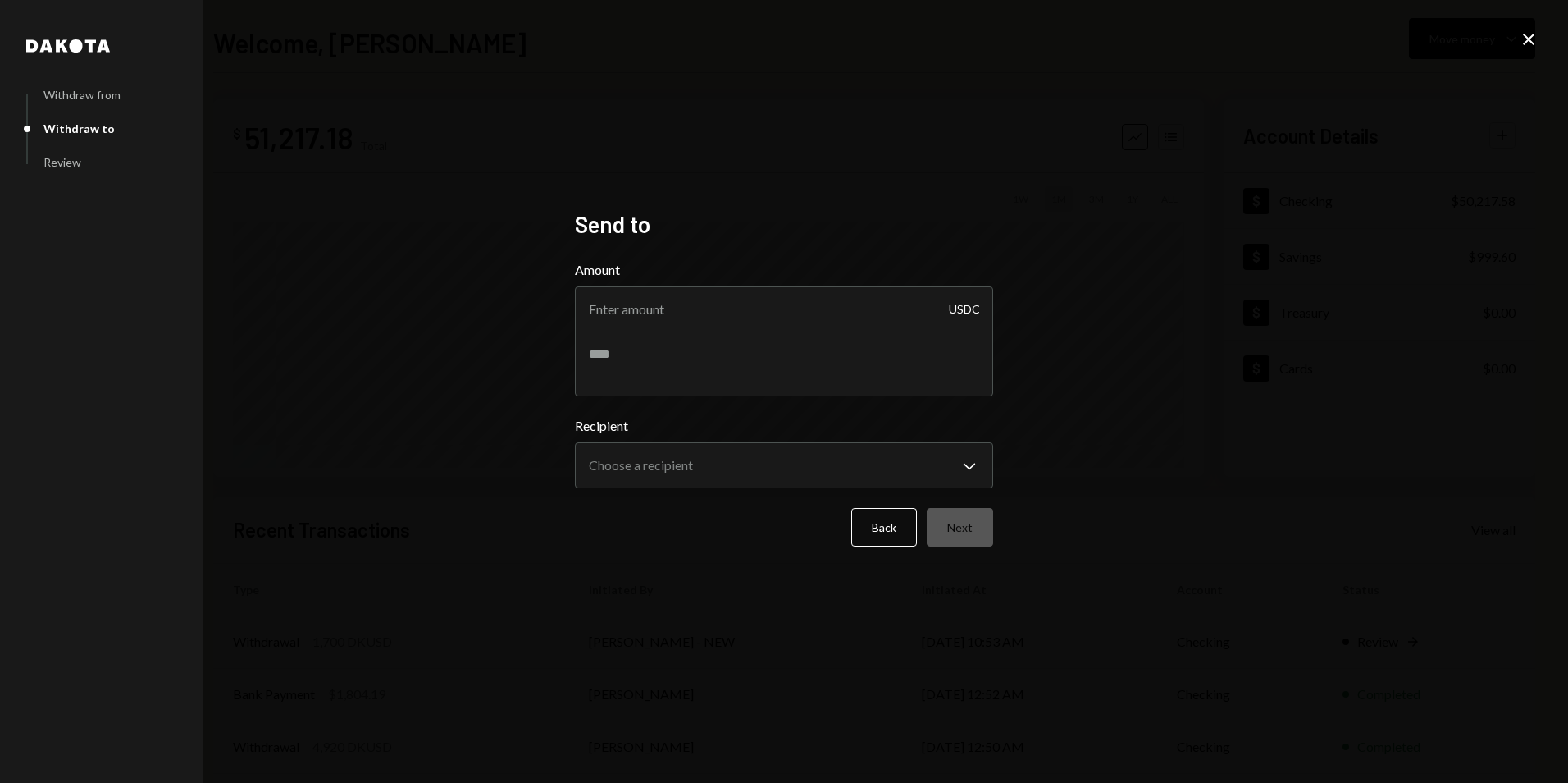
drag, startPoint x: 652, startPoint y: 315, endPoint x: 654, endPoint y: 284, distance: 31.1
click at [652, 316] on input "Amount" at bounding box center [784, 309] width 418 height 46
type input "1500"
click at [676, 374] on textarea at bounding box center [784, 363] width 418 height 65
click at [865, 336] on textarea "**********" at bounding box center [784, 363] width 418 height 65
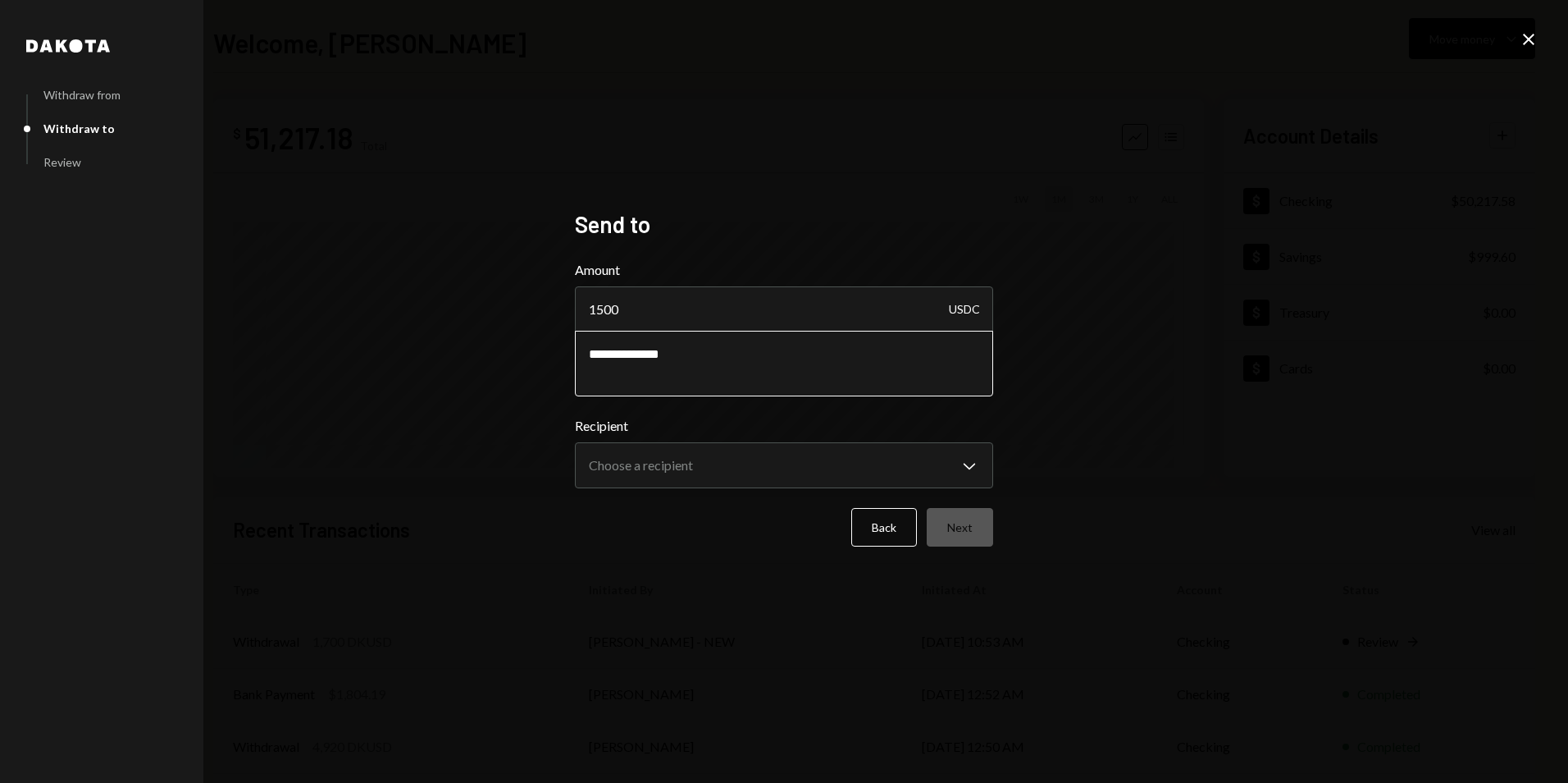
paste textarea "******"
type textarea "**********"
click at [984, 451] on body "**********" at bounding box center [784, 391] width 1568 height 783
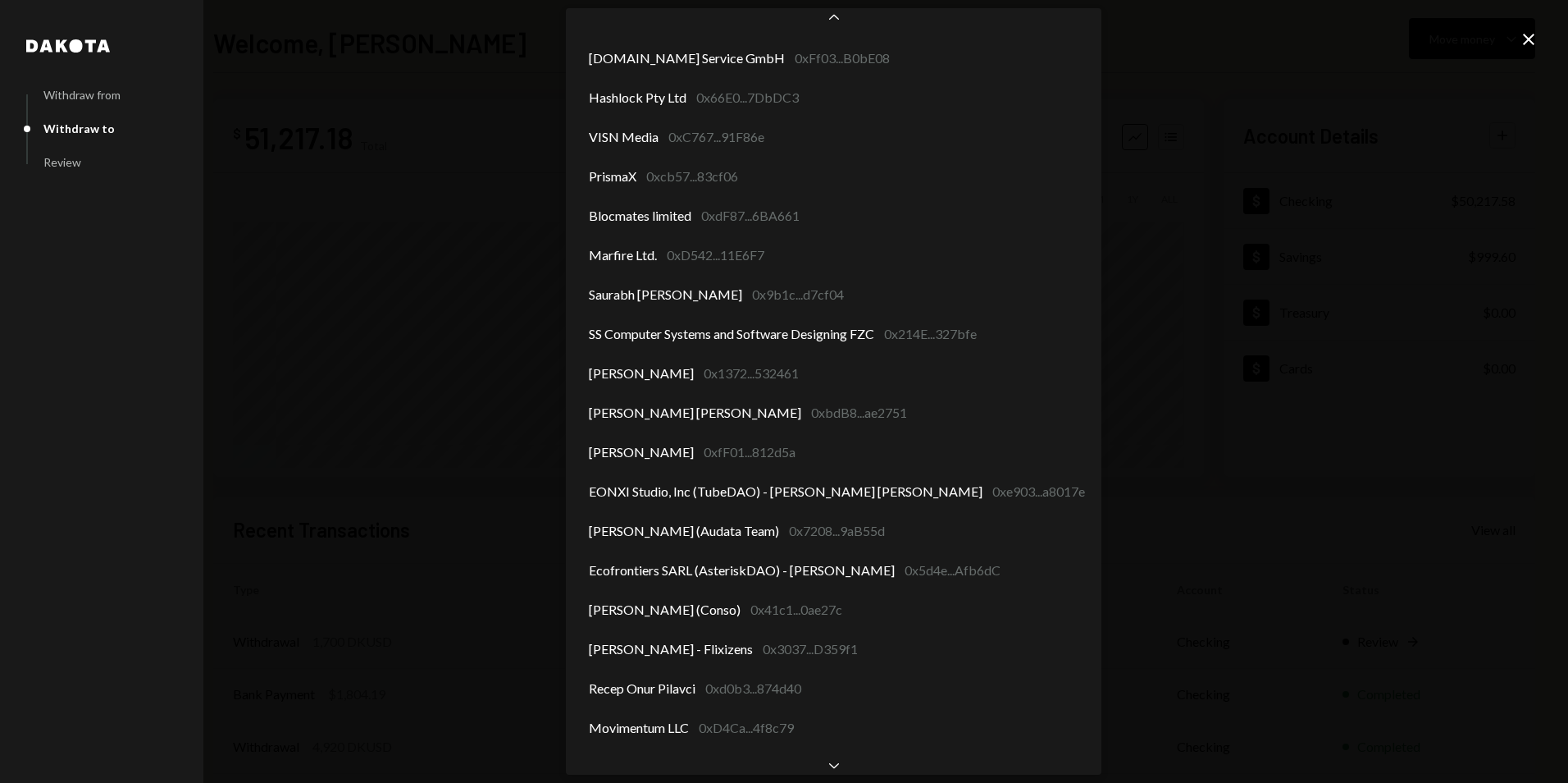
scroll to position [1590, 0]
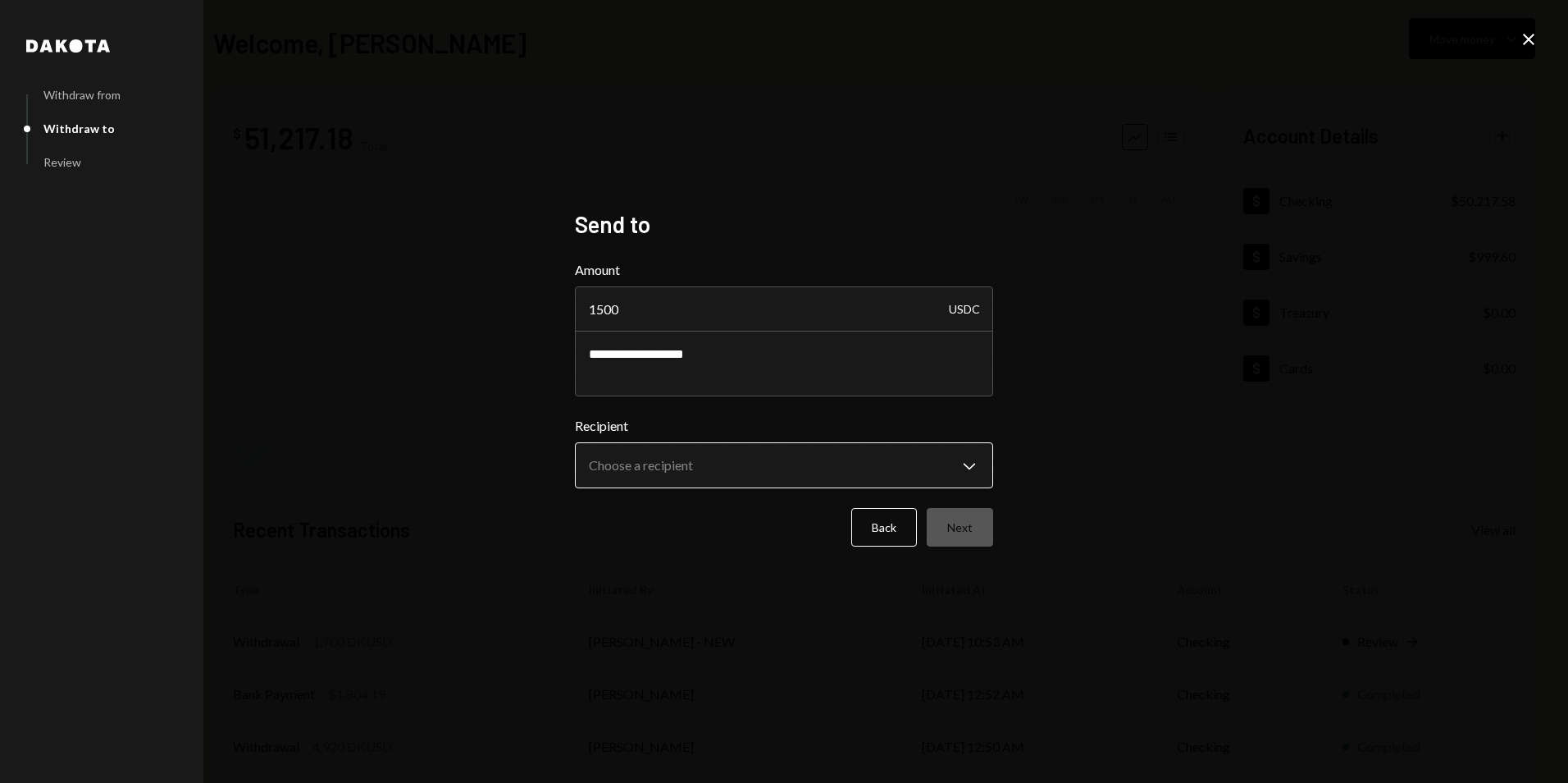
click at [977, 463] on body "**********" at bounding box center [784, 391] width 1568 height 783
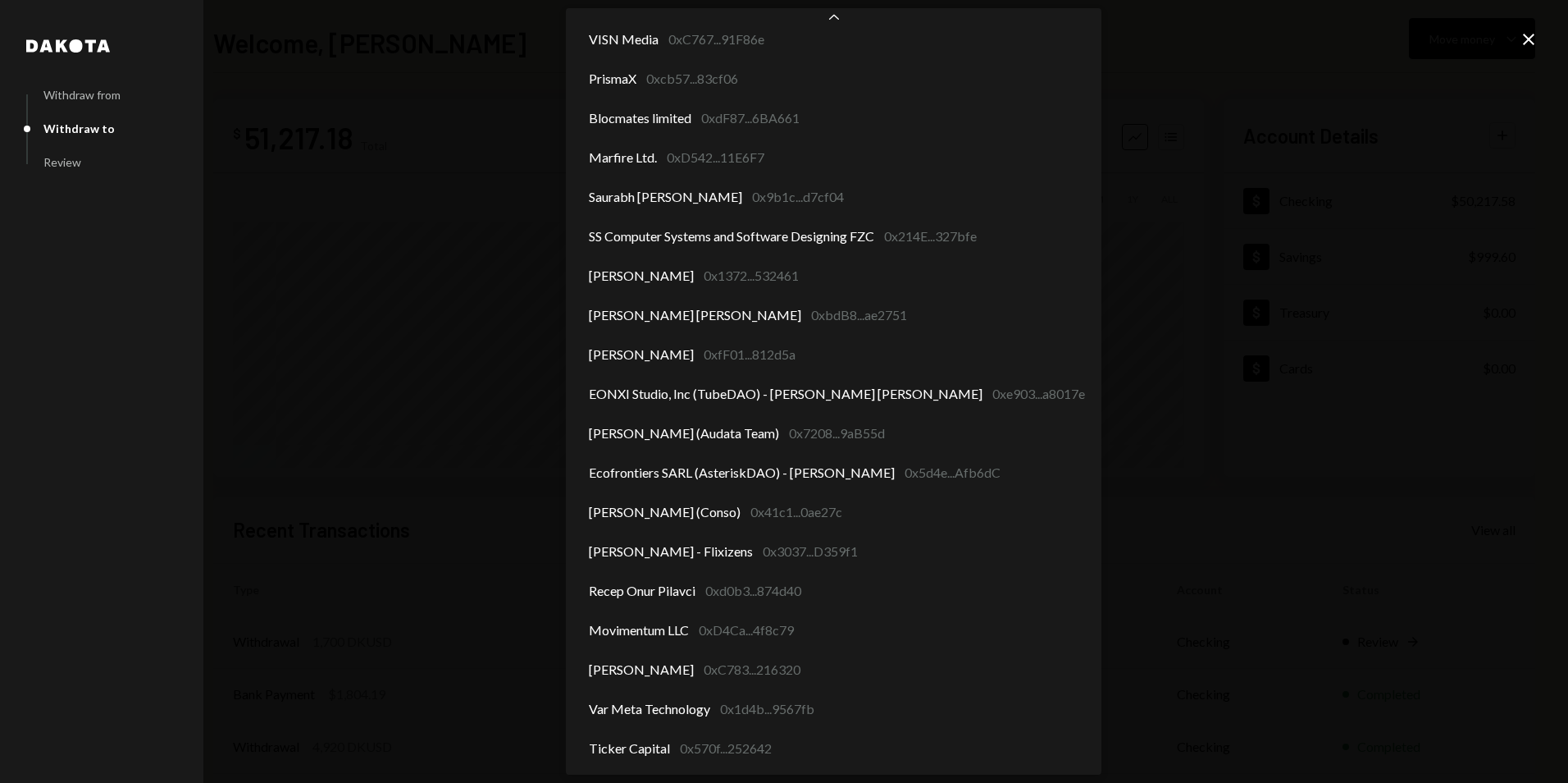
select select "**********"
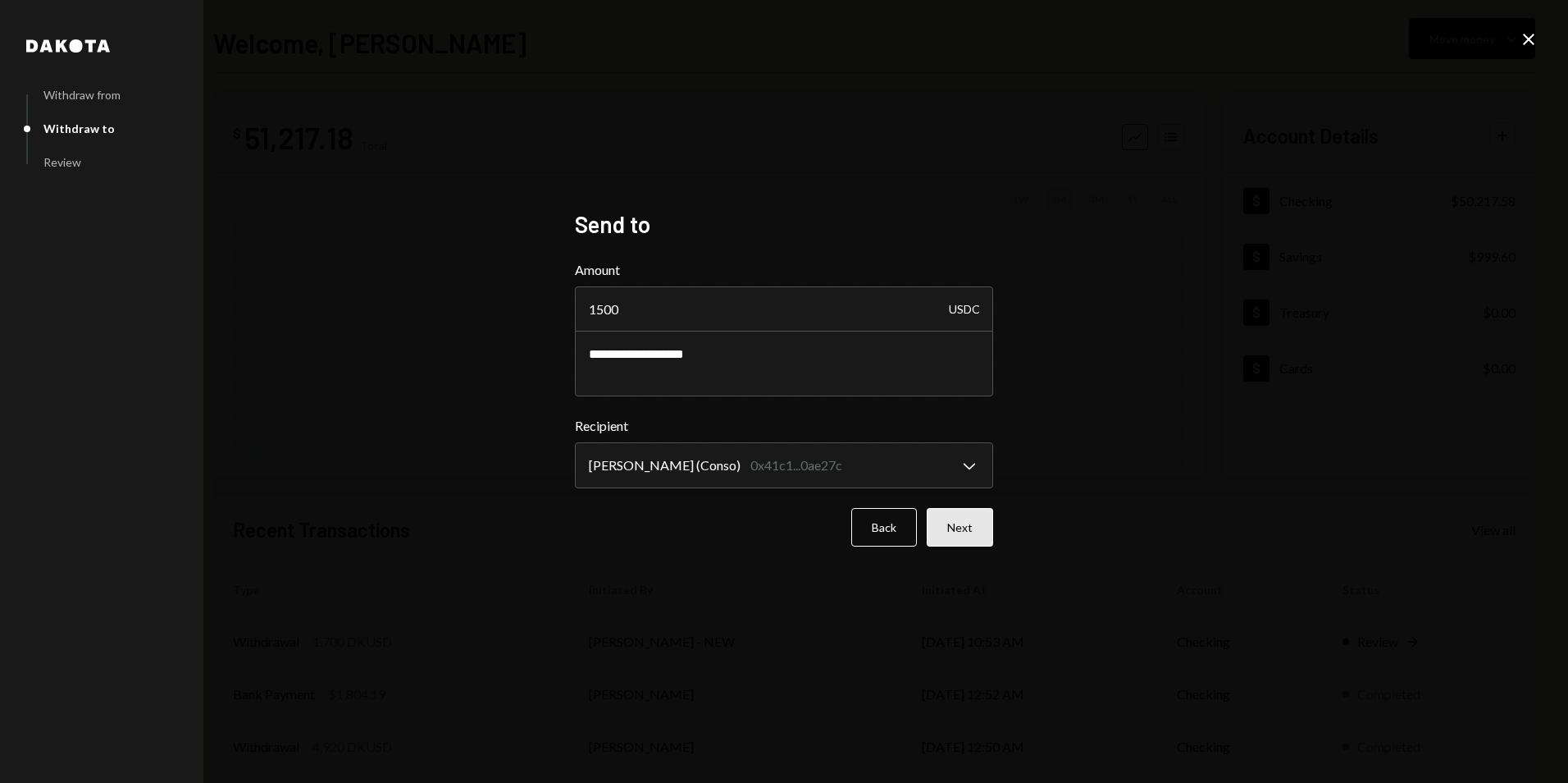
click at [960, 534] on button "Next" at bounding box center [959, 527] width 66 height 39
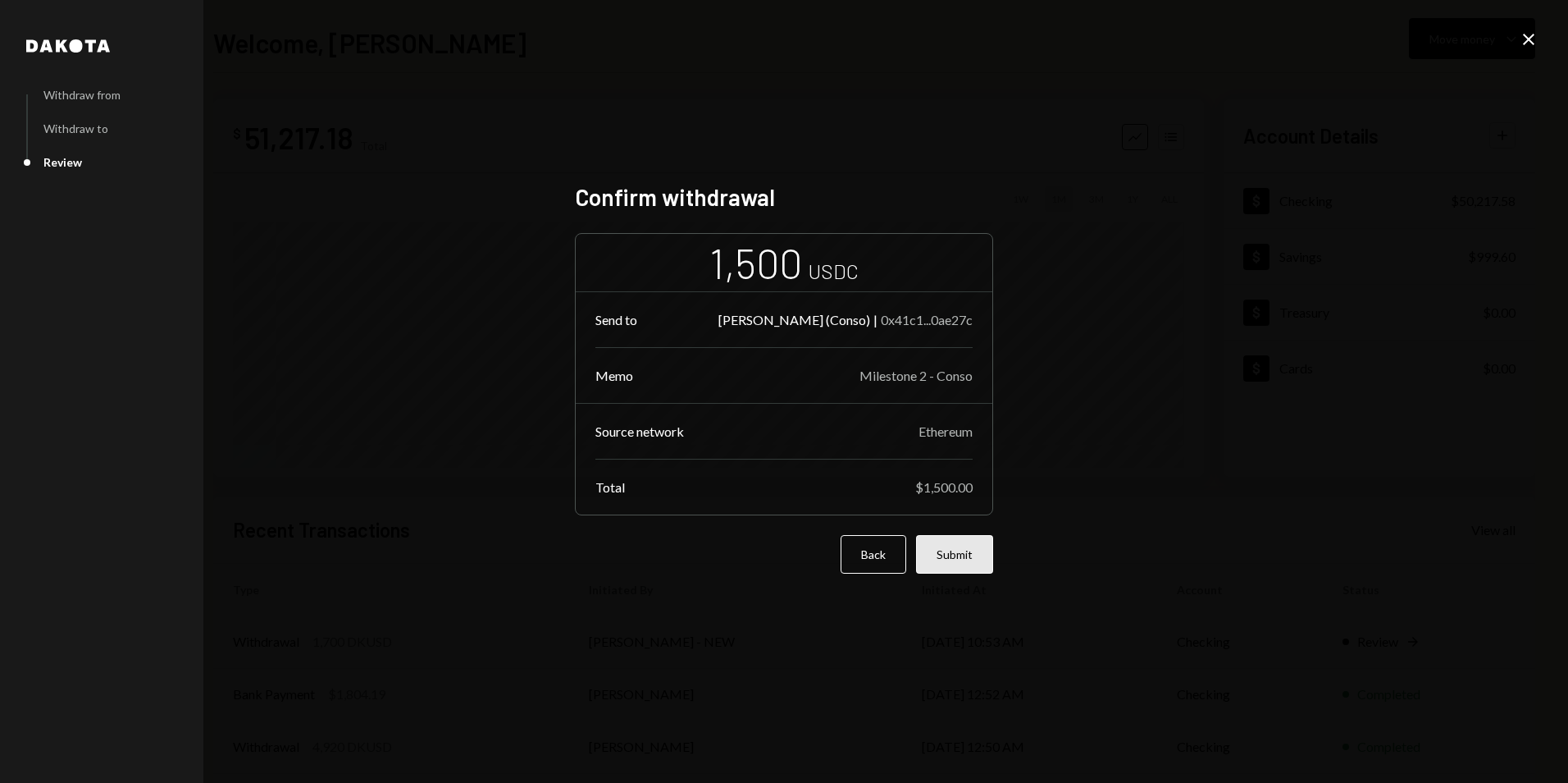
click at [959, 552] on button "Submit" at bounding box center [954, 554] width 77 height 39
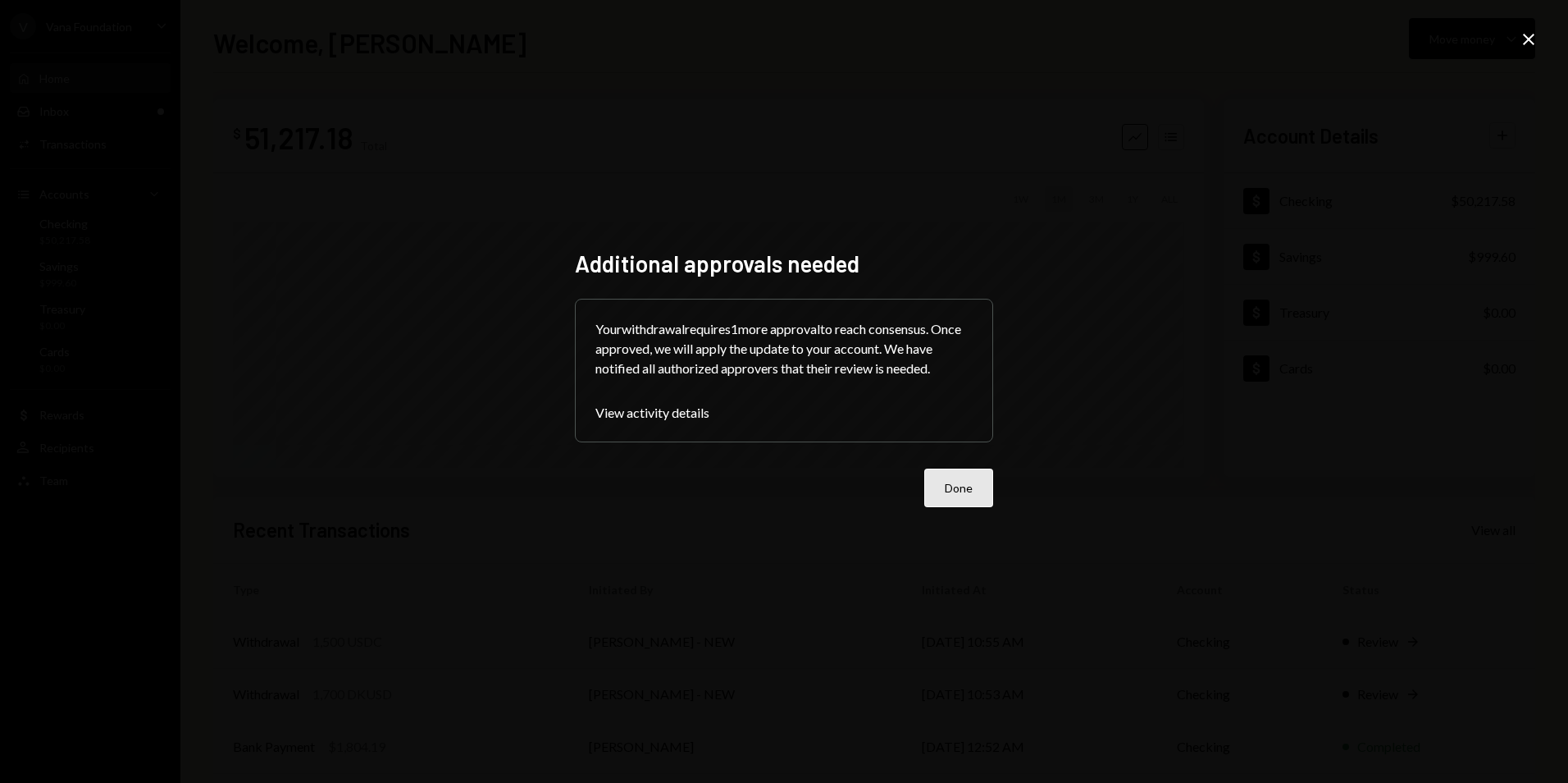
click at [963, 480] on button "Done" at bounding box center [959, 487] width 69 height 39
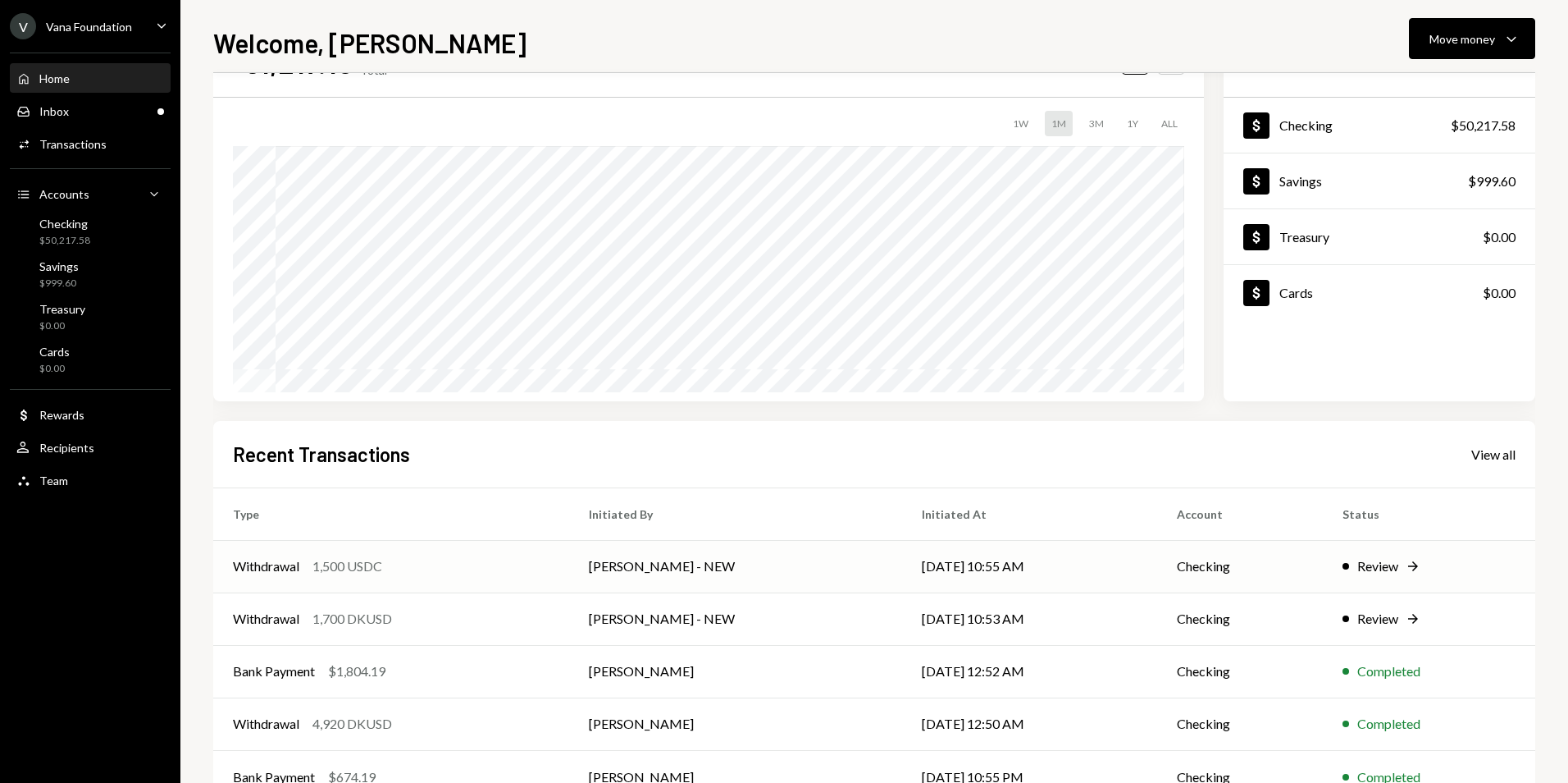
scroll to position [128, 0]
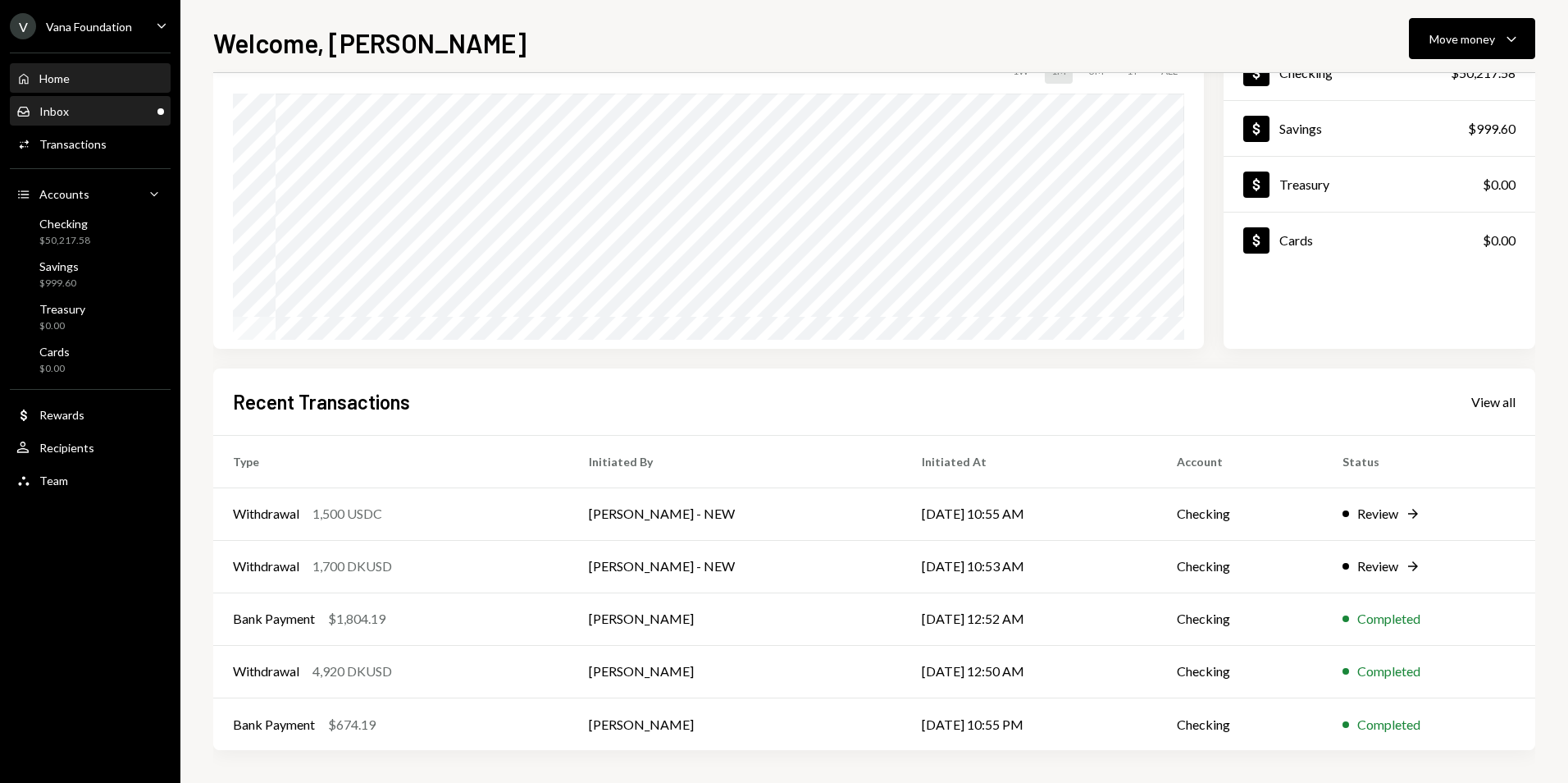
click at [124, 110] on div "Inbox Inbox" at bounding box center [90, 112] width 148 height 15
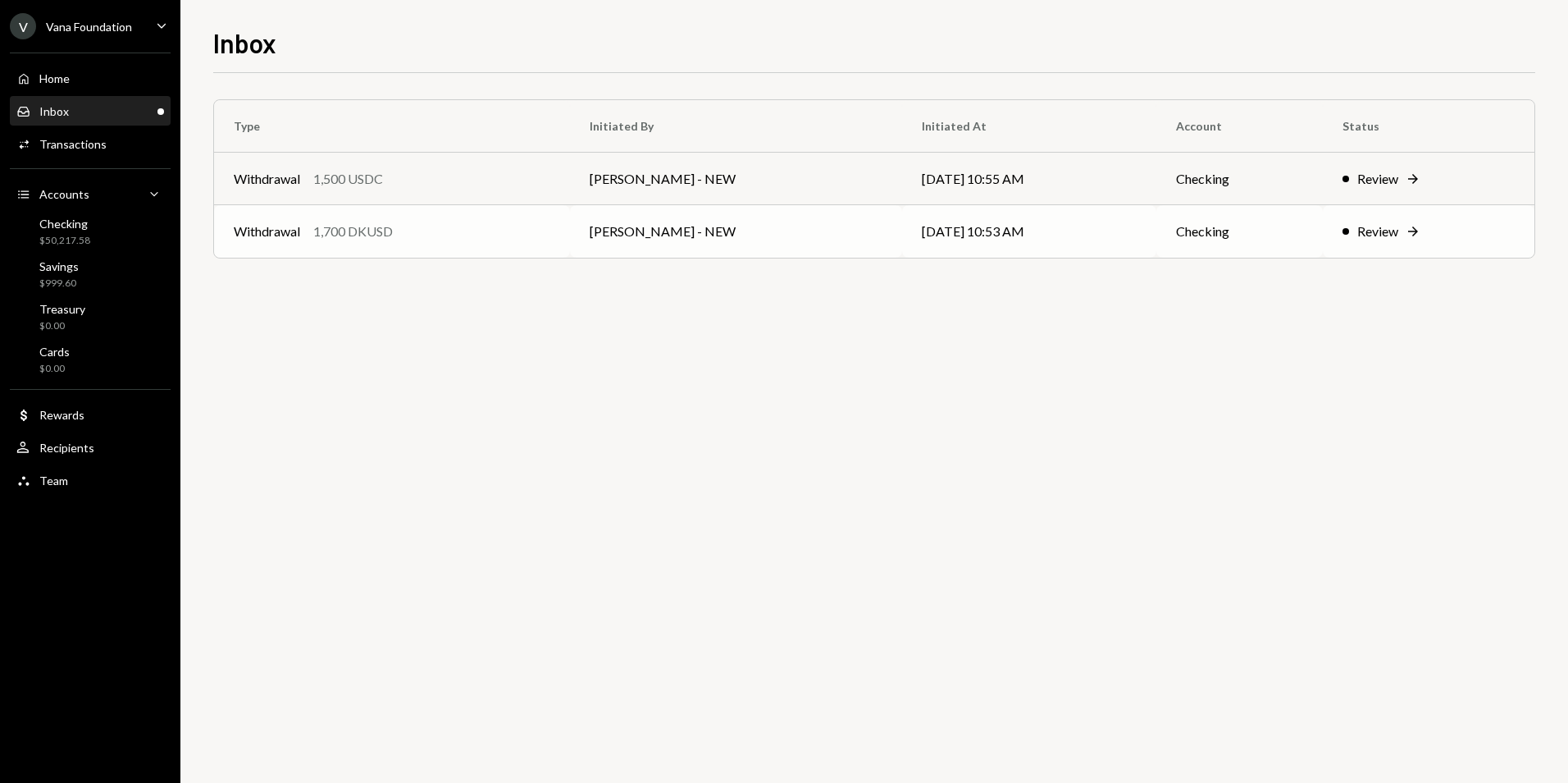
click at [479, 222] on div "Withdrawal 1,700 DKUSD" at bounding box center [392, 231] width 317 height 20
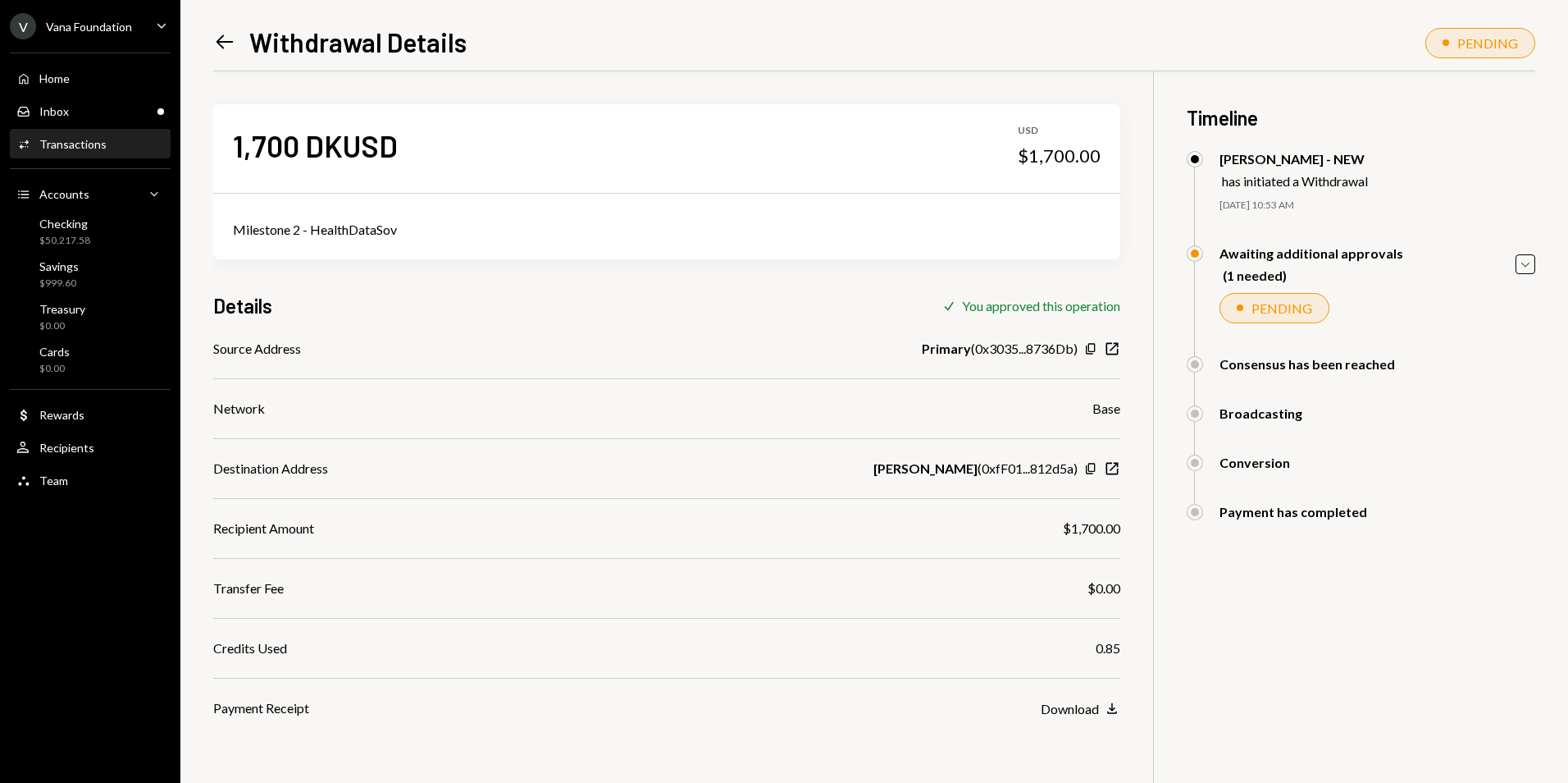
scroll to position [72, 0]
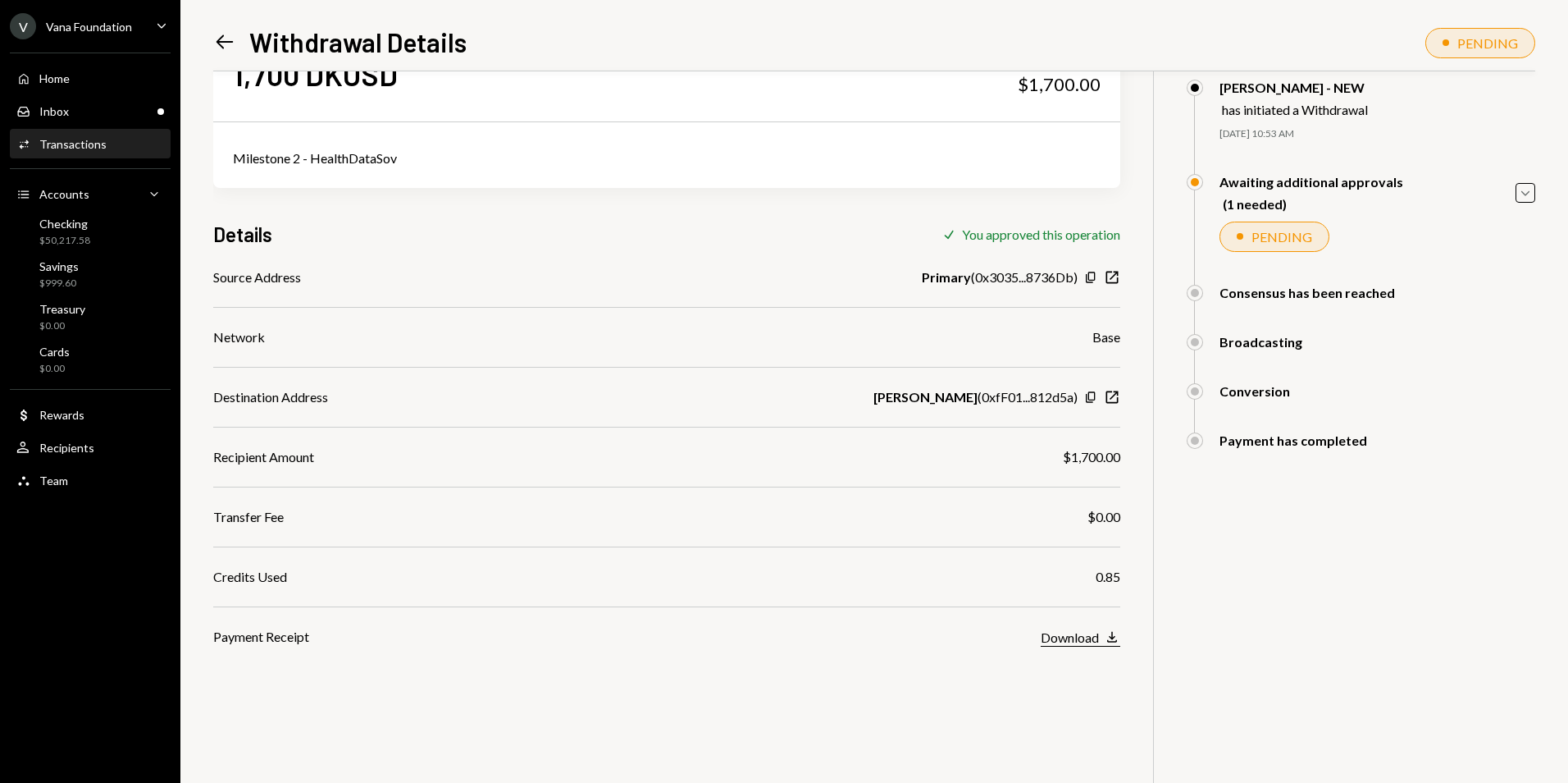
click at [1068, 634] on div "Download" at bounding box center [1070, 637] width 58 height 15
click at [225, 41] on icon "Left Arrow" at bounding box center [224, 41] width 23 height 23
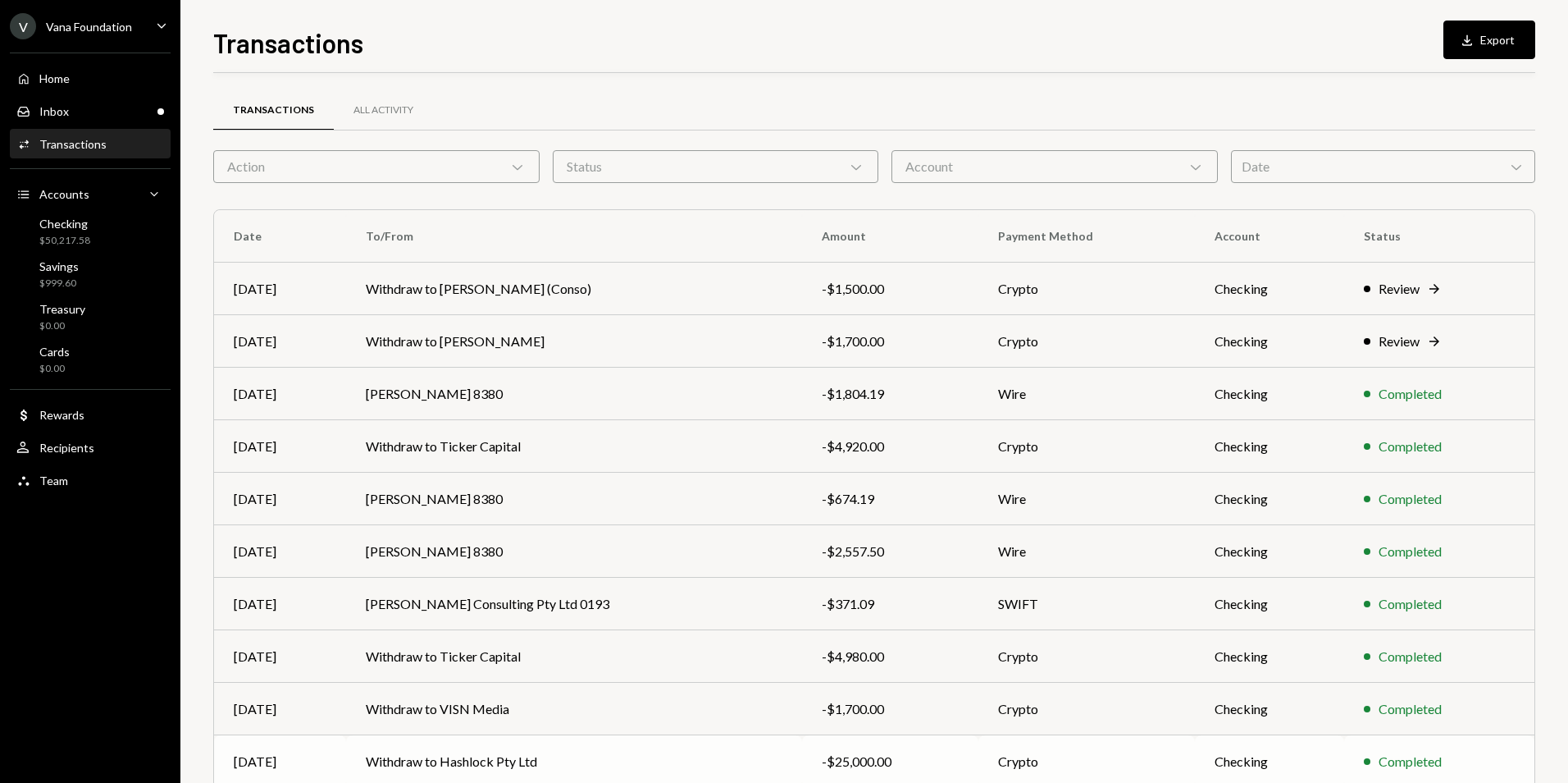
scroll to position [73, 0]
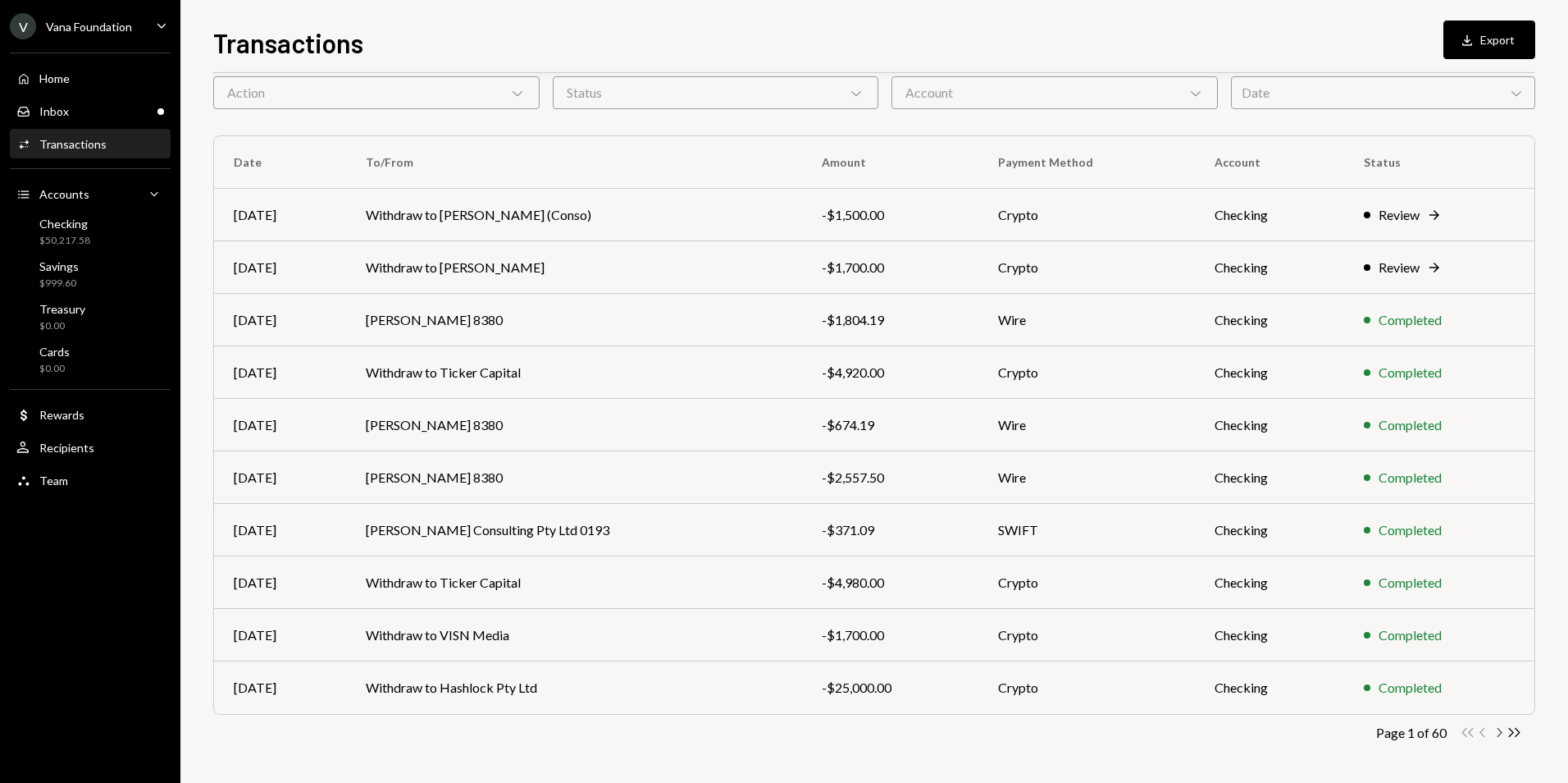
click at [1505, 734] on icon "Chevron Right" at bounding box center [1498, 732] width 15 height 15
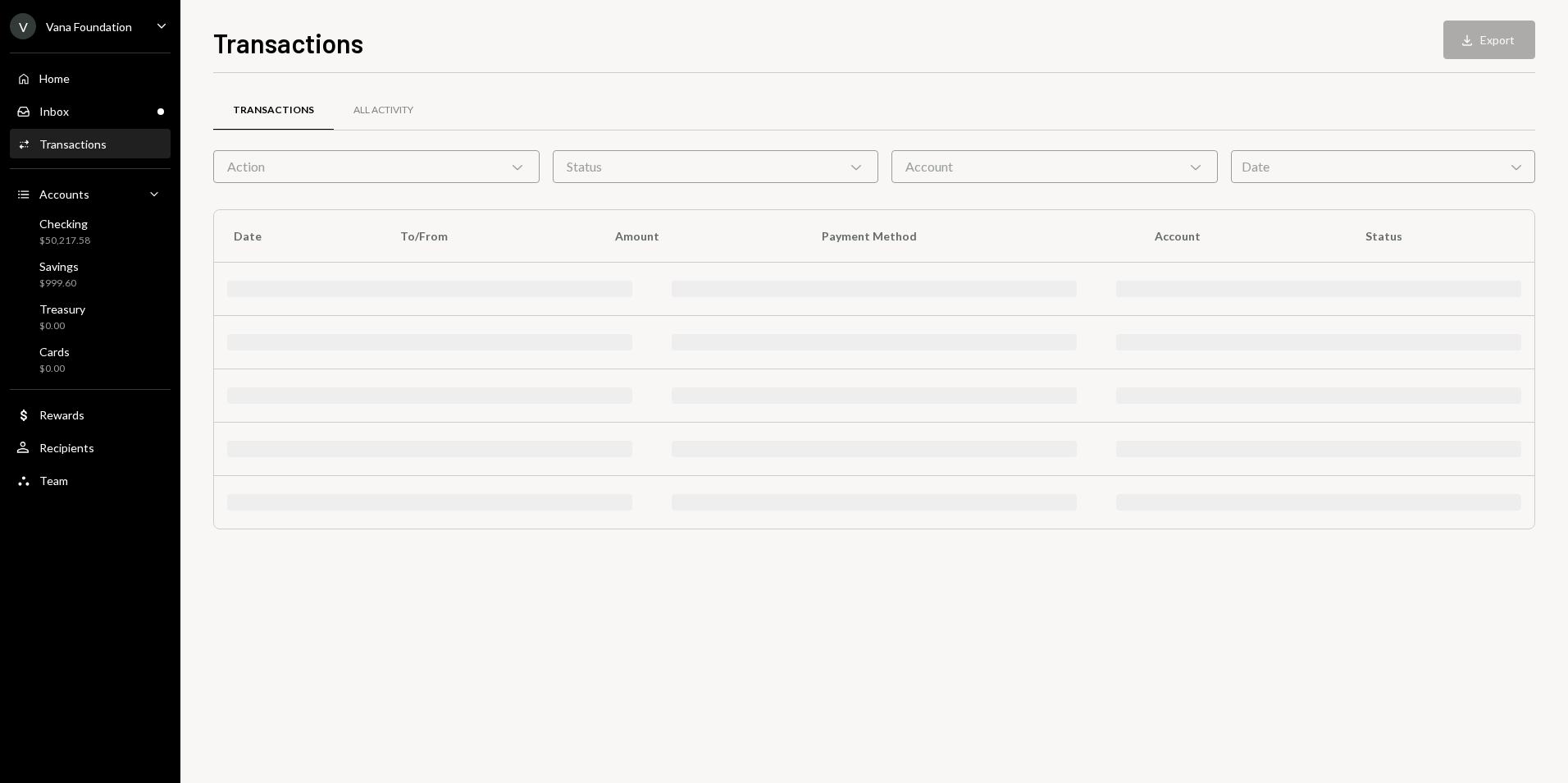
scroll to position [0, 0]
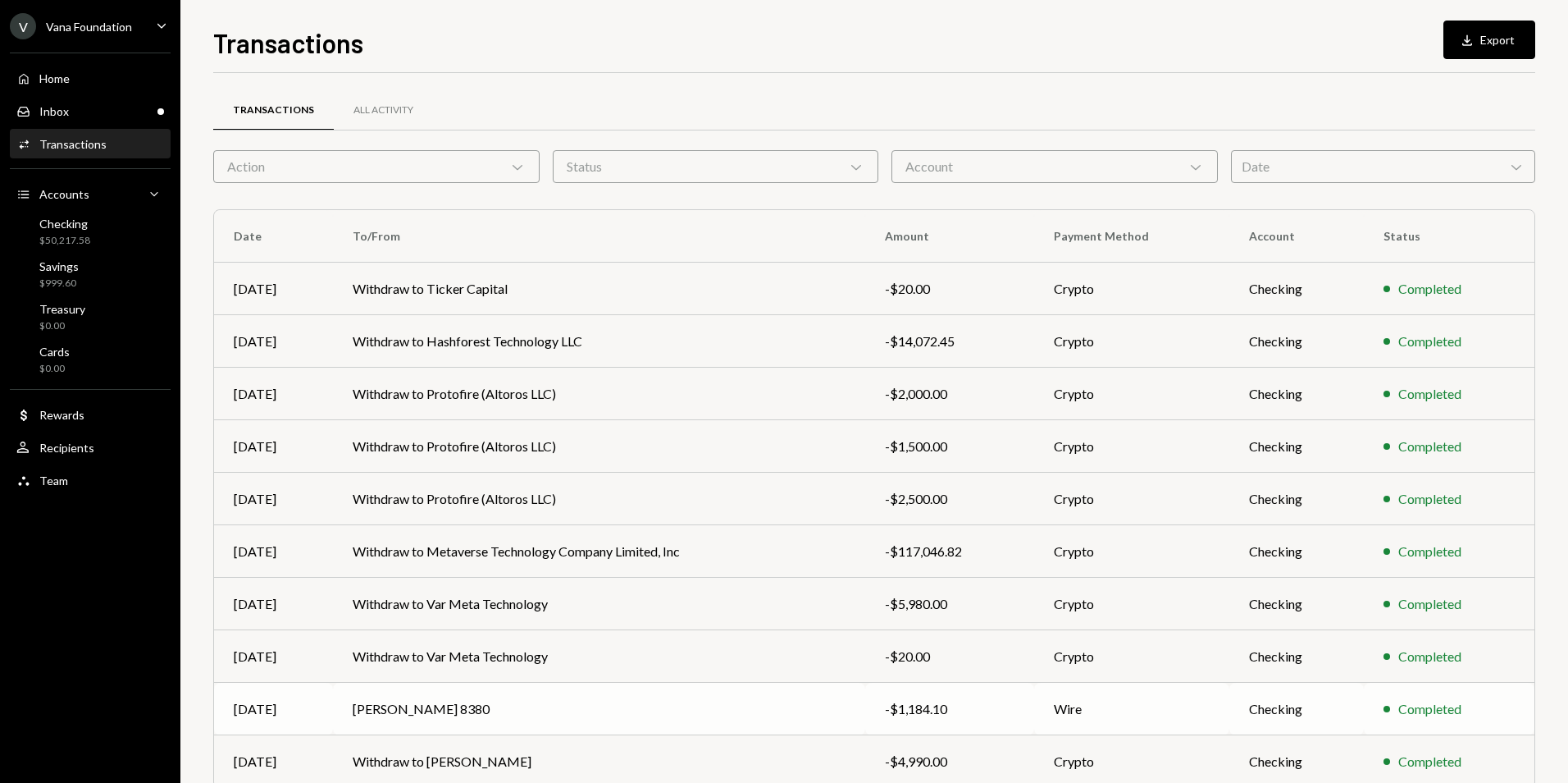
click at [1503, 734] on td "Completed" at bounding box center [1449, 709] width 170 height 53
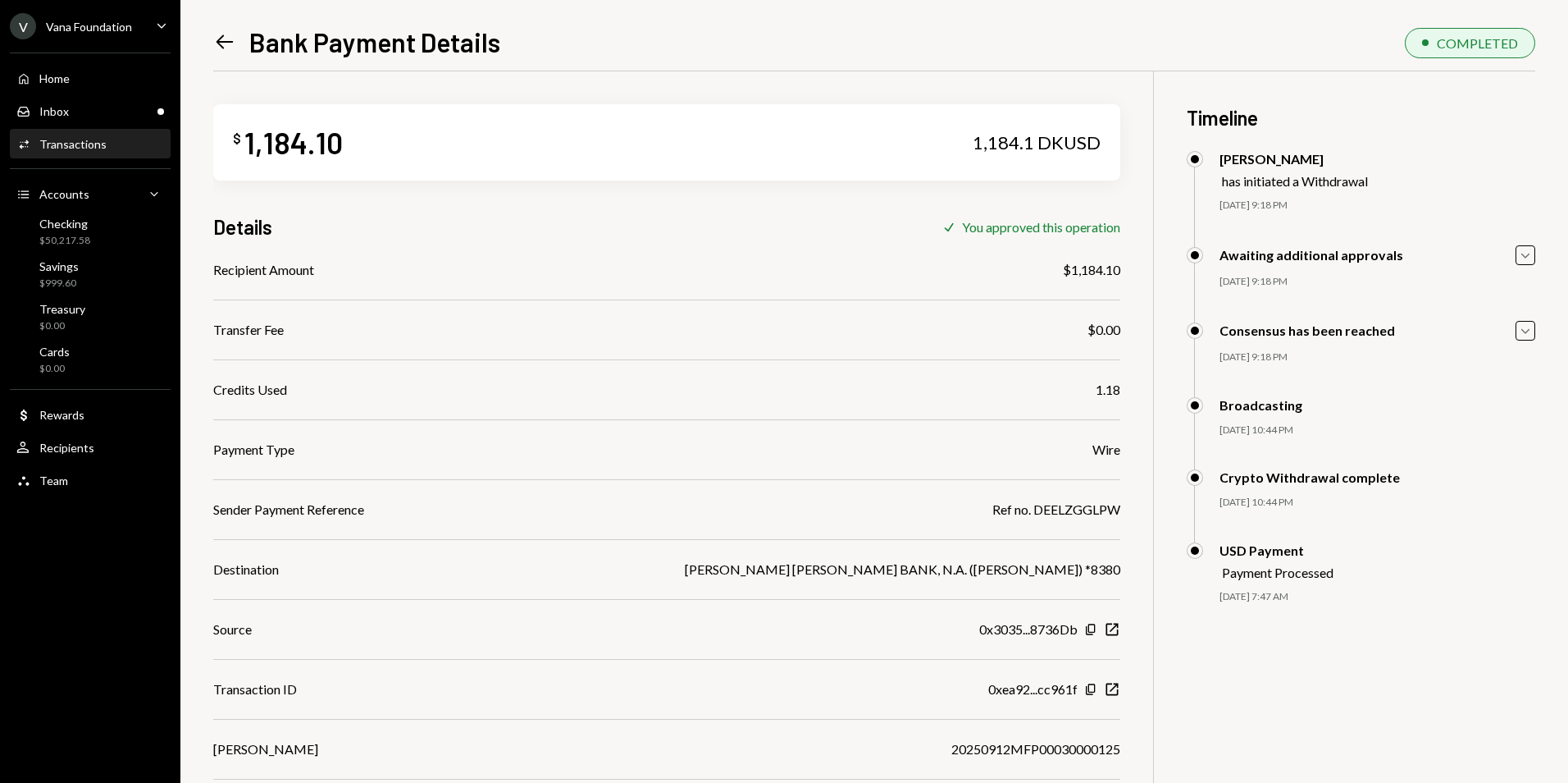
click at [222, 47] on icon "Left Arrow" at bounding box center [224, 41] width 23 height 23
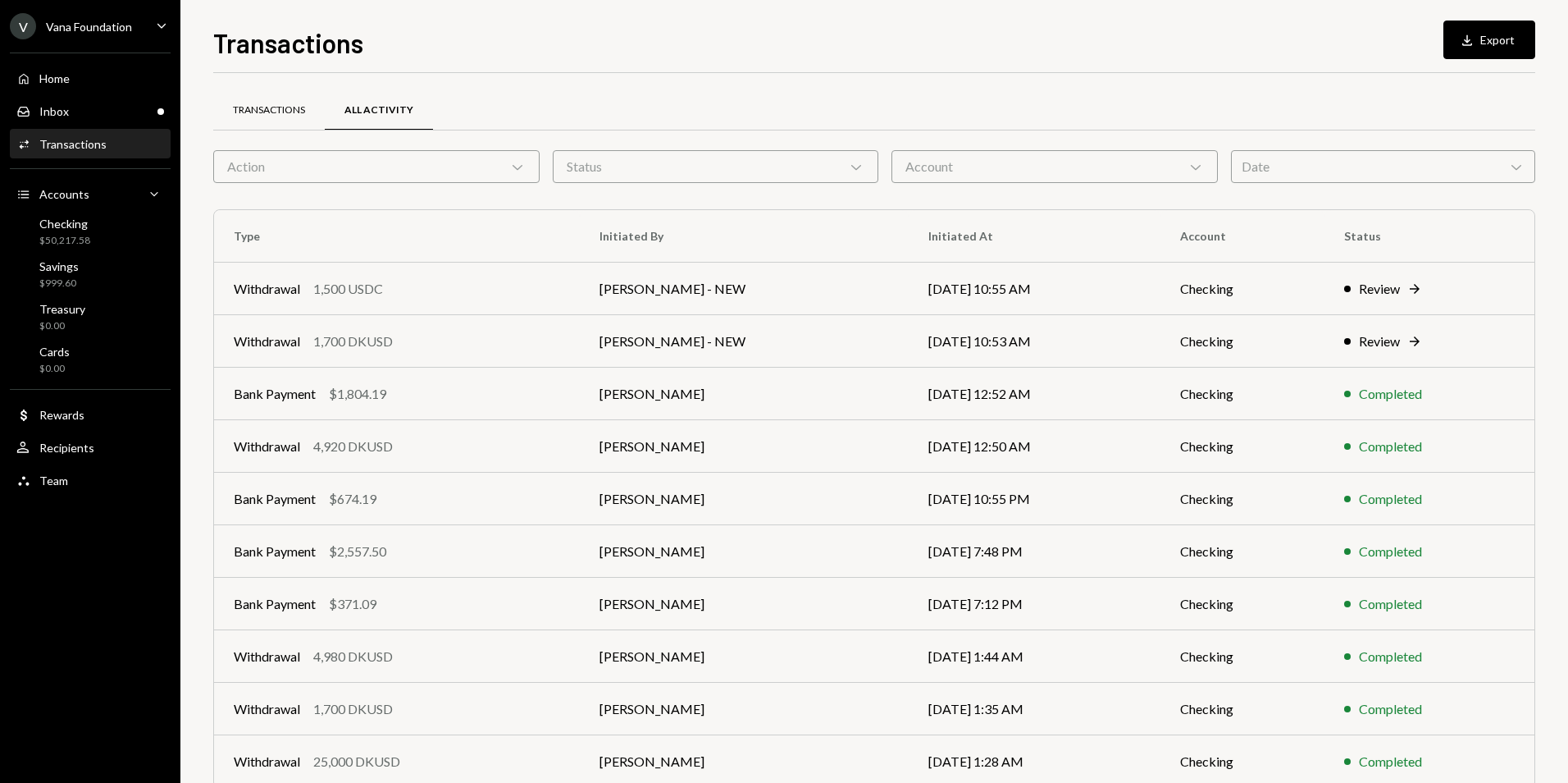
click at [280, 109] on div "Transactions" at bounding box center [269, 110] width 73 height 14
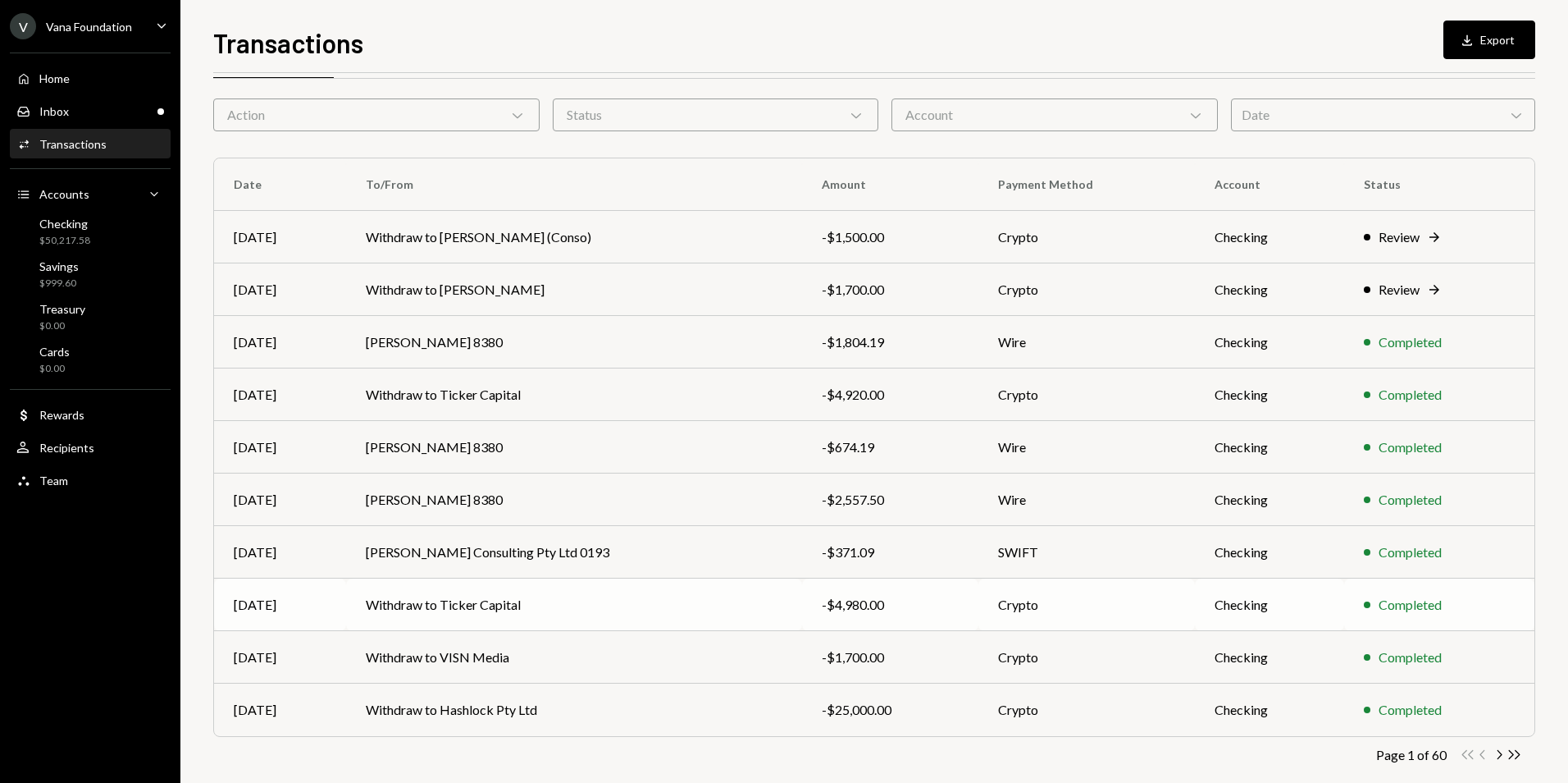
scroll to position [73, 0]
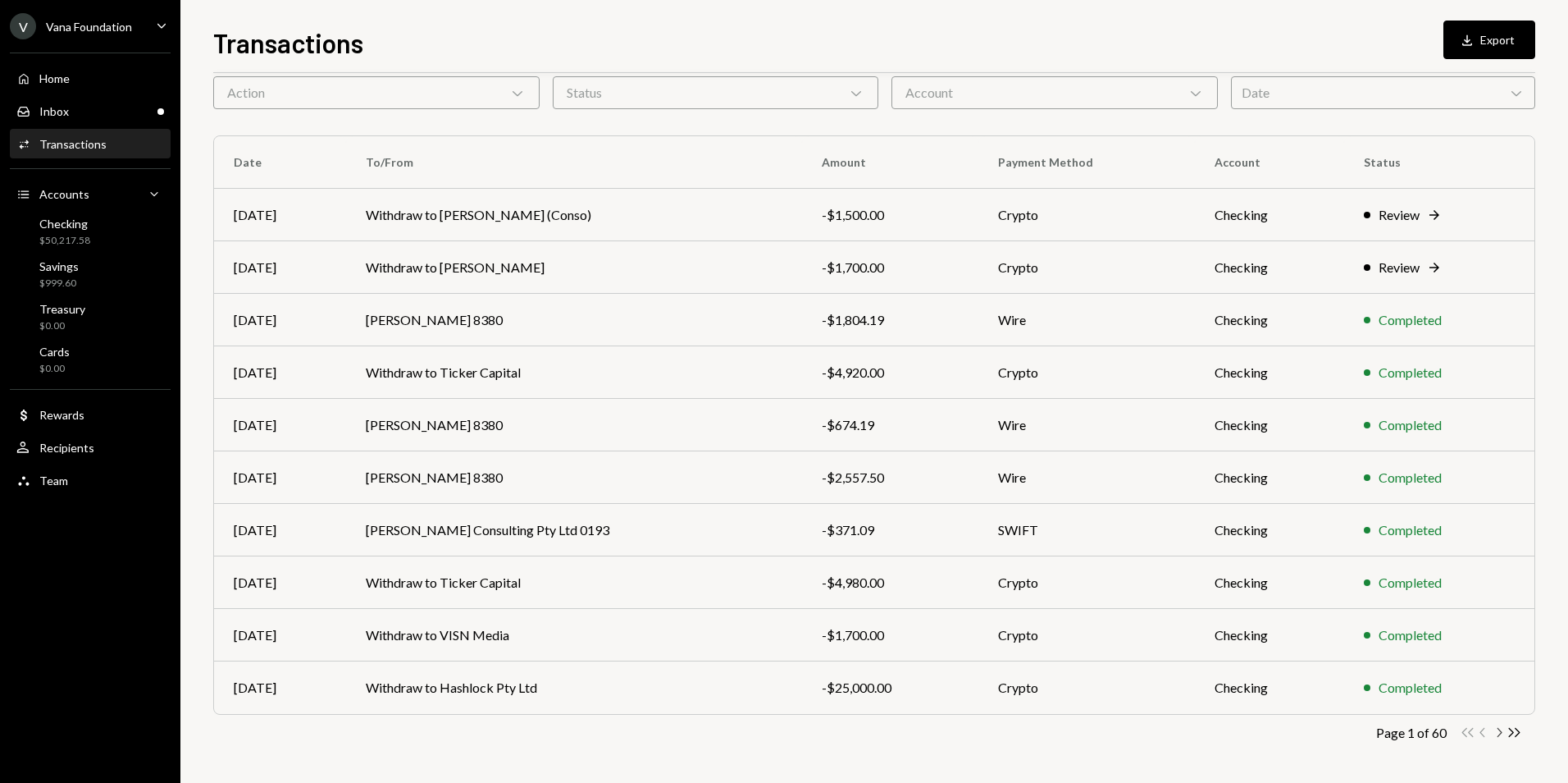
click at [1500, 737] on icon "Chevron Right" at bounding box center [1498, 732] width 15 height 15
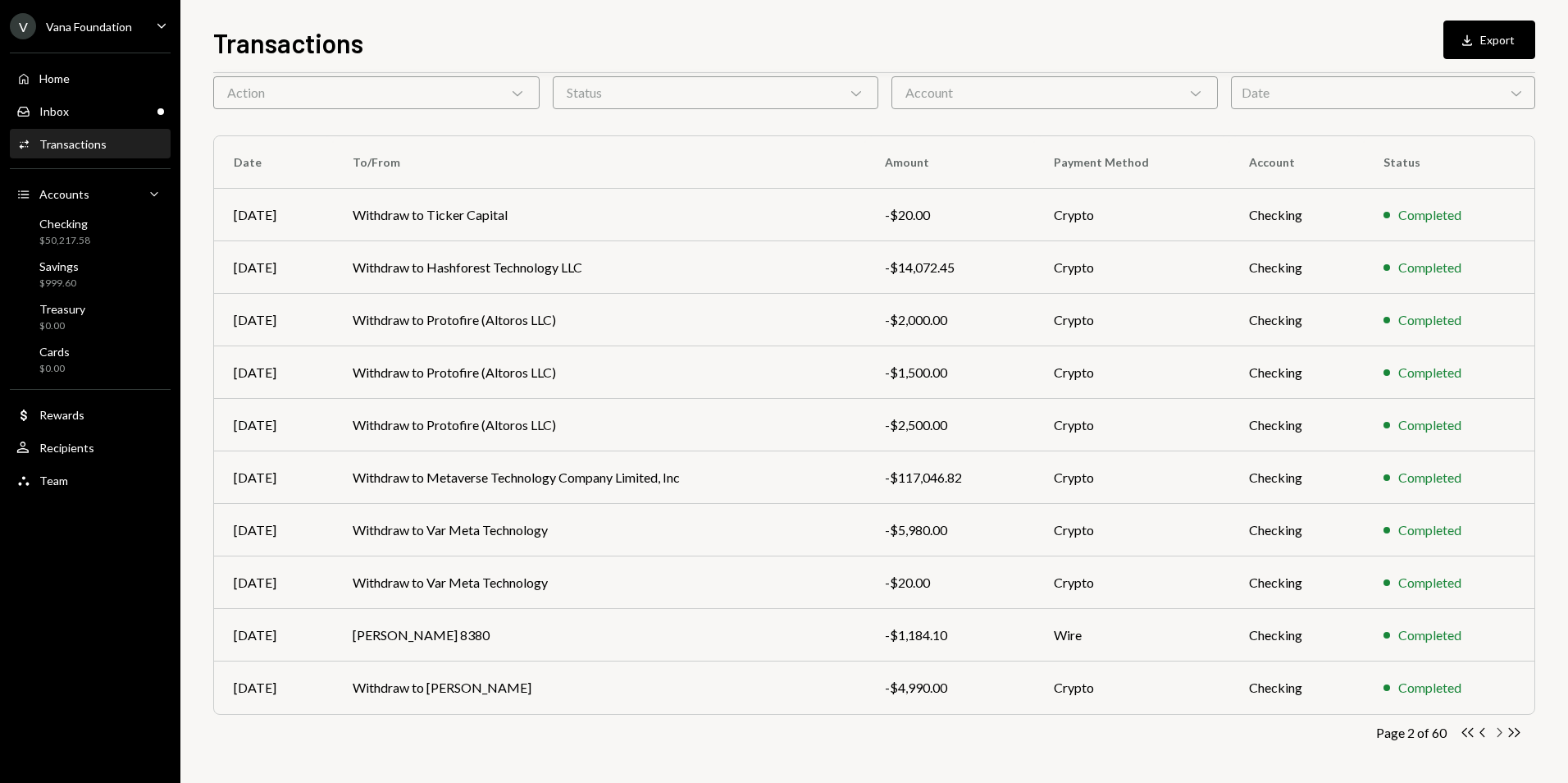
click at [1499, 737] on icon "Chevron Right" at bounding box center [1498, 732] width 15 height 15
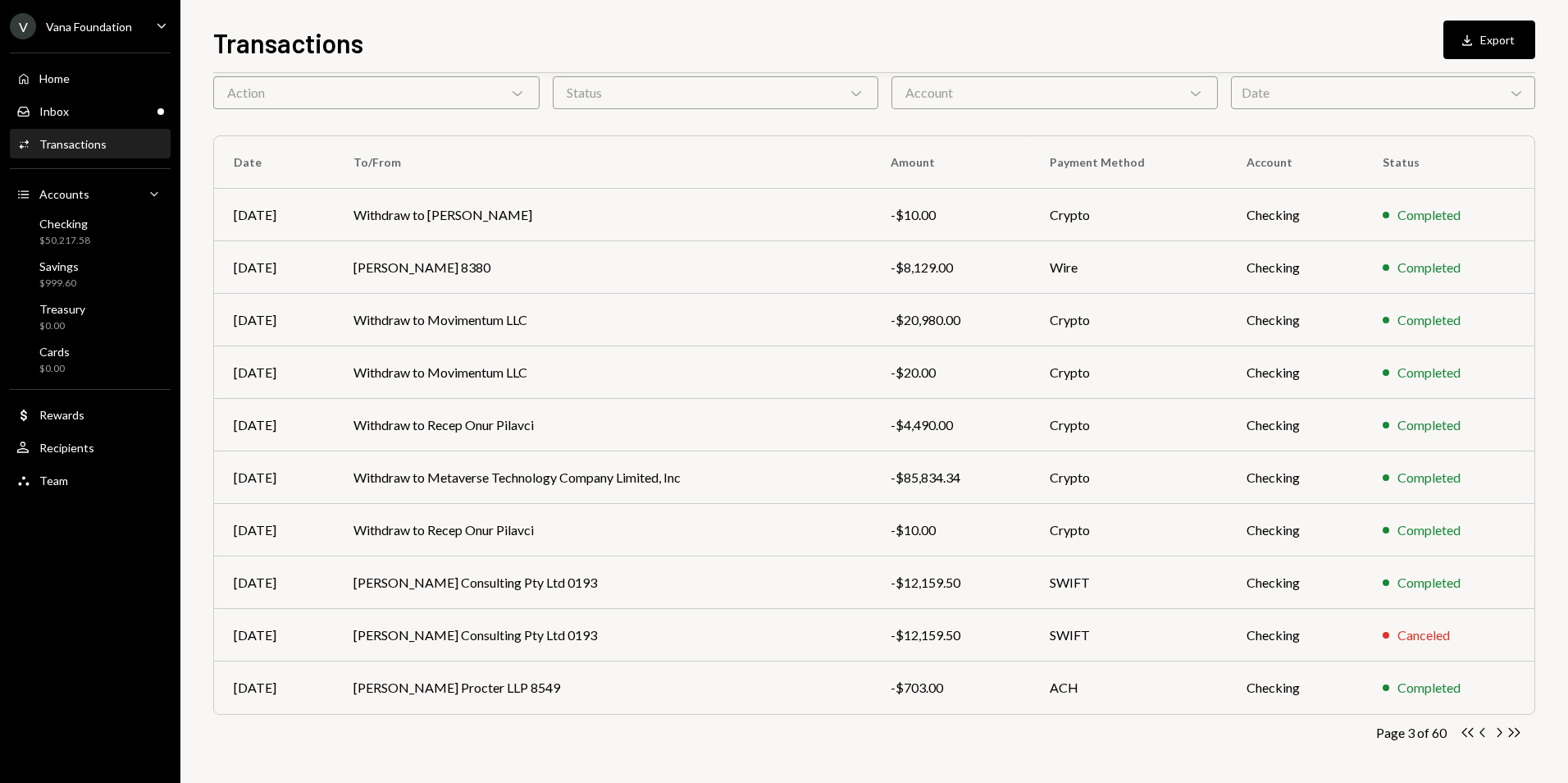
click at [1499, 739] on icon "Chevron Right" at bounding box center [1498, 732] width 15 height 15
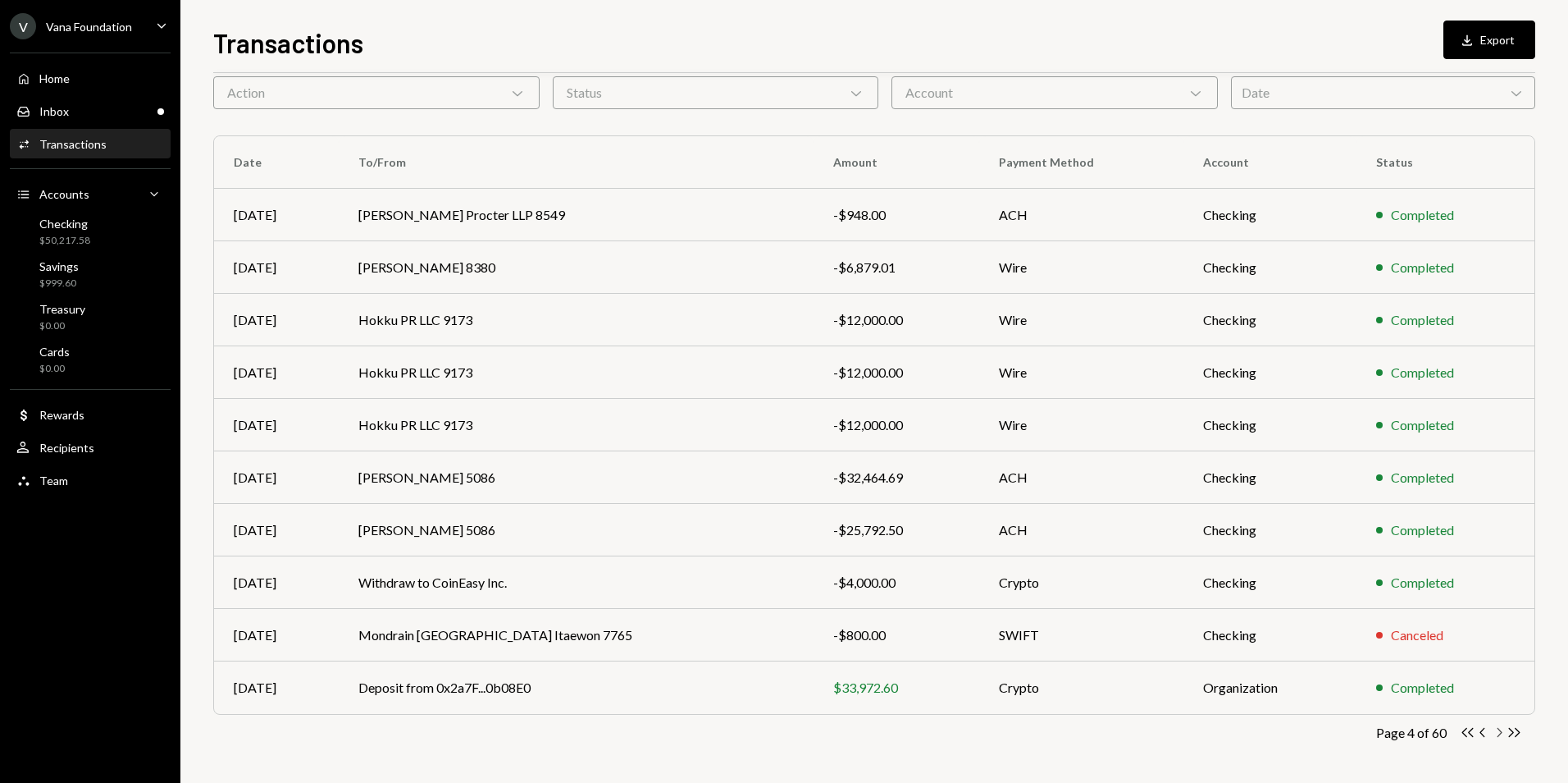
click at [1499, 735] on icon "button" at bounding box center [1500, 732] width 5 height 9
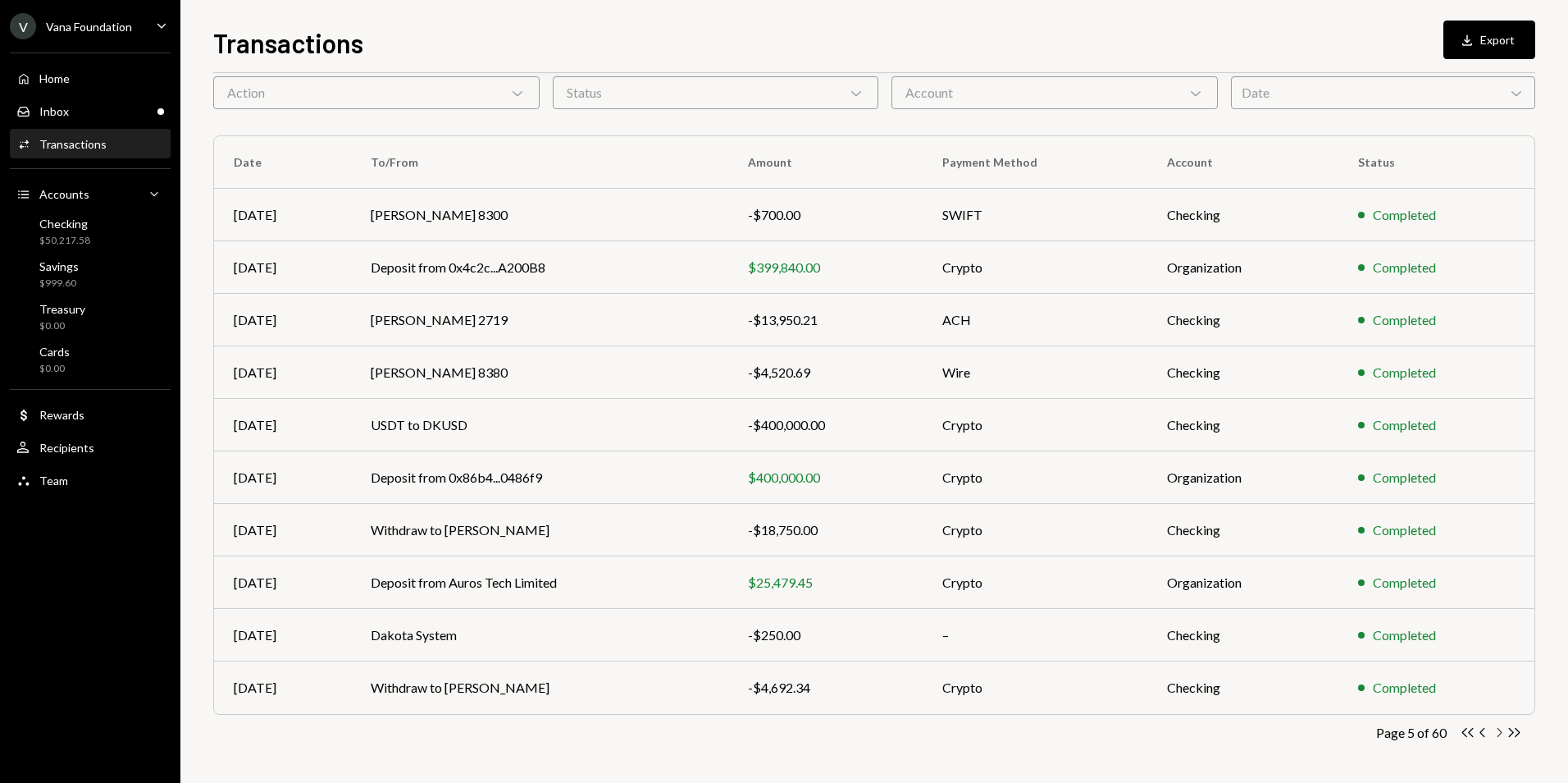
click at [1498, 734] on icon "Chevron Right" at bounding box center [1498, 732] width 15 height 15
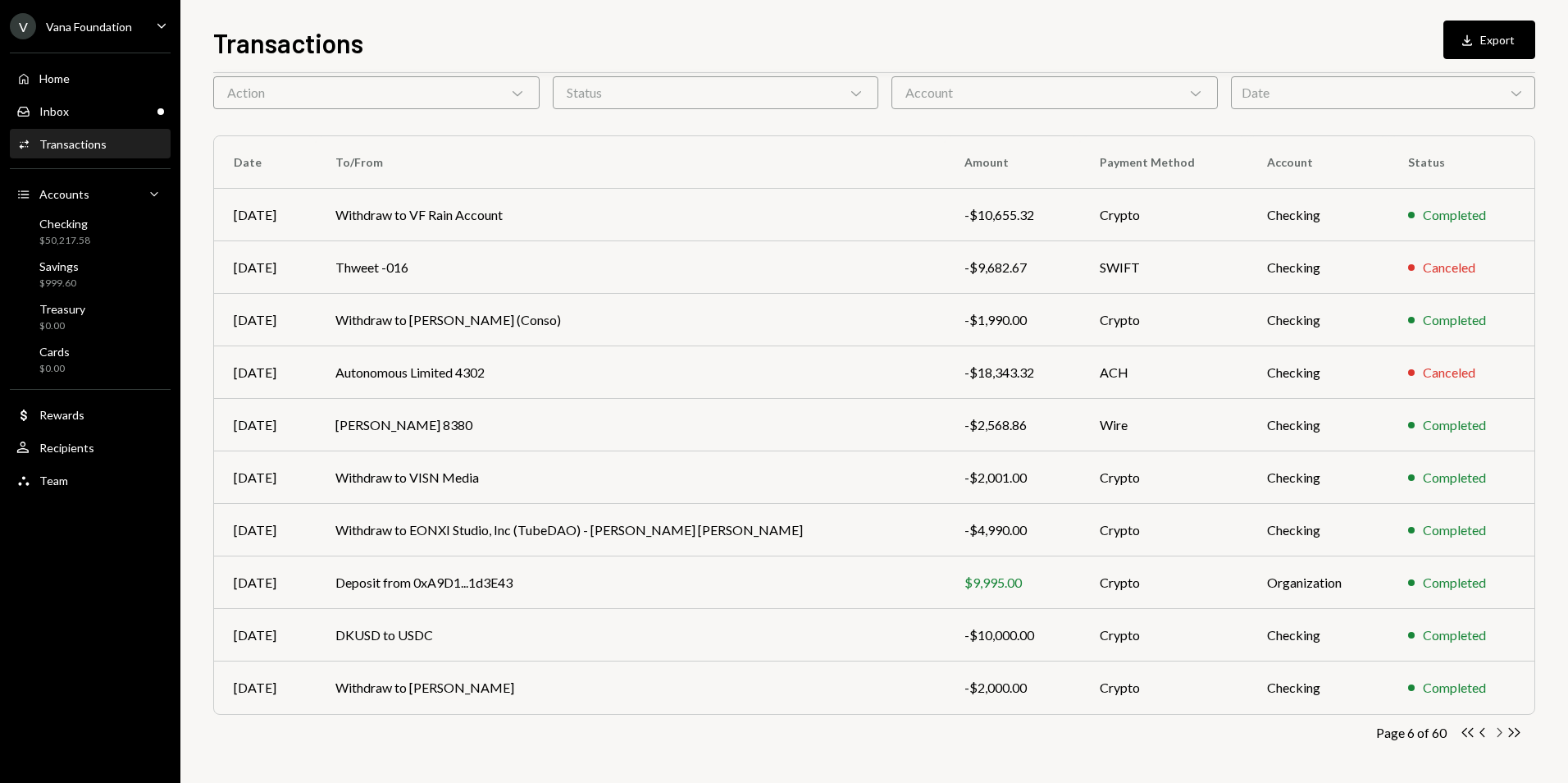
click at [1498, 735] on icon "button" at bounding box center [1500, 732] width 5 height 9
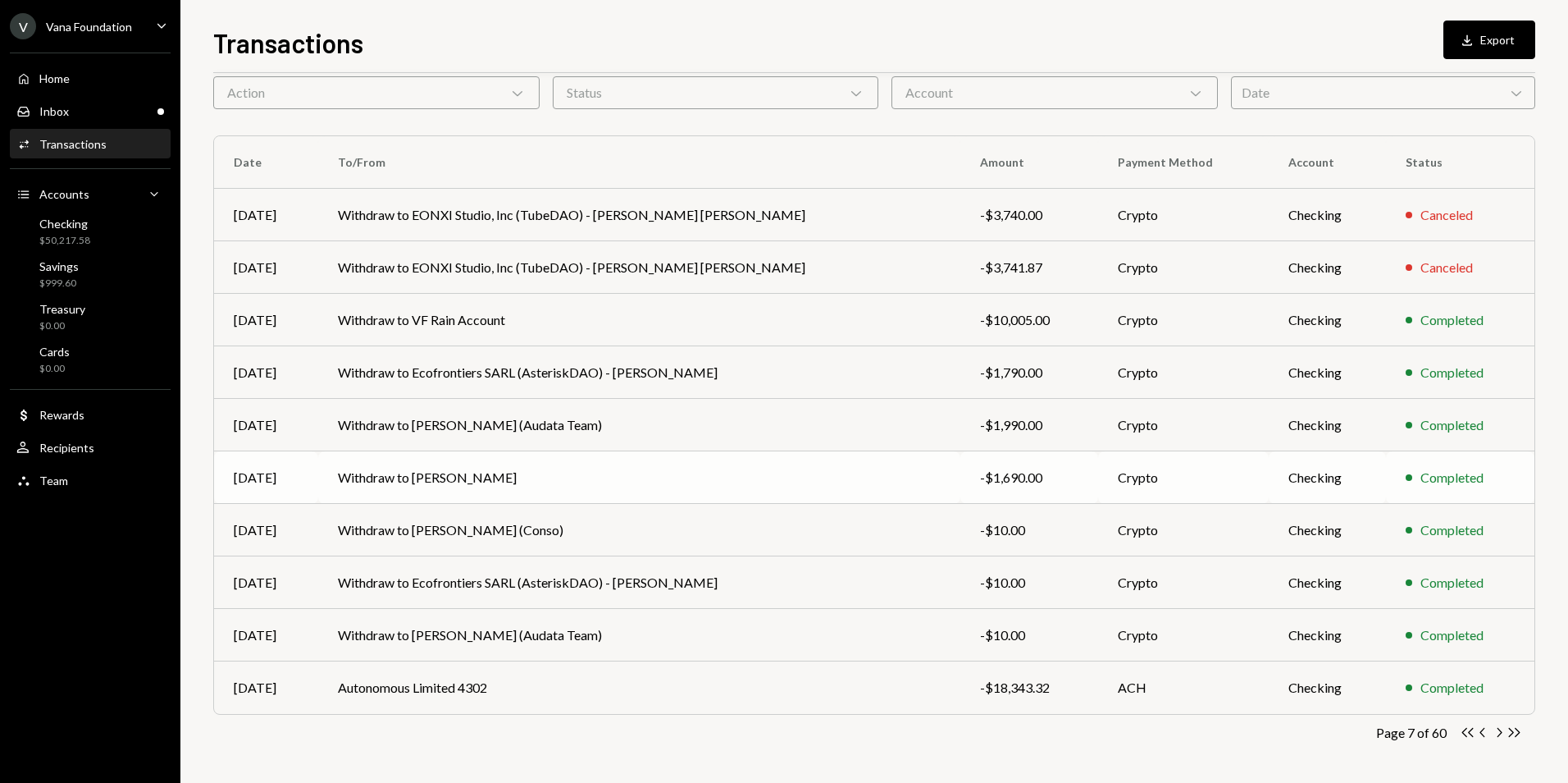
click at [608, 475] on td "Withdraw to [PERSON_NAME]" at bounding box center [639, 477] width 642 height 53
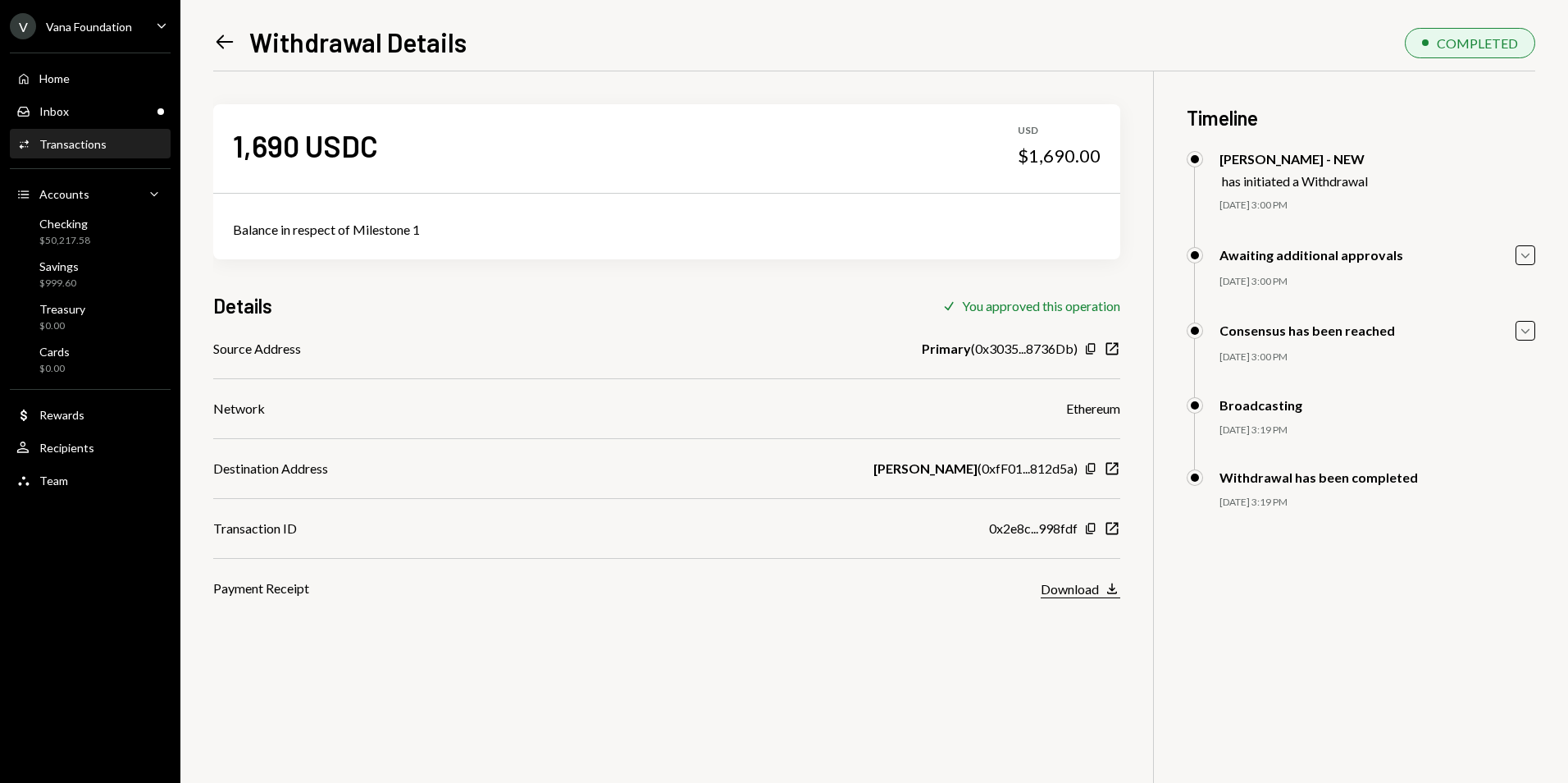
click at [1090, 594] on div "Download" at bounding box center [1070, 588] width 58 height 15
click at [114, 112] on div "Inbox Inbox" at bounding box center [90, 112] width 148 height 15
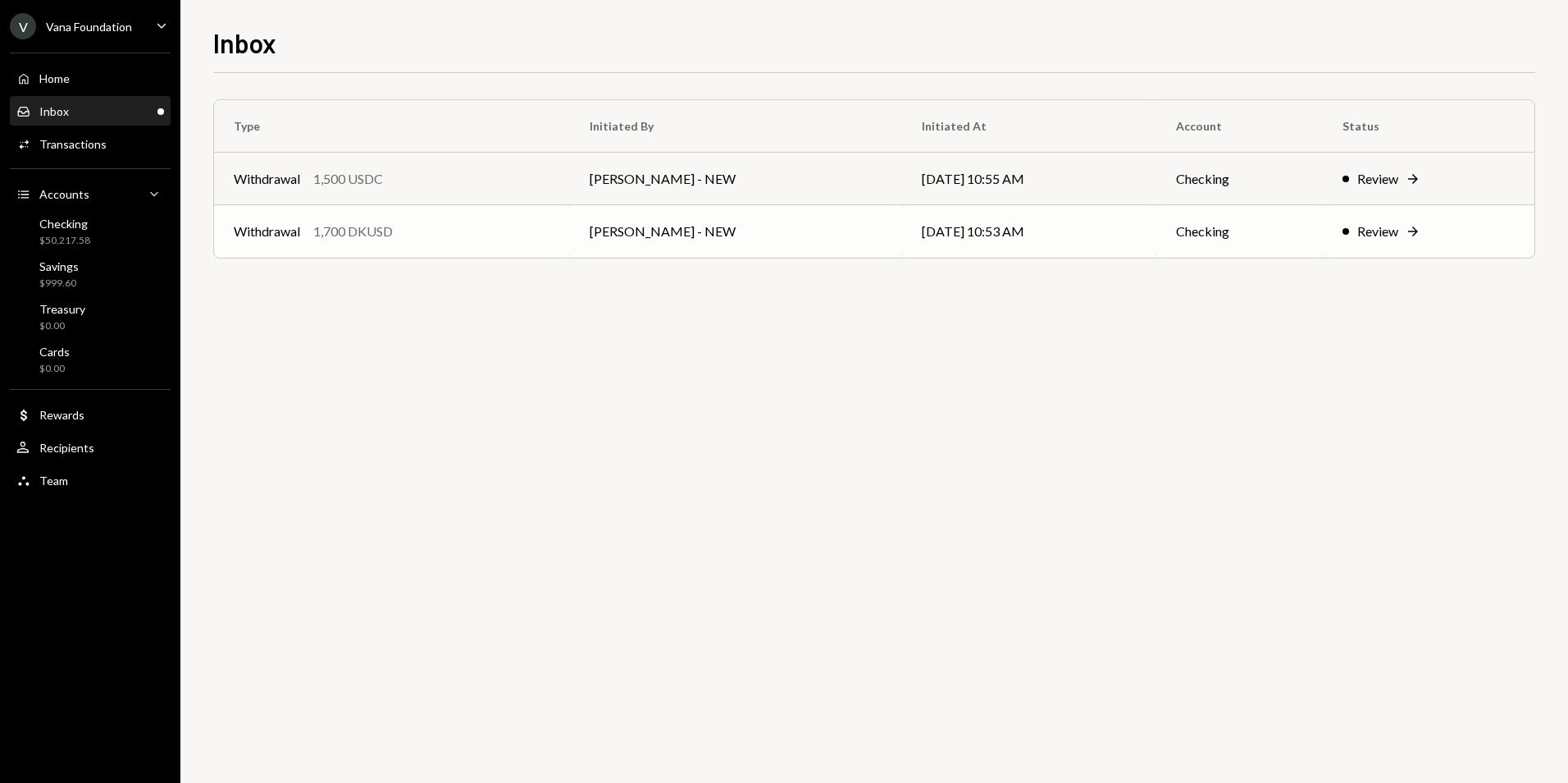
click at [472, 230] on div "Withdrawal 1,700 DKUSD" at bounding box center [392, 231] width 317 height 20
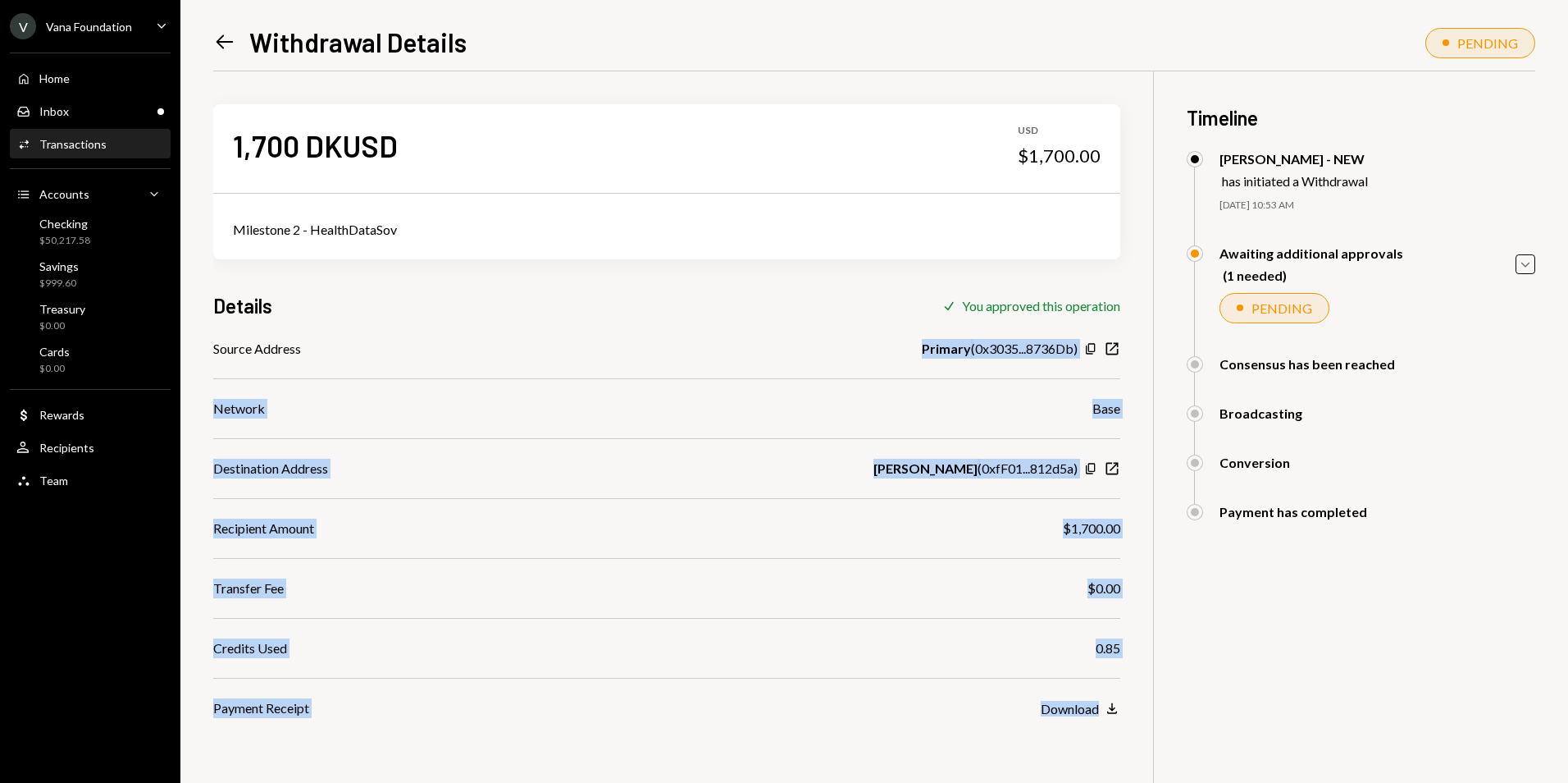
drag, startPoint x: 891, startPoint y: 339, endPoint x: 1151, endPoint y: 355, distance: 260.5
click at [1151, 355] on div "1,700 DKUSD USD $1,700.00 Milestone 2 - HealthDataSov Details Check You approve…" at bounding box center [874, 463] width 1322 height 783
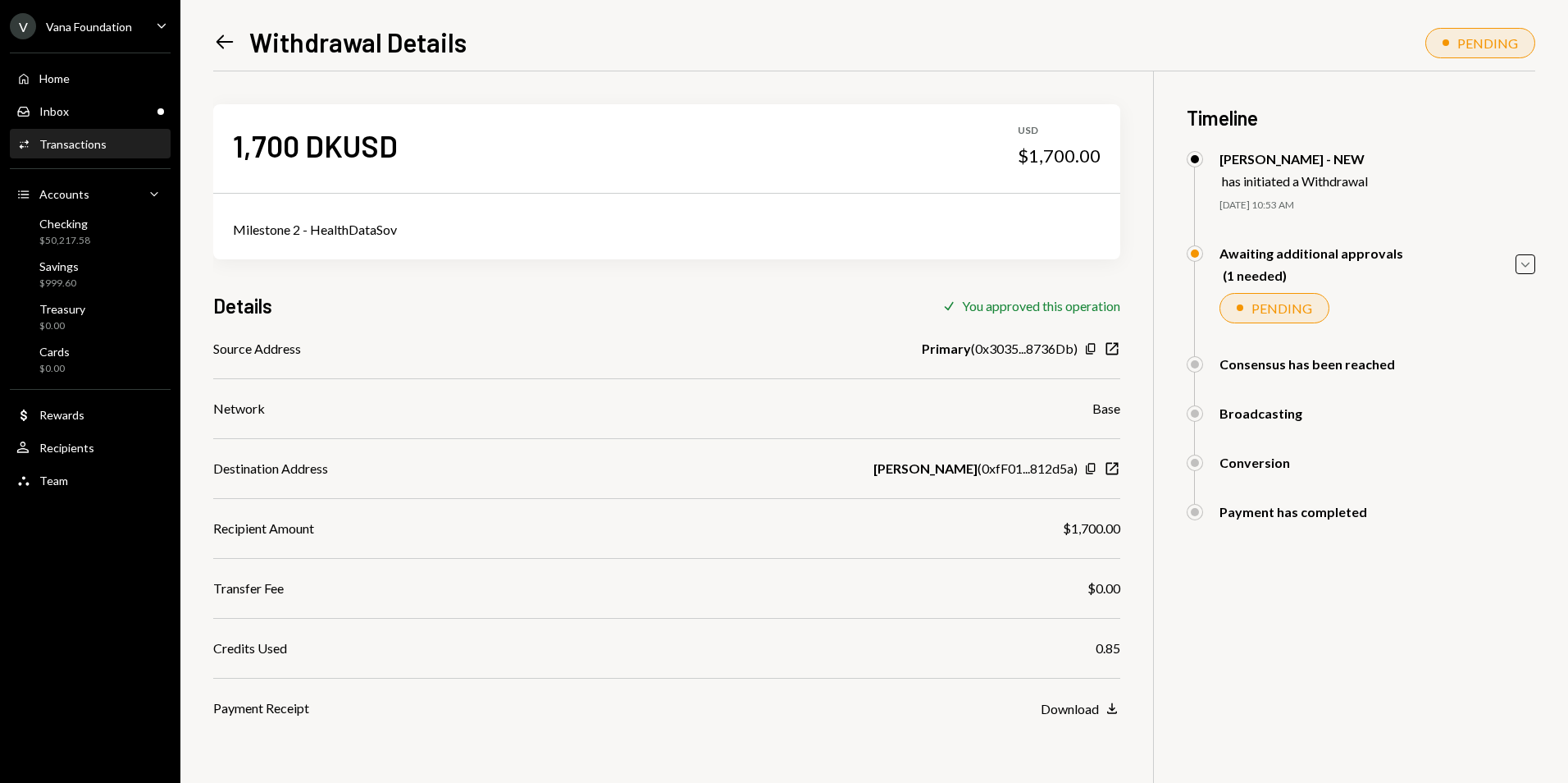
click at [1335, 645] on div "1,700 DKUSD USD $1,700.00 Milestone 2 - HealthDataSov Details Check You approve…" at bounding box center [874, 463] width 1322 height 783
drag, startPoint x: 976, startPoint y: 468, endPoint x: 1133, endPoint y: 468, distance: 157.0
click at [1133, 468] on div "1,700 DKUSD USD $1,700.00 Milestone 2 - HealthDataSov Details Check You approve…" at bounding box center [874, 463] width 1322 height 783
drag, startPoint x: 1133, startPoint y: 468, endPoint x: 984, endPoint y: 494, distance: 151.3
click at [973, 484] on div "Source Address Primary ( 0x3035...8736Db ) Copy New Window Network Base Destina…" at bounding box center [667, 529] width 907 height 379
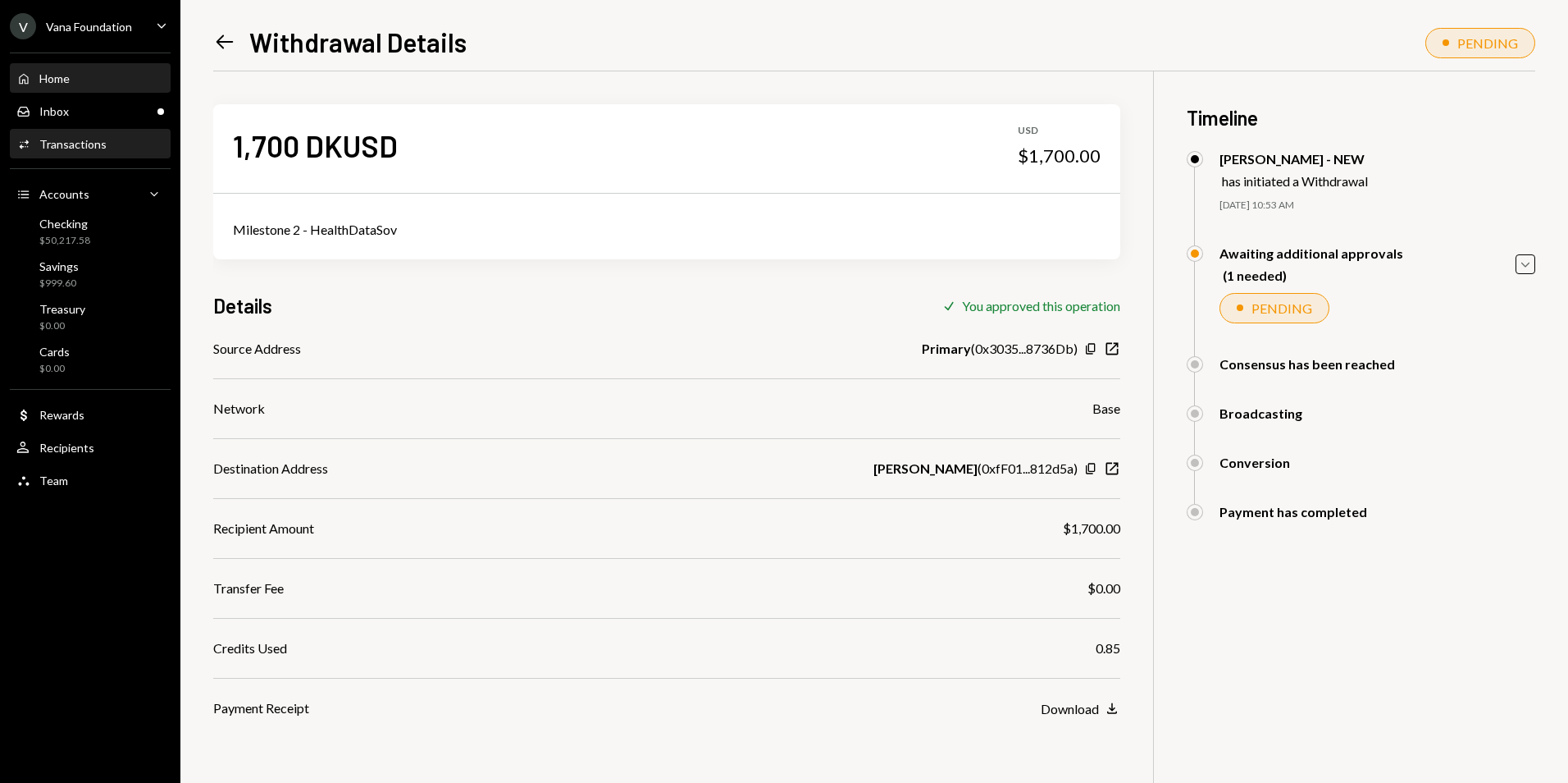
click at [91, 85] on div "Home Home" at bounding box center [90, 79] width 148 height 15
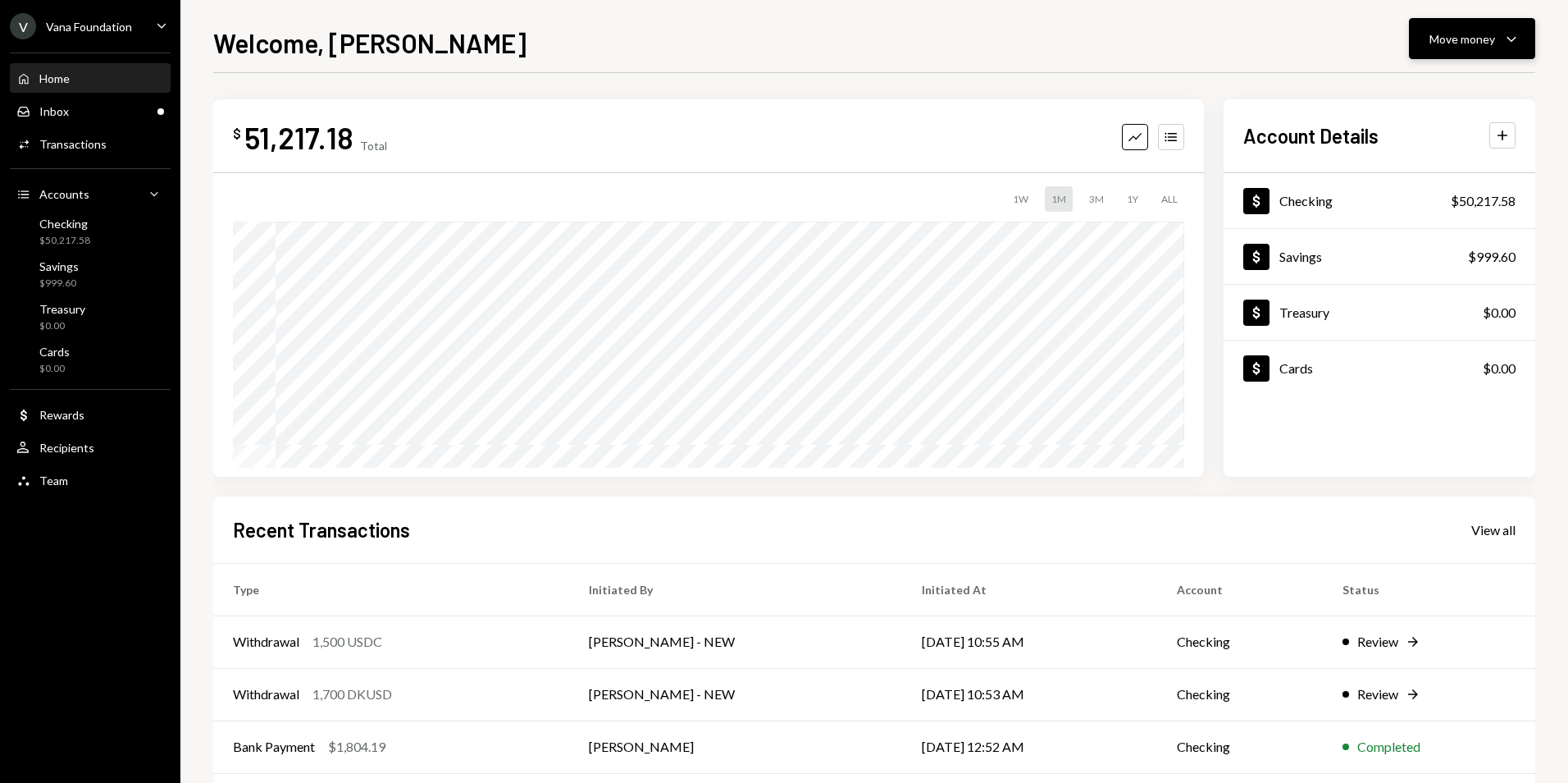
click at [1515, 41] on button "Move money Caret Down" at bounding box center [1472, 38] width 126 height 41
click at [1417, 90] on div "Send" at bounding box center [1459, 88] width 120 height 17
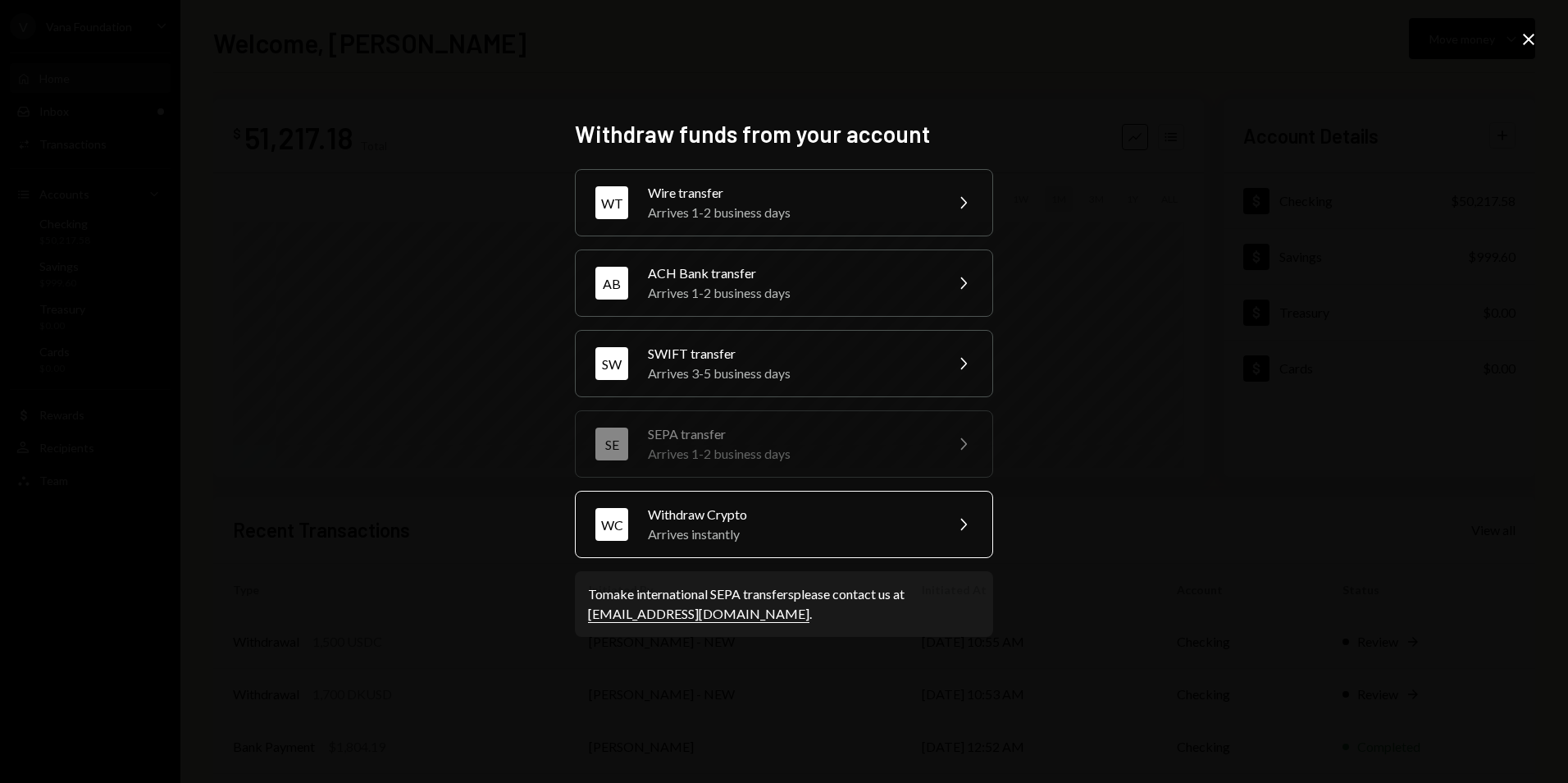
click at [792, 542] on div "Arrives instantly" at bounding box center [791, 534] width 286 height 20
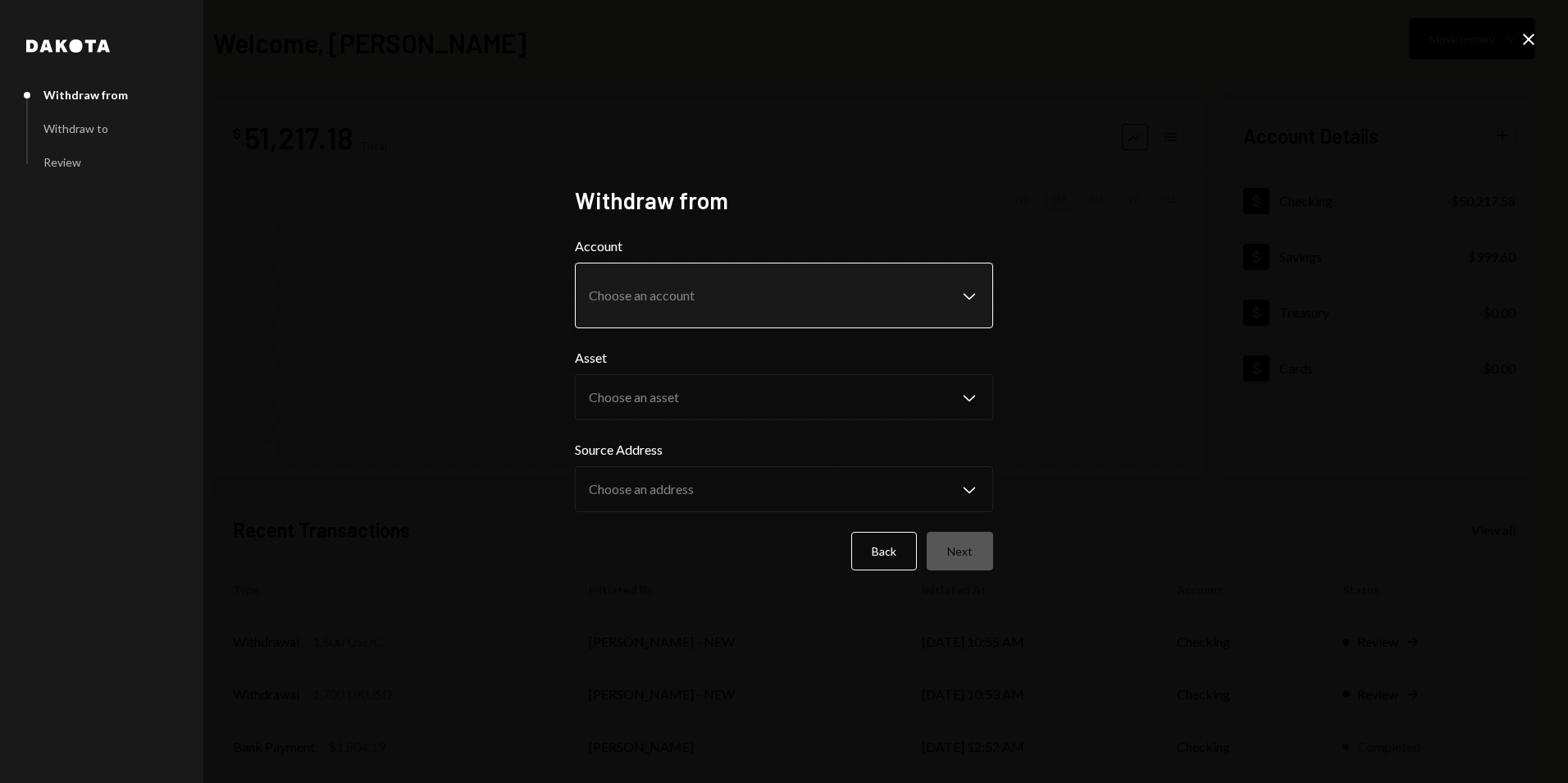
click at [656, 306] on body "V Vana Foundation Caret Down Home Home Inbox Inbox Activities Transactions Acco…" at bounding box center [784, 391] width 1568 height 783
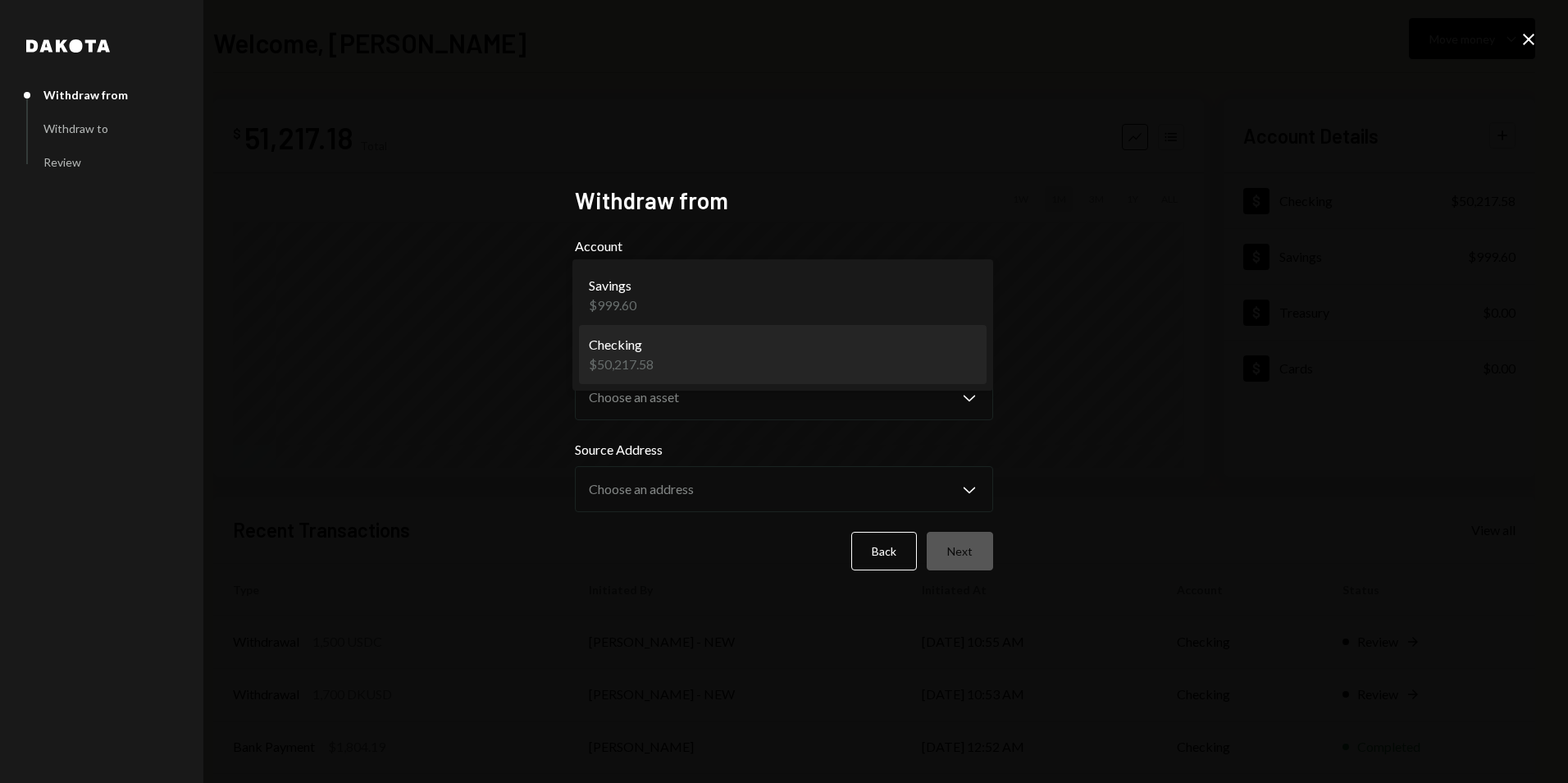
select select "**********"
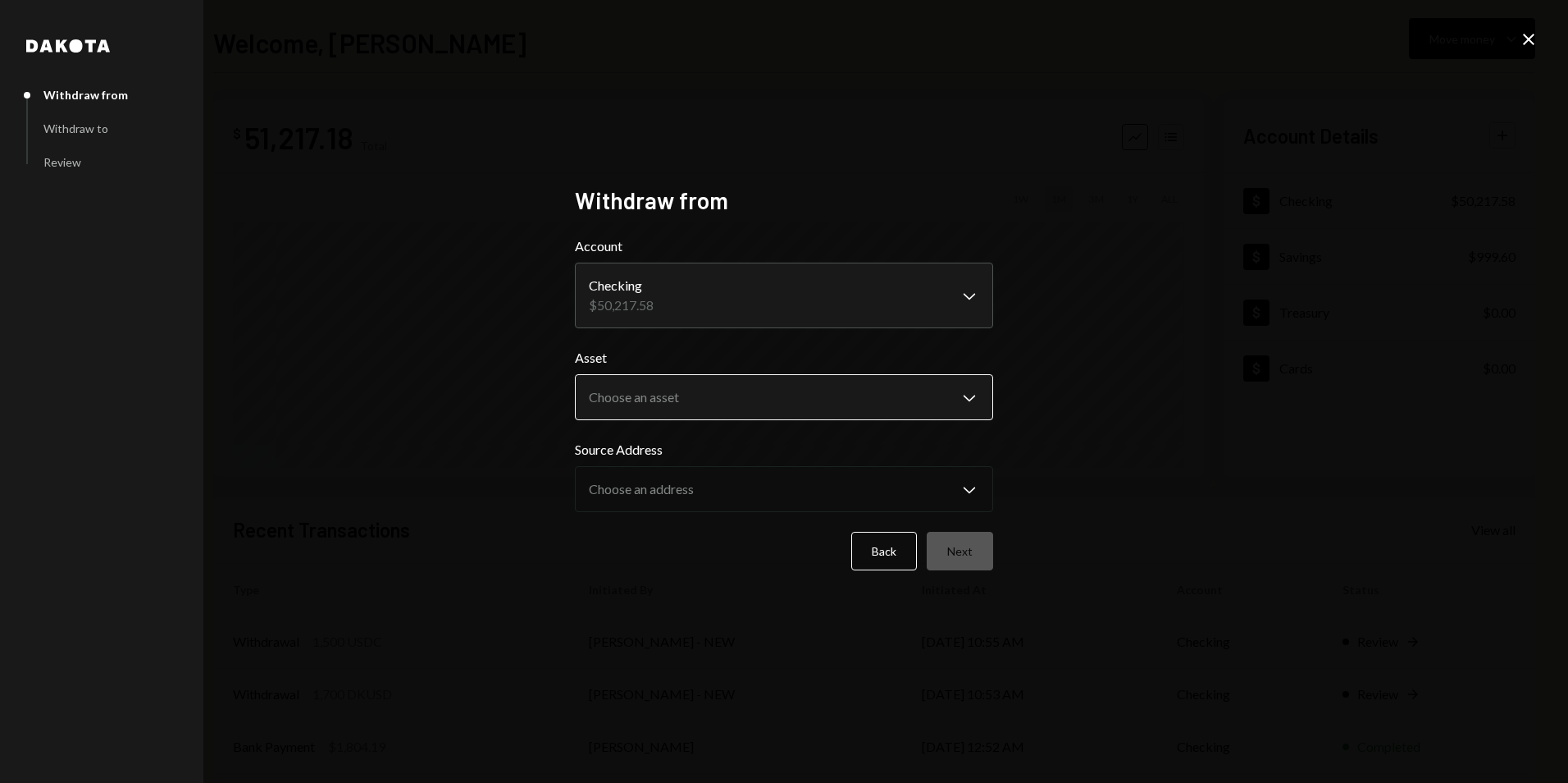
click at [653, 390] on body "V Vana Foundation Caret Down Home Home Inbox Inbox Activities Transactions Acco…" at bounding box center [784, 391] width 1568 height 783
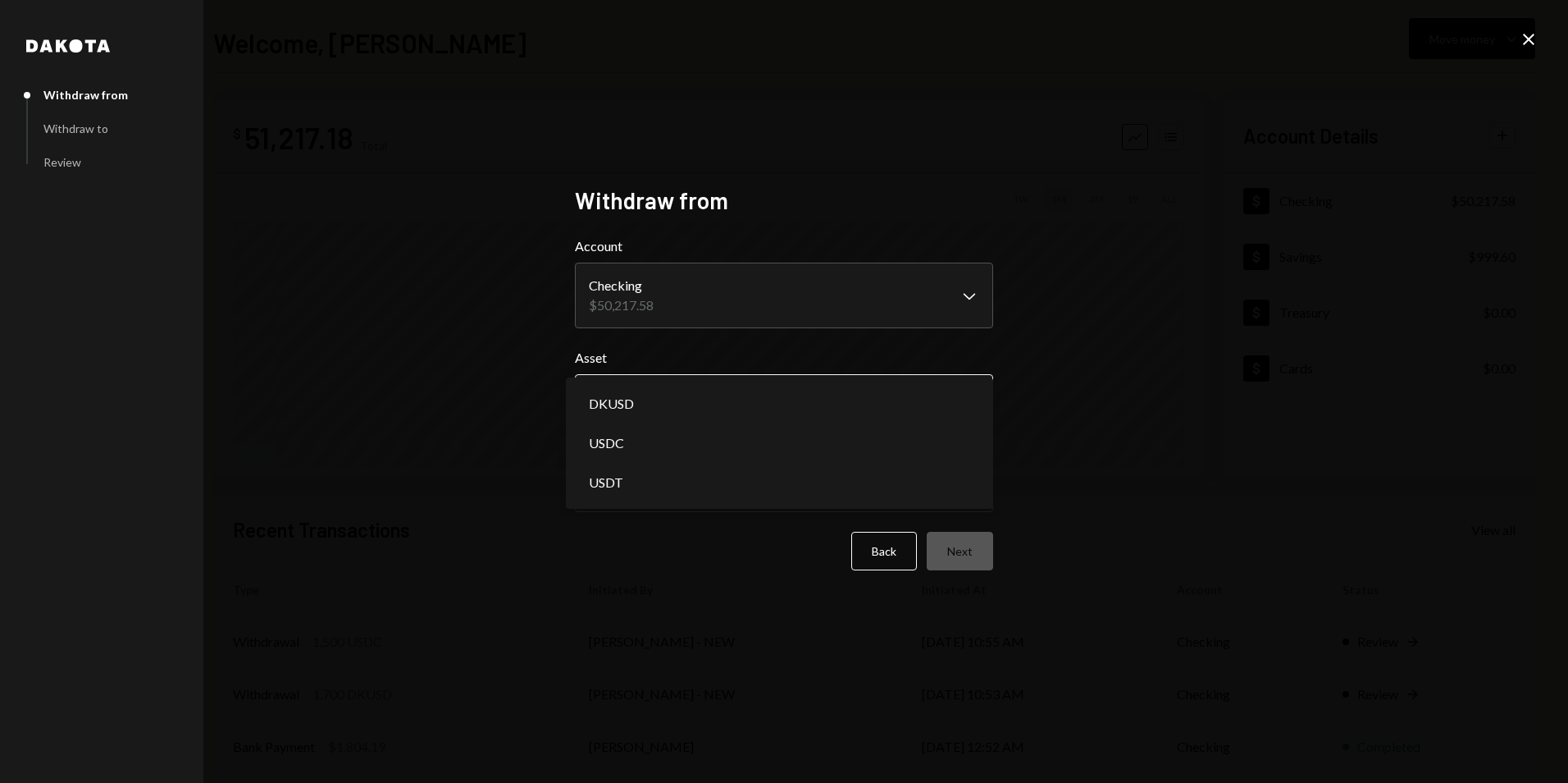
select select "*****"
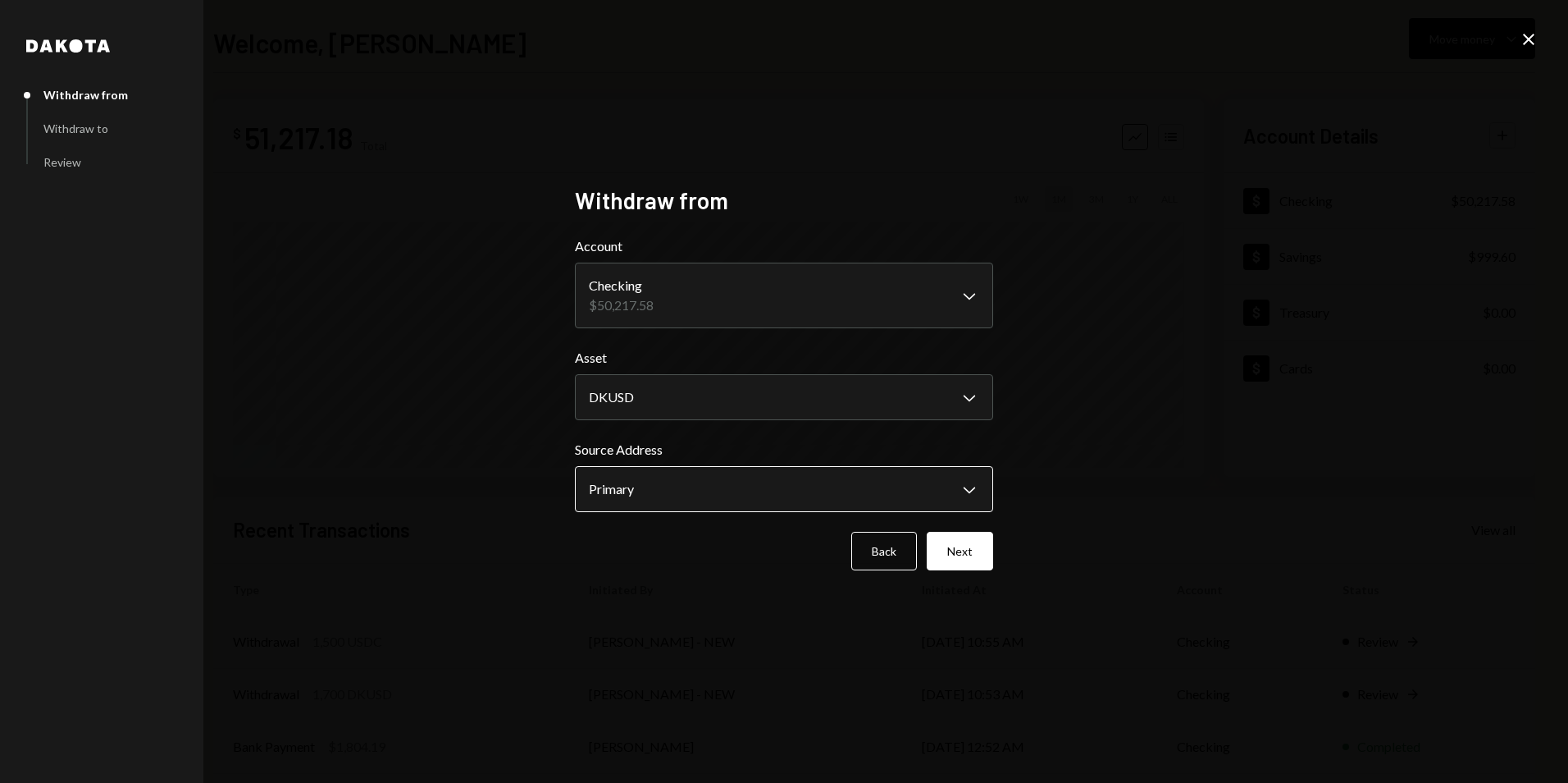
click at [661, 479] on body "V Vana Foundation Caret Down Home Home Inbox Inbox Activities Transactions Acco…" at bounding box center [784, 391] width 1568 height 783
click at [1133, 525] on div "**********" at bounding box center [784, 391] width 1568 height 783
click at [974, 543] on button "Next" at bounding box center [959, 551] width 66 height 39
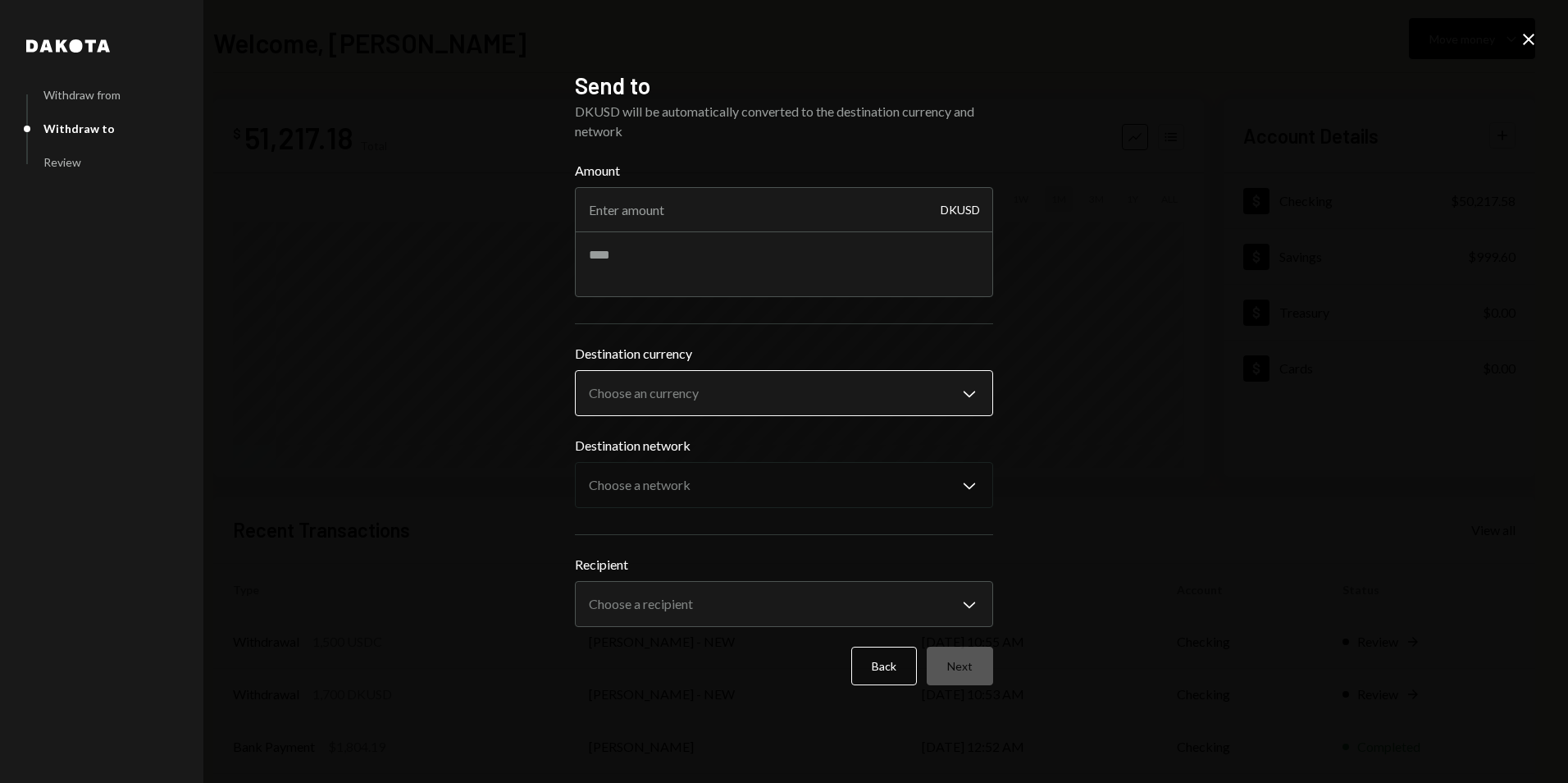
click at [682, 405] on body "V Vana Foundation Caret Down Home Home Inbox Inbox Activities Transactions Acco…" at bounding box center [784, 391] width 1568 height 783
select select "****"
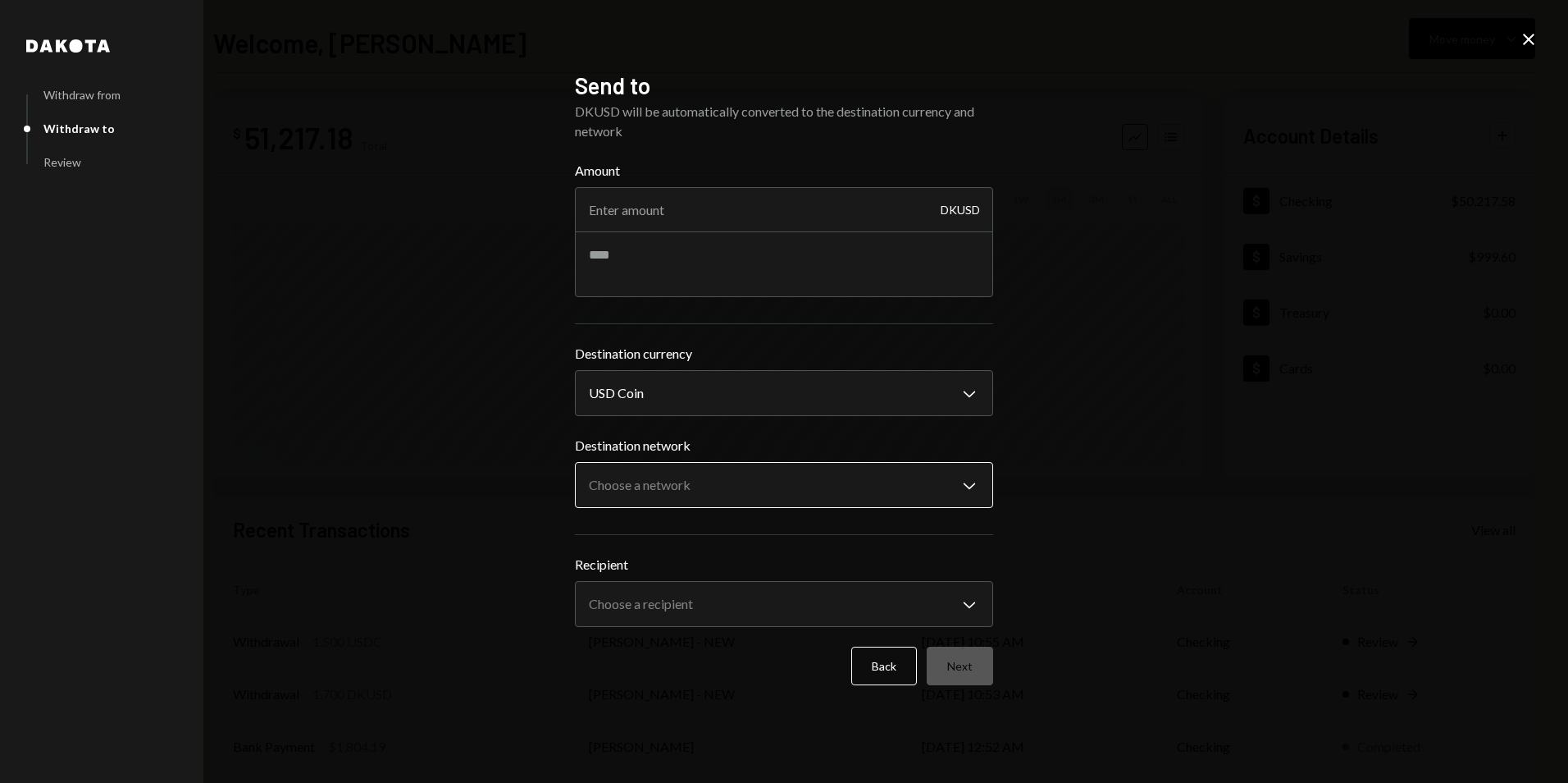
click at [657, 490] on body "V Vana Foundation Caret Down Home Home Inbox Inbox Activities Transactions Acco…" at bounding box center [784, 391] width 1568 height 783
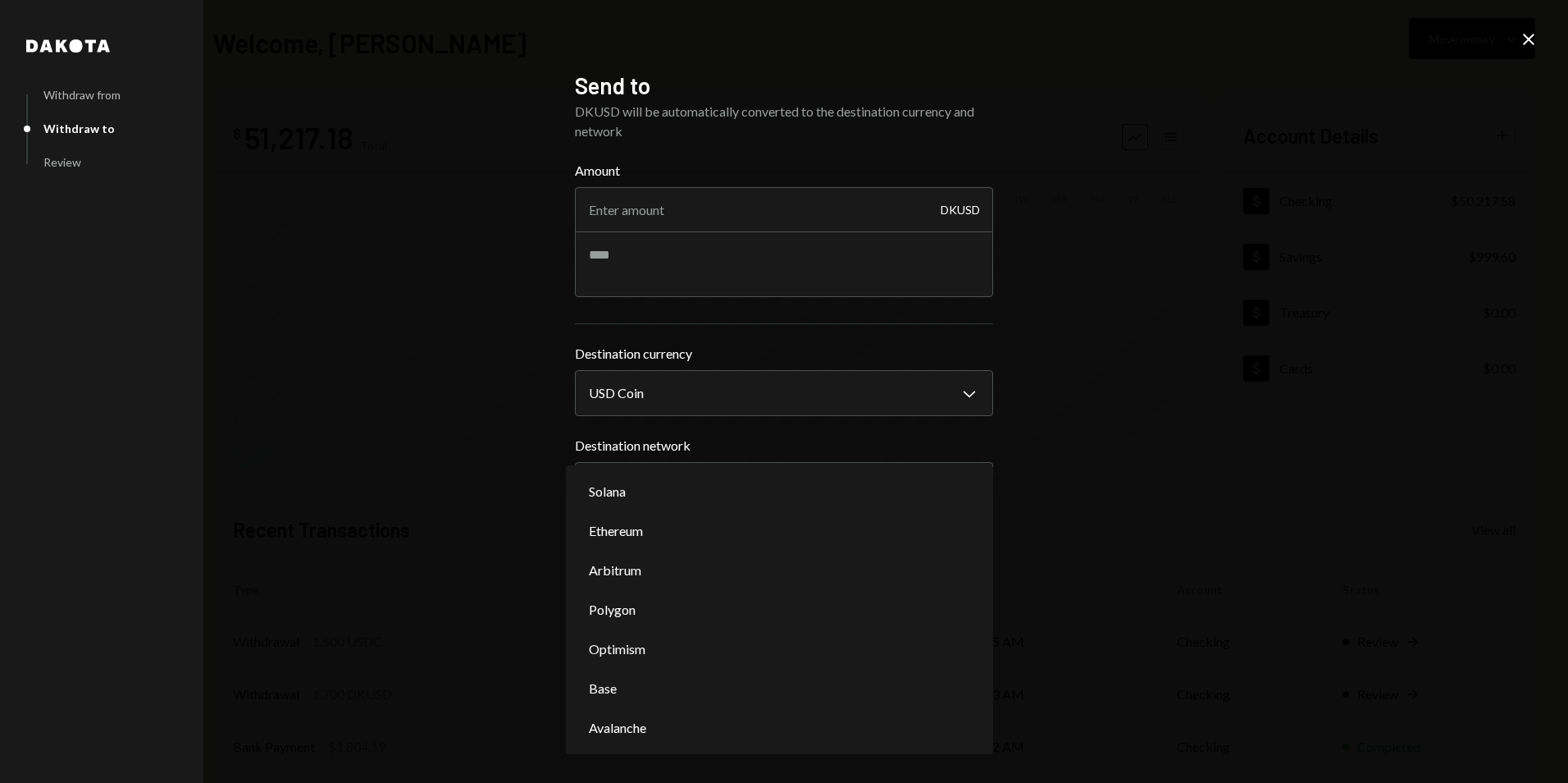
click at [1141, 446] on div "**********" at bounding box center [784, 391] width 1568 height 783
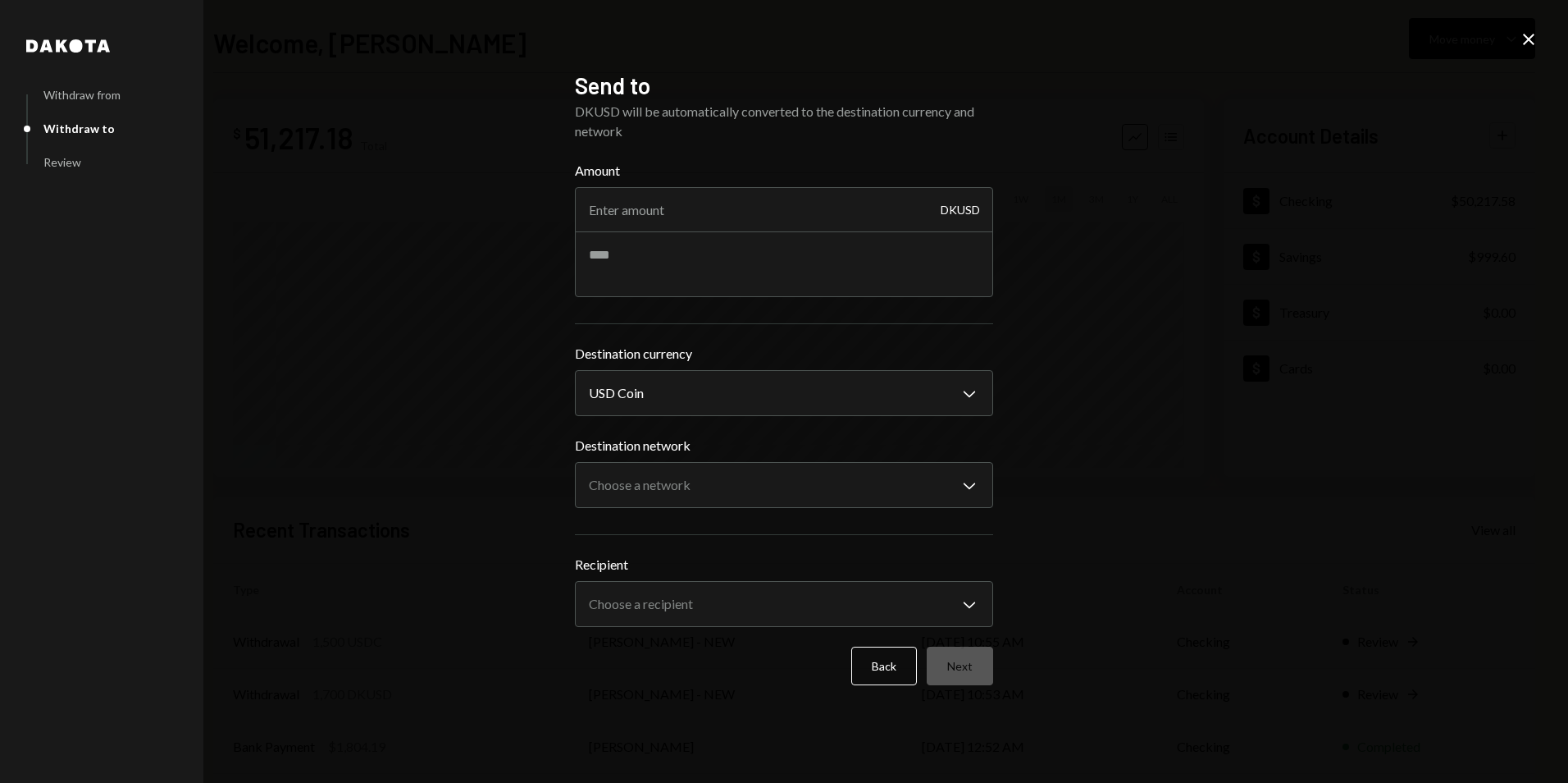
click at [888, 656] on button "Back" at bounding box center [884, 666] width 65 height 39
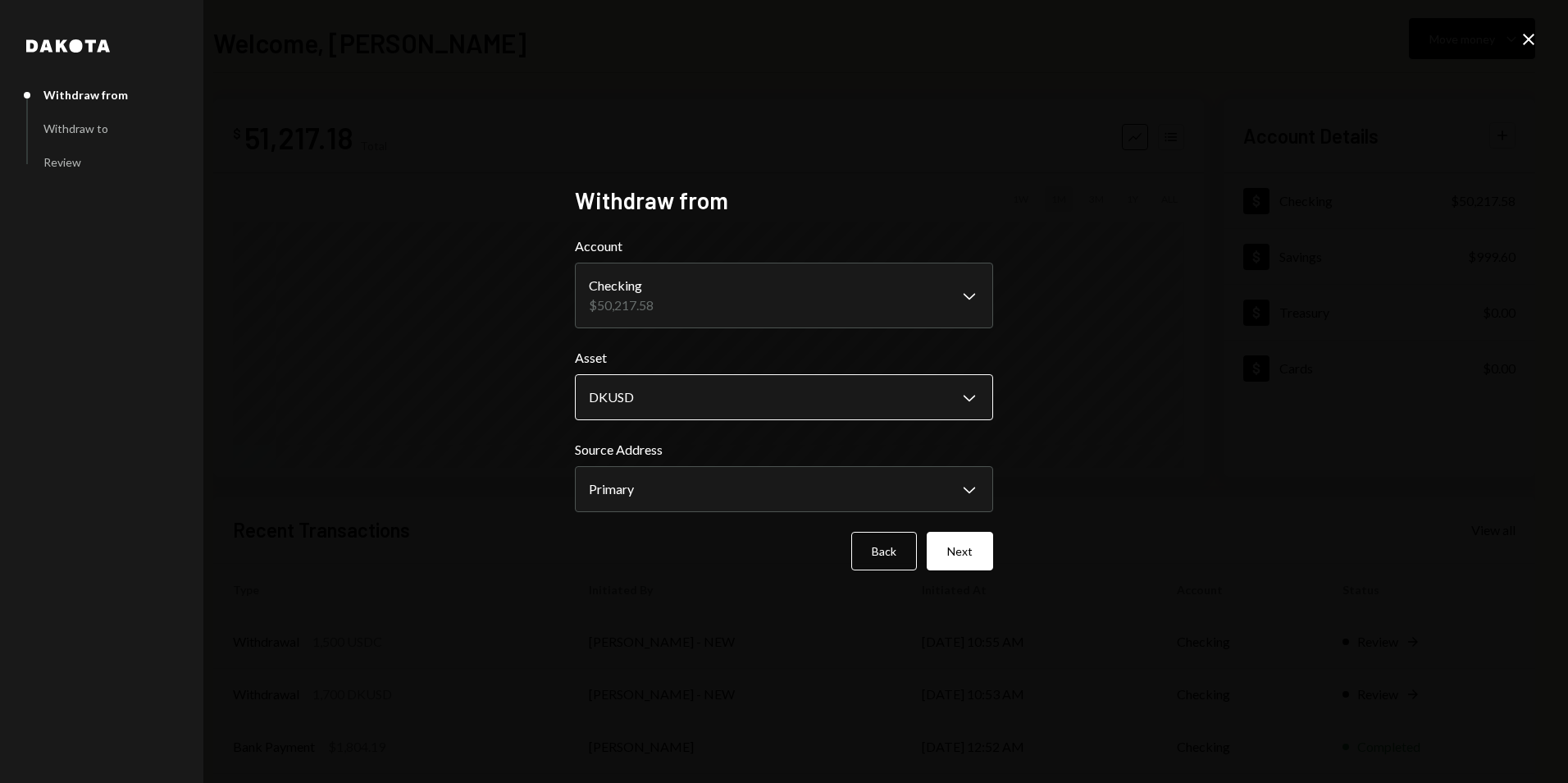
click at [688, 406] on body "V Vana Foundation Caret Down Home Home Inbox Inbox Activities Transactions Acco…" at bounding box center [784, 391] width 1568 height 783
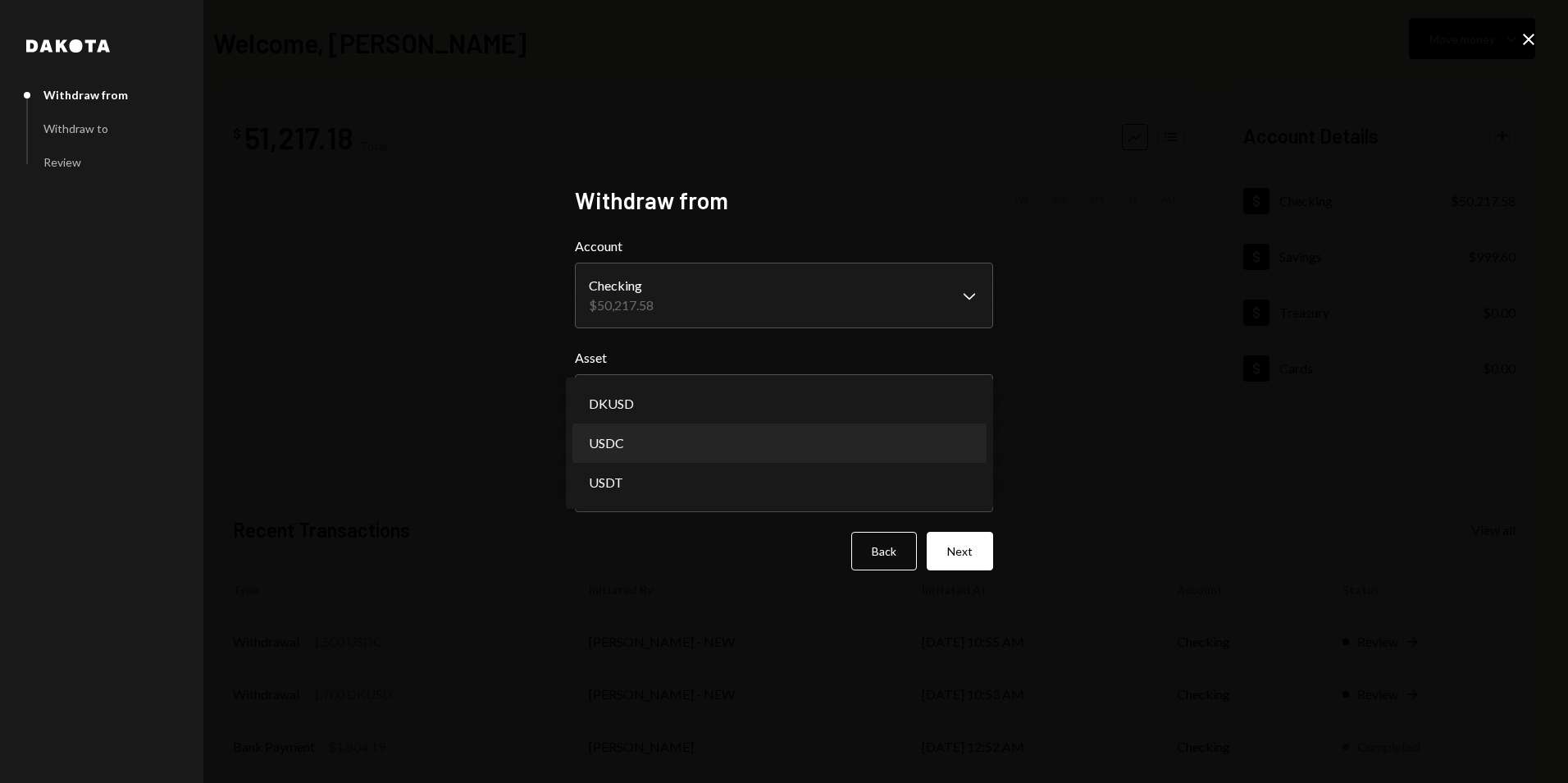
select select "****"
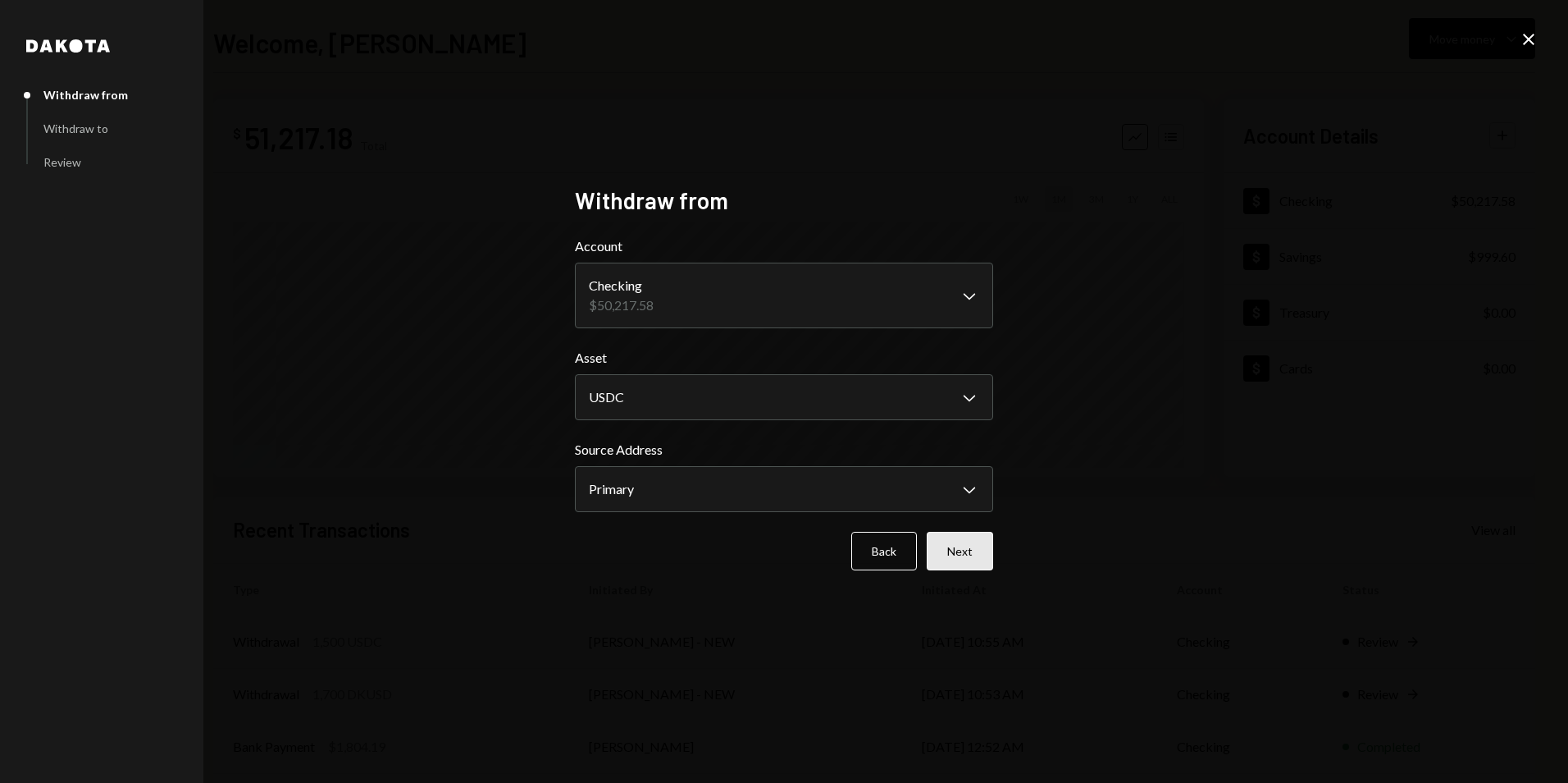
click at [949, 553] on button "Next" at bounding box center [959, 551] width 66 height 39
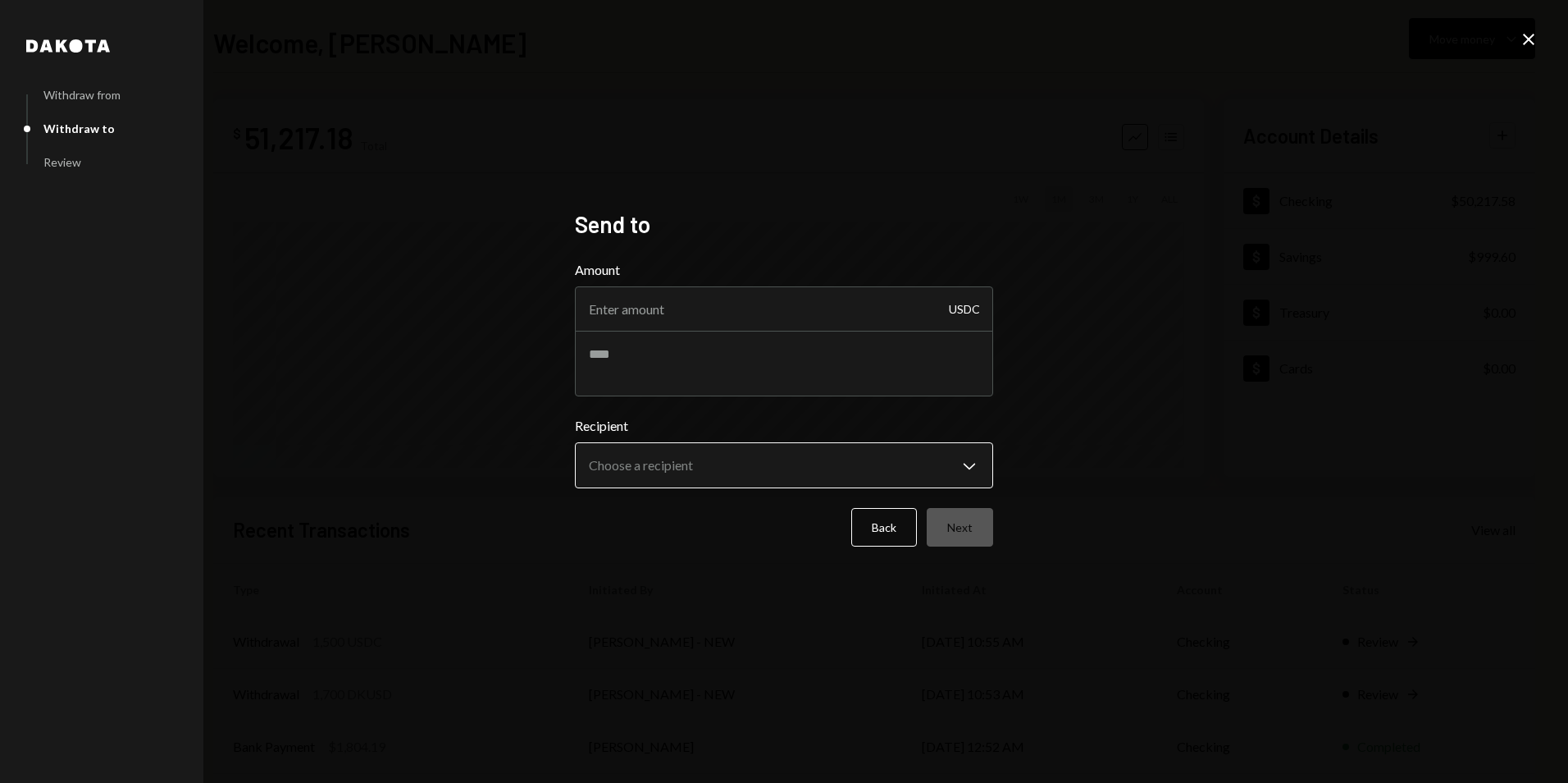
click at [709, 468] on body "V Vana Foundation Caret Down Home Home Inbox Inbox Activities Transactions Acco…" at bounding box center [784, 391] width 1568 height 783
click at [1145, 383] on div "**********" at bounding box center [784, 391] width 1568 height 783
click at [1524, 42] on icon "Close" at bounding box center [1529, 40] width 20 height 20
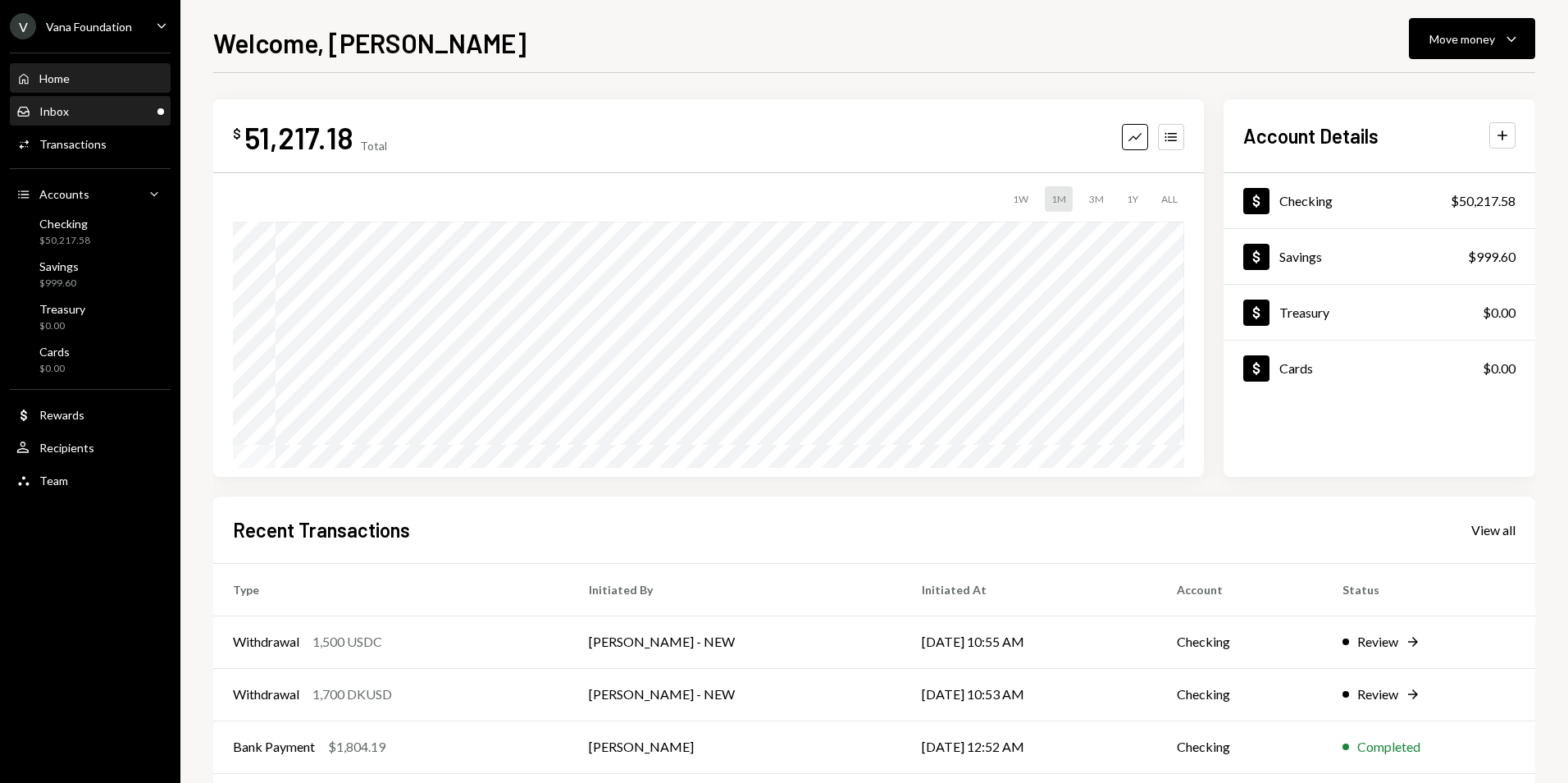
click at [133, 104] on div "Inbox Inbox" at bounding box center [90, 112] width 148 height 15
click at [110, 111] on div "Inbox Inbox" at bounding box center [90, 112] width 148 height 15
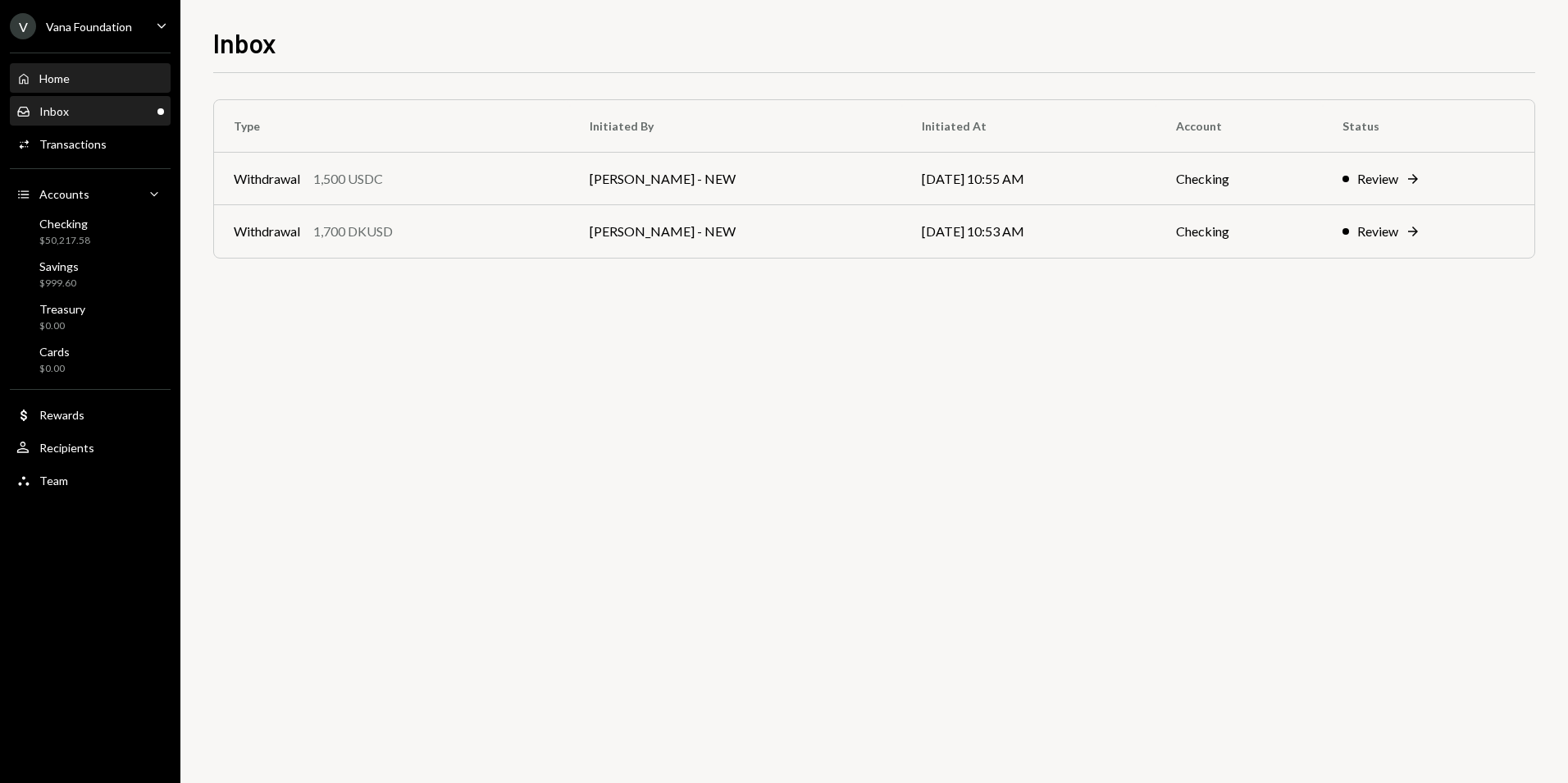
drag, startPoint x: 118, startPoint y: 107, endPoint x: 104, endPoint y: 75, distance: 34.9
click at [118, 107] on div "Inbox Inbox" at bounding box center [90, 112] width 148 height 15
click at [83, 14] on div "V Vana Foundation" at bounding box center [71, 25] width 122 height 26
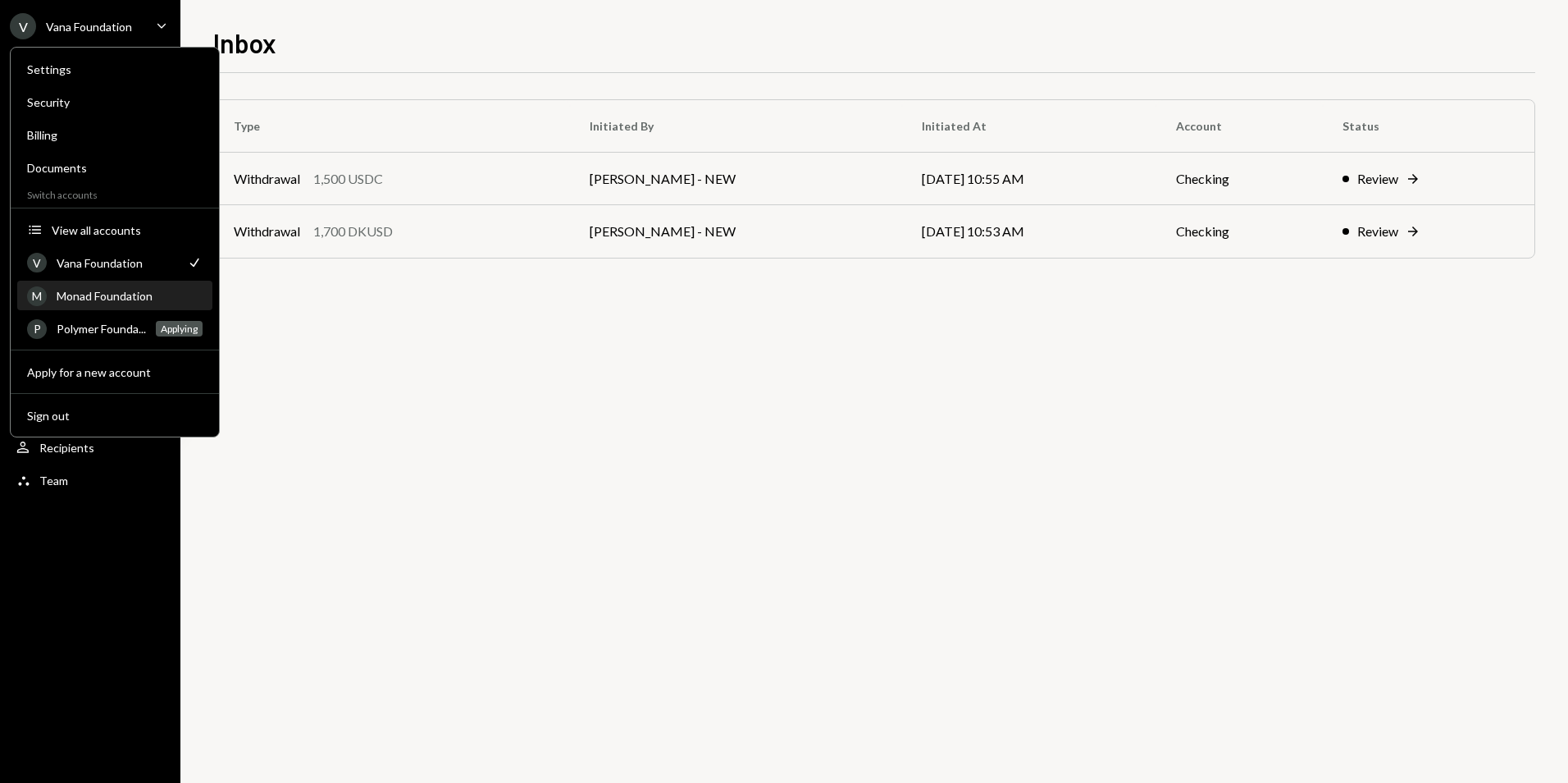
click at [95, 295] on div "Monad Foundation" at bounding box center [129, 295] width 146 height 14
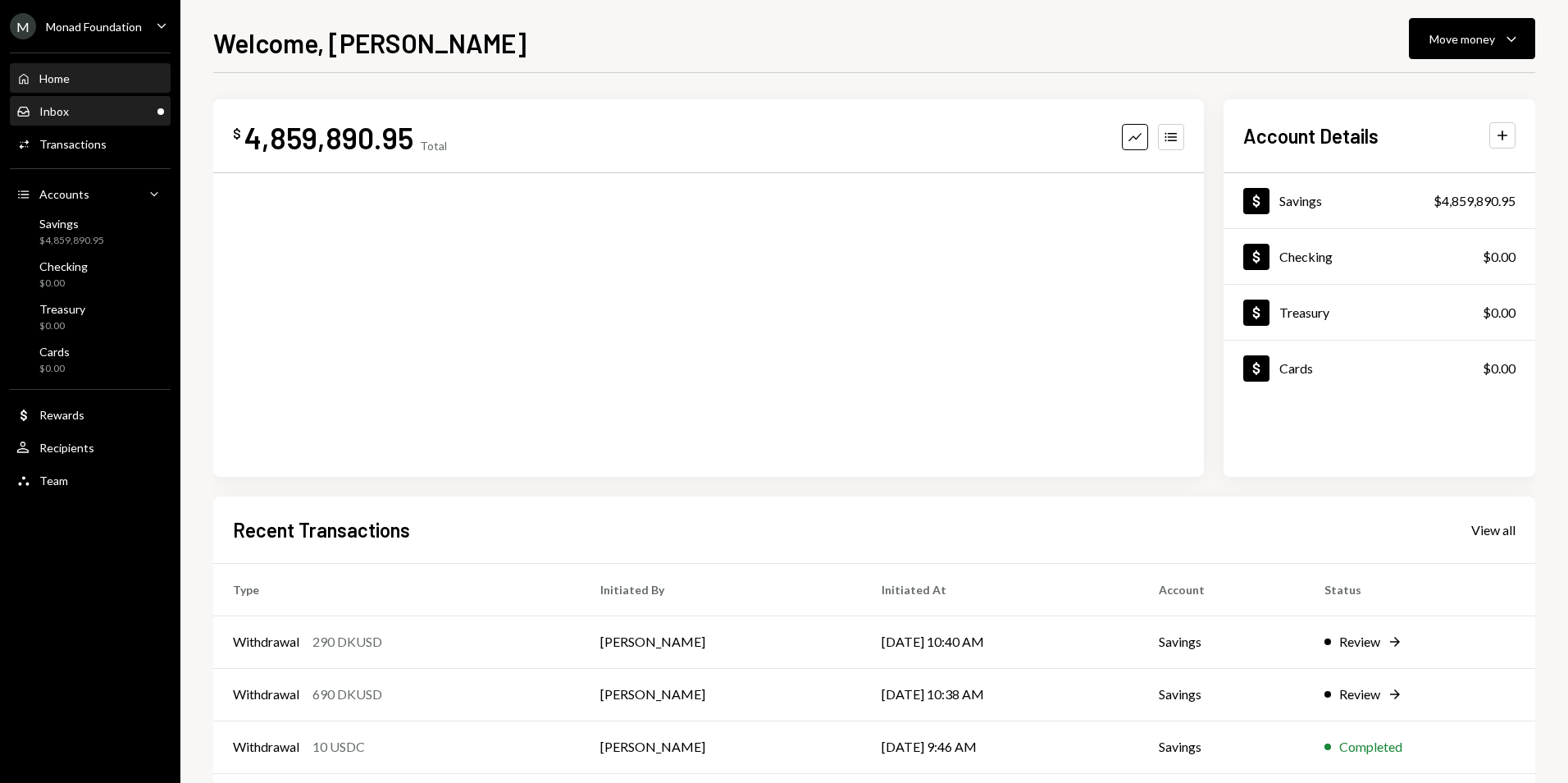
click at [69, 112] on div "Inbox Inbox" at bounding box center [90, 112] width 148 height 15
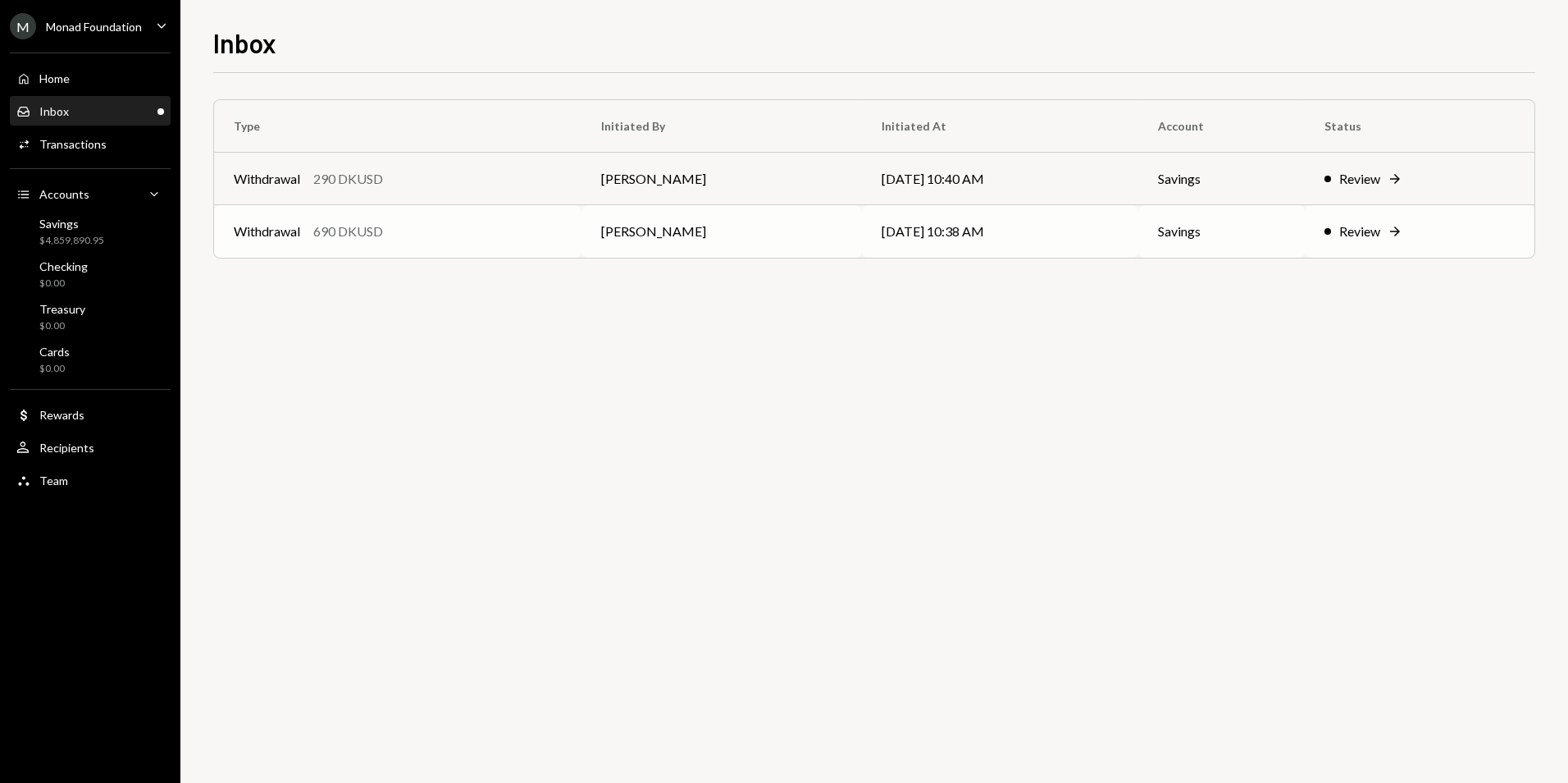
click at [562, 222] on div "Withdrawal 690 DKUSD" at bounding box center [398, 231] width 328 height 20
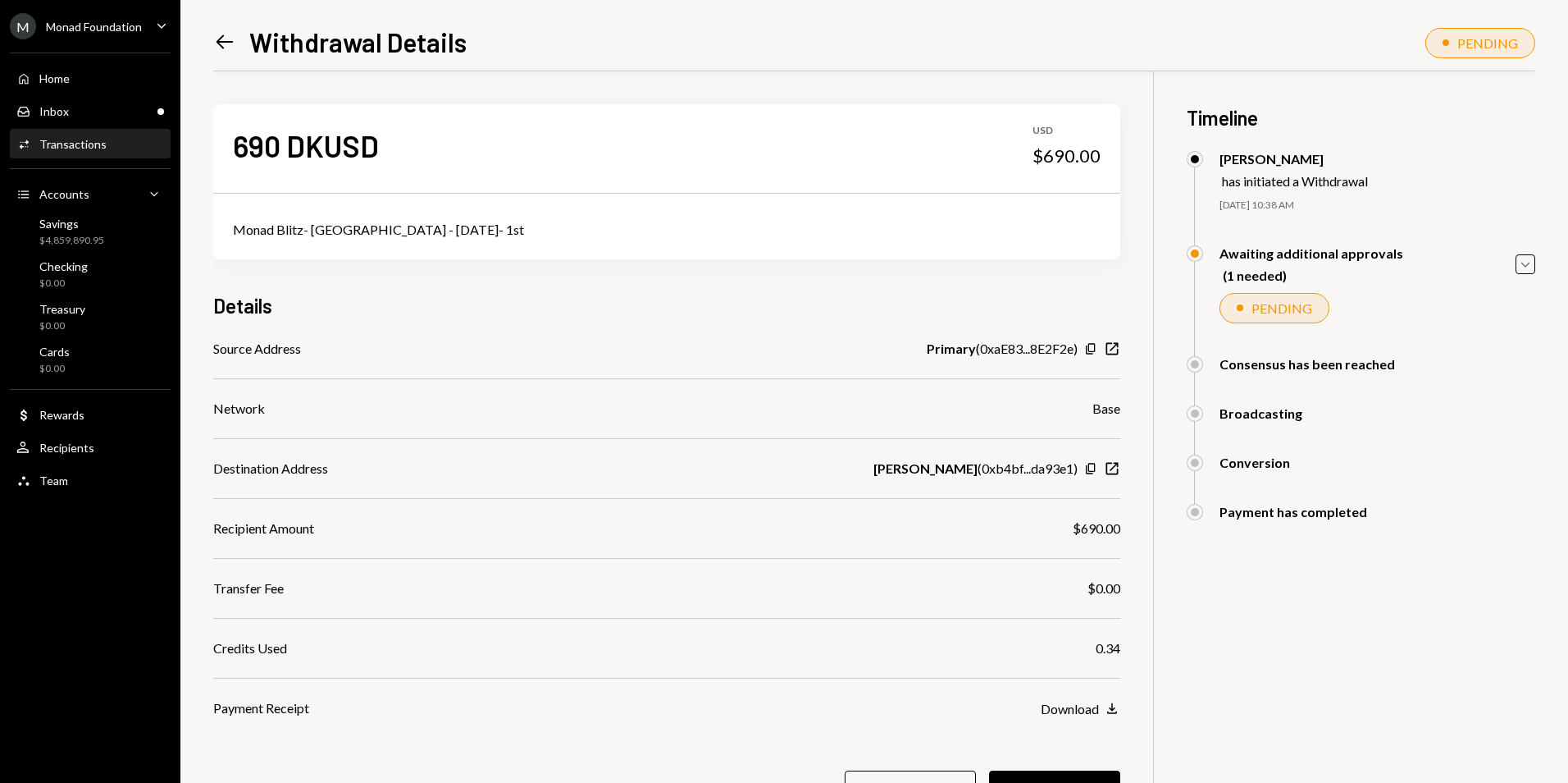
scroll to position [79, 0]
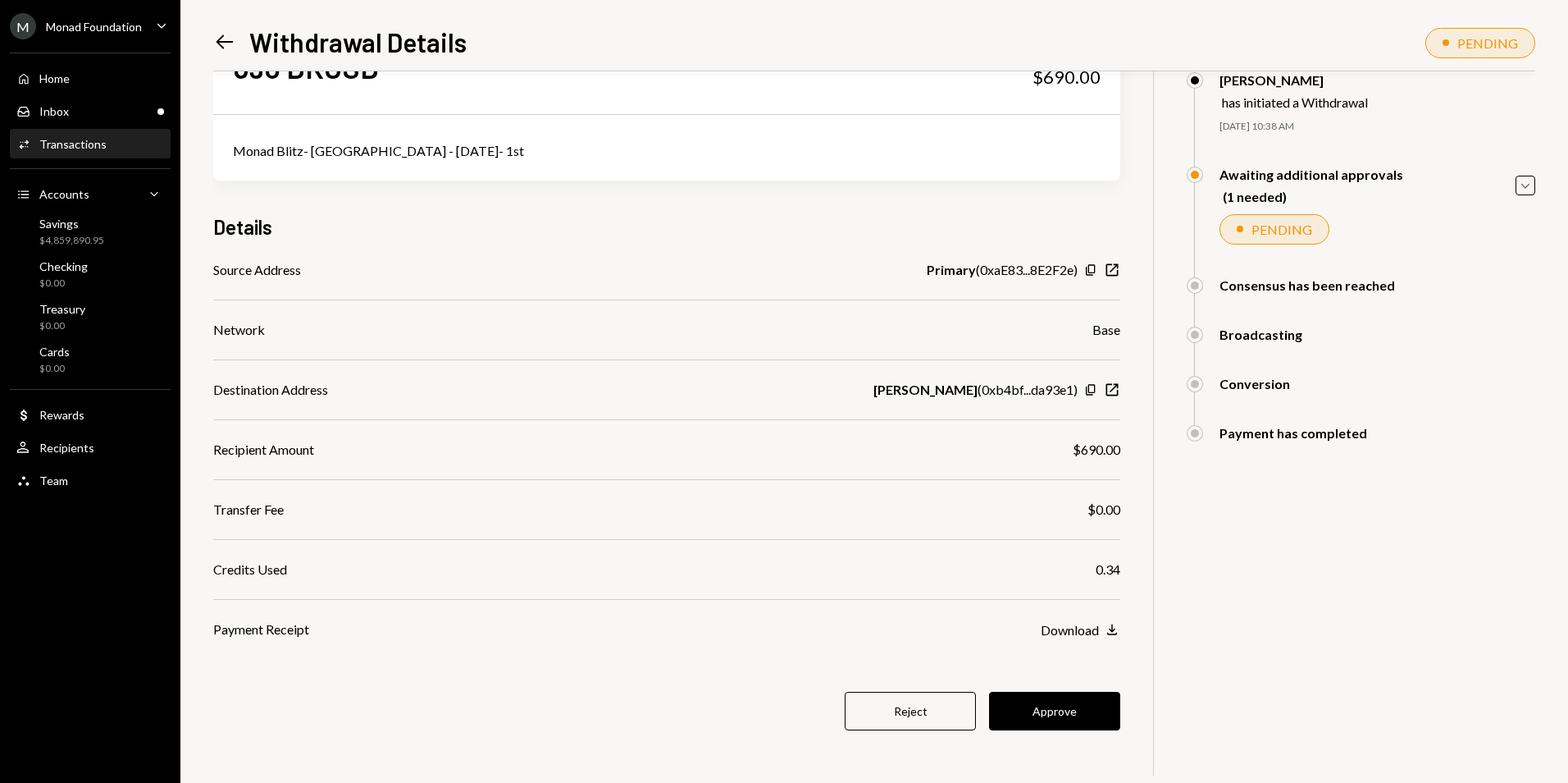
click at [1058, 713] on button "Approve" at bounding box center [1055, 710] width 131 height 39
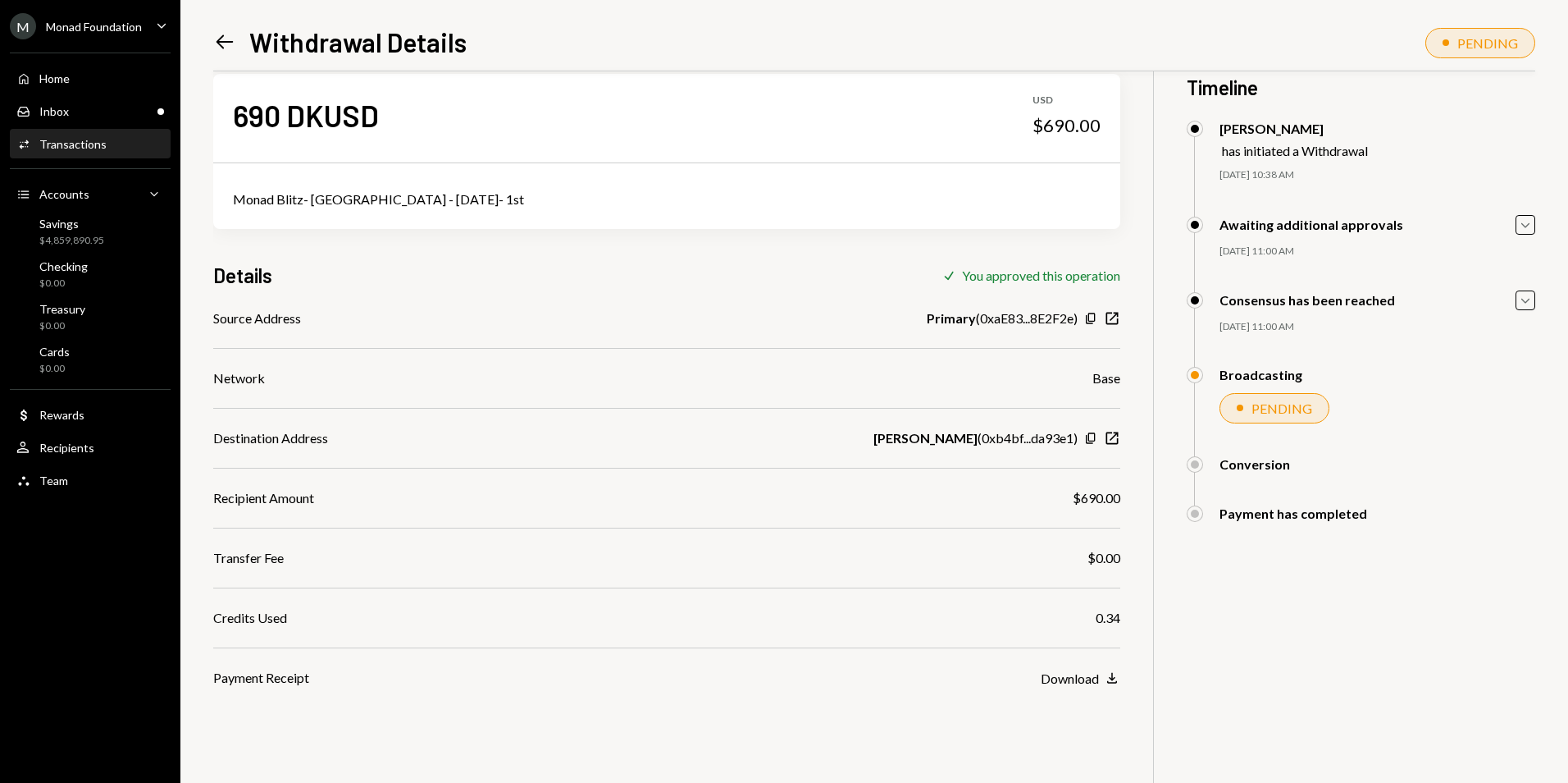
scroll to position [0, 0]
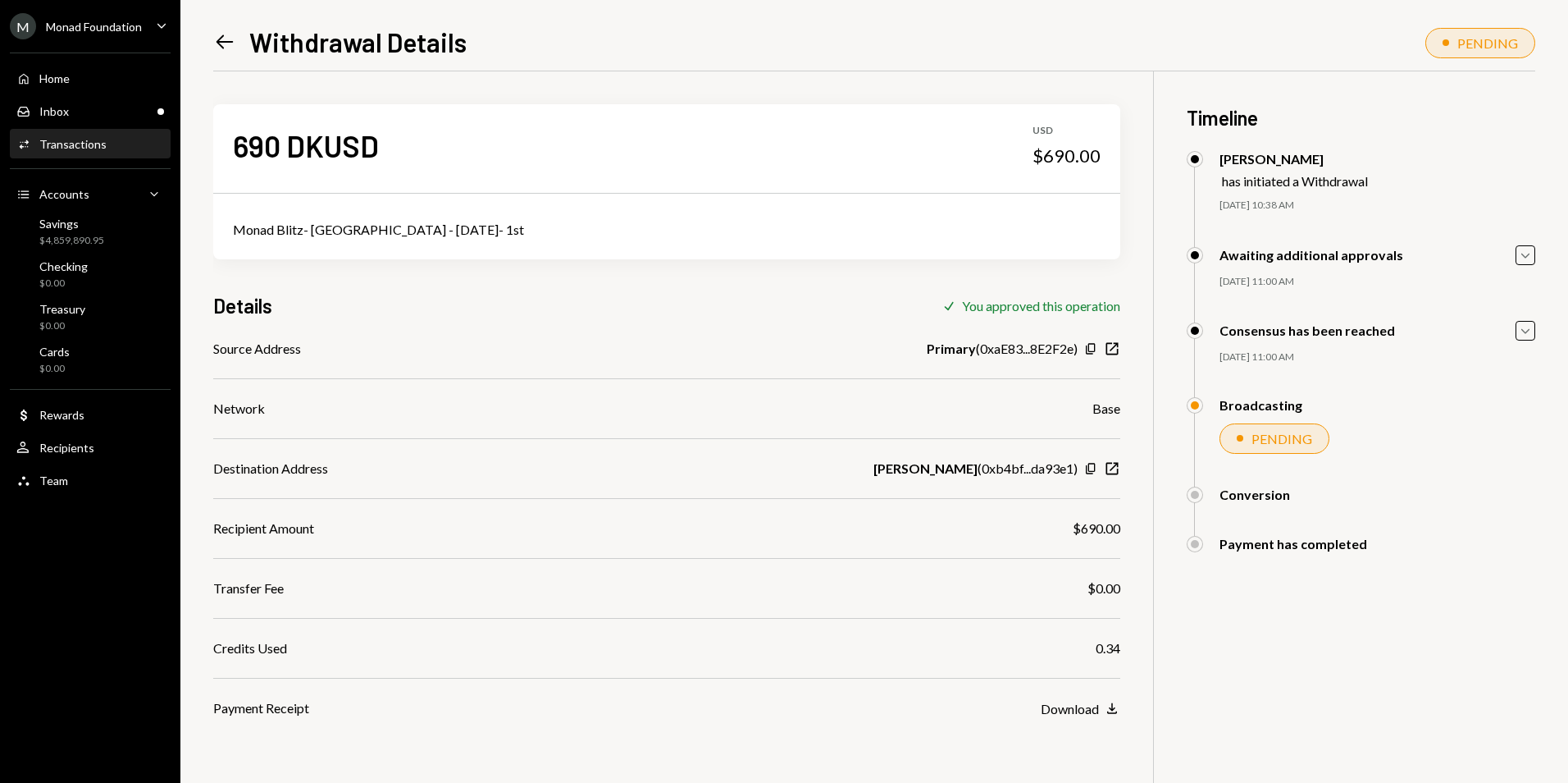
click at [224, 36] on icon "Left Arrow" at bounding box center [224, 41] width 23 height 23
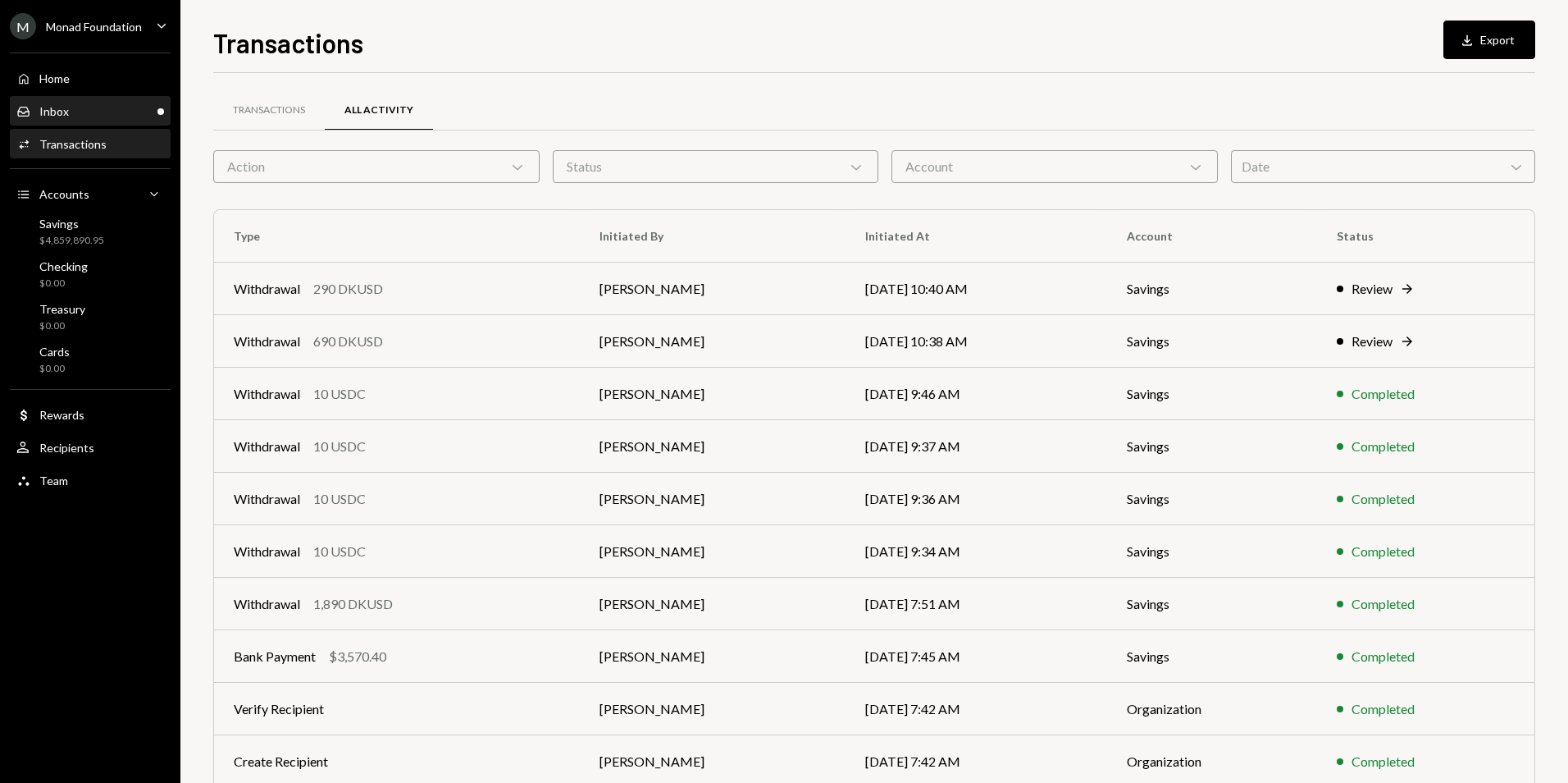
click at [125, 105] on div "Inbox Inbox" at bounding box center [90, 112] width 148 height 15
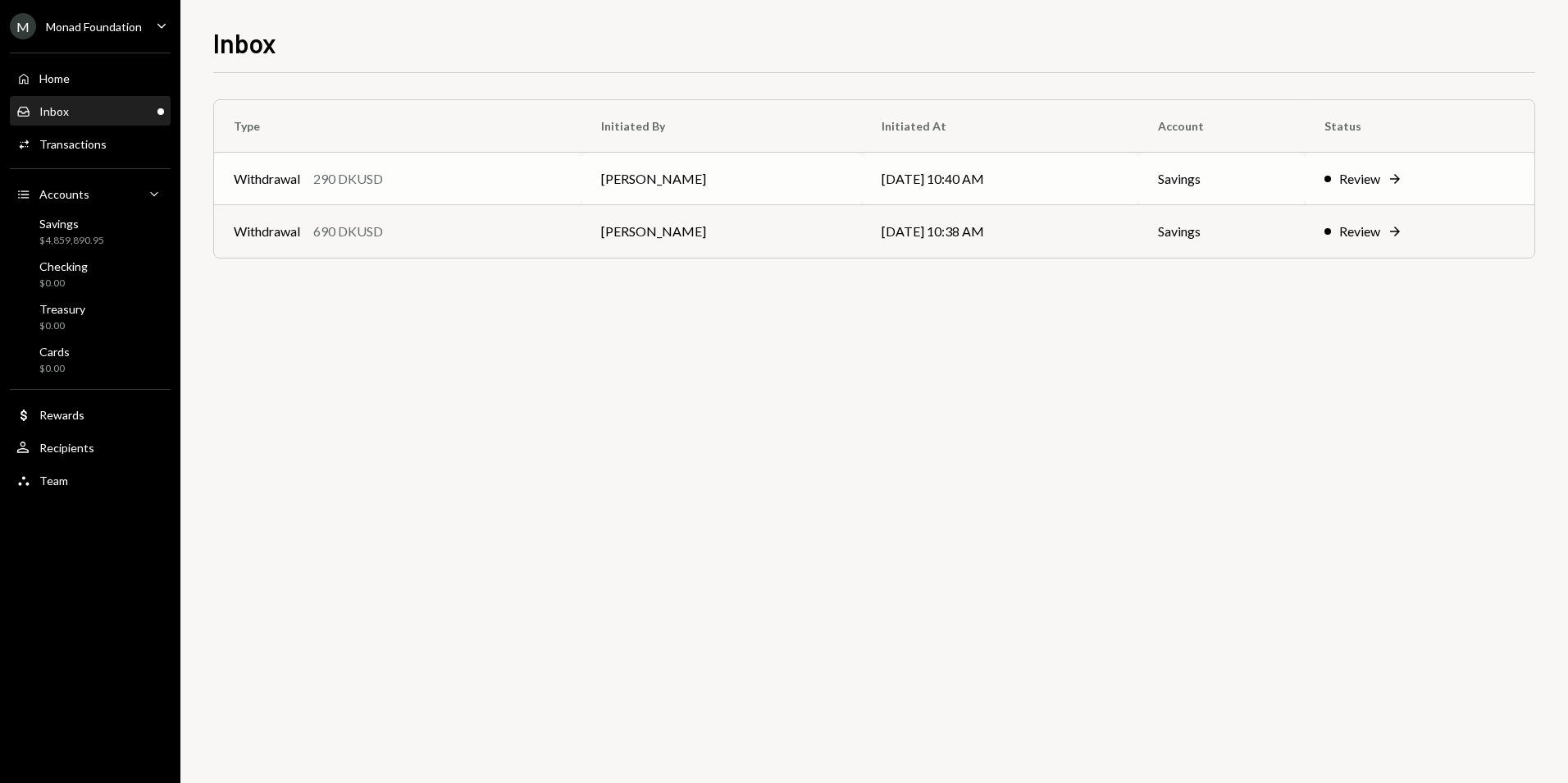
click at [424, 178] on div "Withdrawal 290 DKUSD" at bounding box center [398, 179] width 328 height 20
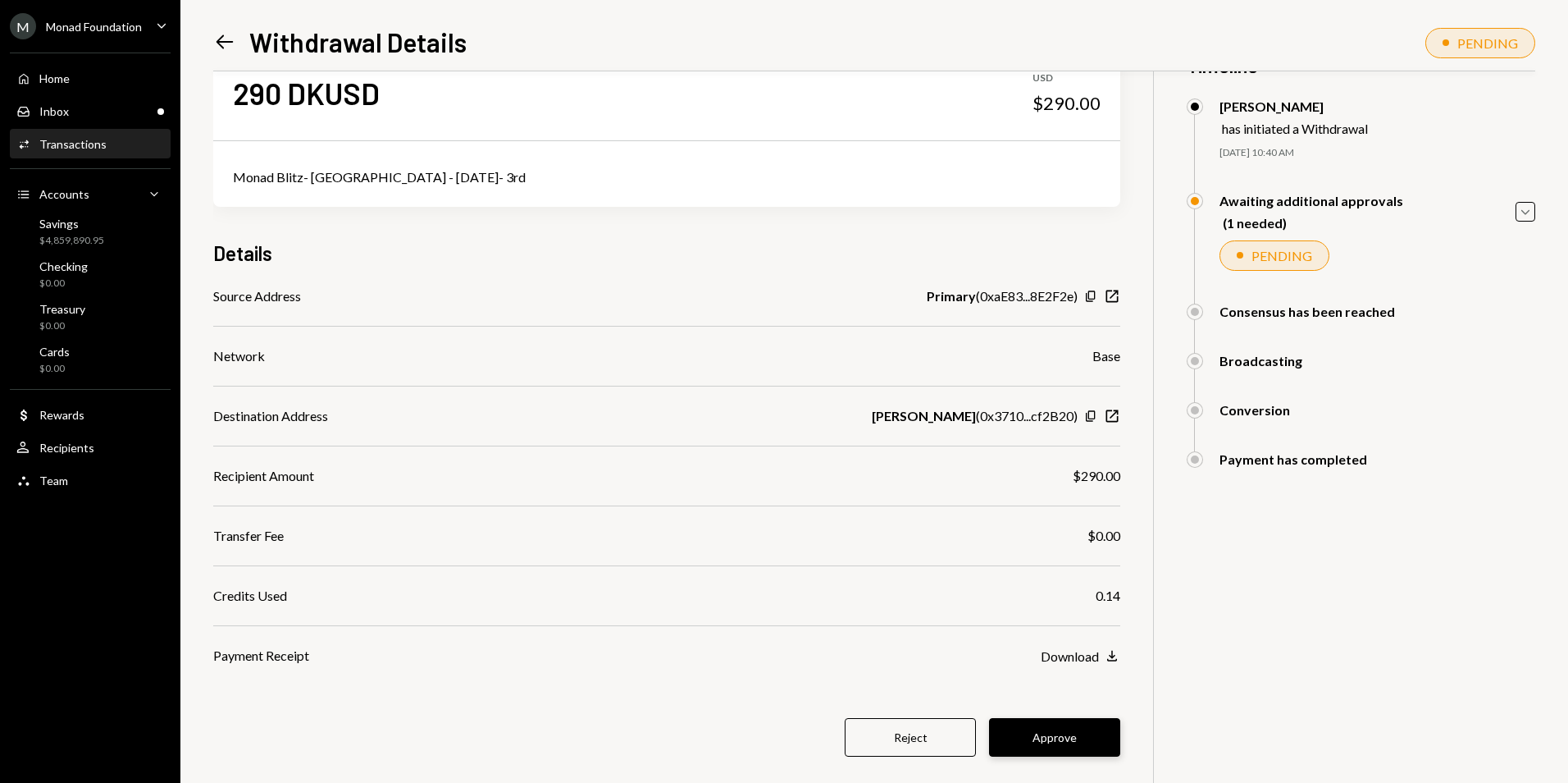
scroll to position [79, 0]
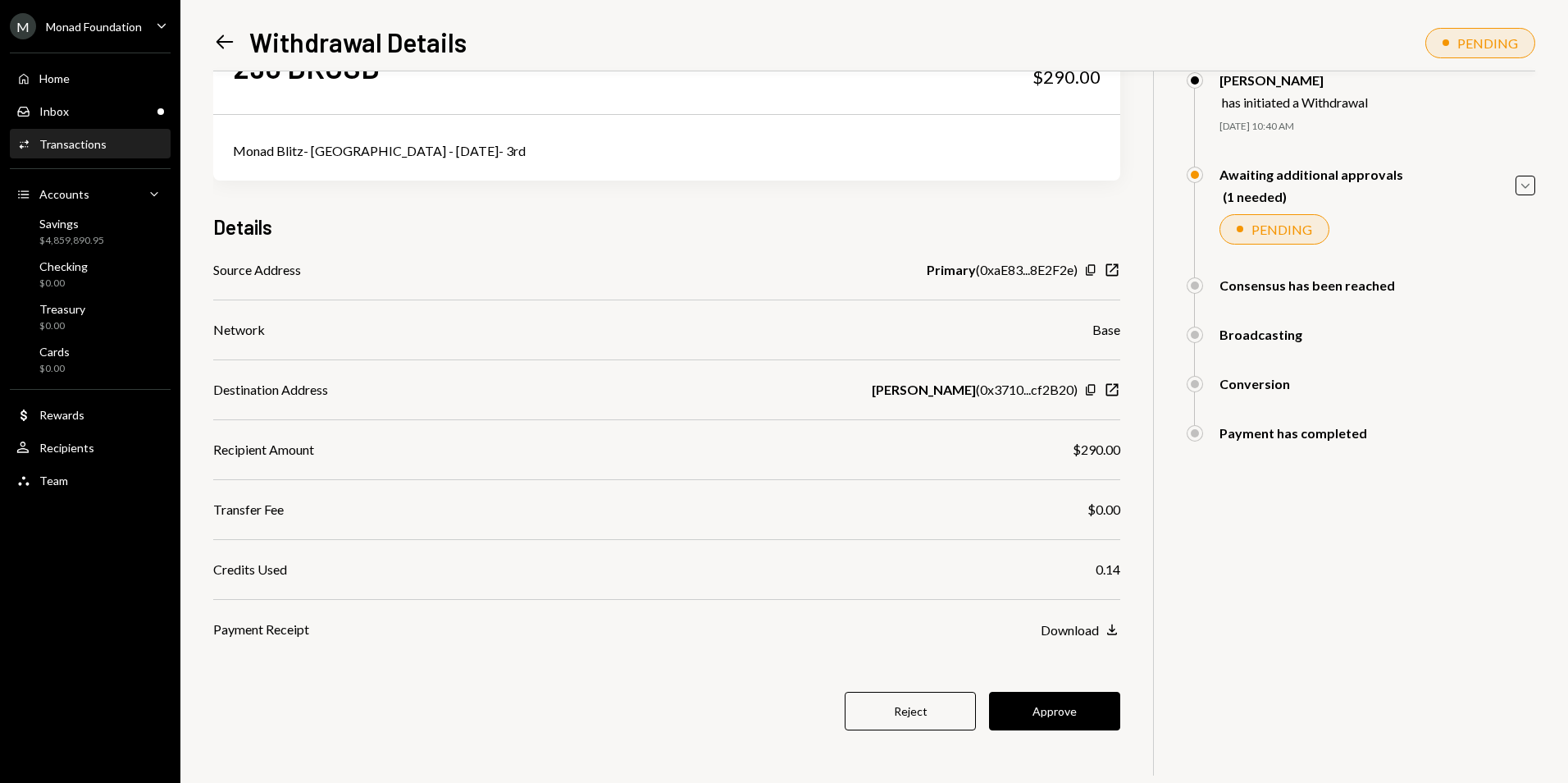
click at [1081, 715] on button "Approve" at bounding box center [1055, 710] width 131 height 39
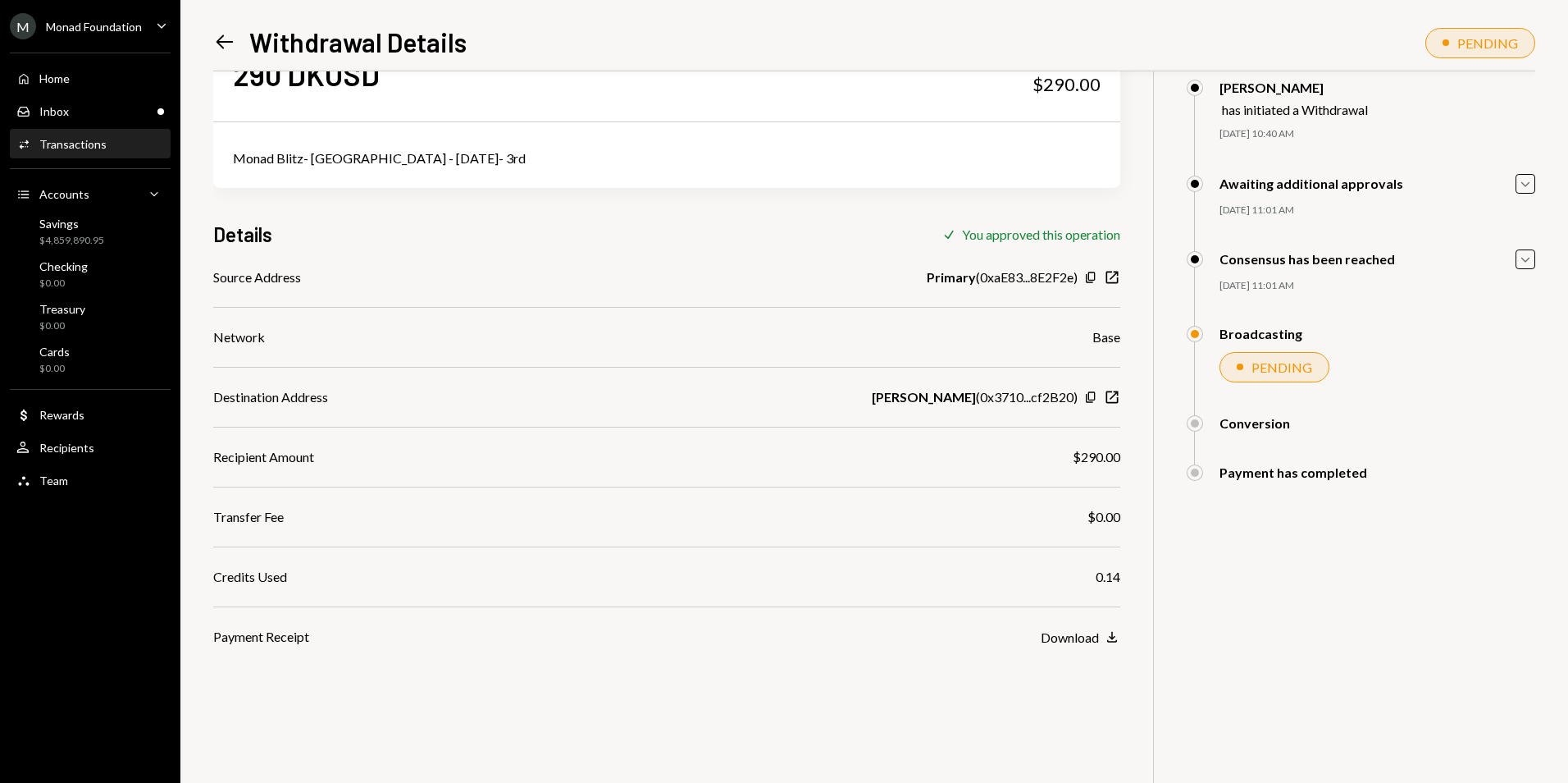
scroll to position [72, 0]
click at [124, 106] on div "Inbox Inbox" at bounding box center [90, 112] width 148 height 15
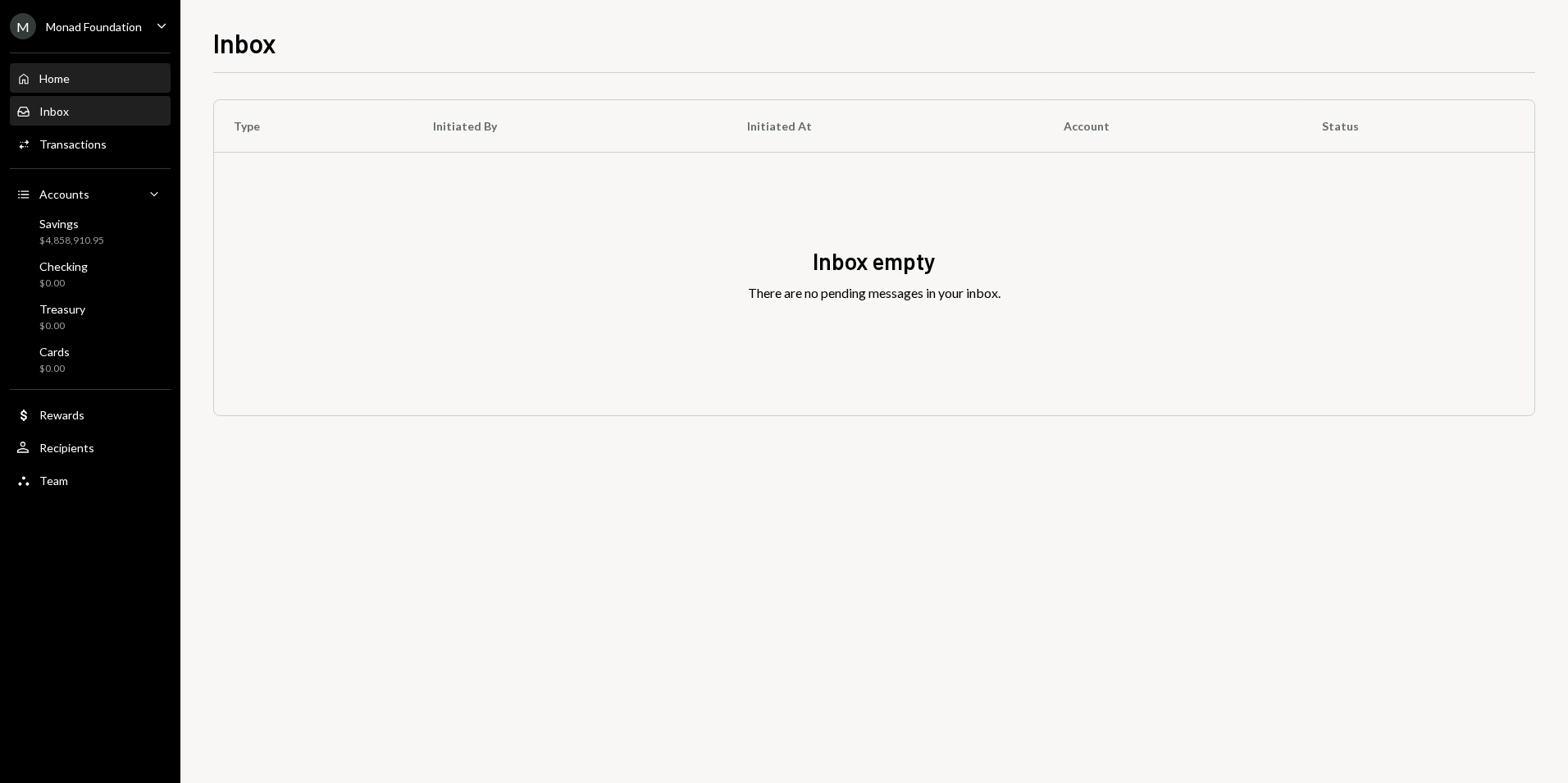
click at [91, 76] on div "Home Home" at bounding box center [90, 79] width 148 height 15
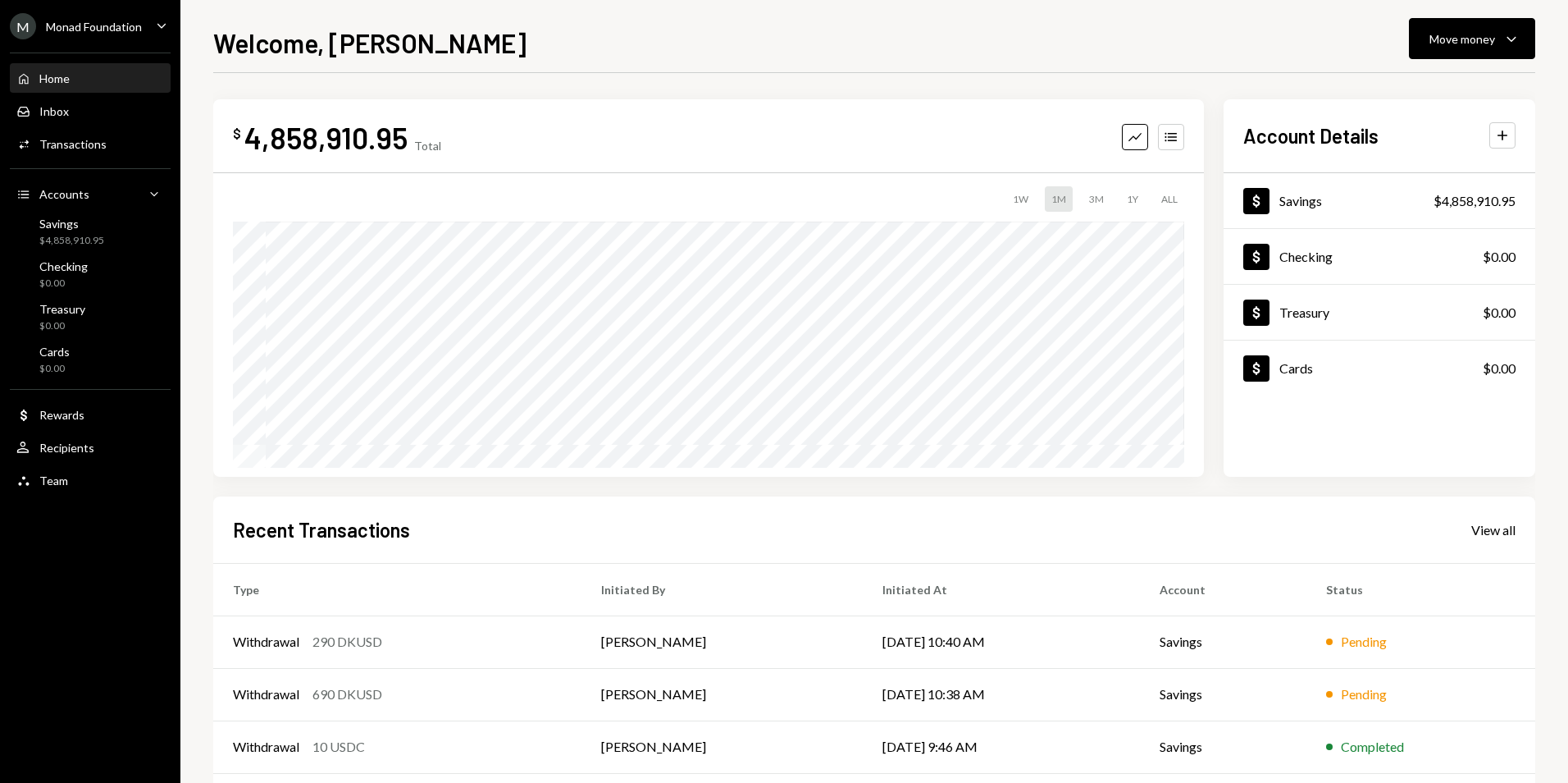
click at [93, 24] on div "Monad Foundation" at bounding box center [94, 26] width 96 height 14
